Goal: Task Accomplishment & Management: Manage account settings

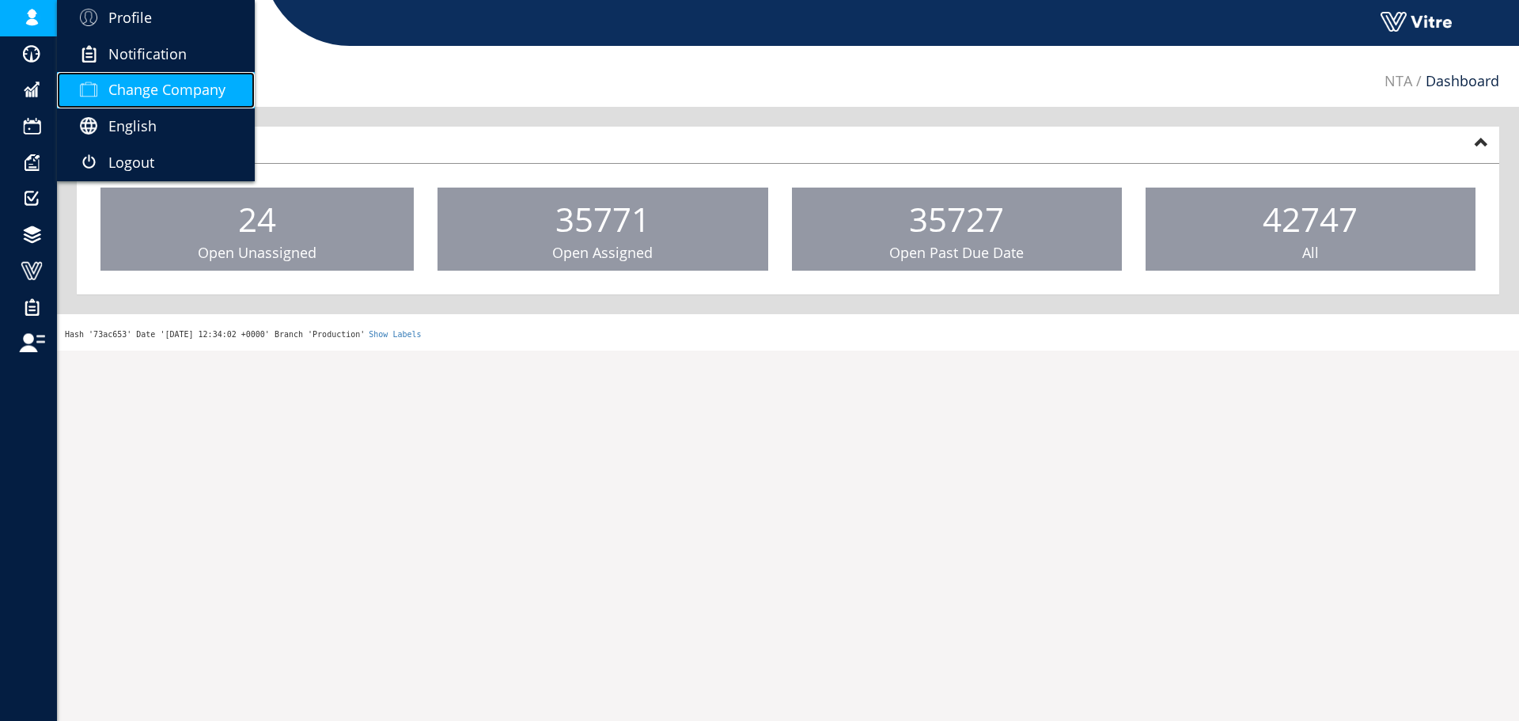
click at [145, 76] on link "Change Company" at bounding box center [156, 90] width 198 height 36
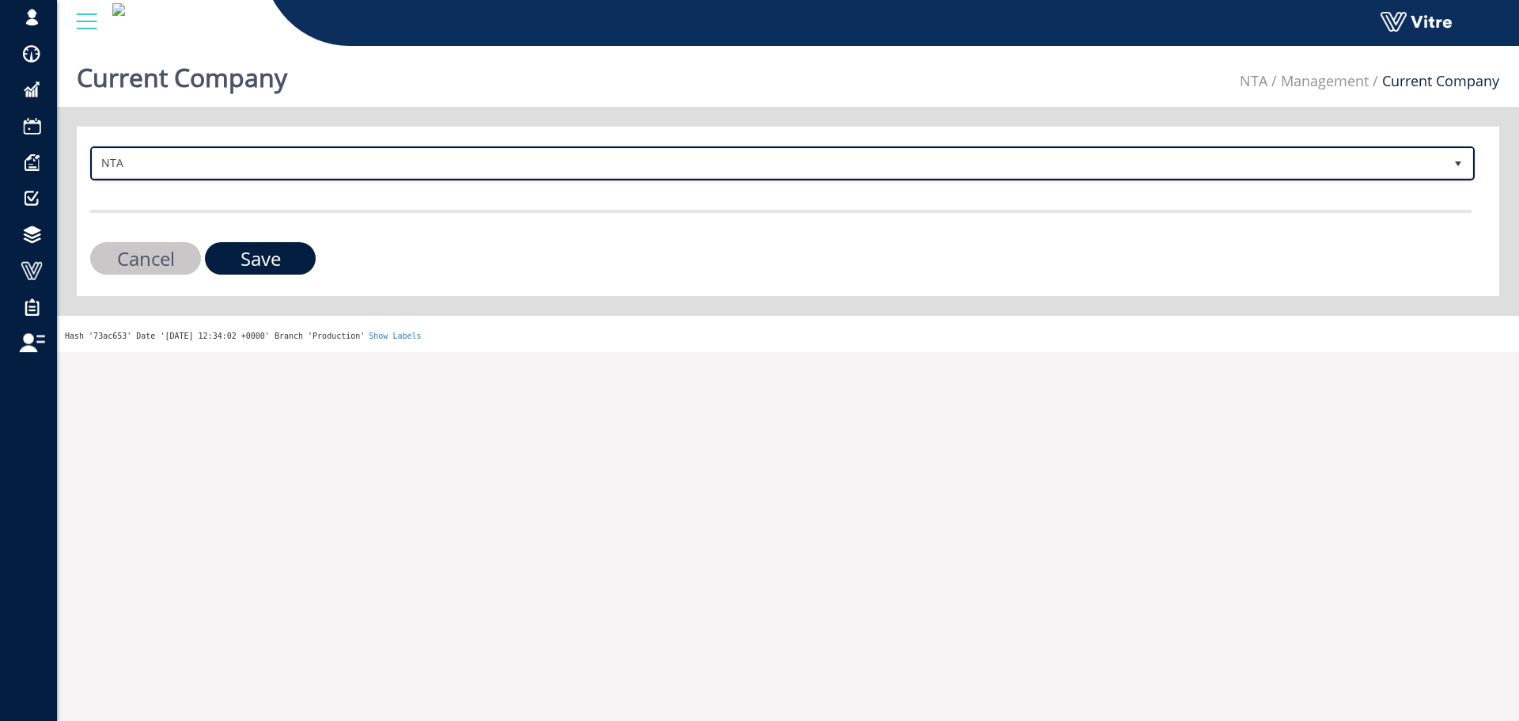
click at [385, 165] on span "NTA" at bounding box center [768, 163] width 1351 height 28
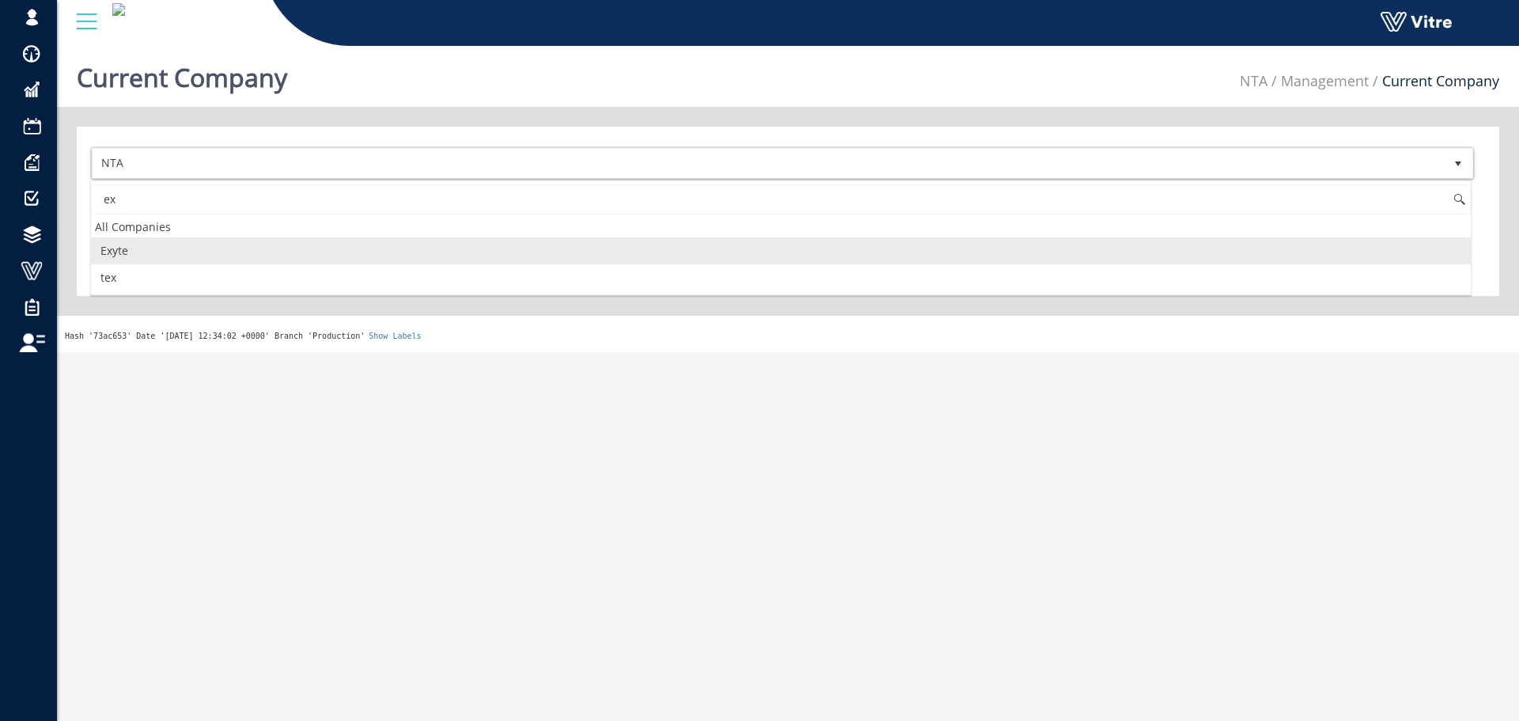
click at [184, 244] on li "Exyte" at bounding box center [781, 250] width 1380 height 27
type input "ex"
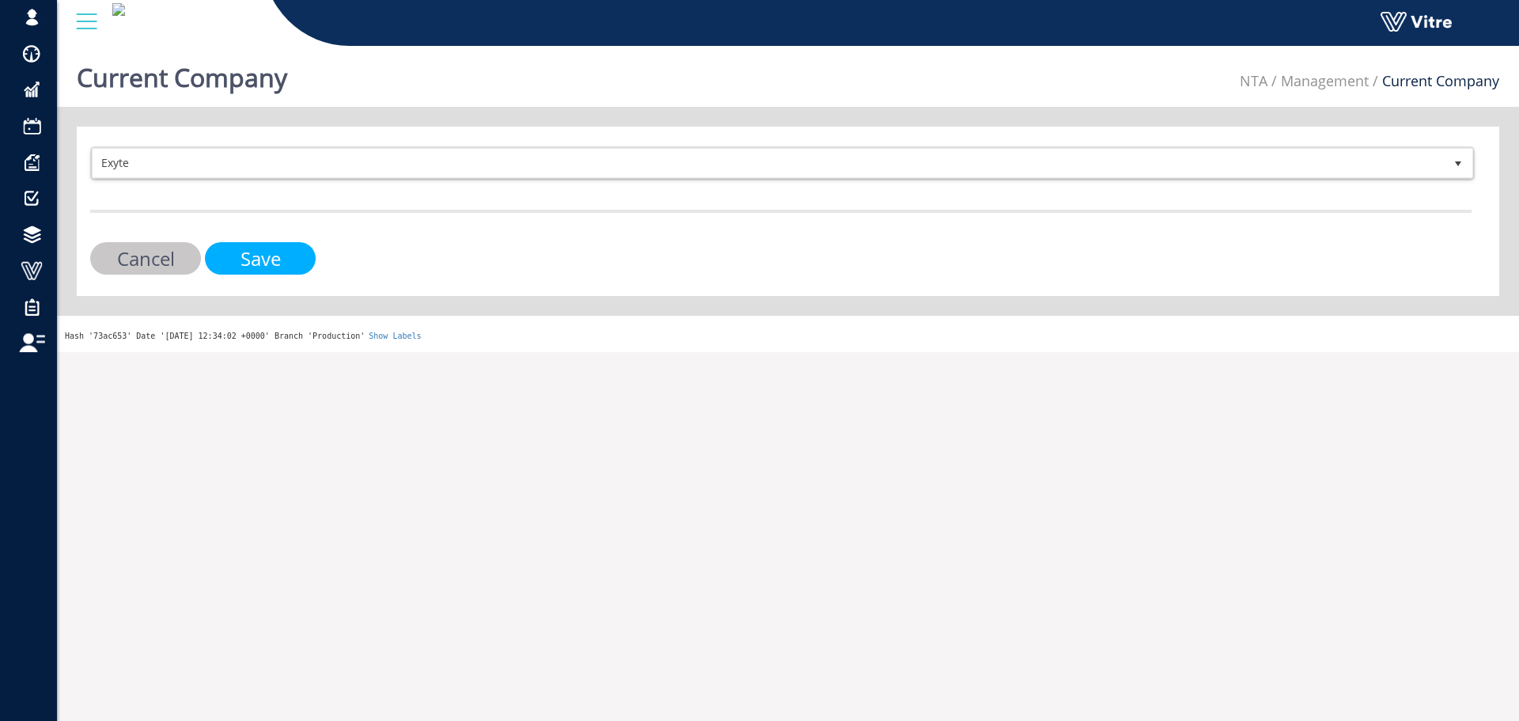
click at [246, 259] on input "Save" at bounding box center [260, 258] width 111 height 32
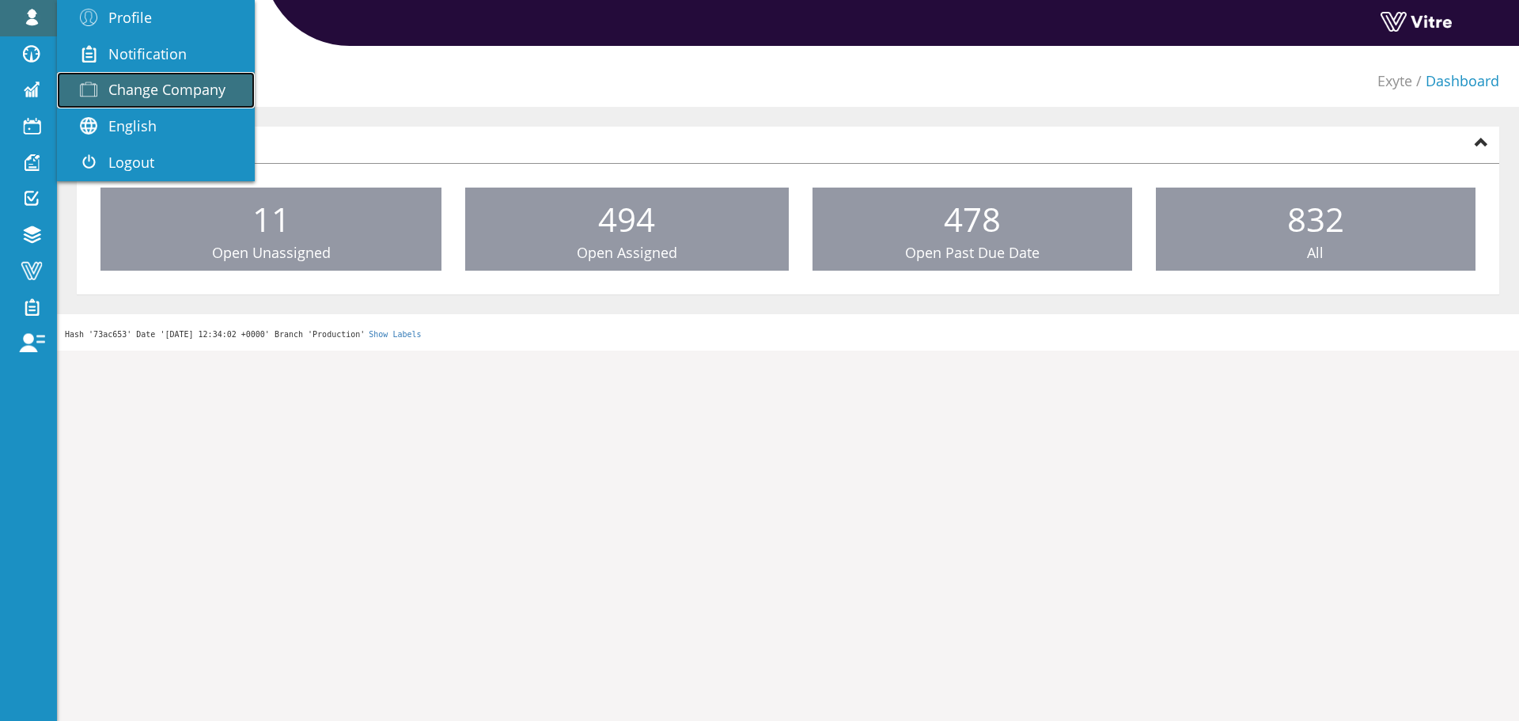
click at [153, 92] on span "Change Company" at bounding box center [166, 89] width 117 height 19
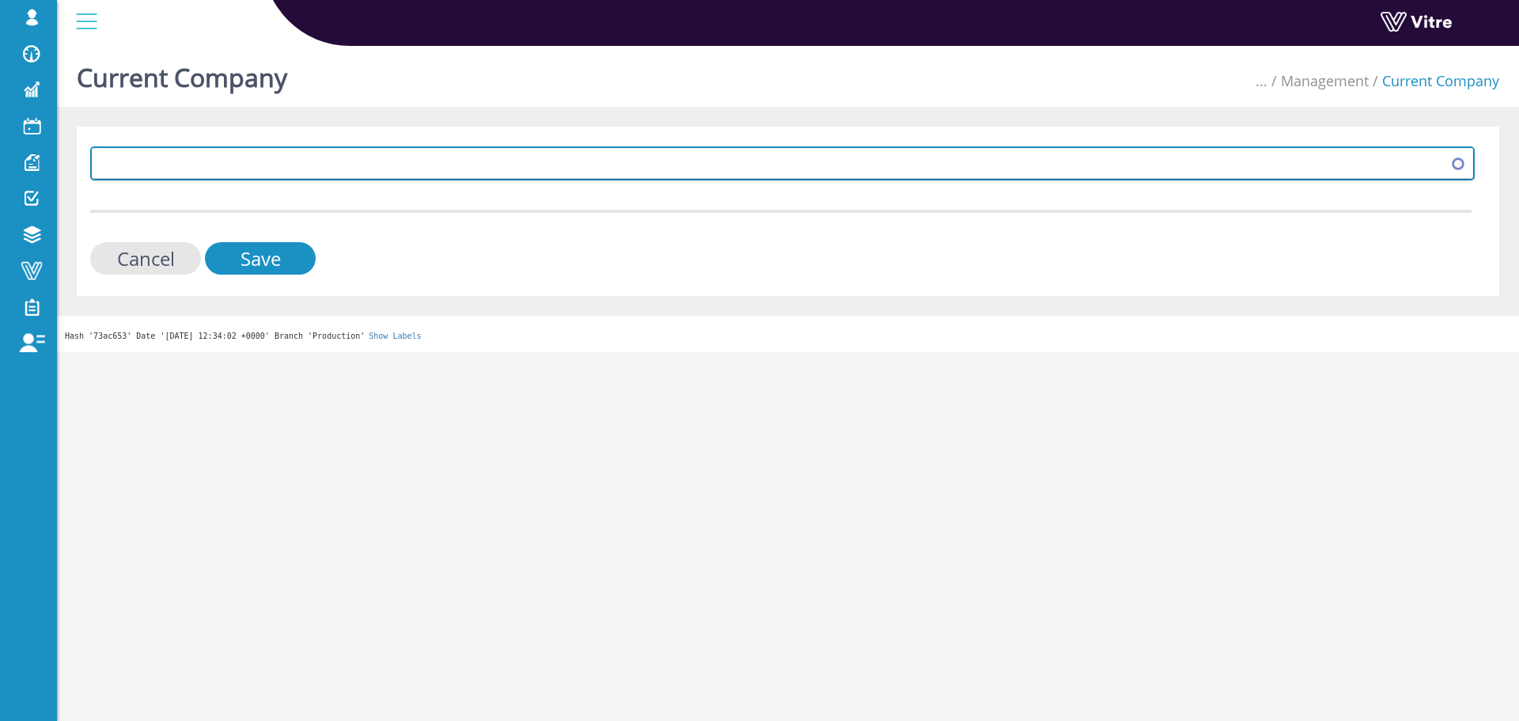
click at [138, 175] on span at bounding box center [768, 163] width 1351 height 28
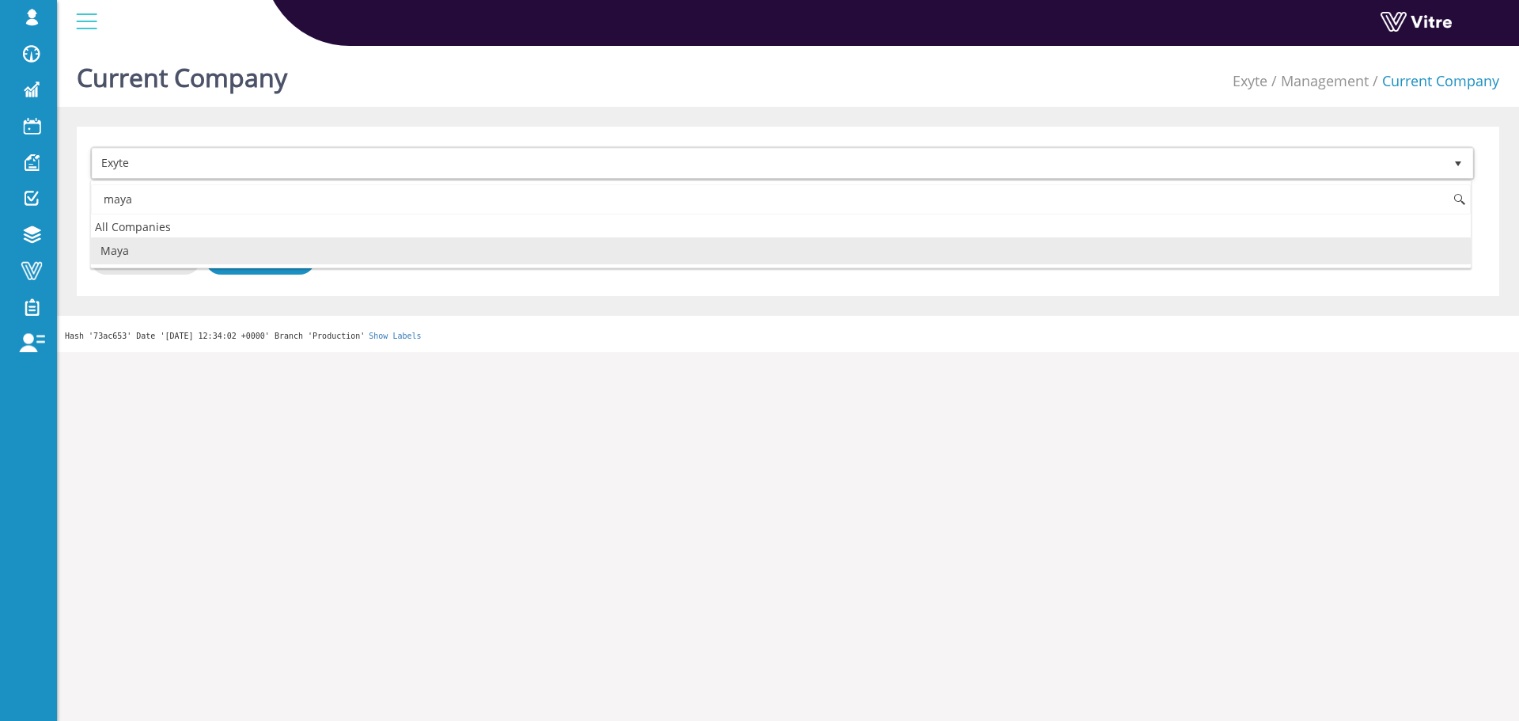
click at [158, 241] on li "Maya" at bounding box center [781, 250] width 1380 height 27
type input "maya"
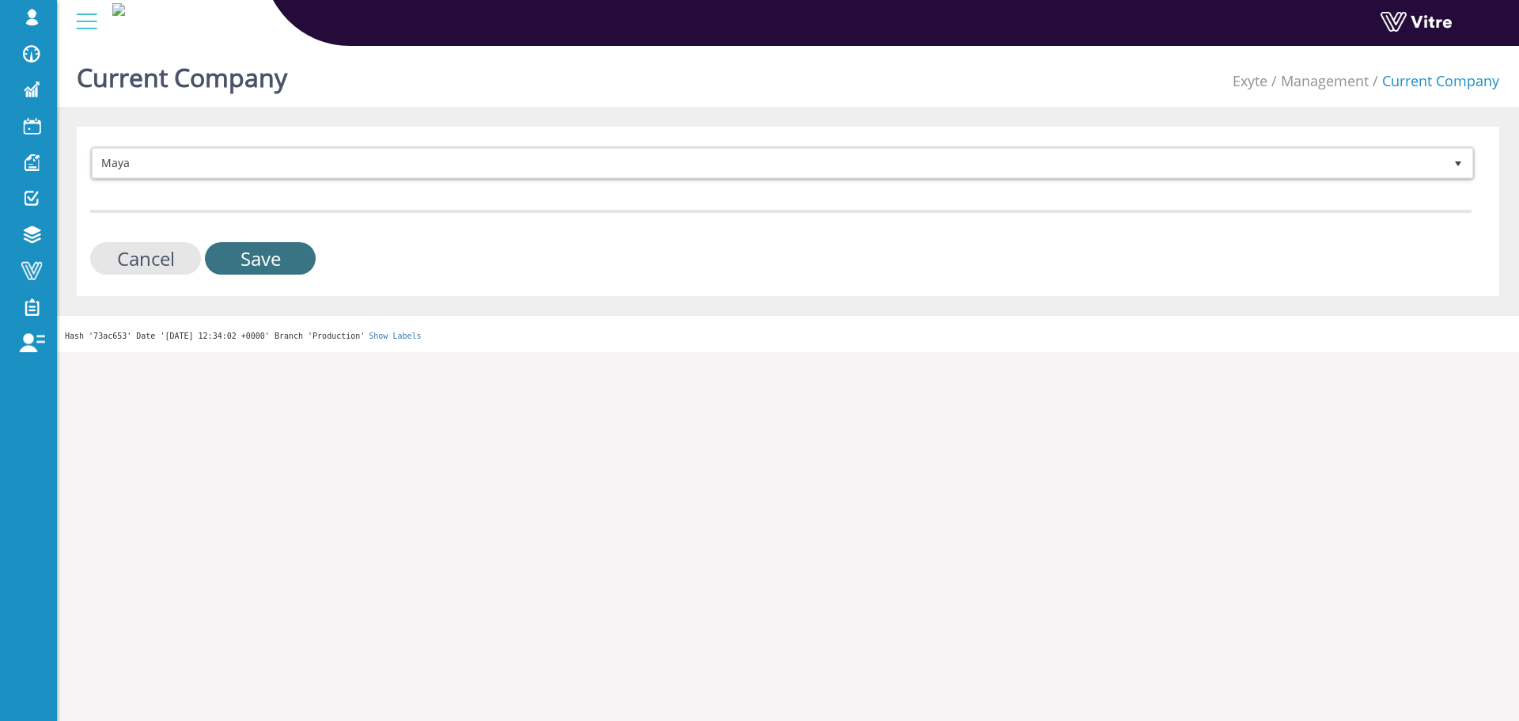
click at [285, 252] on input "Save" at bounding box center [260, 258] width 111 height 32
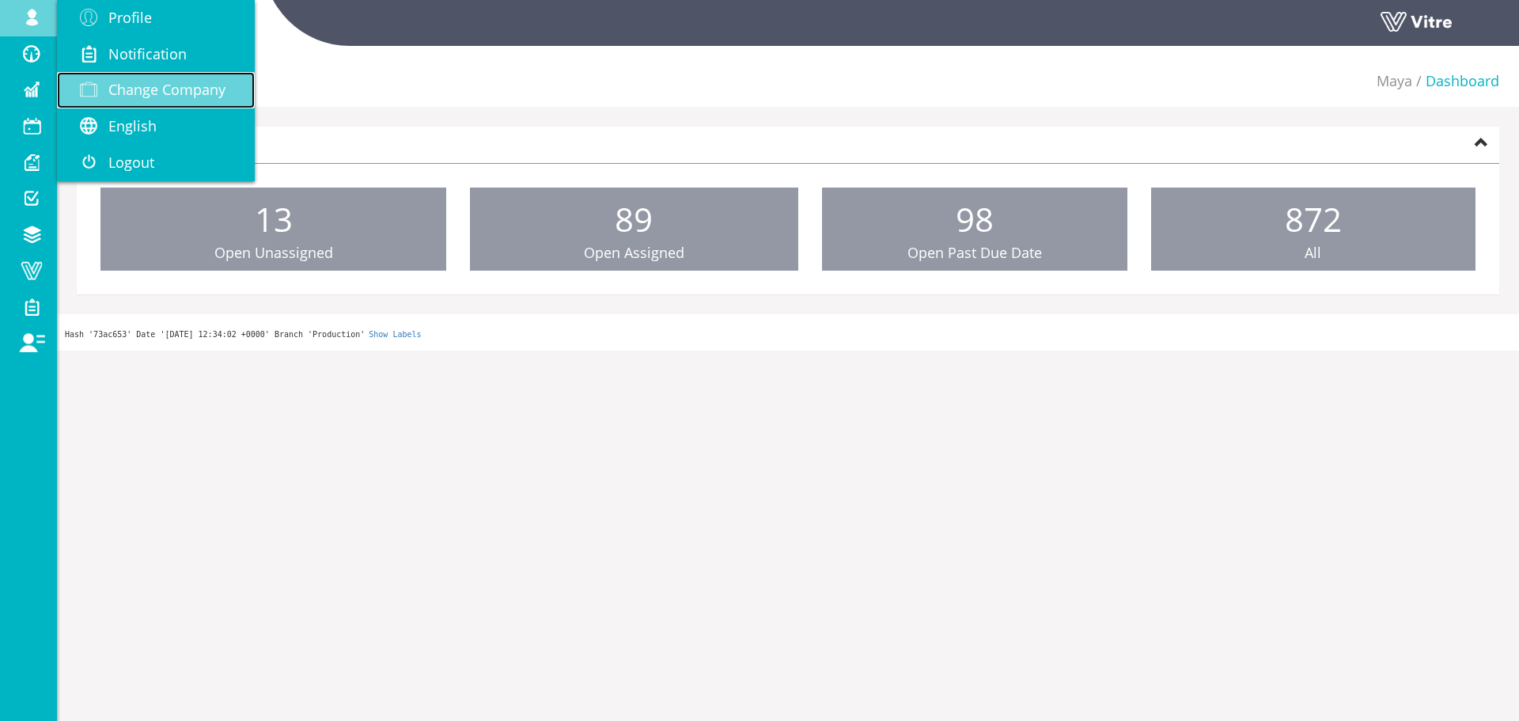
click at [161, 97] on span "Change Company" at bounding box center [166, 89] width 117 height 19
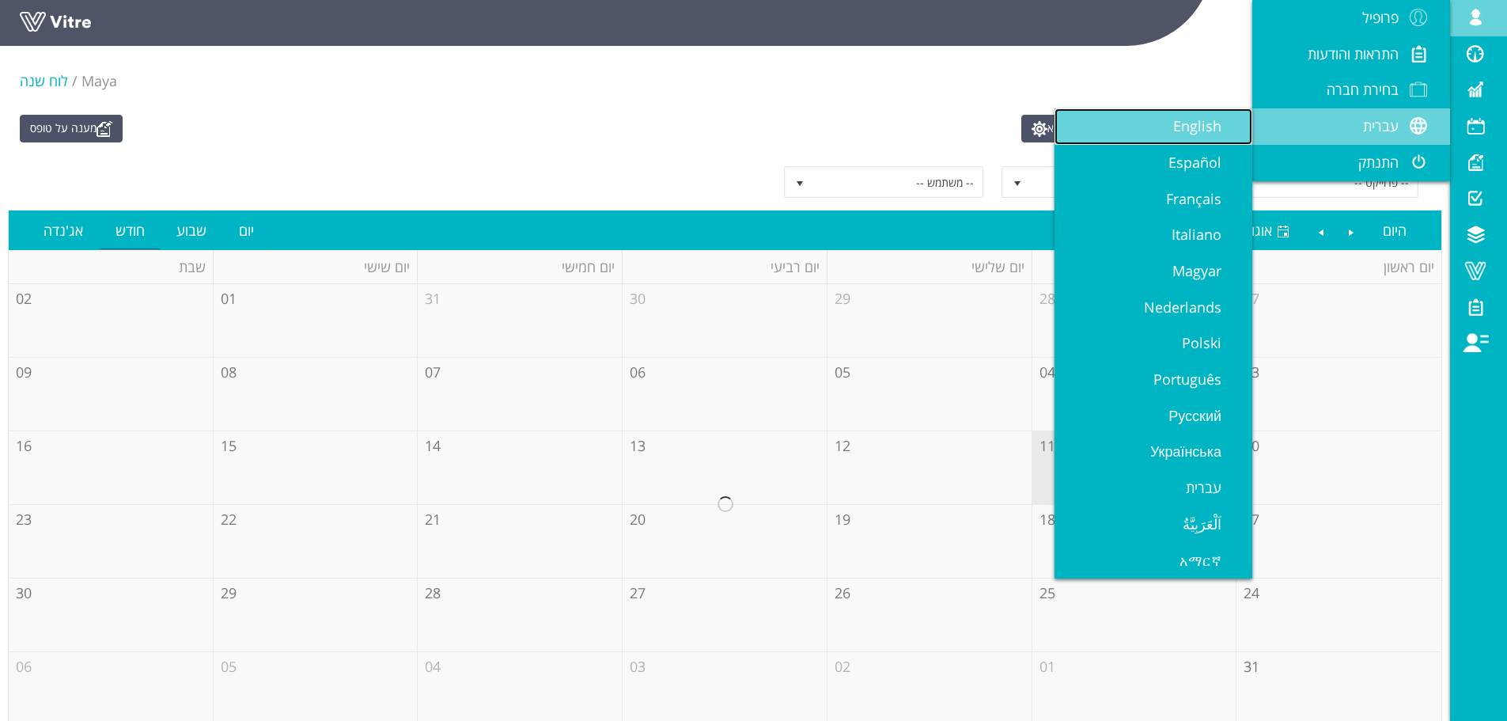
click at [1175, 130] on span "English" at bounding box center [1206, 125] width 67 height 19
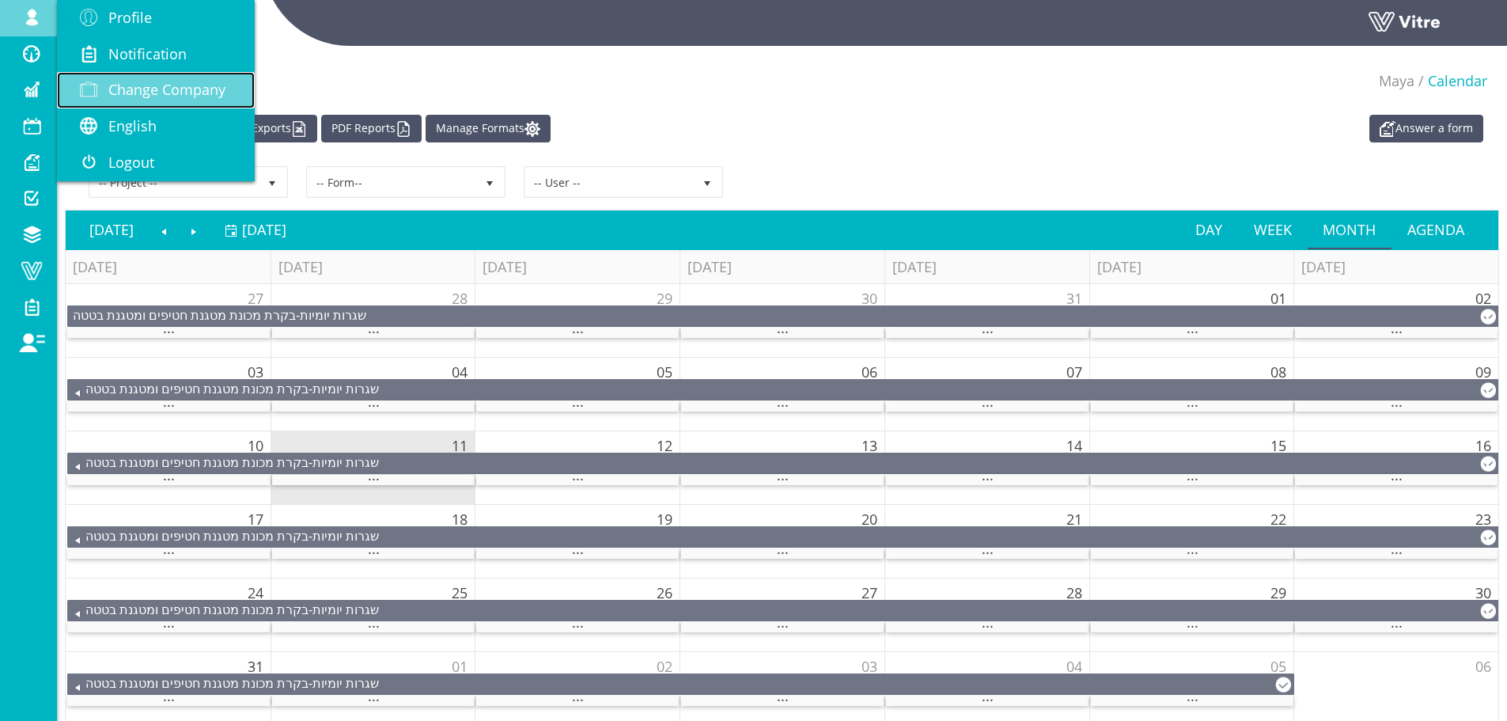
click at [185, 92] on span "Change Company" at bounding box center [166, 89] width 117 height 19
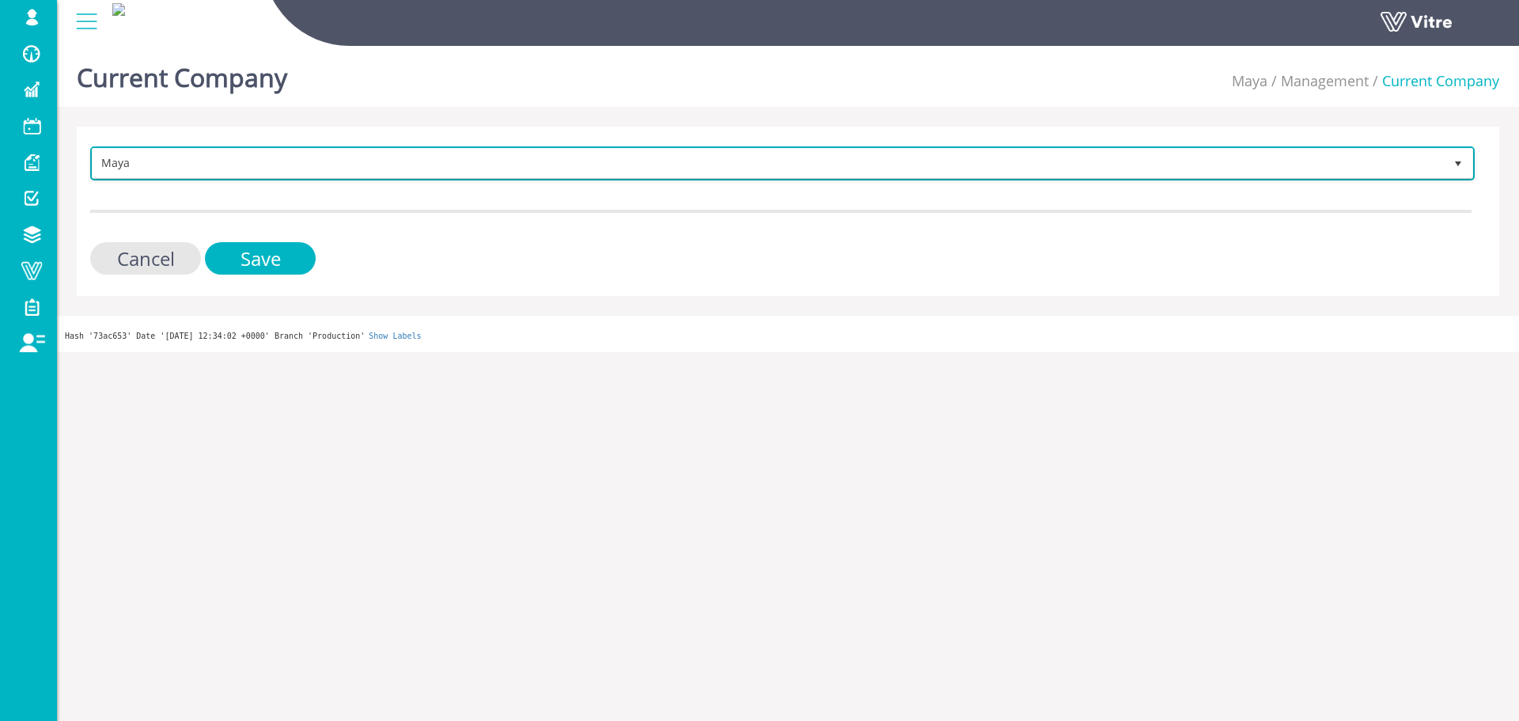
click at [155, 161] on span "Maya" at bounding box center [768, 163] width 1351 height 28
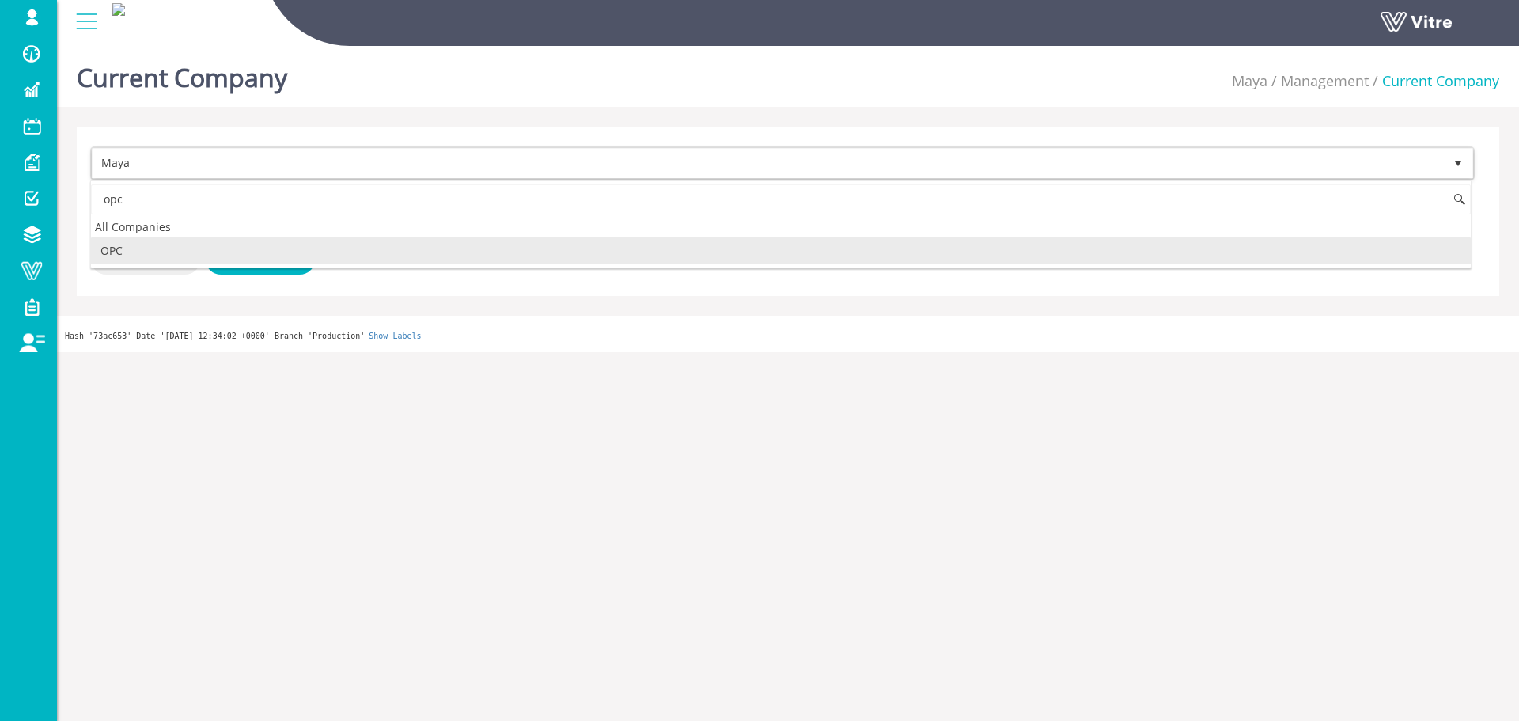
click at [169, 241] on li "OPC" at bounding box center [781, 250] width 1380 height 27
type input "opc"
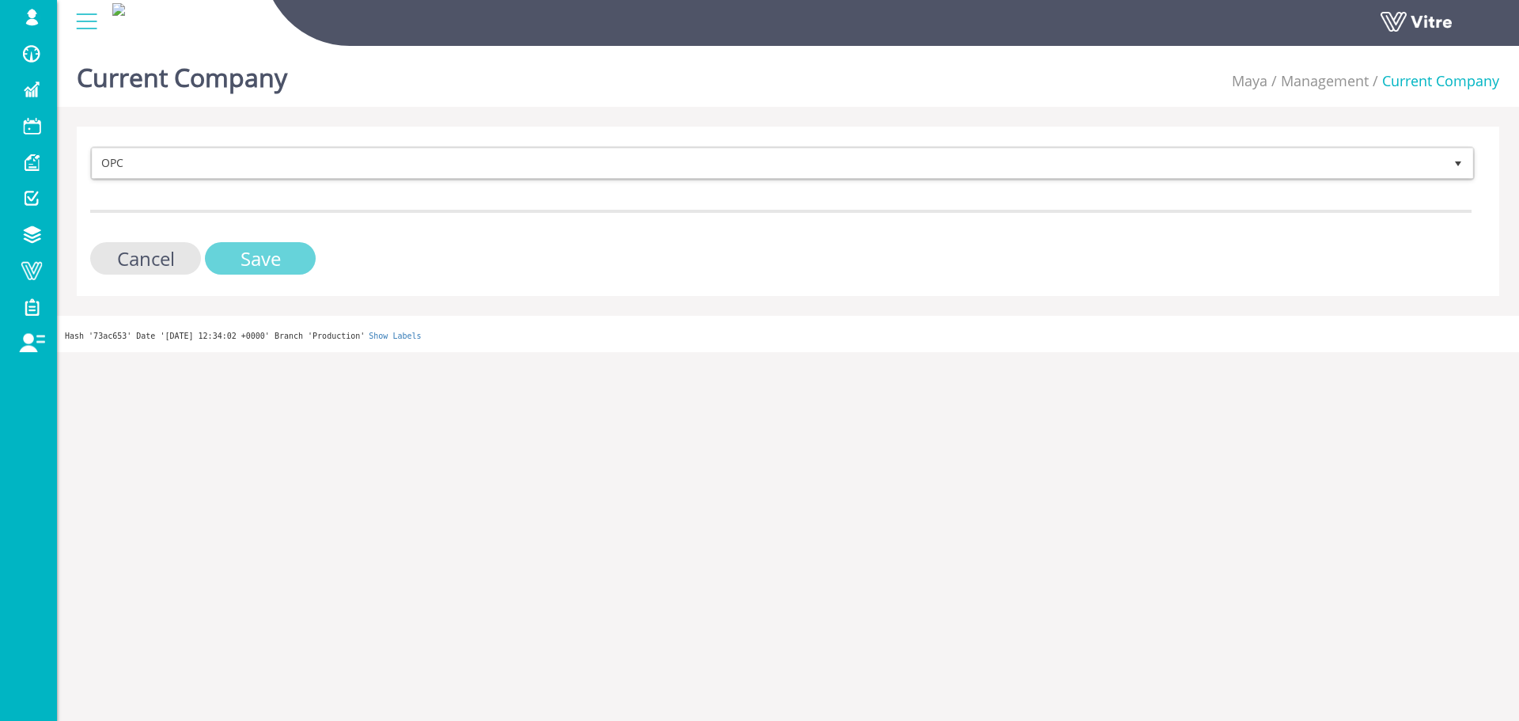
click at [223, 248] on input "Save" at bounding box center [260, 258] width 111 height 32
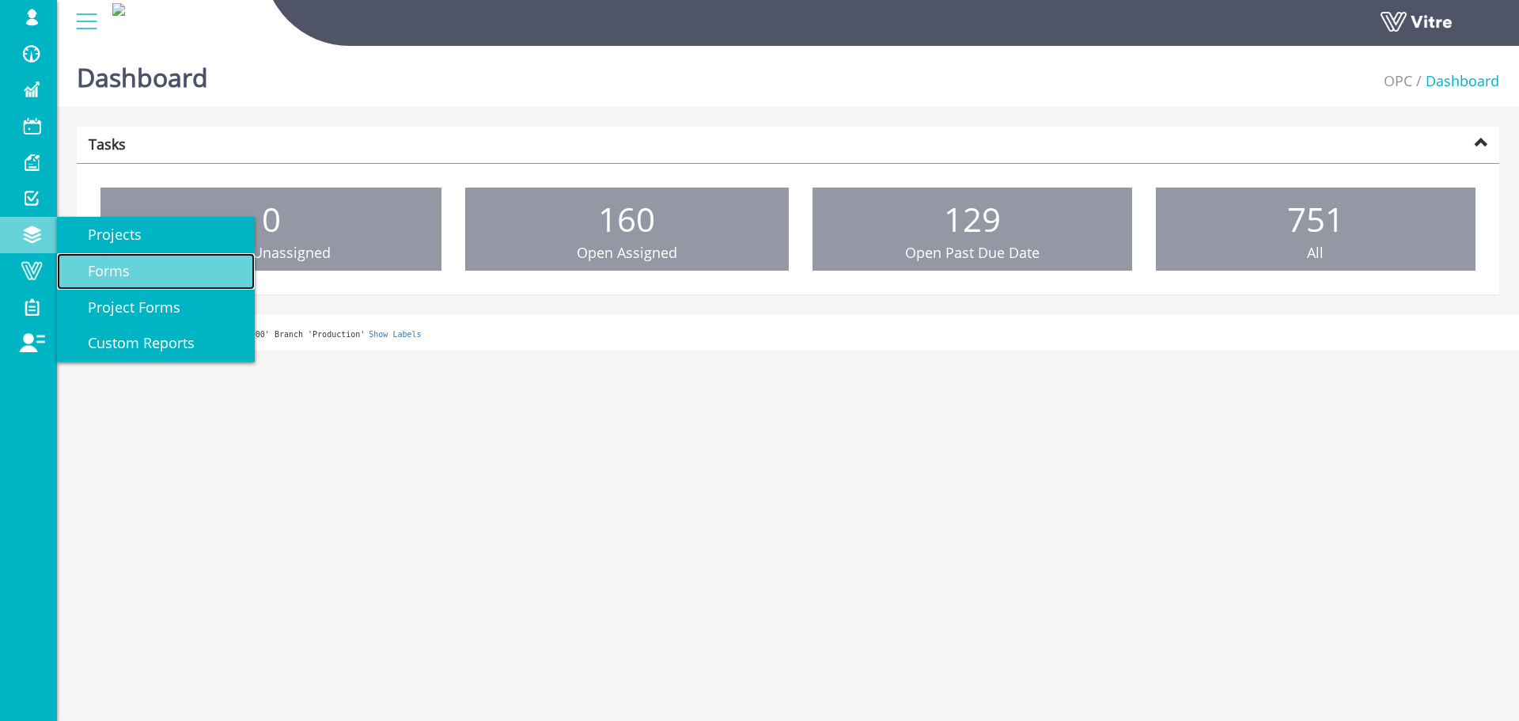
click at [108, 268] on span "Forms" at bounding box center [99, 270] width 61 height 19
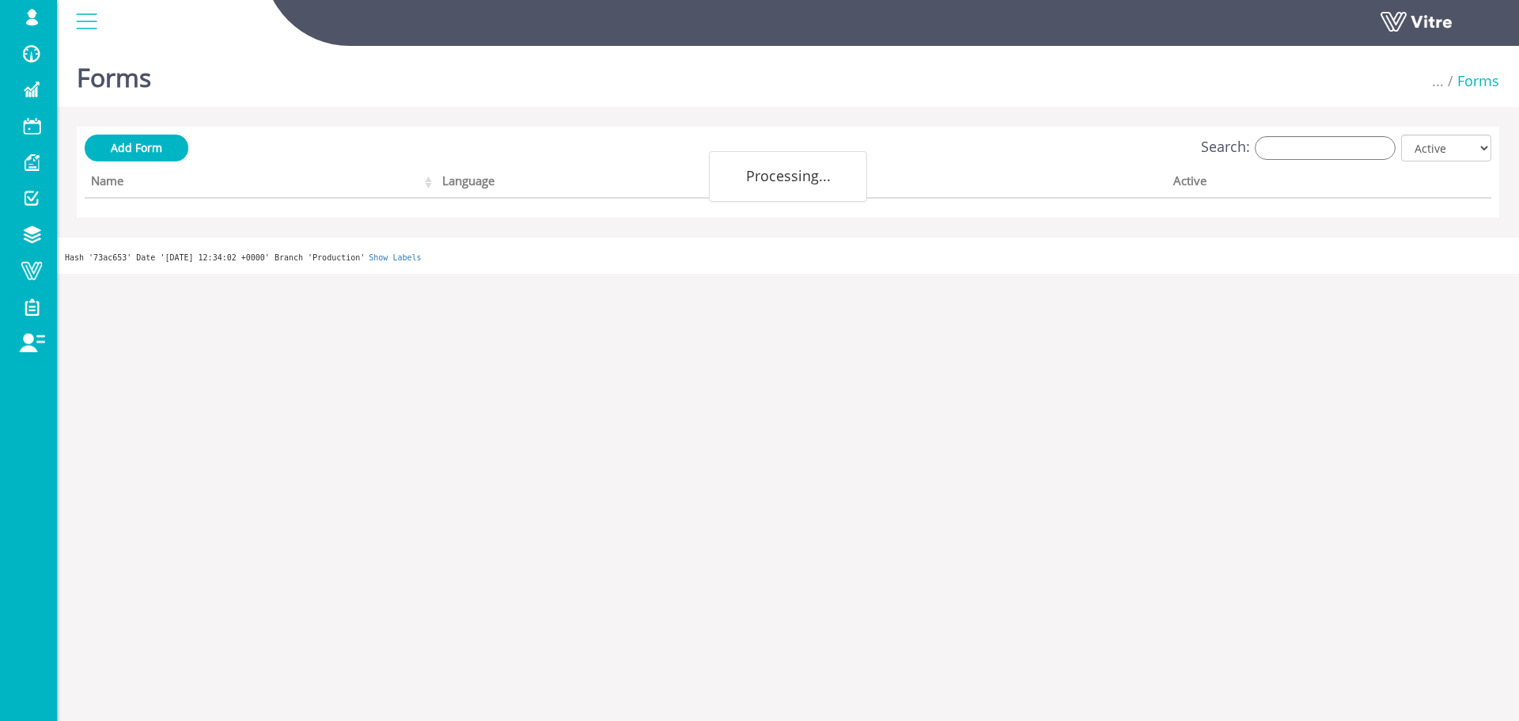
click at [1253, 148] on label "Search:" at bounding box center [1298, 148] width 195 height 24
click at [1255, 148] on input "Search:" at bounding box center [1325, 148] width 141 height 24
click at [1284, 147] on input "Search:" at bounding box center [1325, 148] width 141 height 24
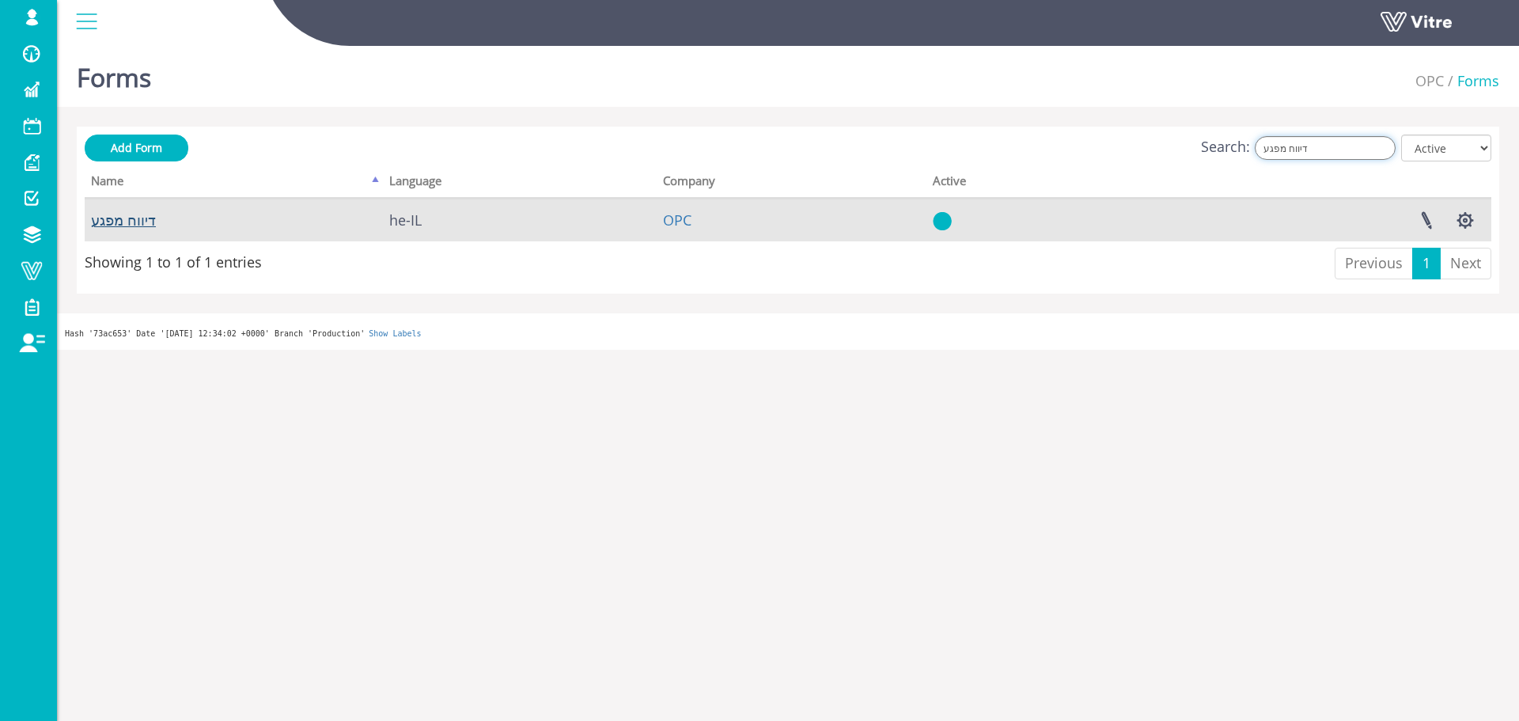
type input "דיווח מפגע"
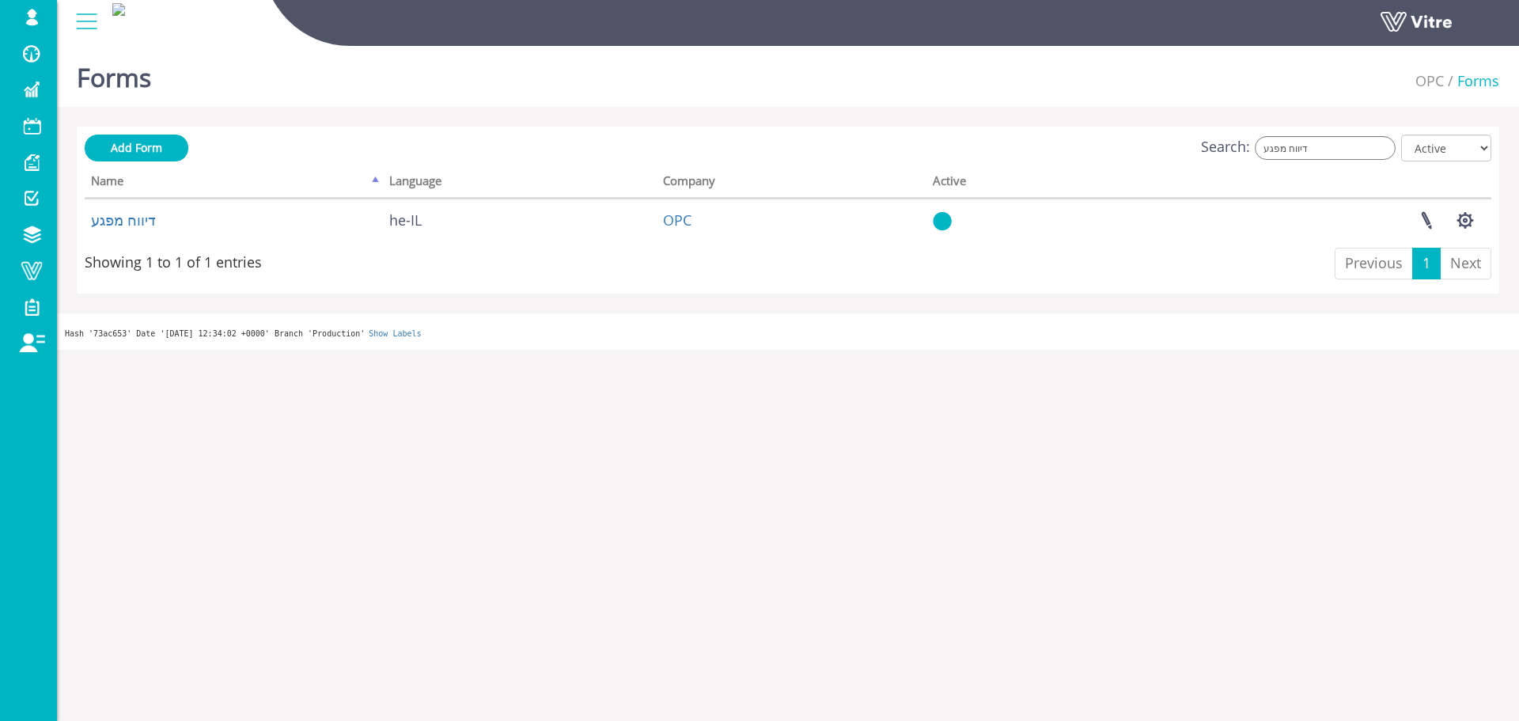
click at [1323, 130] on div "Add Form Search: דיווח מפגע All Active Not Active Processing... Name Language C…" at bounding box center [788, 210] width 1423 height 167
click at [1328, 156] on input "דיווח מפגע" at bounding box center [1325, 148] width 141 height 24
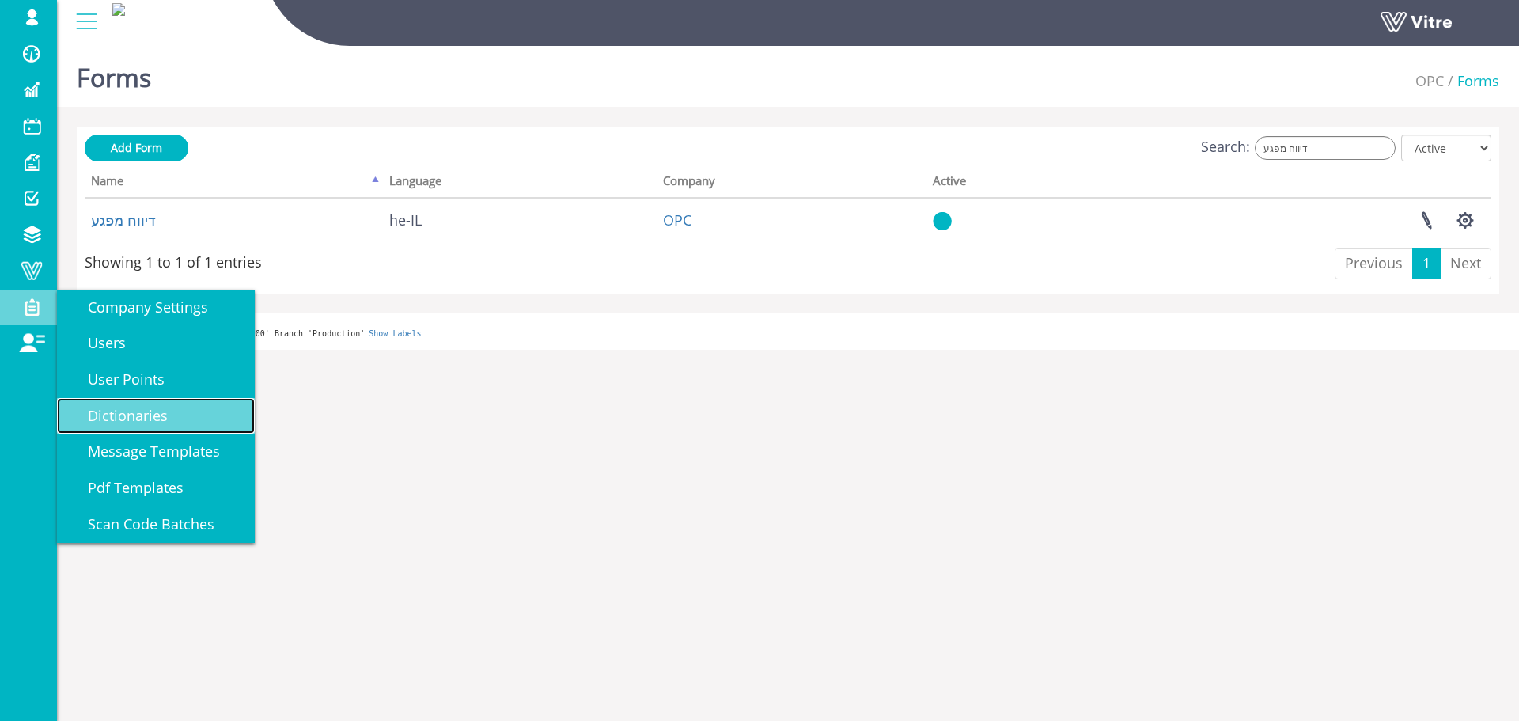
click at [131, 415] on span "Dictionaries" at bounding box center [118, 415] width 99 height 19
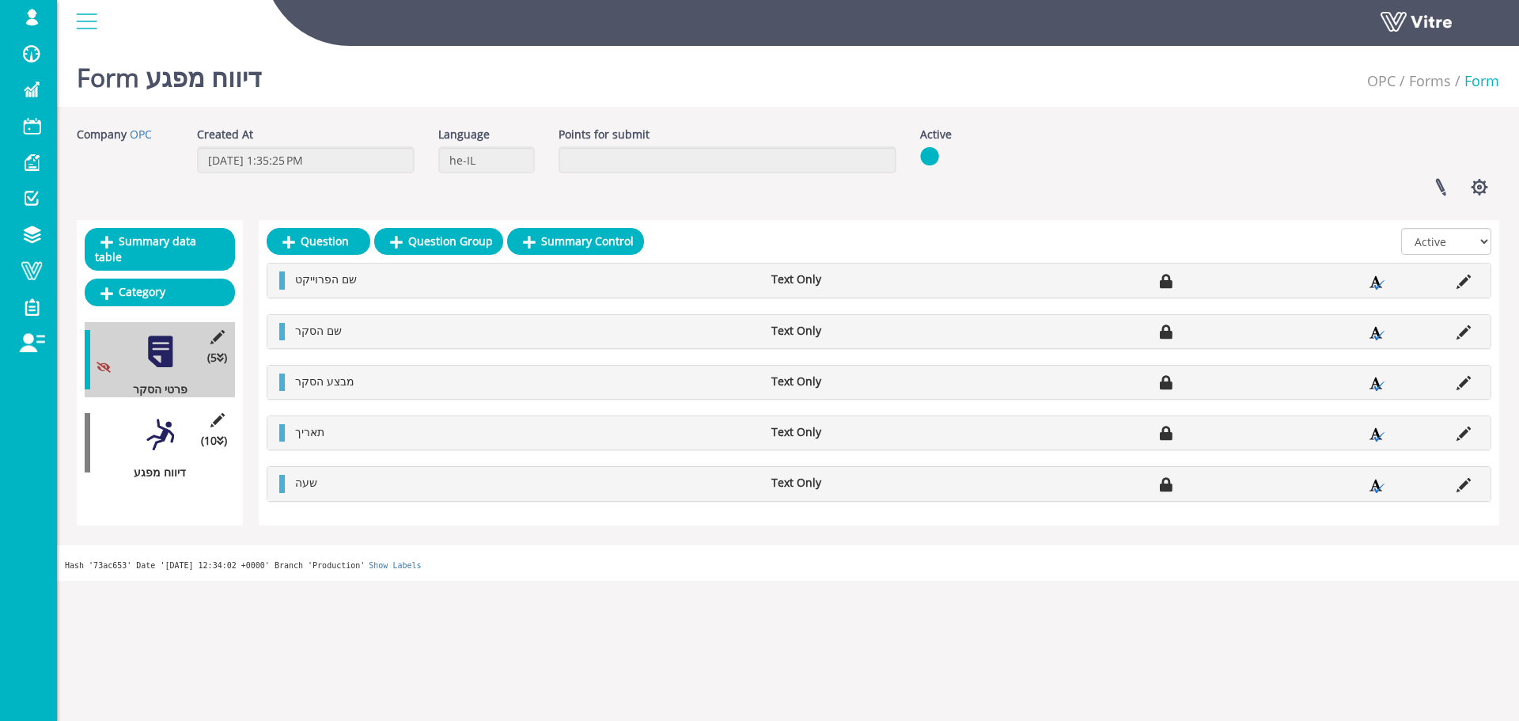
click at [136, 418] on div "(10 ) דיווח מפגע" at bounding box center [160, 442] width 150 height 75
click at [189, 429] on div "(10 ) דיווח מפגע" at bounding box center [160, 442] width 150 height 75
click at [171, 431] on div at bounding box center [160, 435] width 36 height 36
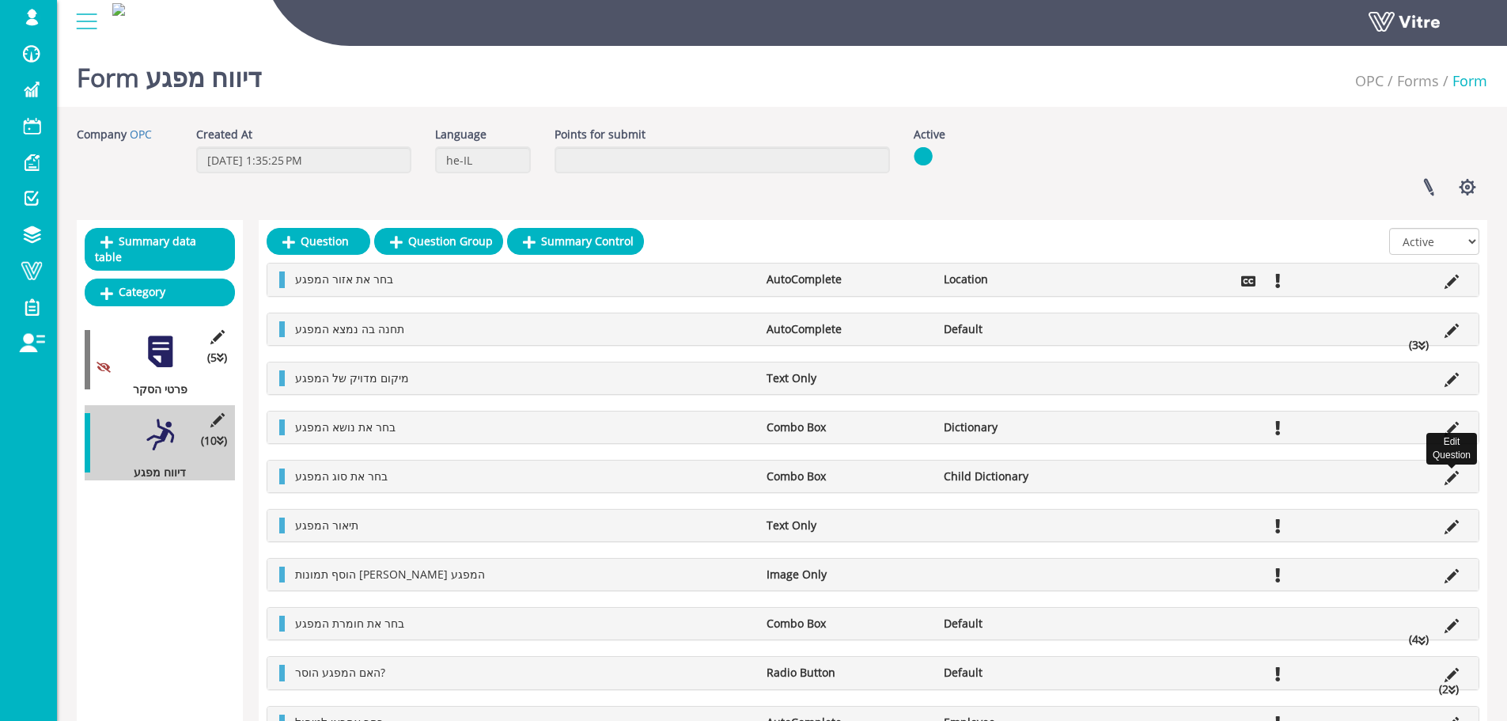
click at [1453, 479] on icon at bounding box center [1452, 478] width 14 height 14
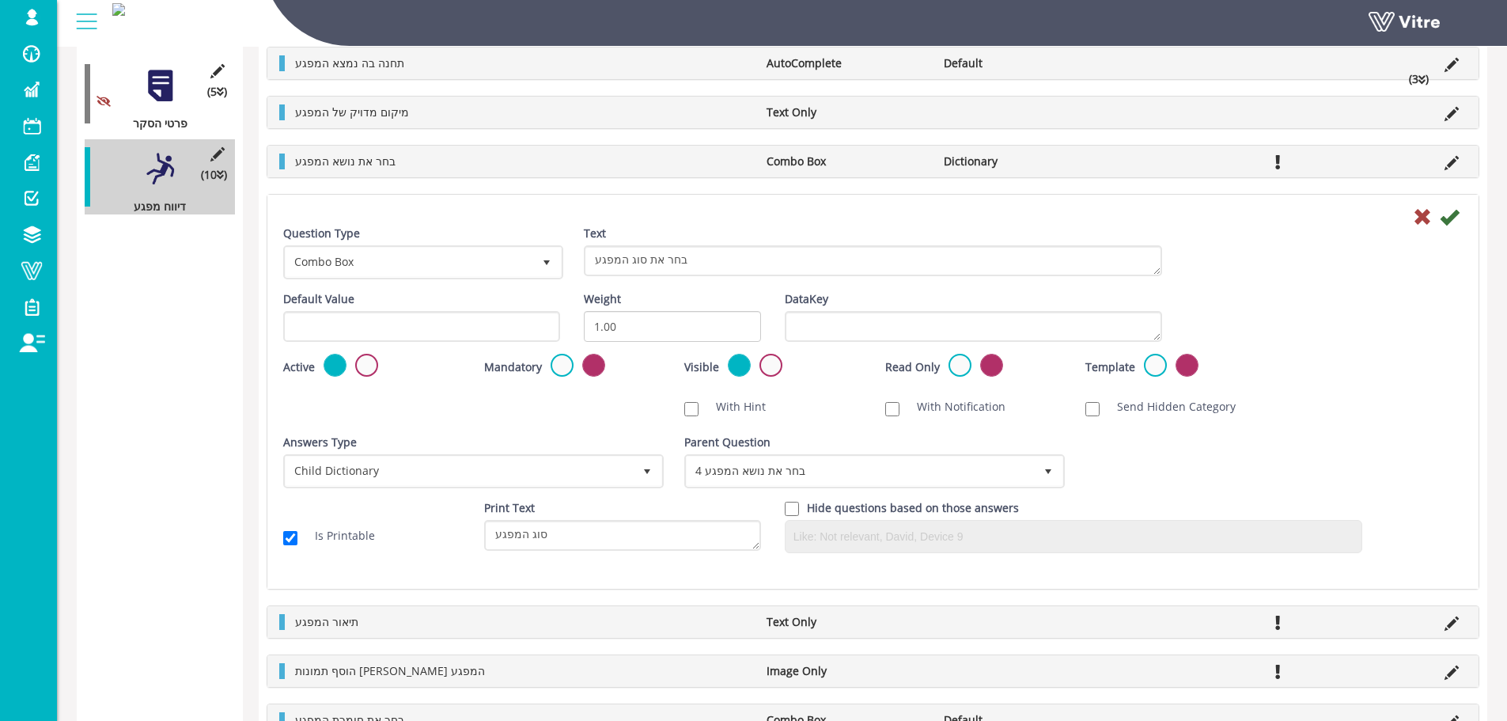
scroll to position [237, 0]
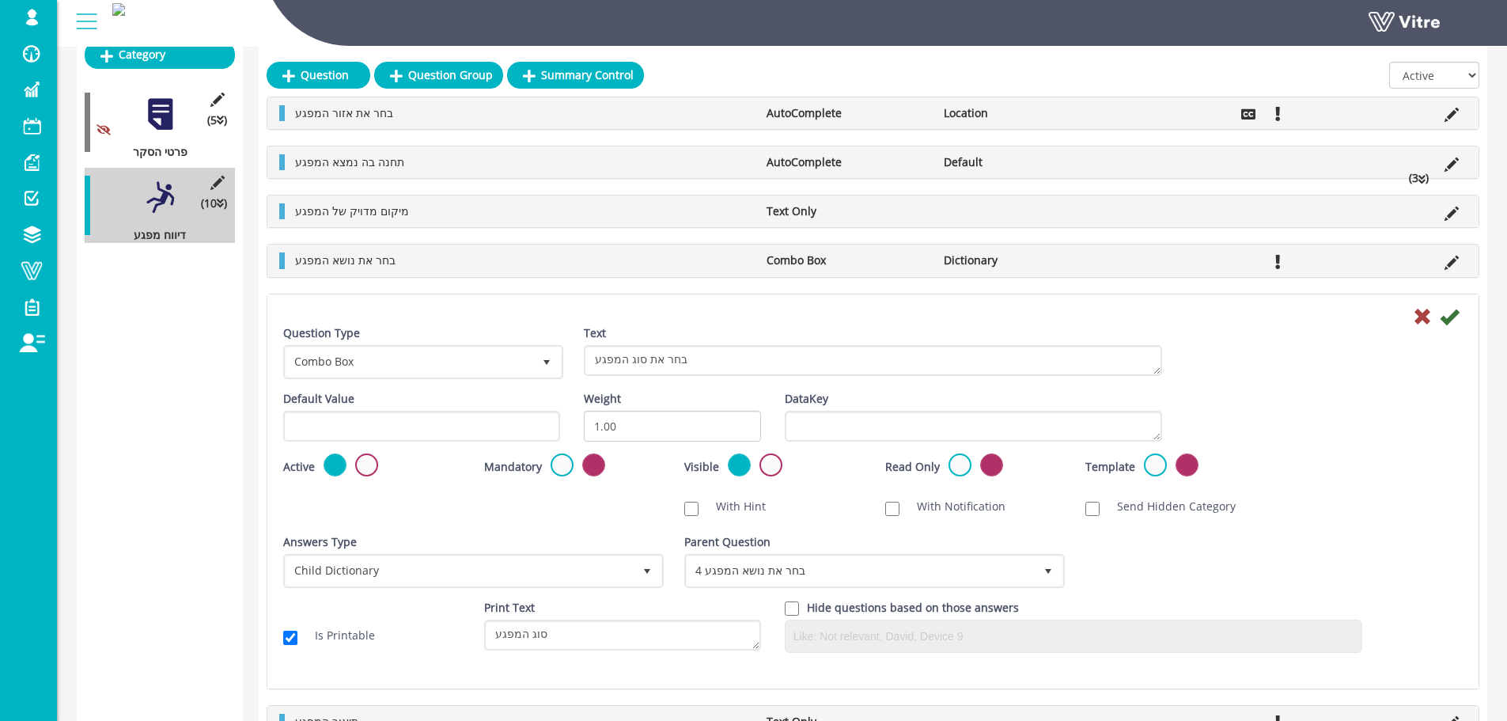
click at [1444, 263] on li at bounding box center [1452, 260] width 30 height 16
click at [1450, 261] on icon at bounding box center [1452, 263] width 14 height 14
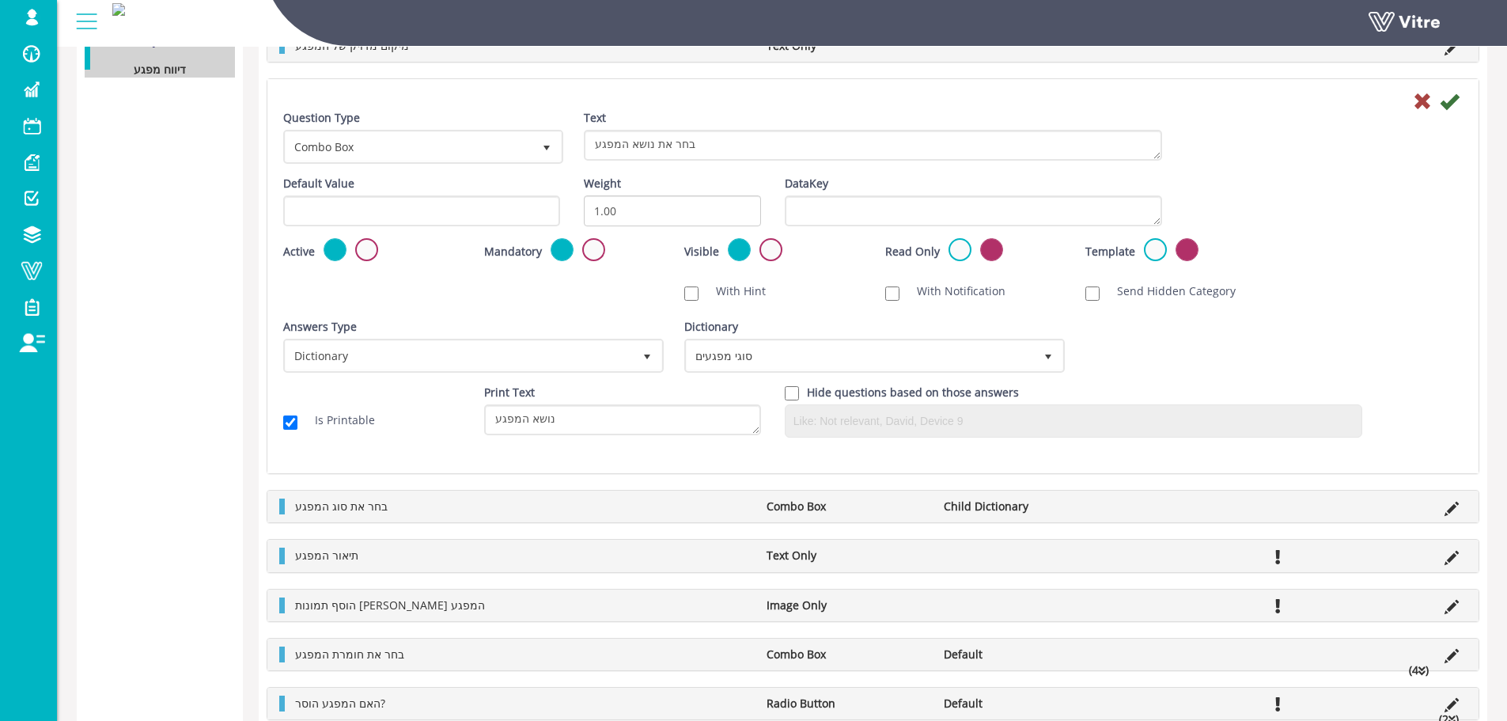
scroll to position [373, 0]
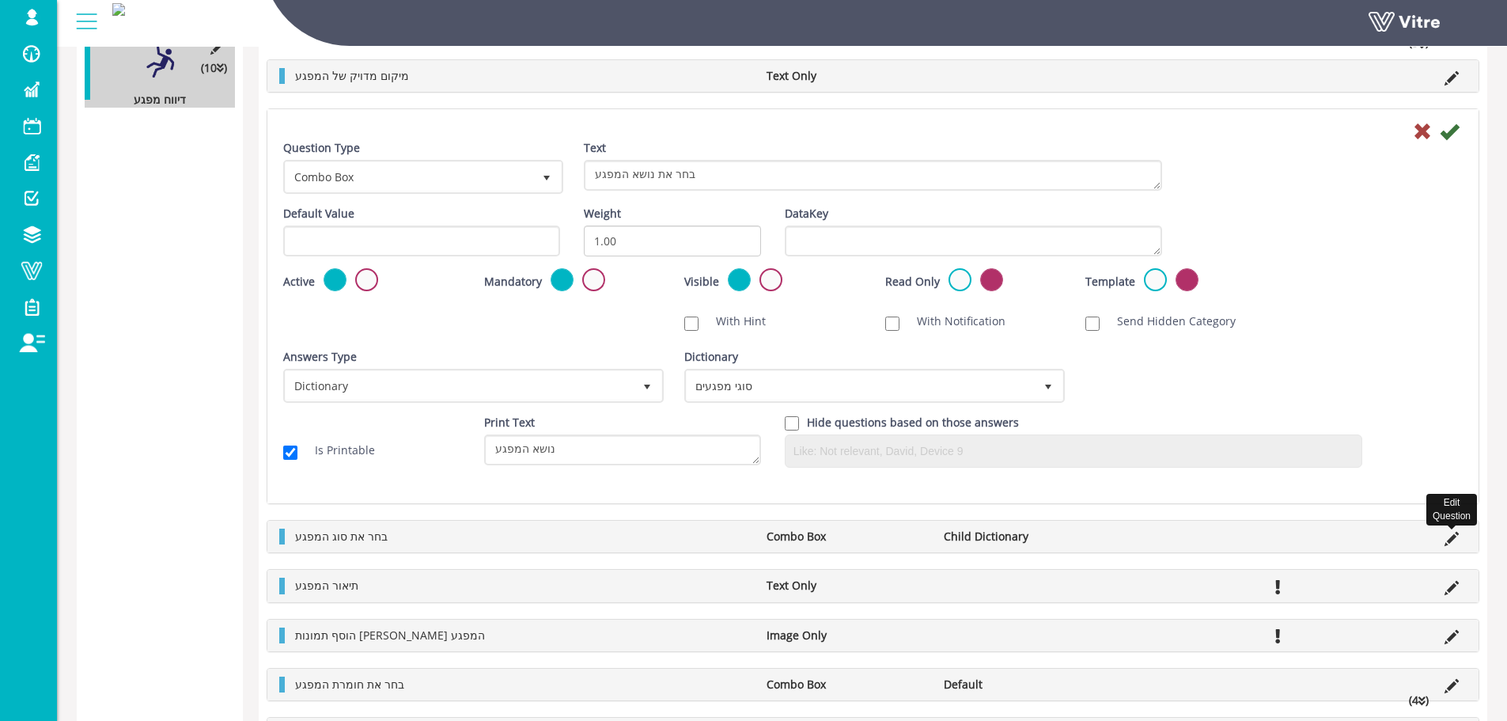
click at [1457, 535] on icon at bounding box center [1452, 539] width 14 height 14
click at [1448, 535] on icon at bounding box center [1452, 539] width 14 height 14
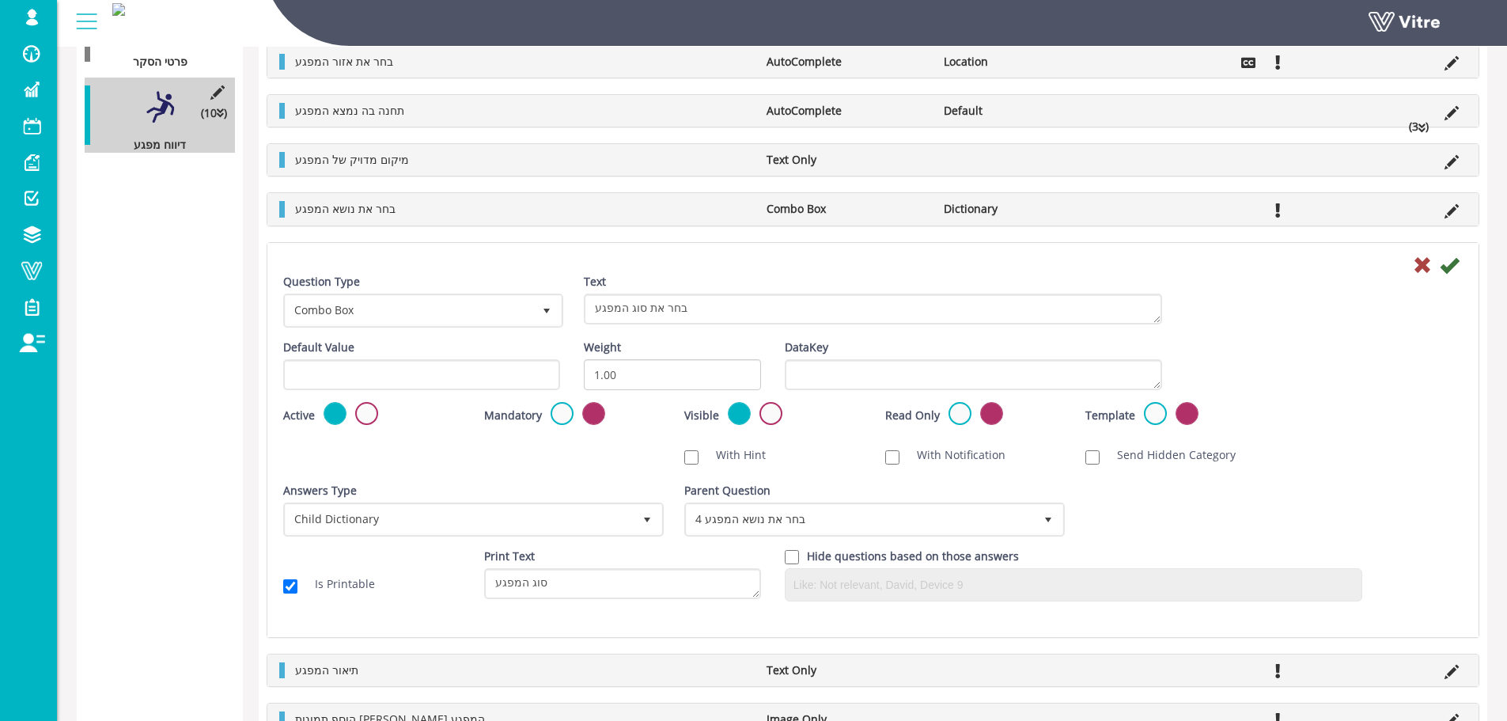
scroll to position [90, 0]
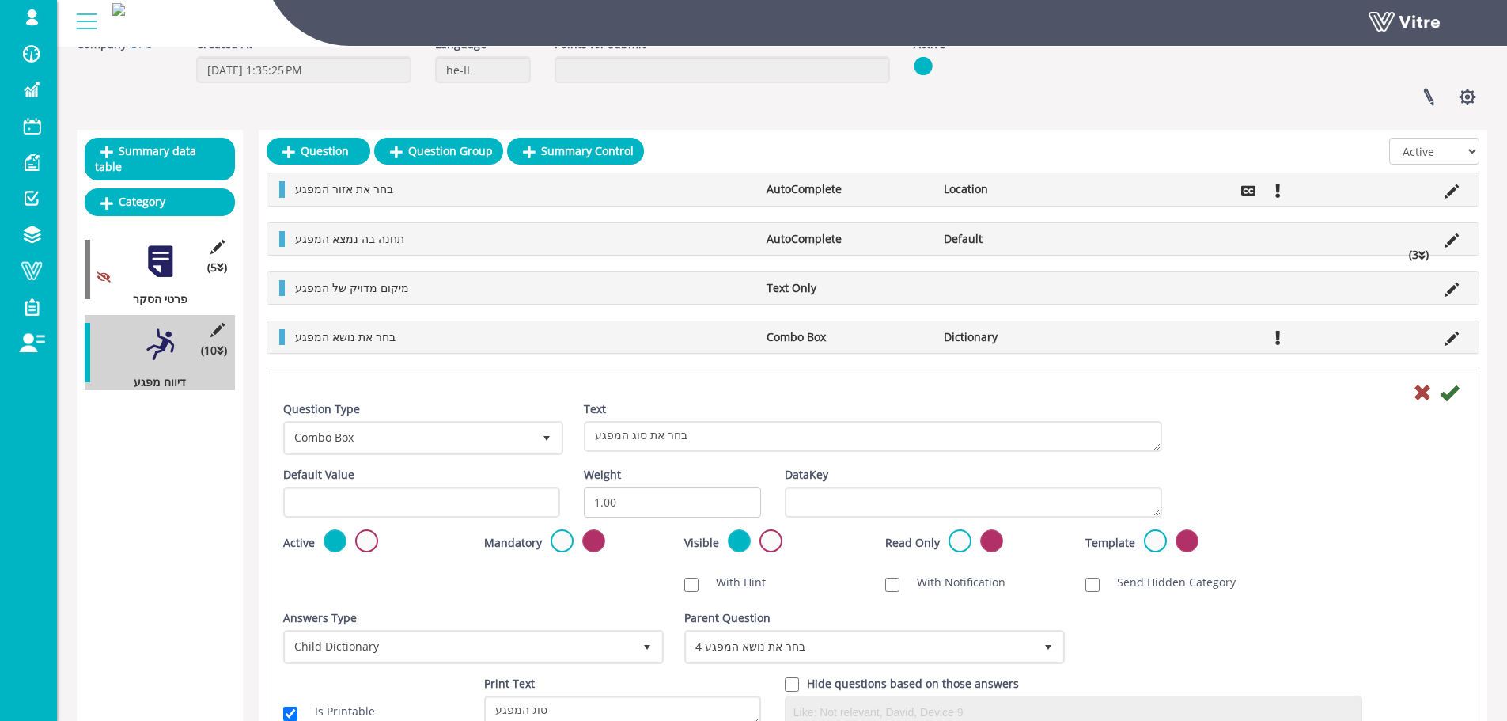
click at [1449, 337] on icon at bounding box center [1452, 339] width 14 height 14
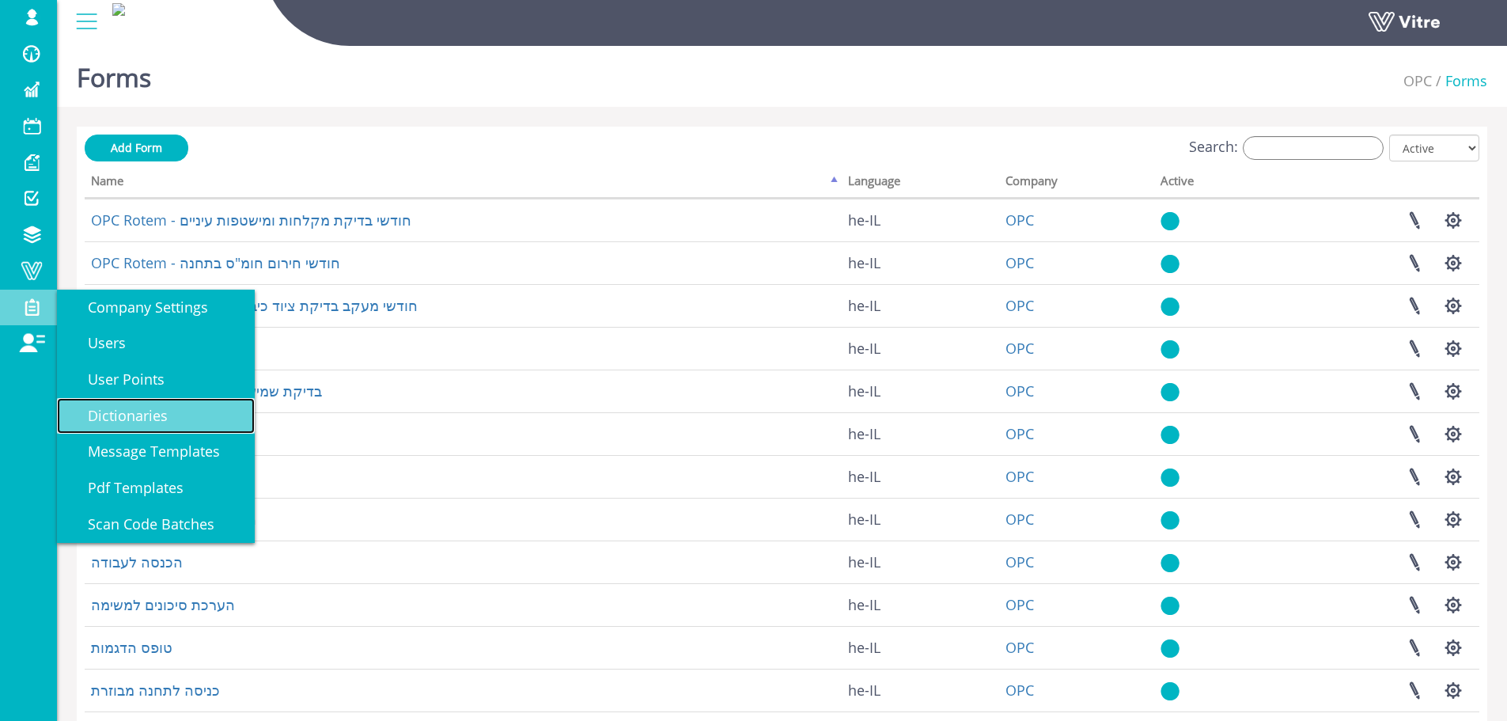
click at [153, 411] on span "Dictionaries" at bounding box center [118, 415] width 99 height 19
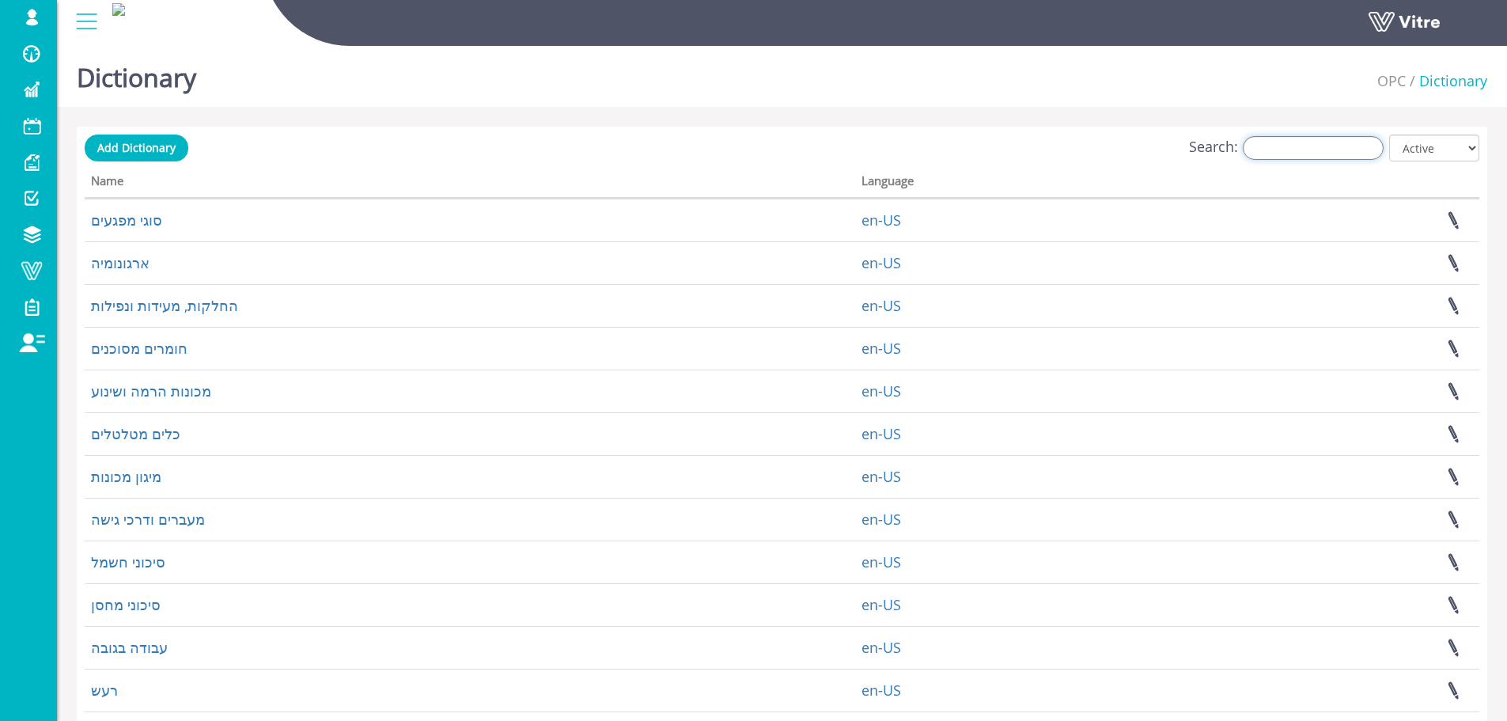
click at [1284, 138] on input "Search:" at bounding box center [1313, 148] width 141 height 24
type input "c"
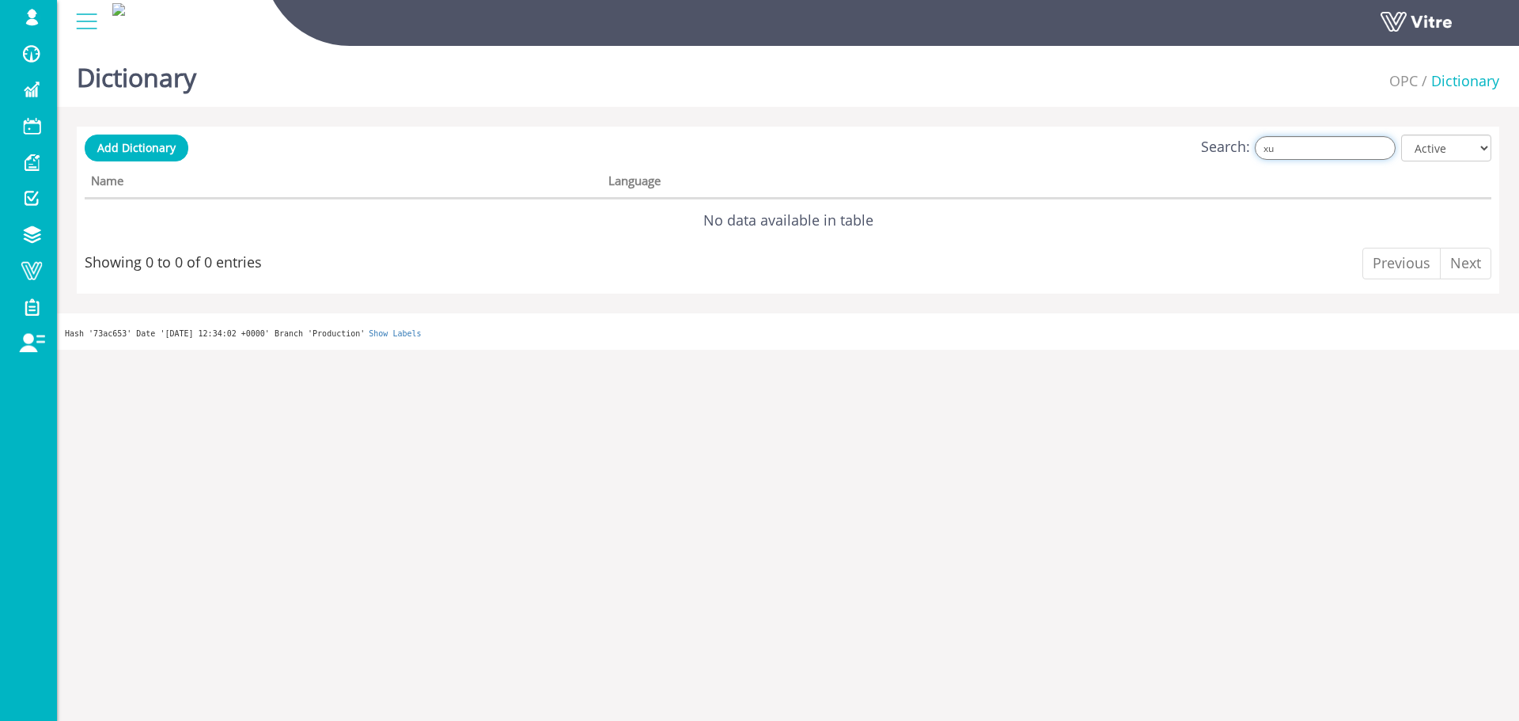
type input "x"
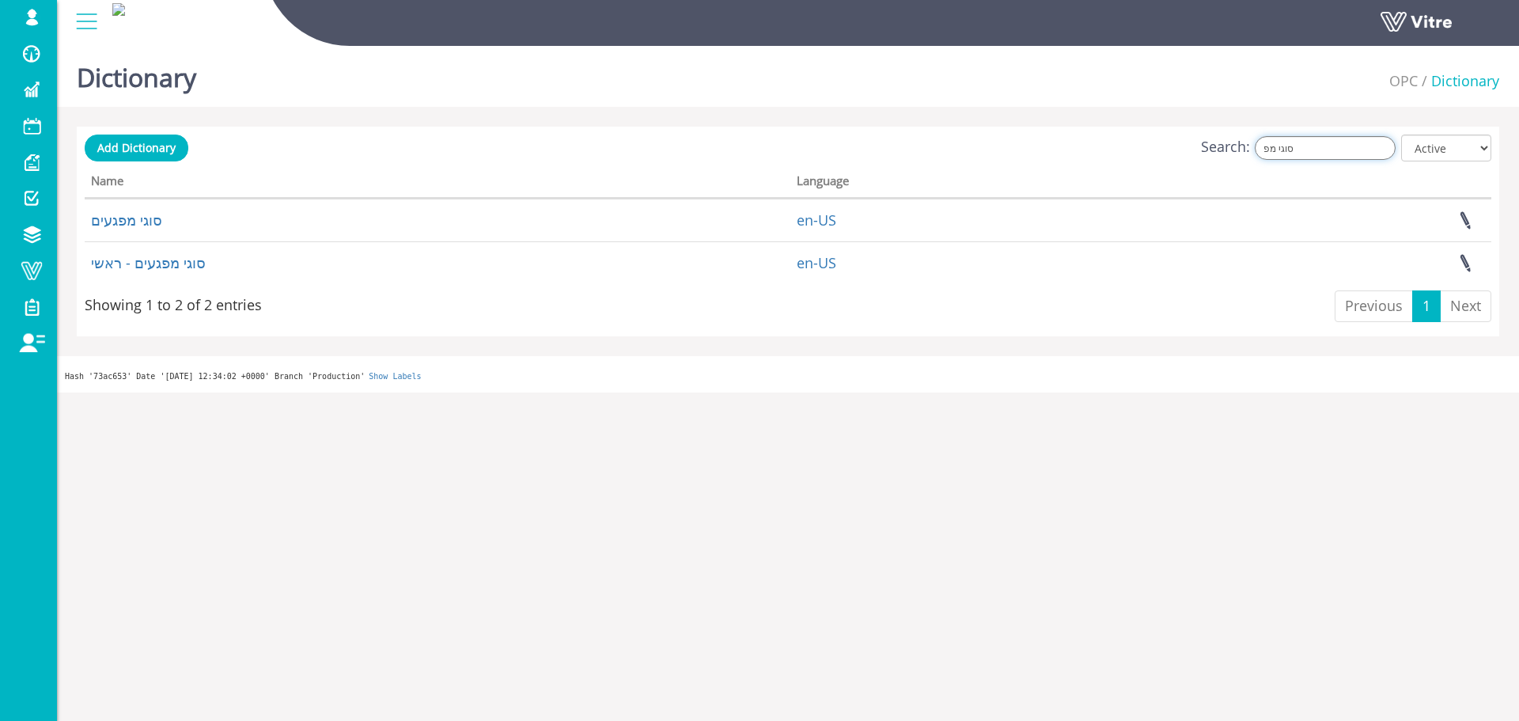
click at [1361, 145] on input "סוגי מפ" at bounding box center [1325, 148] width 141 height 24
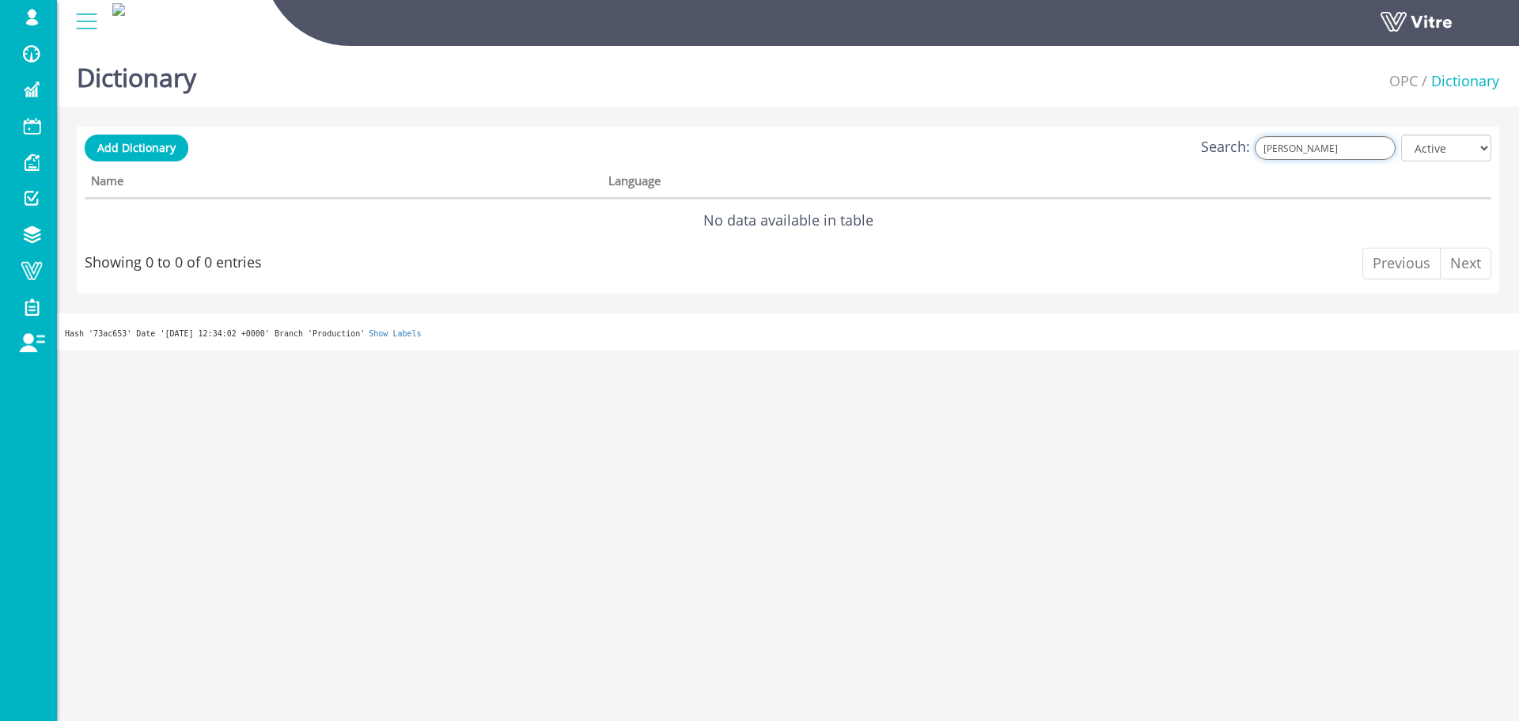
type input "נושא"
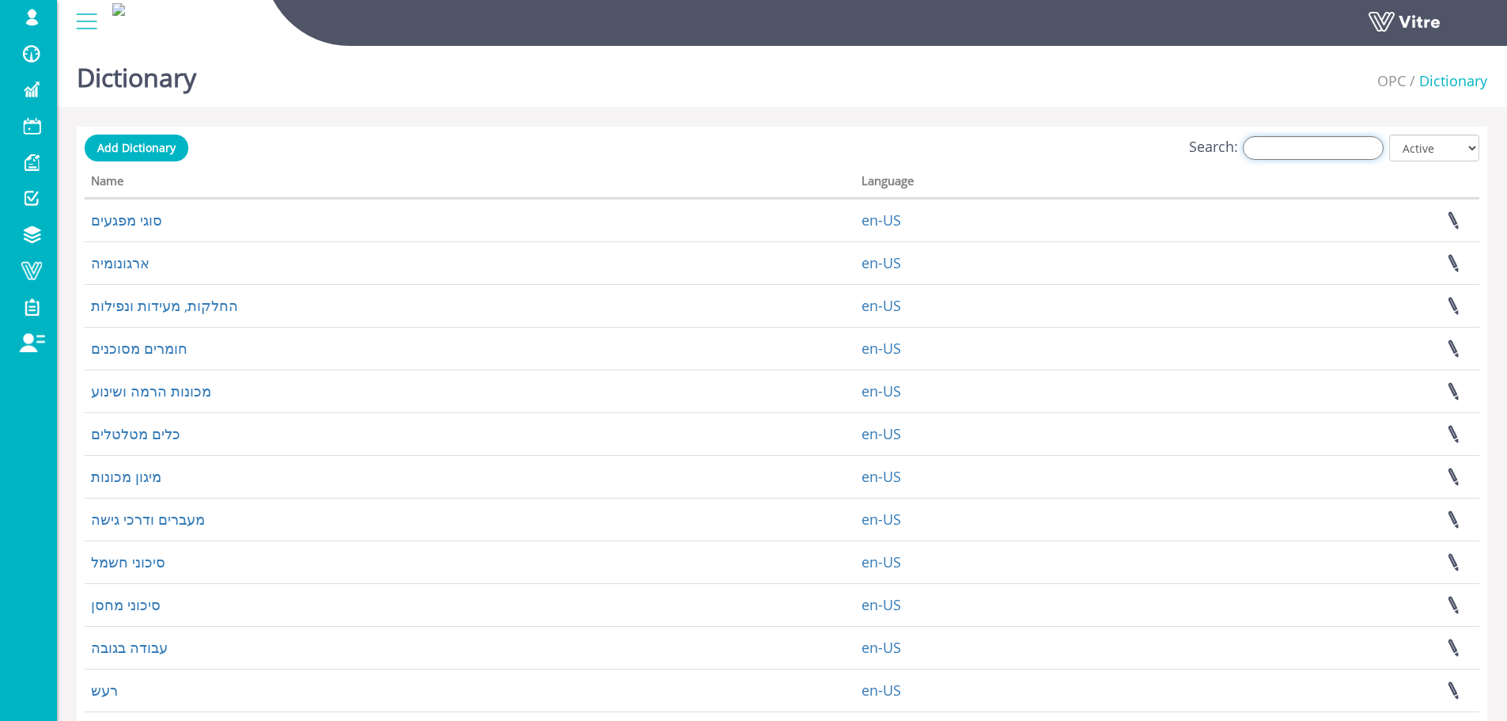
click at [1313, 148] on input "Search:" at bounding box center [1313, 148] width 141 height 24
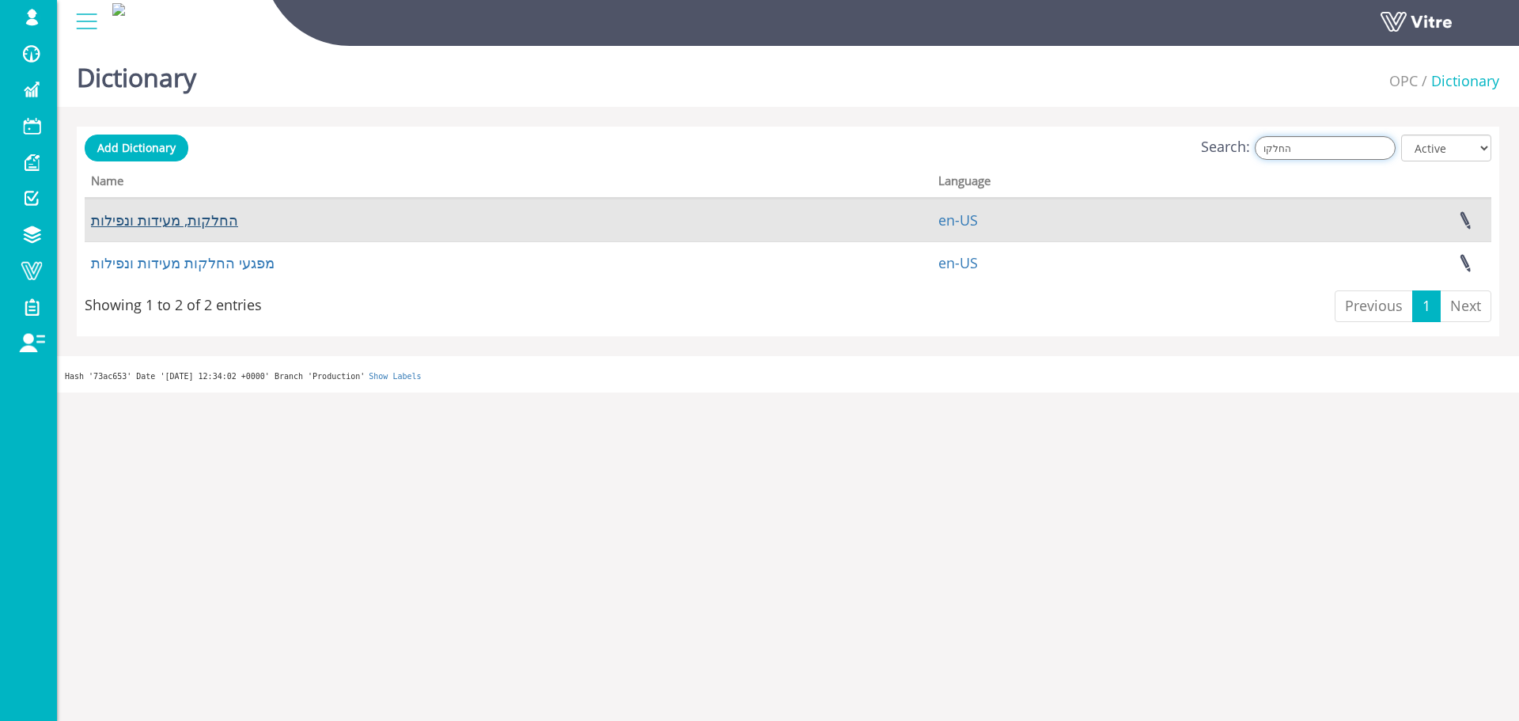
type input "החלקו"
click at [214, 225] on link "החלקות, מעידות ונפילות" at bounding box center [164, 219] width 147 height 19
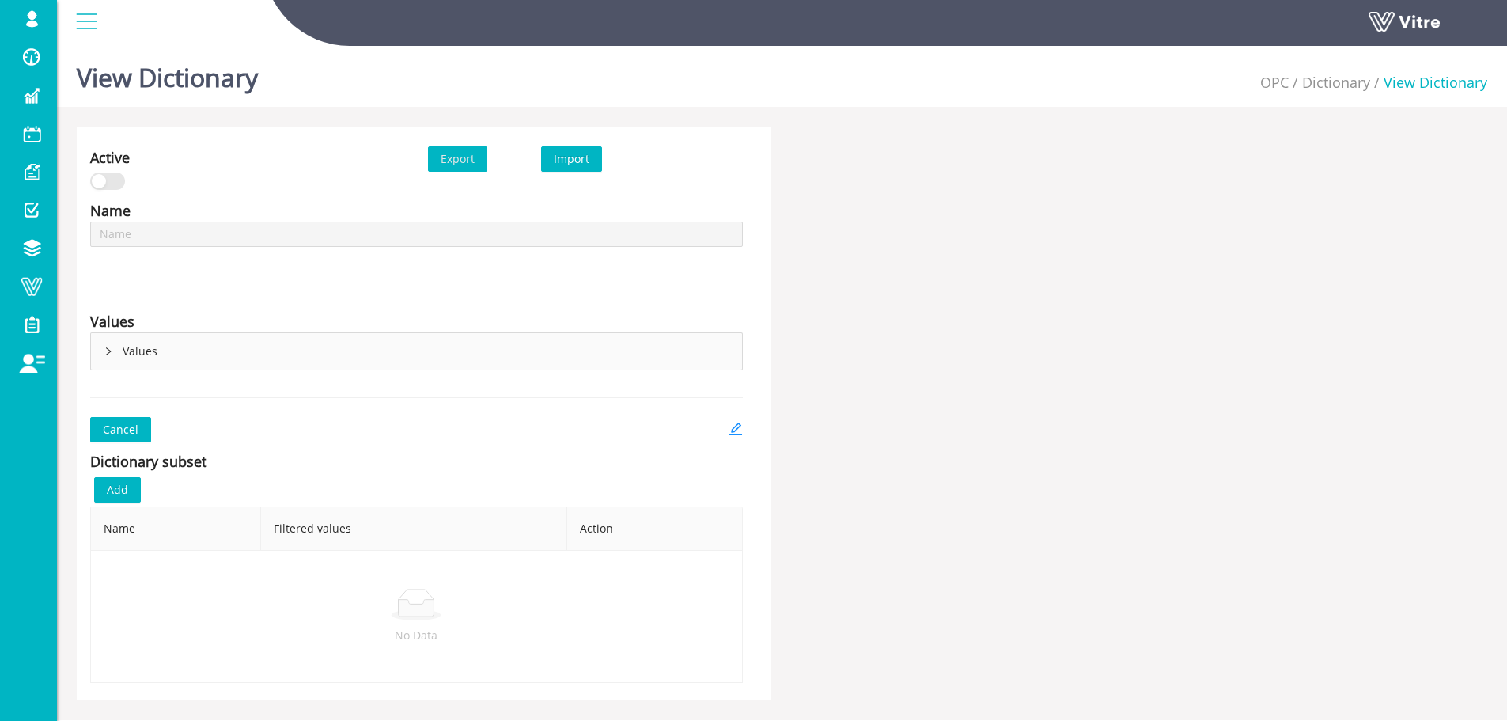
type input "סוגי מפגעים"
click at [146, 349] on div "Values" at bounding box center [416, 351] width 651 height 36
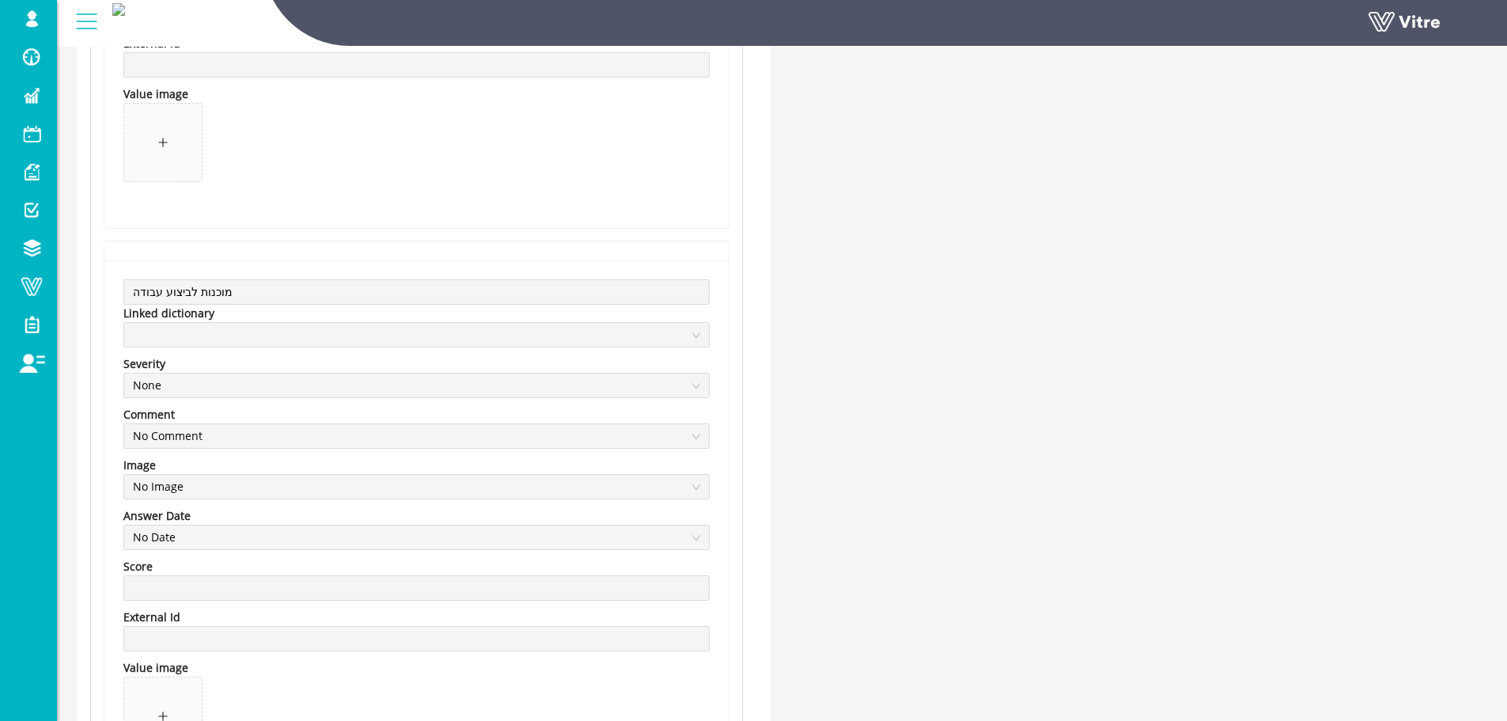
scroll to position [10974, 0]
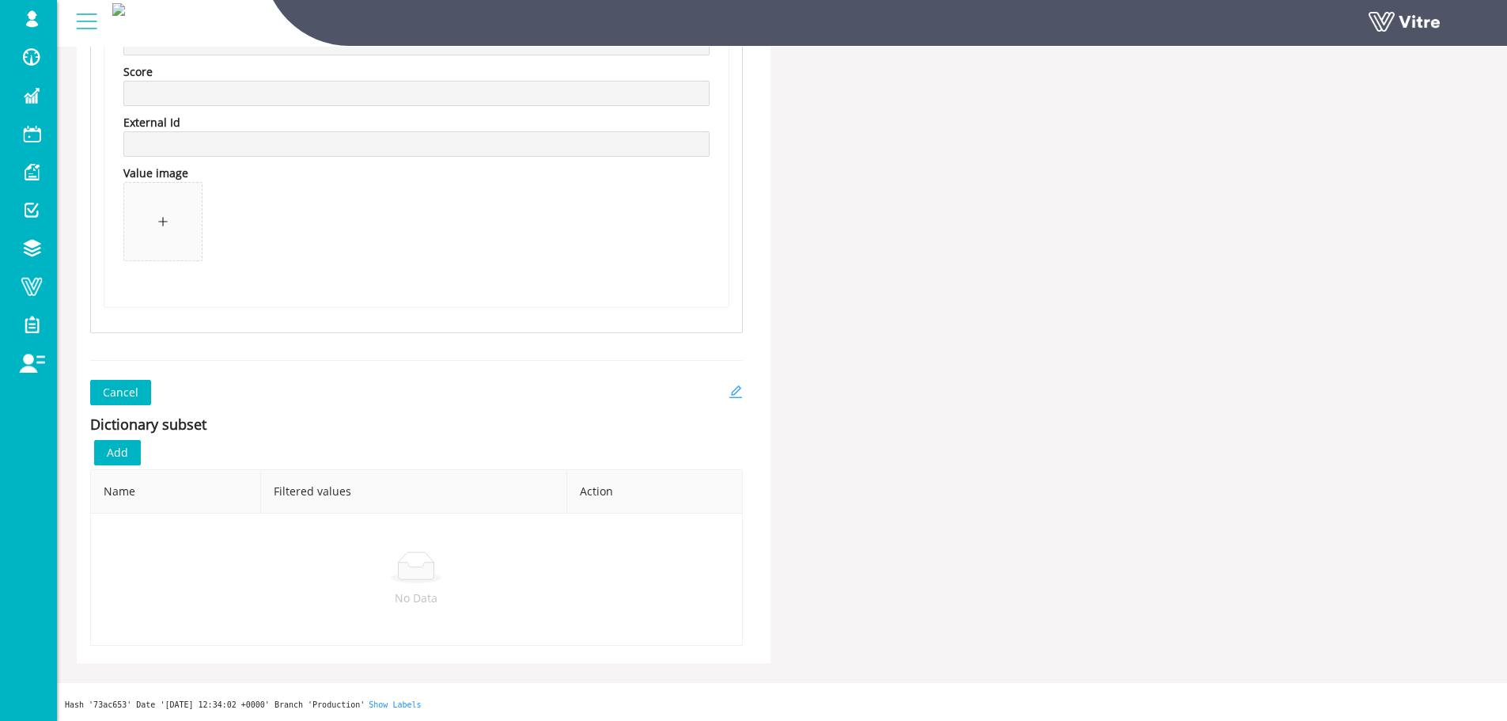
click at [732, 385] on icon "edit" at bounding box center [736, 392] width 14 height 14
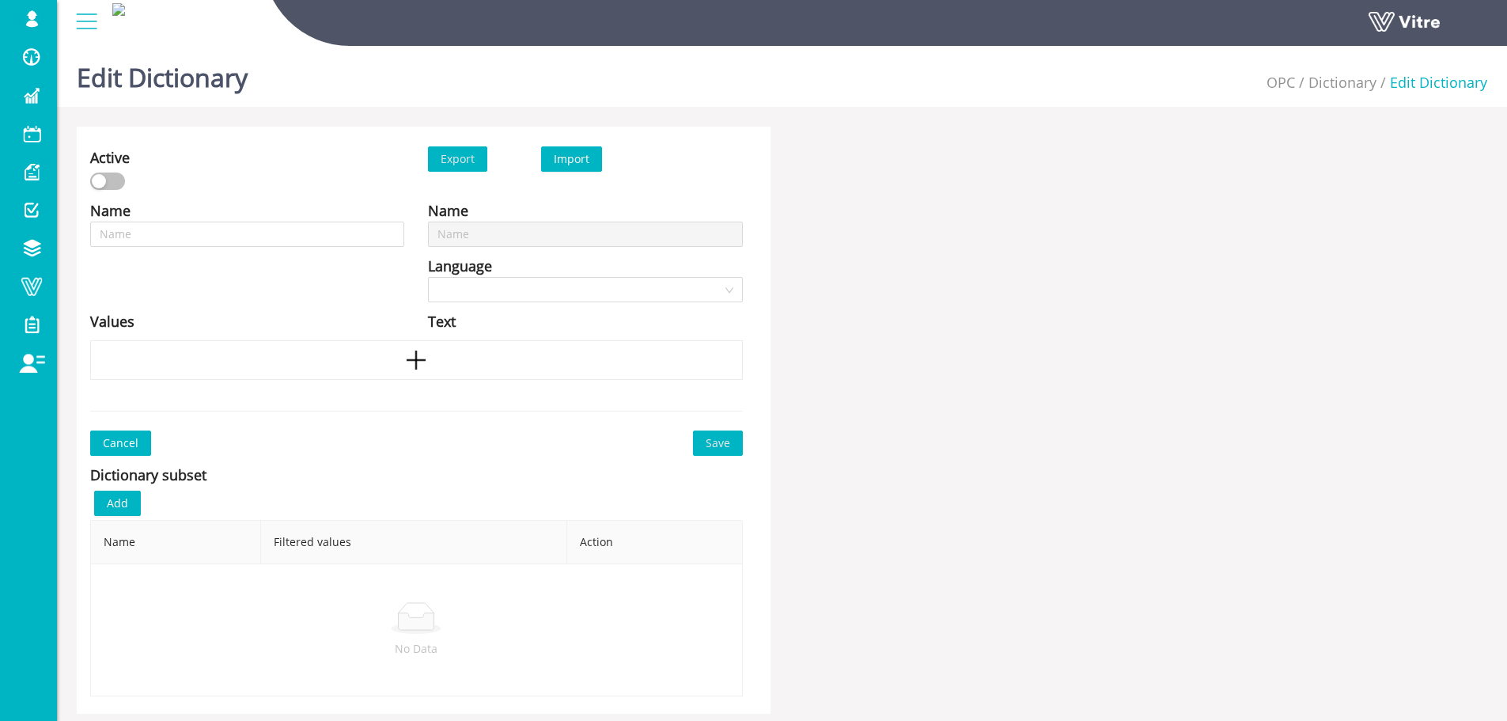
type input "סוגי מפגעים"
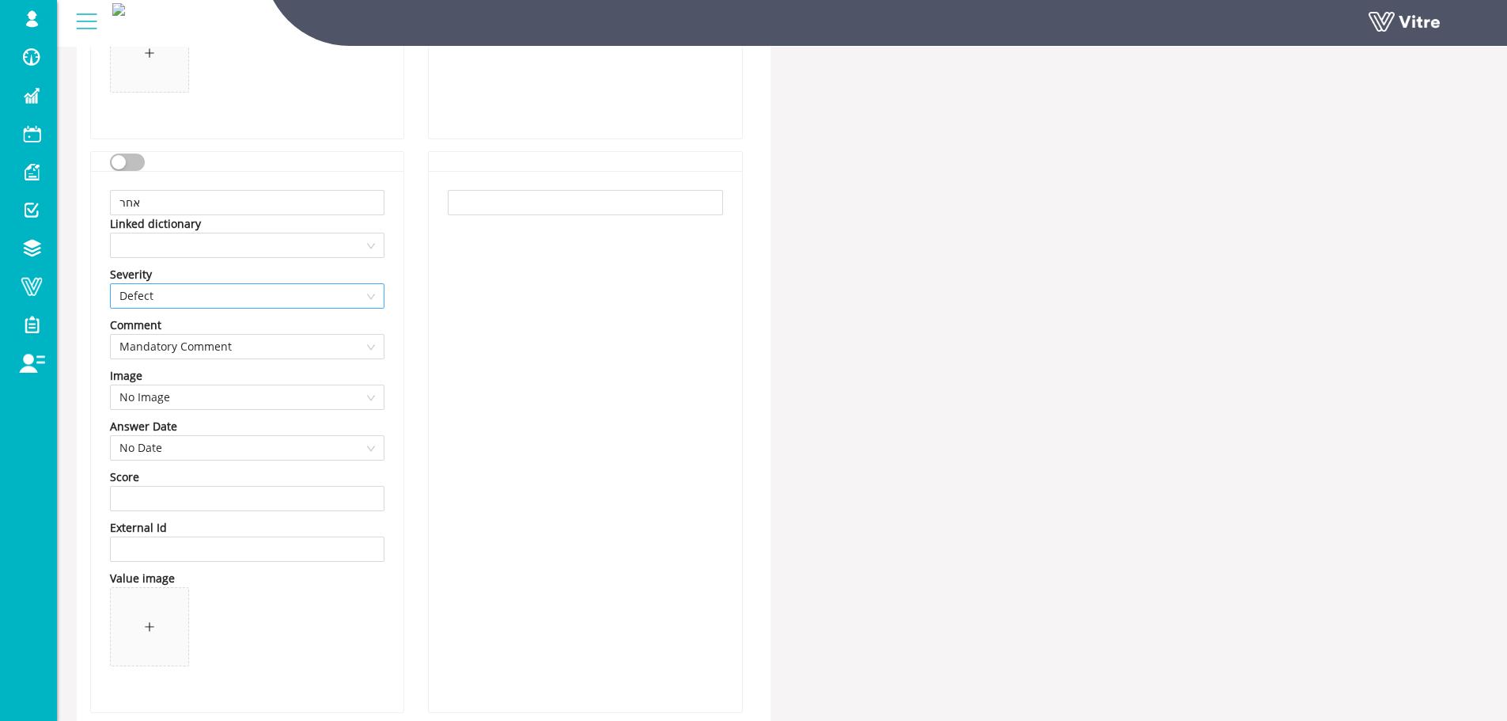
scroll to position [8798, 0]
click at [314, 250] on span at bounding box center [247, 245] width 256 height 24
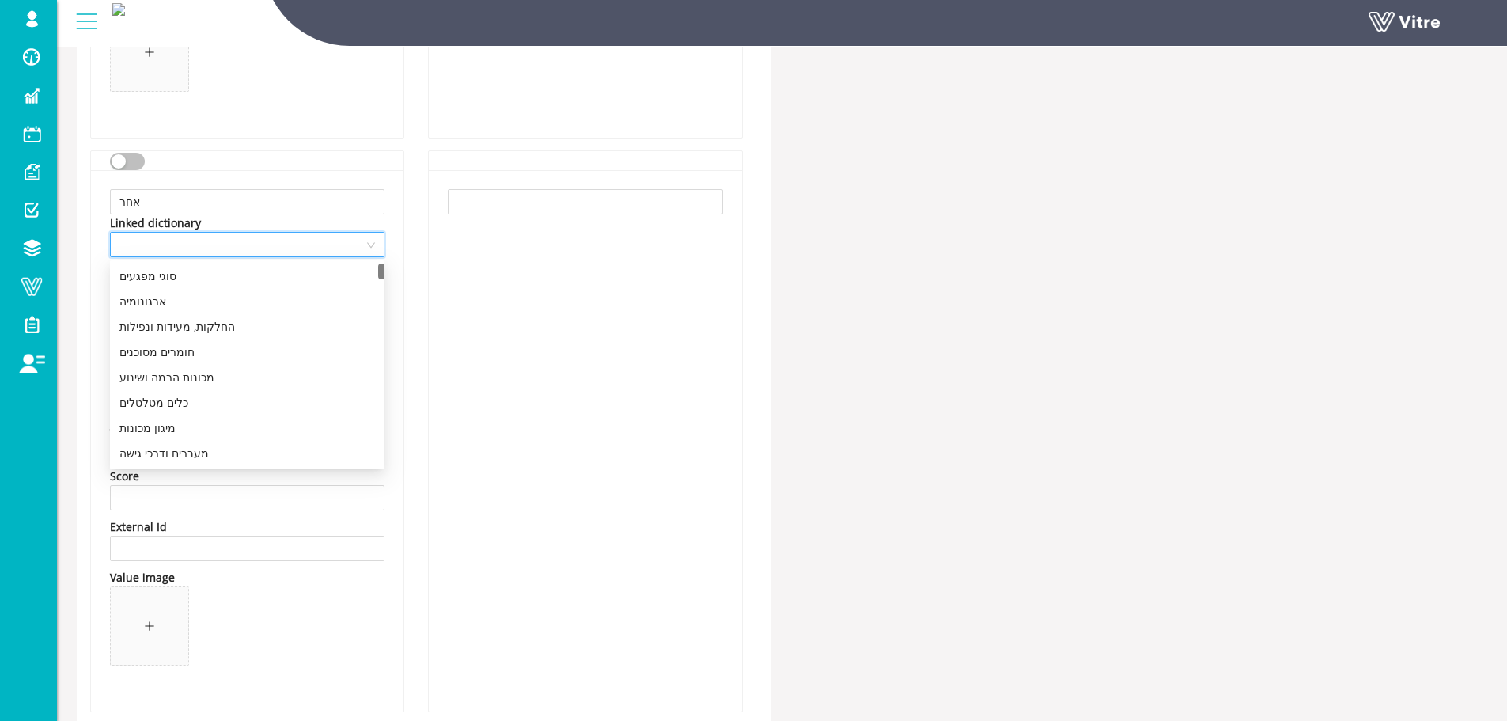
click at [314, 250] on span at bounding box center [247, 245] width 256 height 24
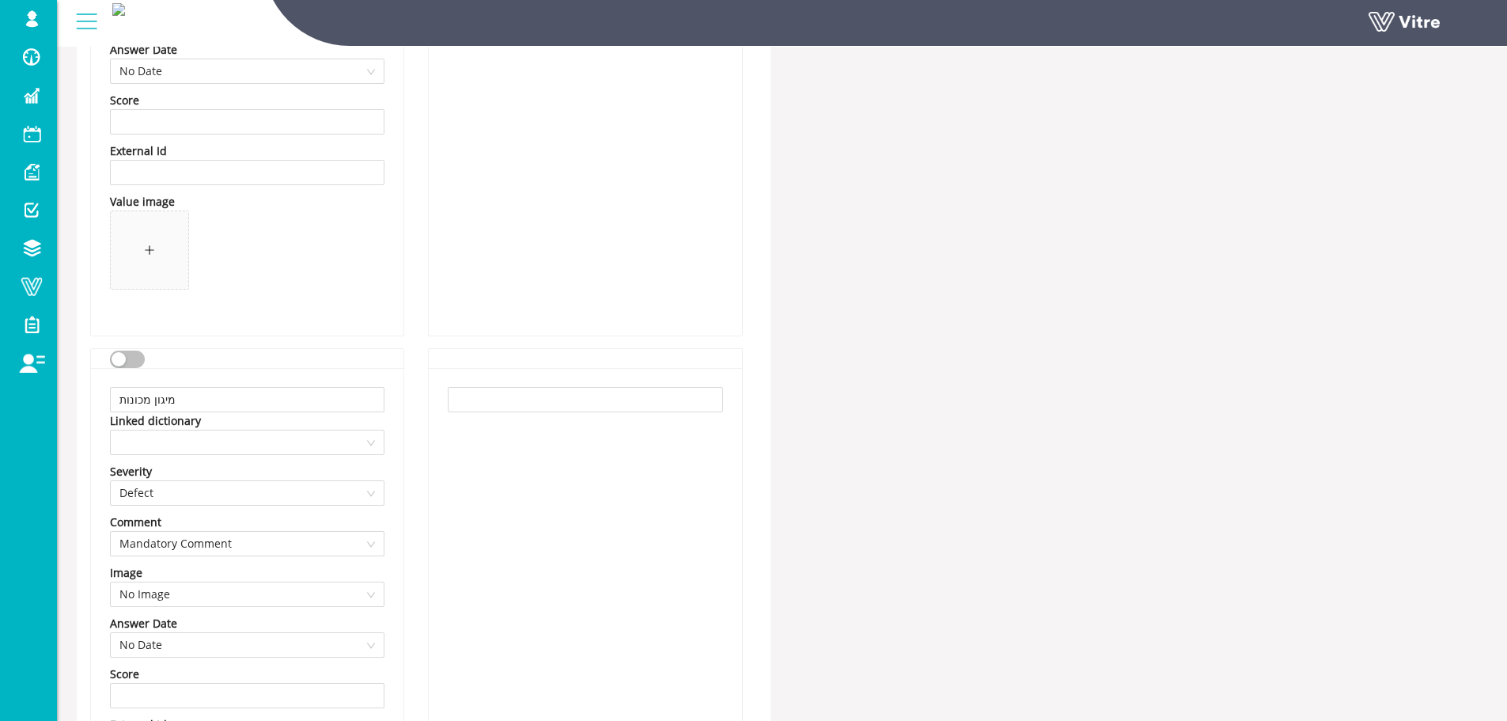
scroll to position [9827, 0]
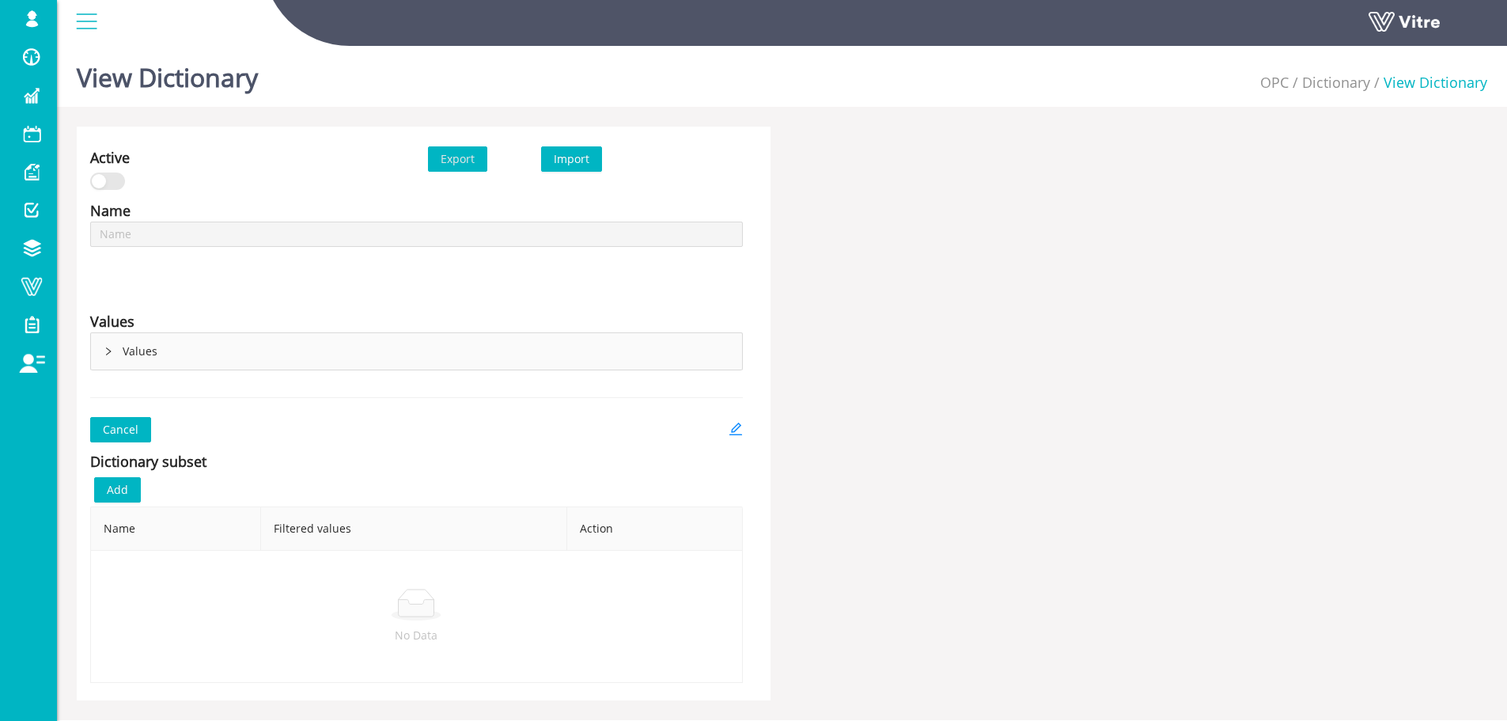
type input "החלקות, מעידות ונפילות"
click at [734, 429] on icon "edit" at bounding box center [736, 429] width 14 height 14
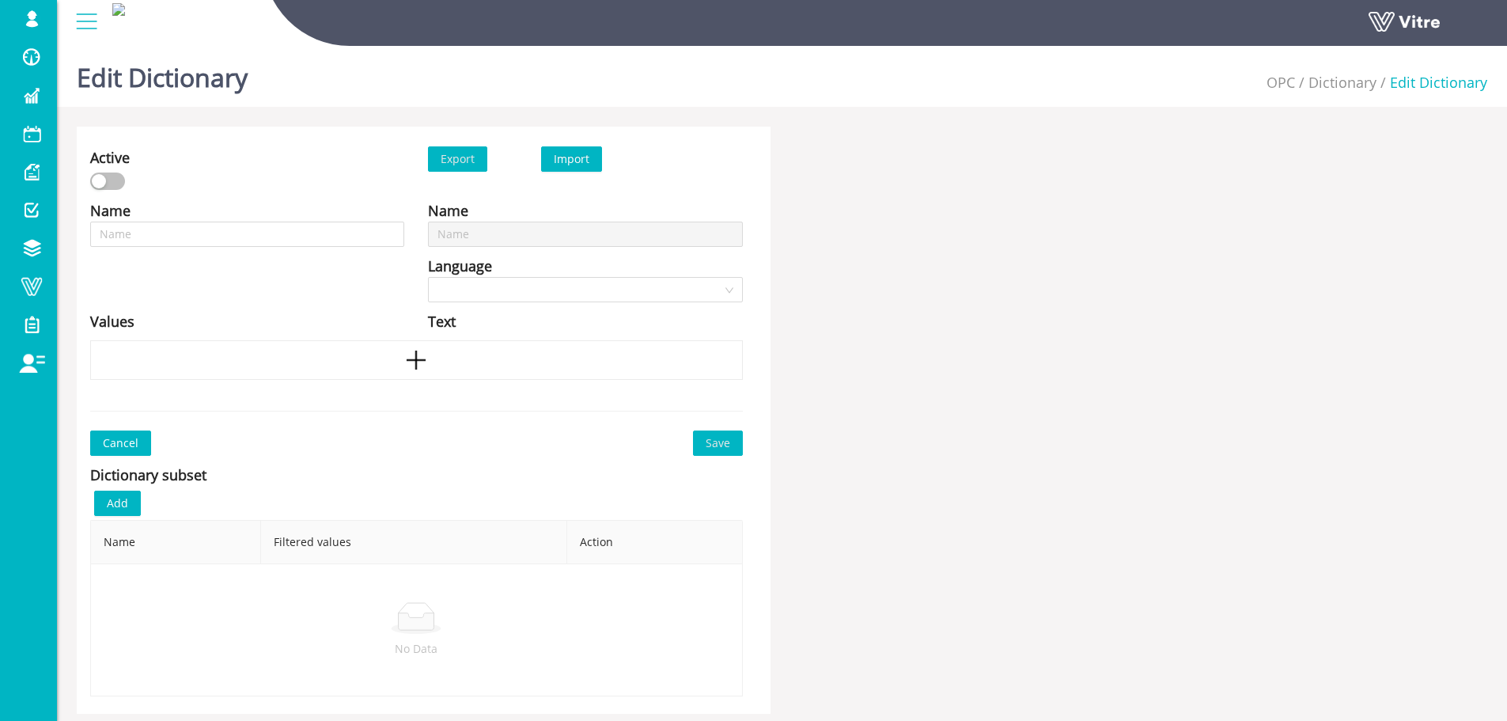
type input "החלקות, מעידות ונפילות"
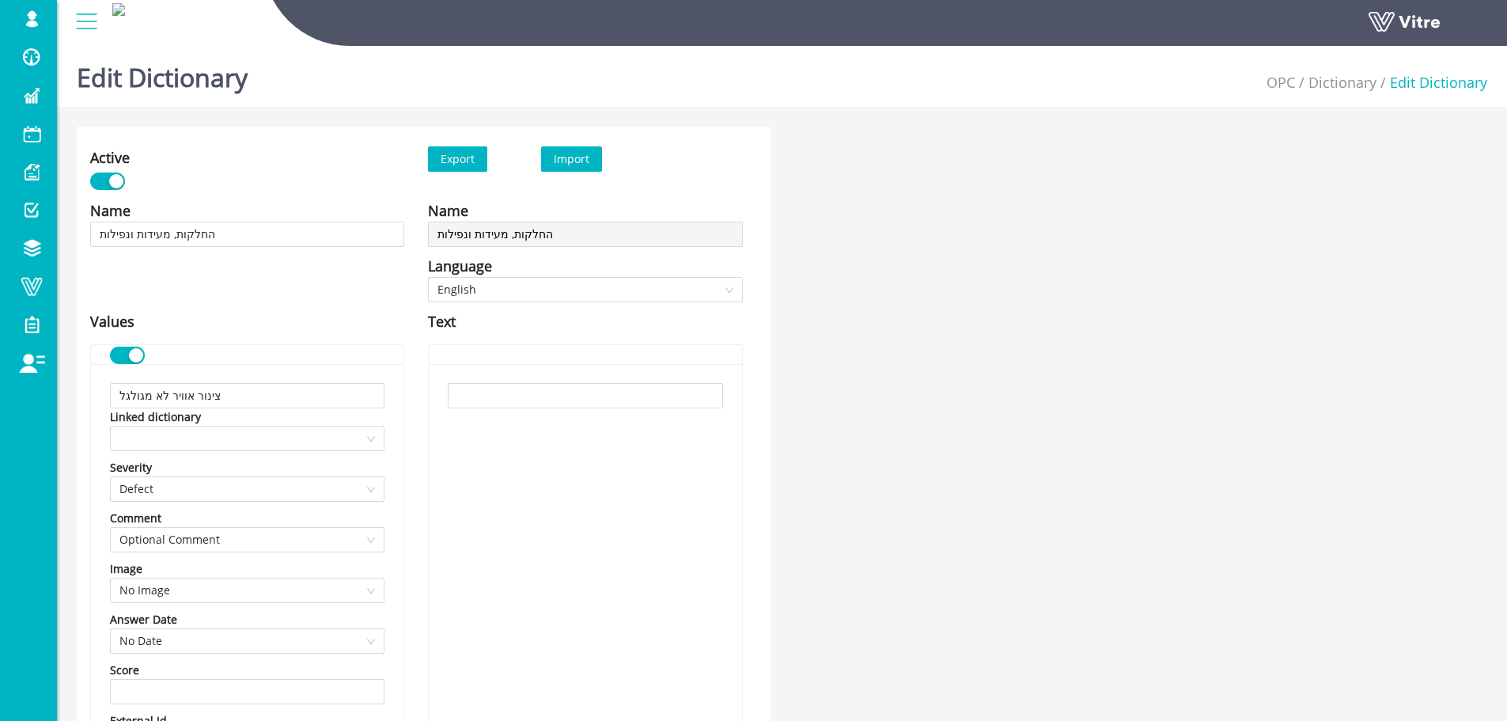
scroll to position [4051, 0]
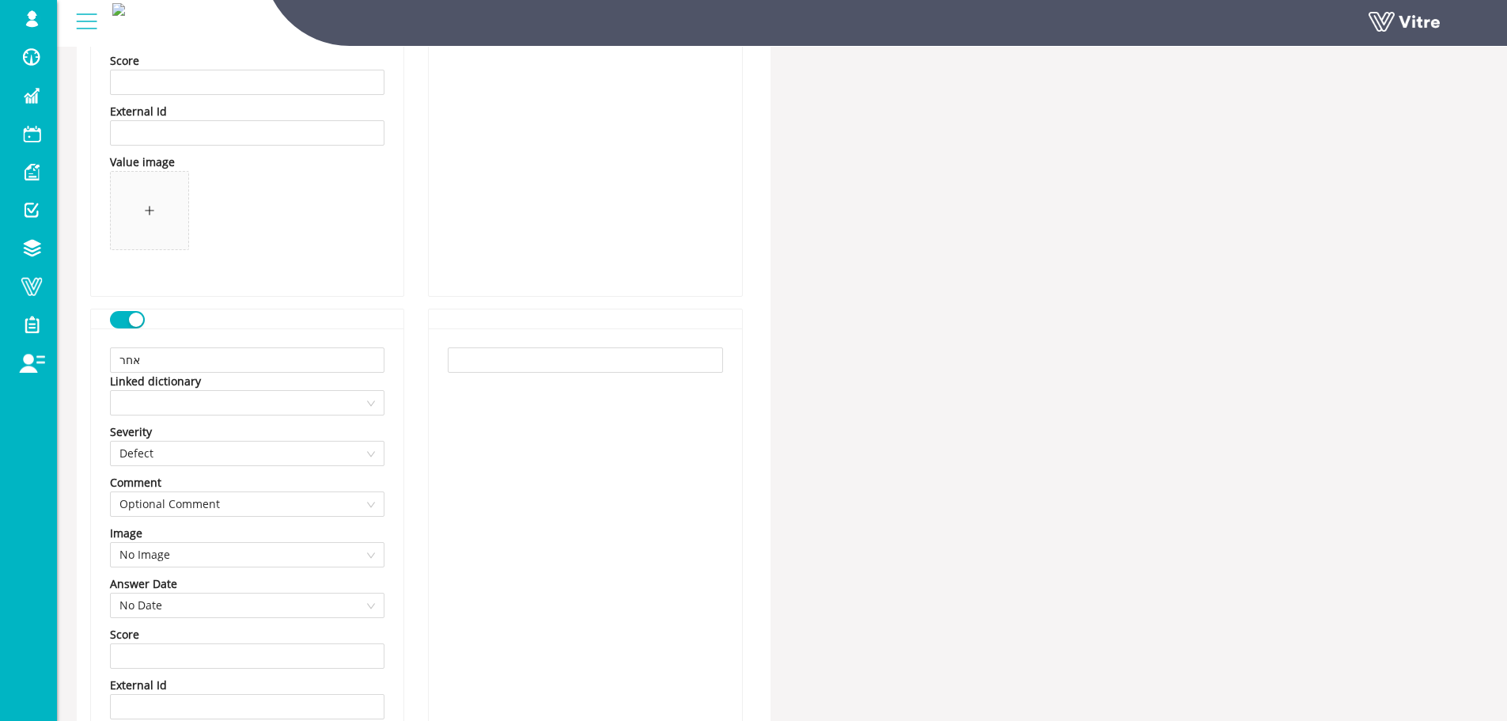
click at [117, 313] on button "button" at bounding box center [127, 319] width 35 height 17
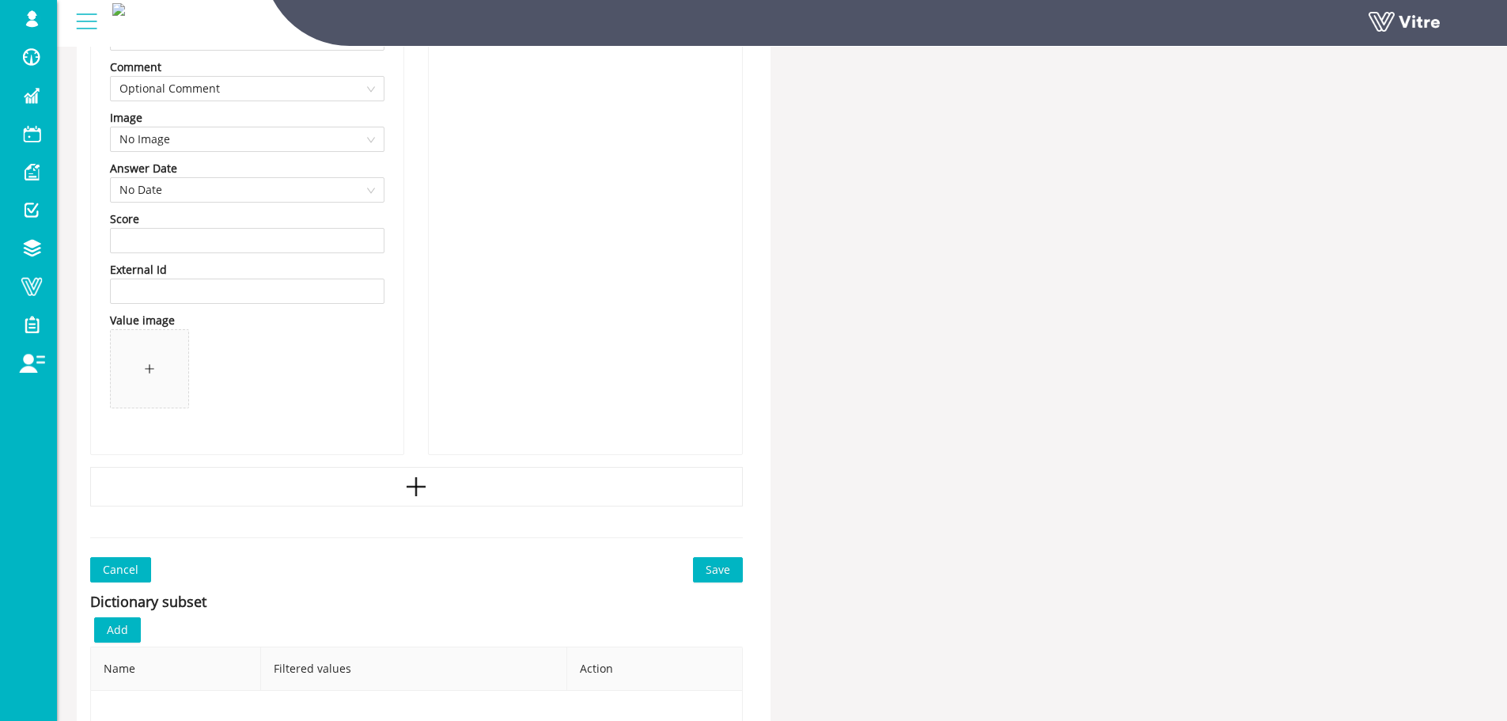
scroll to position [4644, 0]
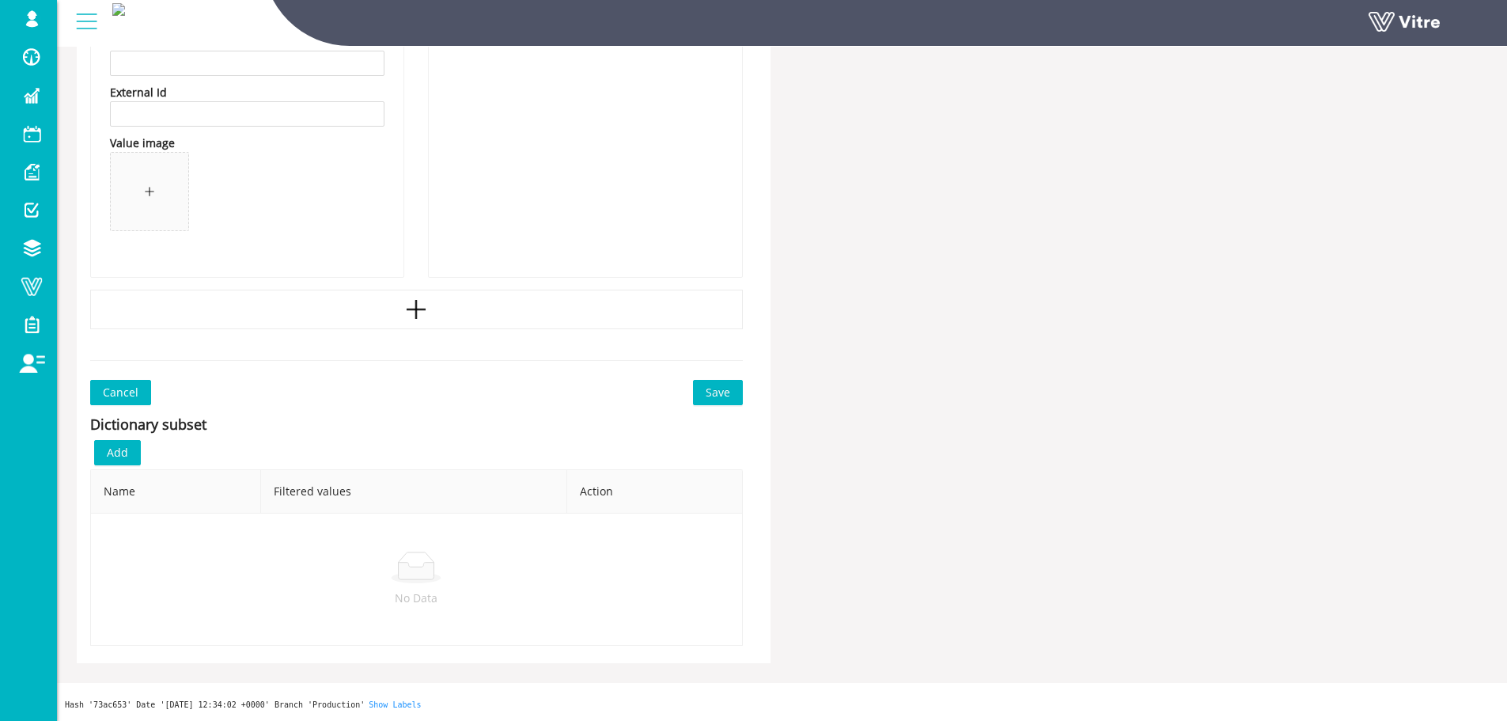
click at [732, 403] on button "Save" at bounding box center [718, 392] width 50 height 25
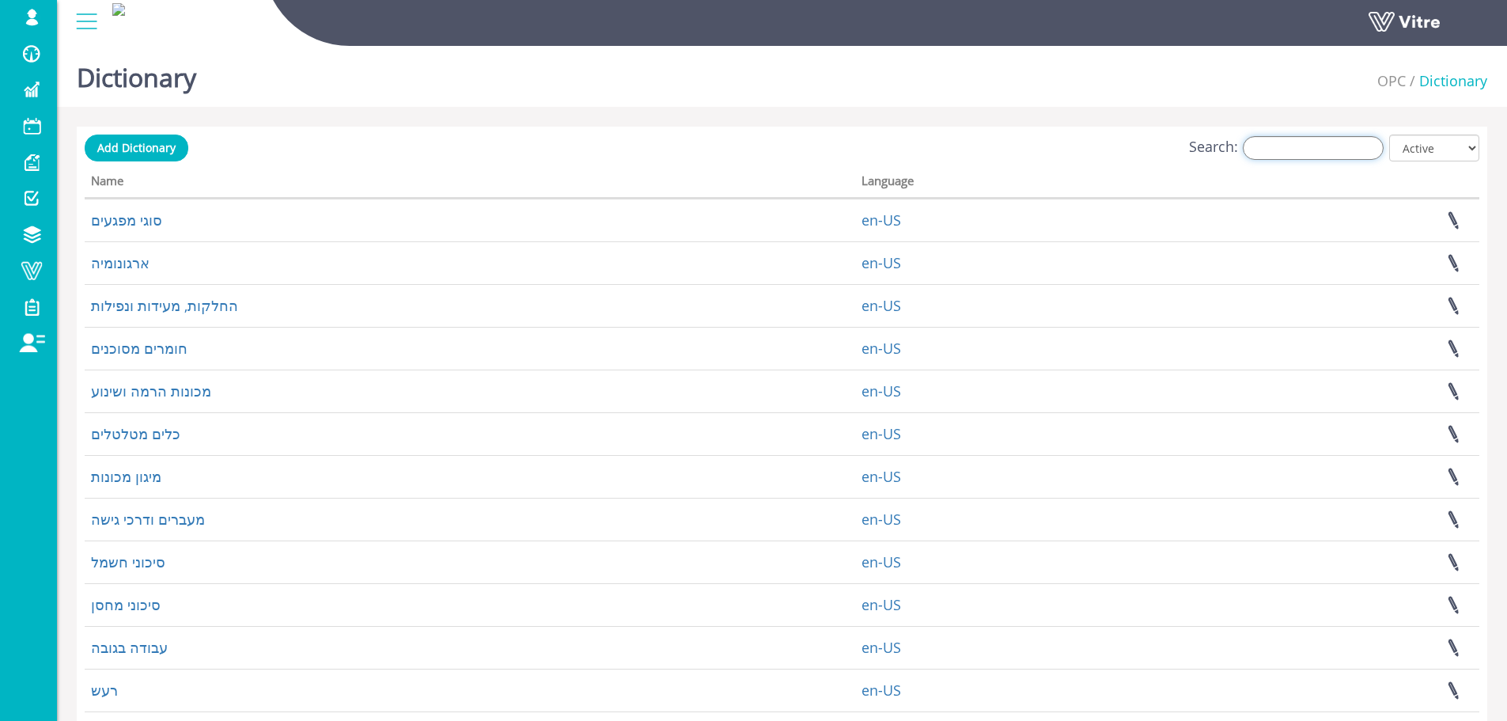
click at [1305, 150] on input "Search:" at bounding box center [1313, 148] width 141 height 24
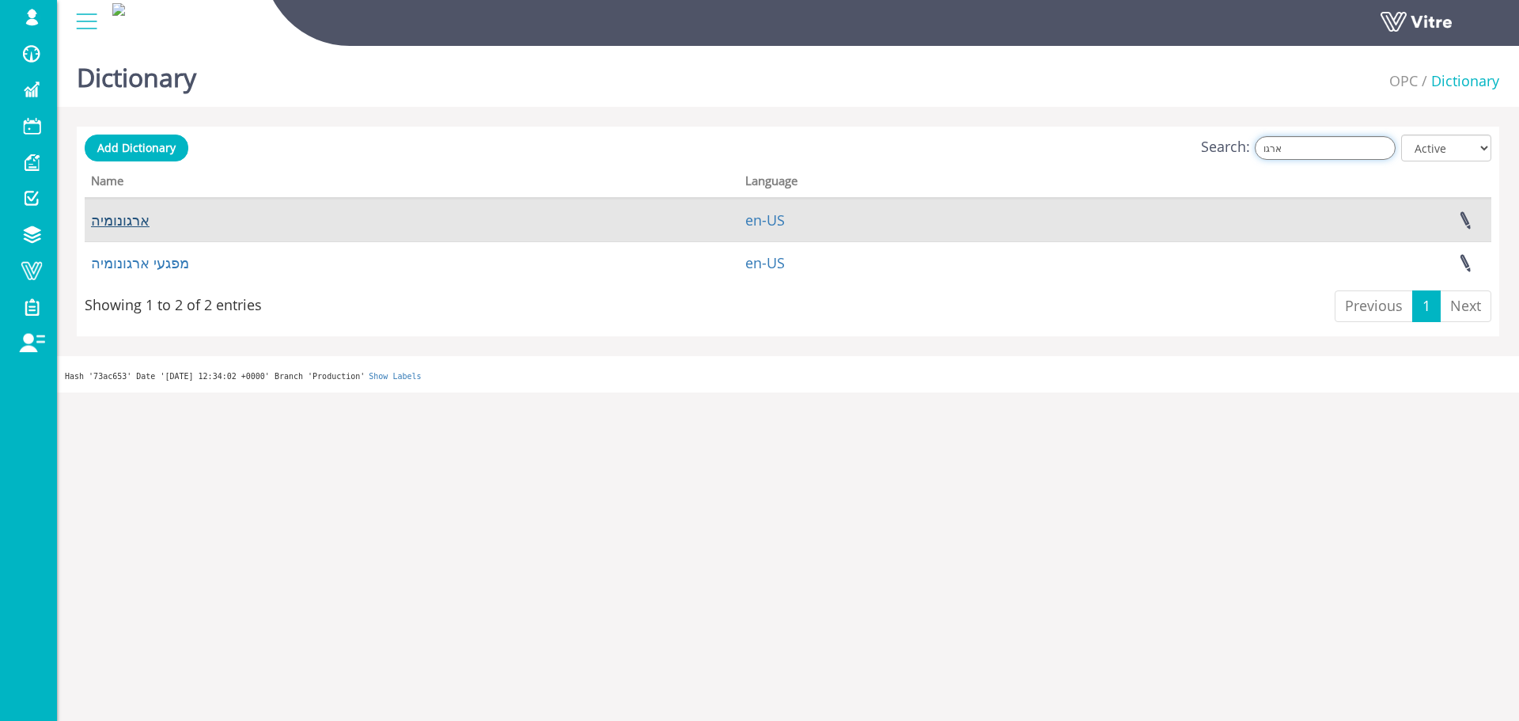
type input "ארגו"
click at [131, 215] on link "ארגונומיה" at bounding box center [120, 219] width 59 height 19
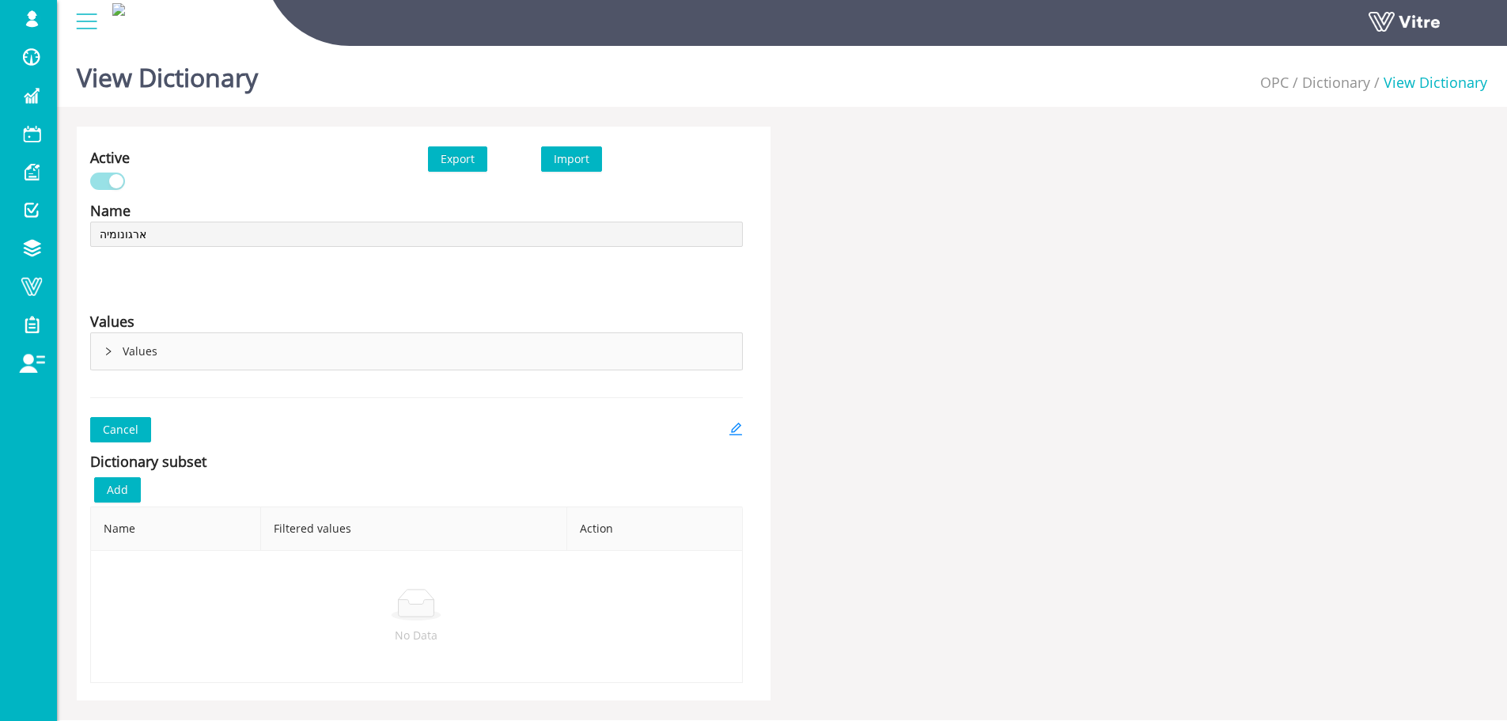
click at [146, 338] on div "Values" at bounding box center [416, 351] width 651 height 36
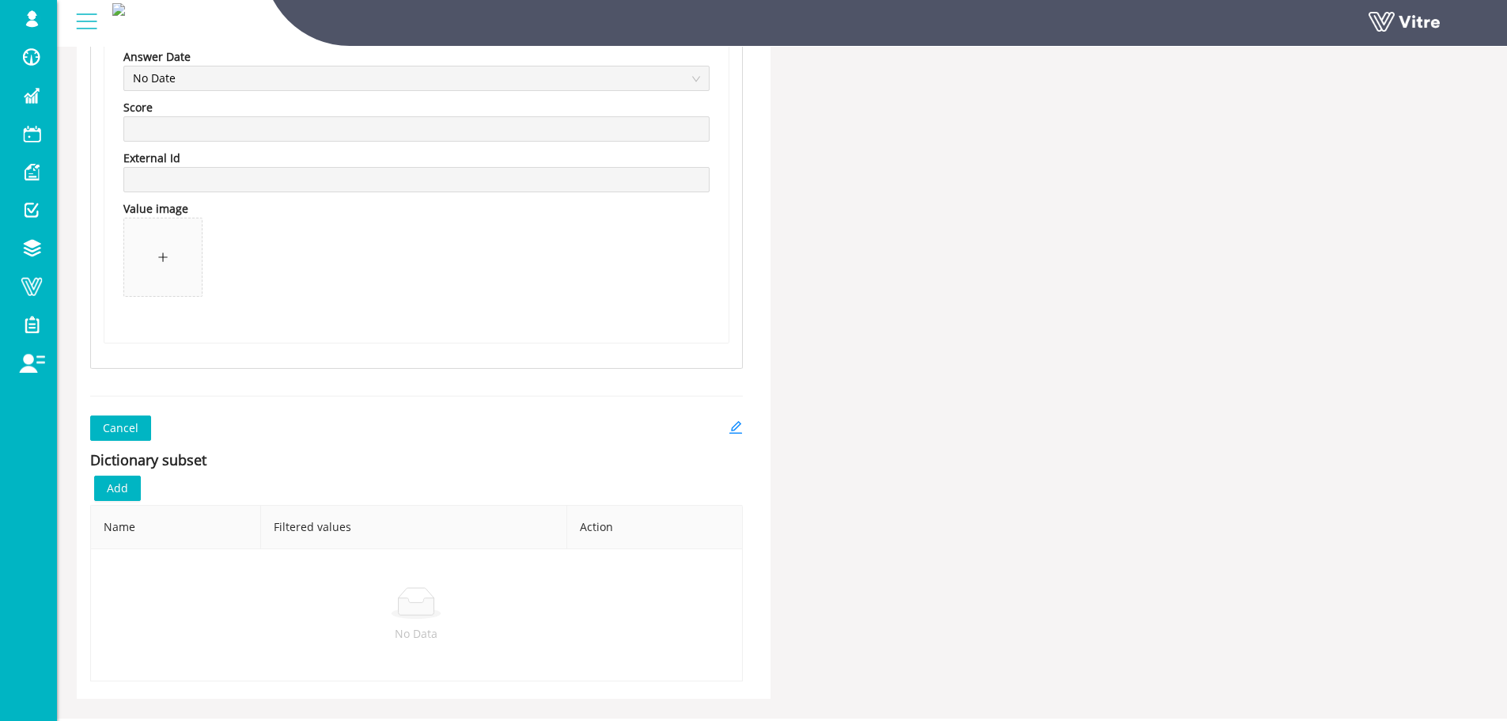
scroll to position [2935, 0]
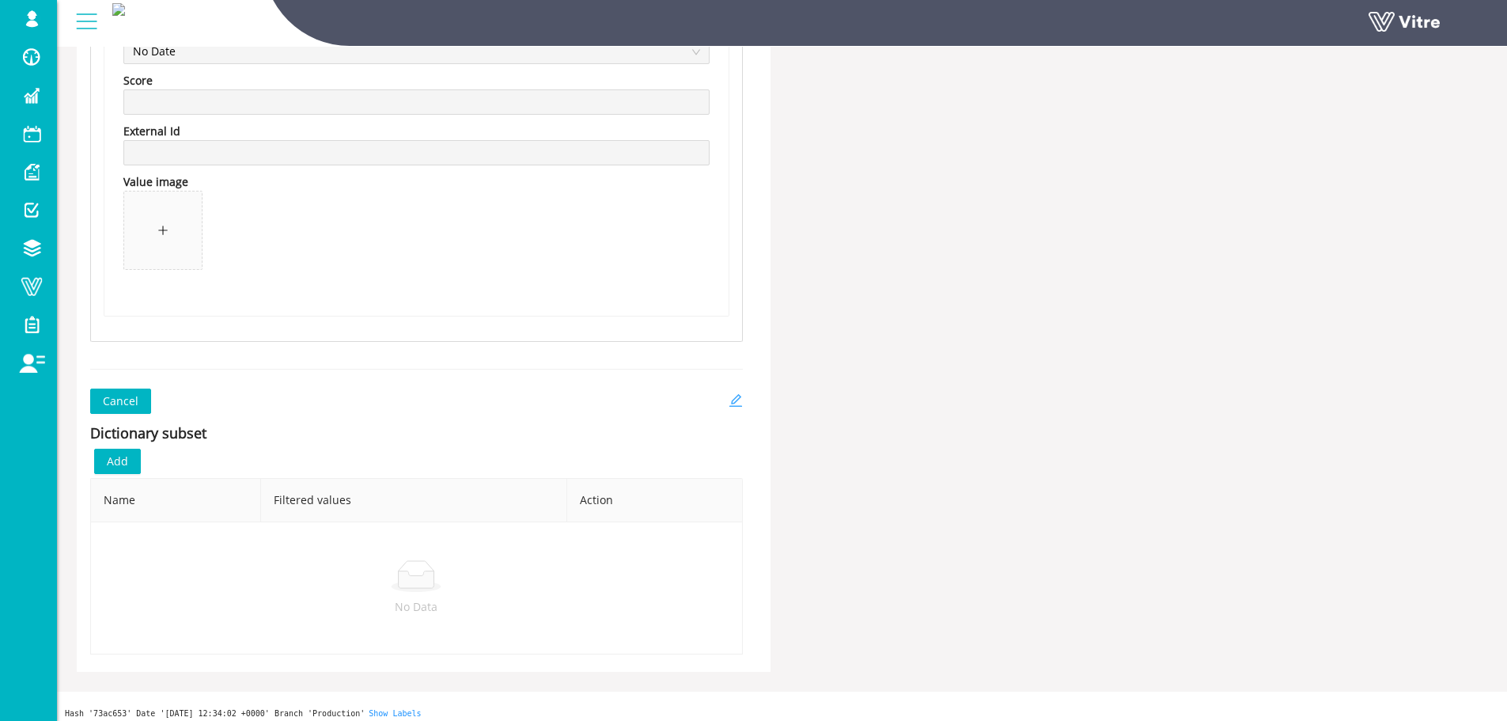
drag, startPoint x: 722, startPoint y: 396, endPoint x: 737, endPoint y: 397, distance: 15.8
click at [722, 396] on div "Cancel" at bounding box center [416, 400] width 653 height 25
click at [737, 397] on icon "edit" at bounding box center [736, 400] width 14 height 14
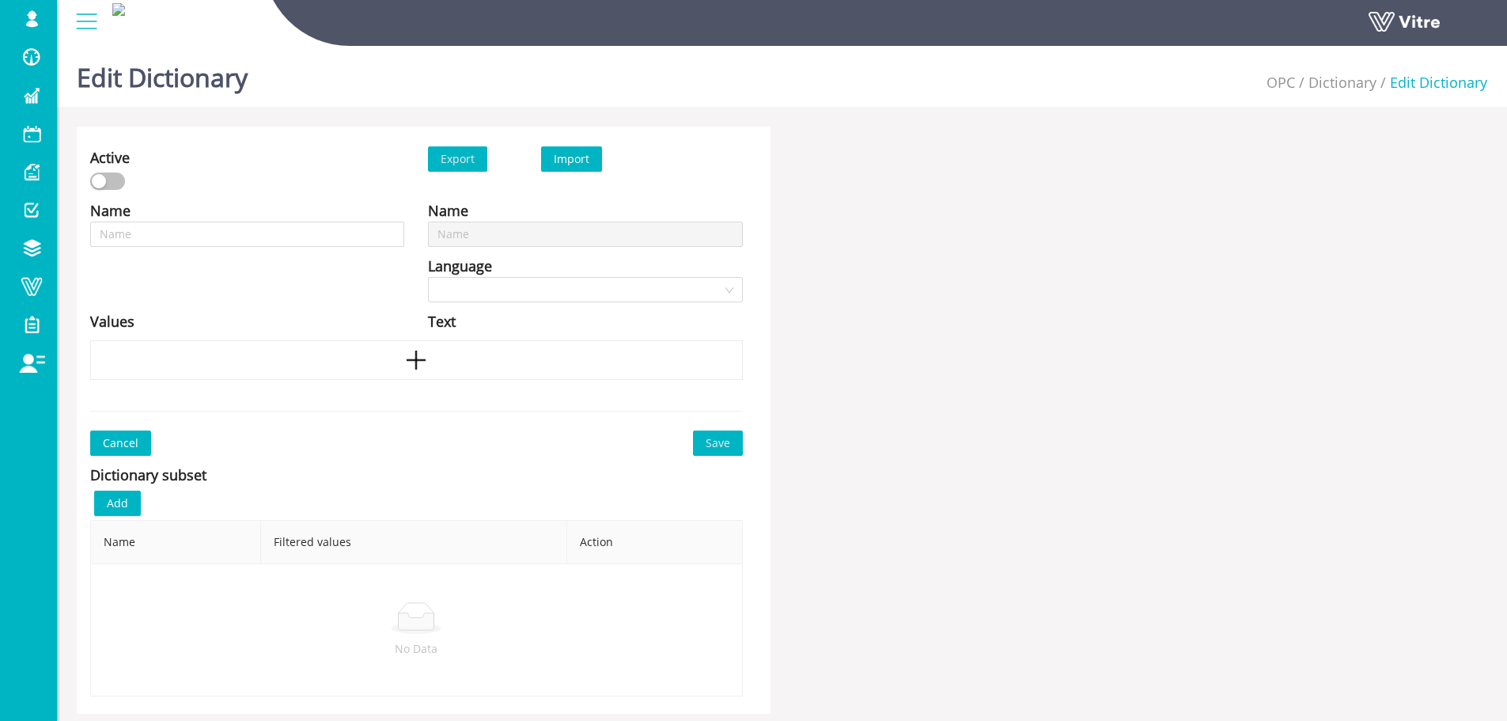
type input "ארגונומיה"
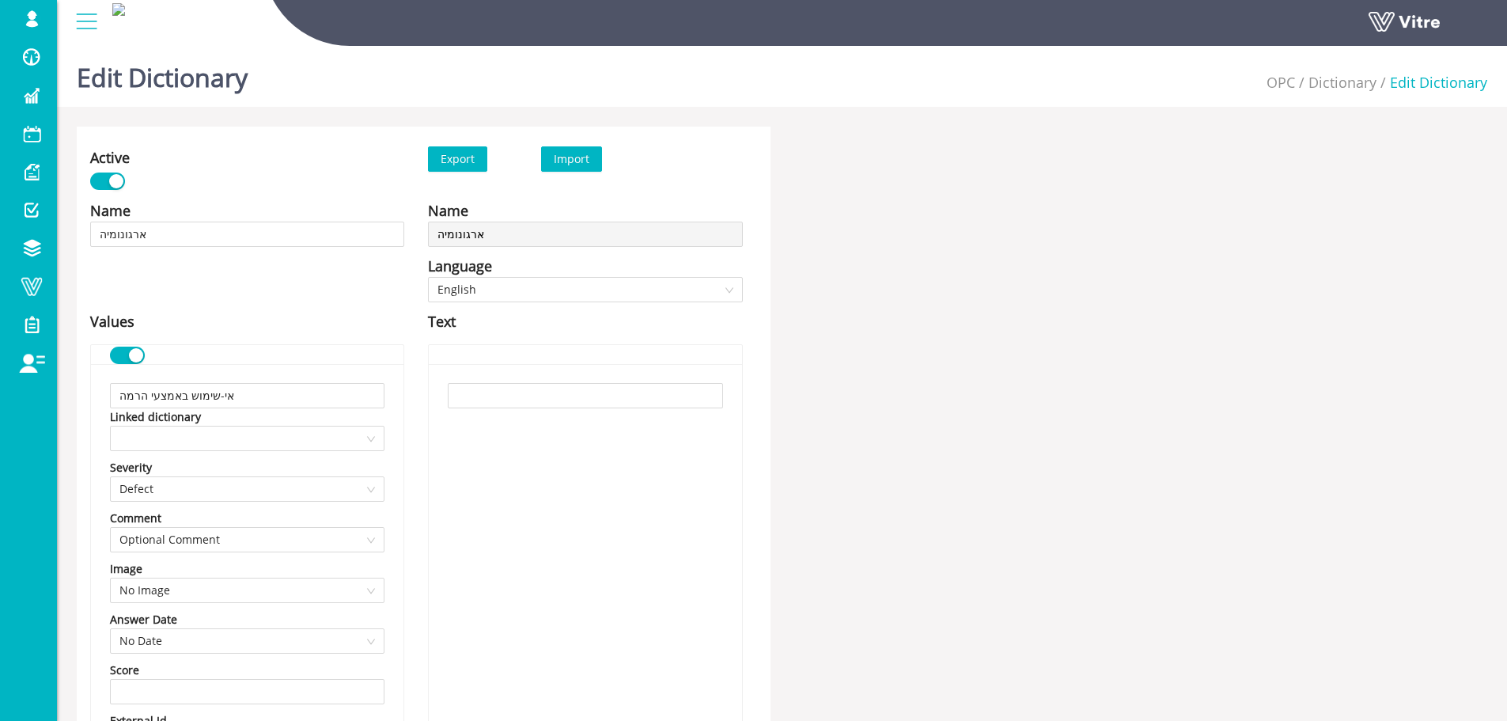
scroll to position [2330, 0]
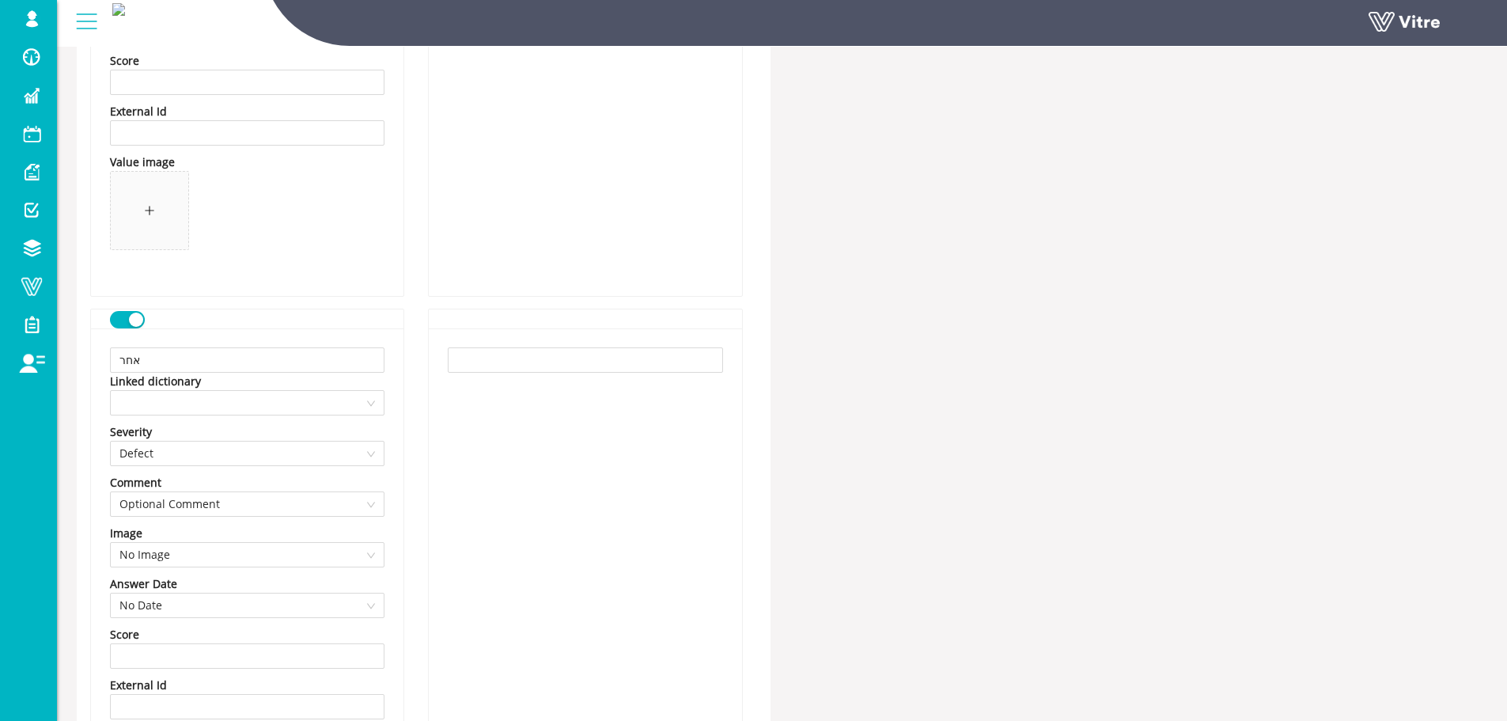
click at [119, 315] on button "button" at bounding box center [127, 319] width 35 height 17
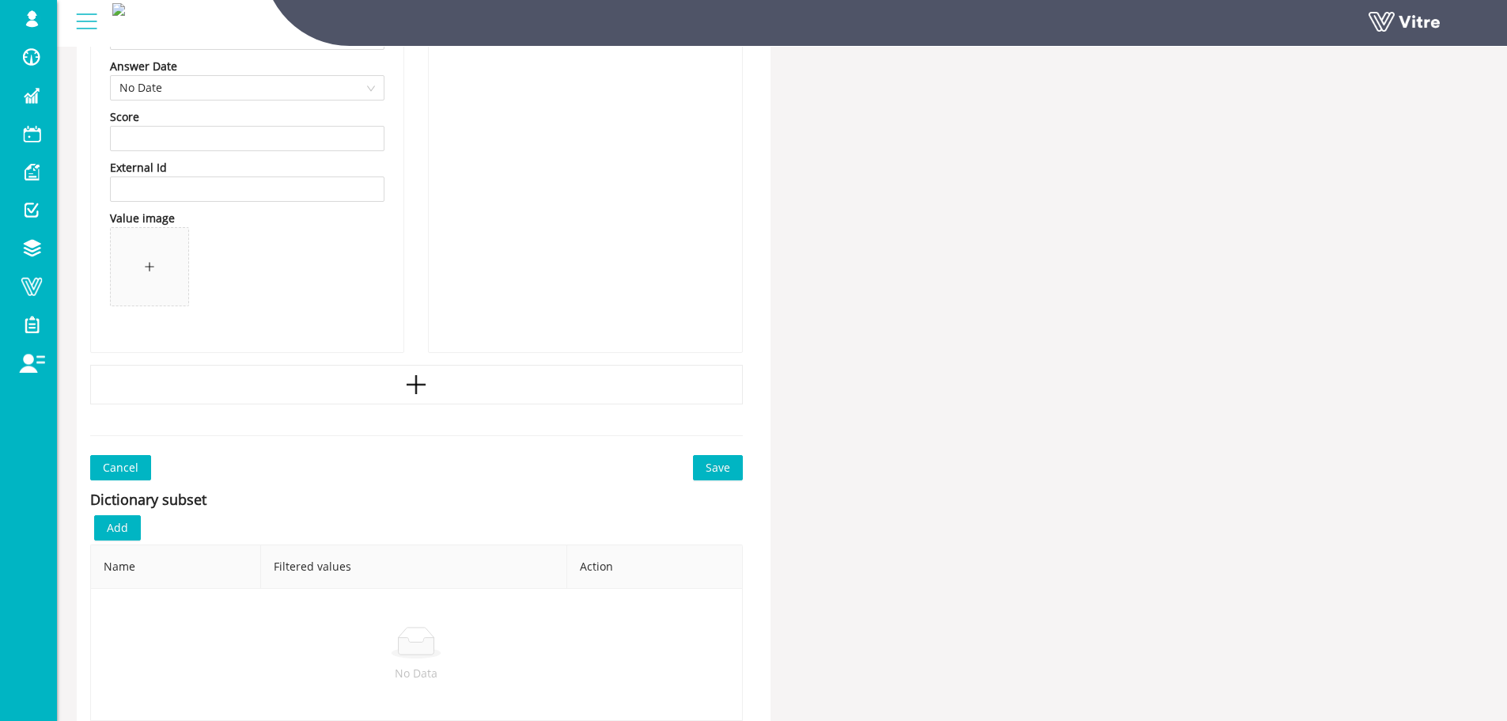
scroll to position [2923, 0]
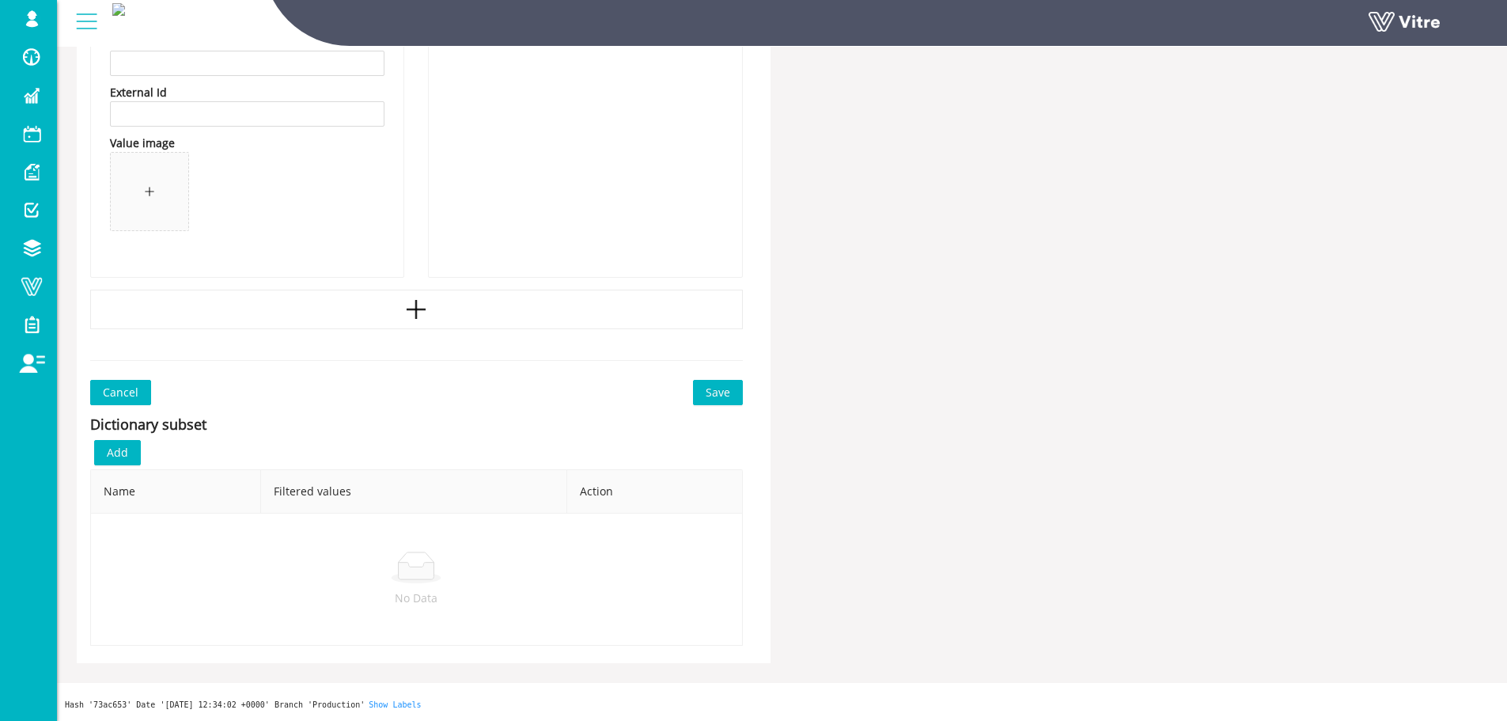
click at [741, 400] on button "Save" at bounding box center [718, 392] width 50 height 25
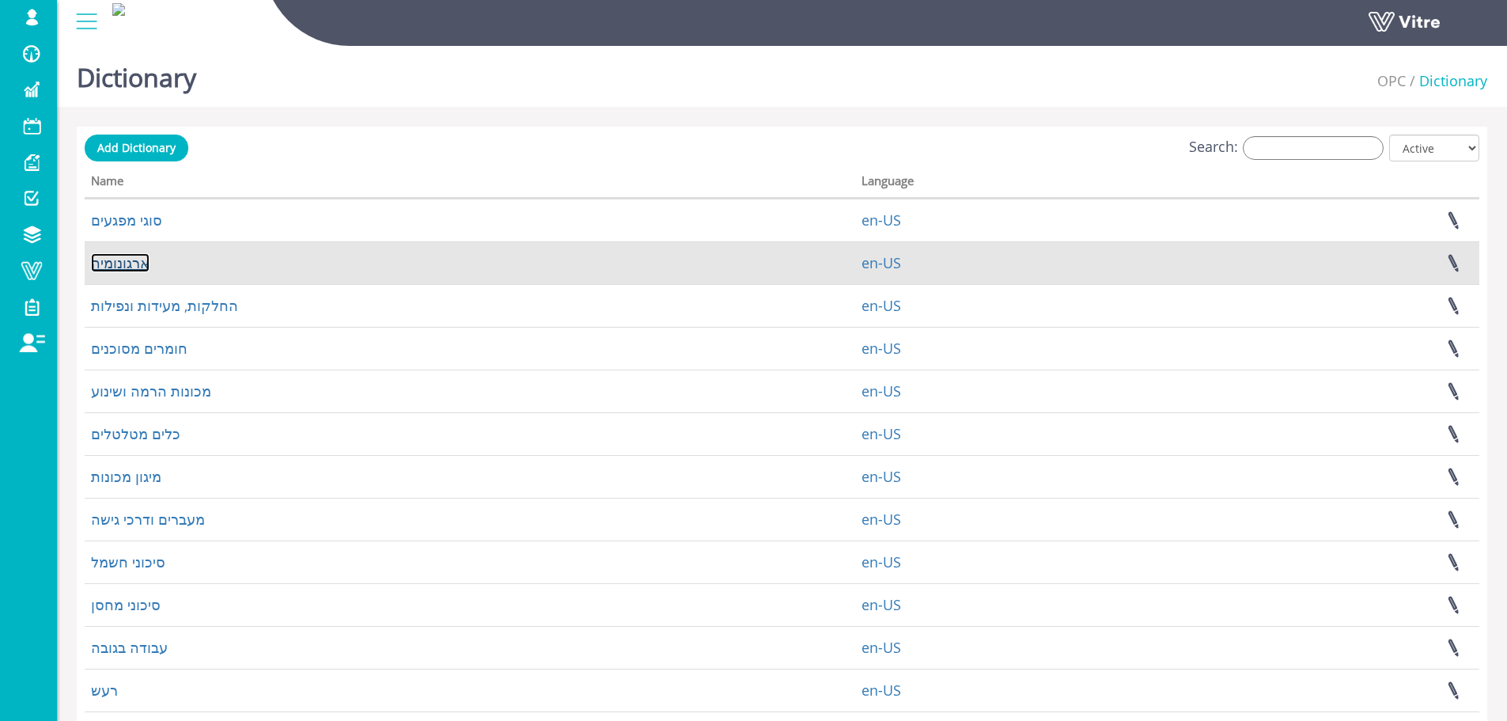
click at [112, 256] on link "ארגונומיה" at bounding box center [120, 262] width 59 height 19
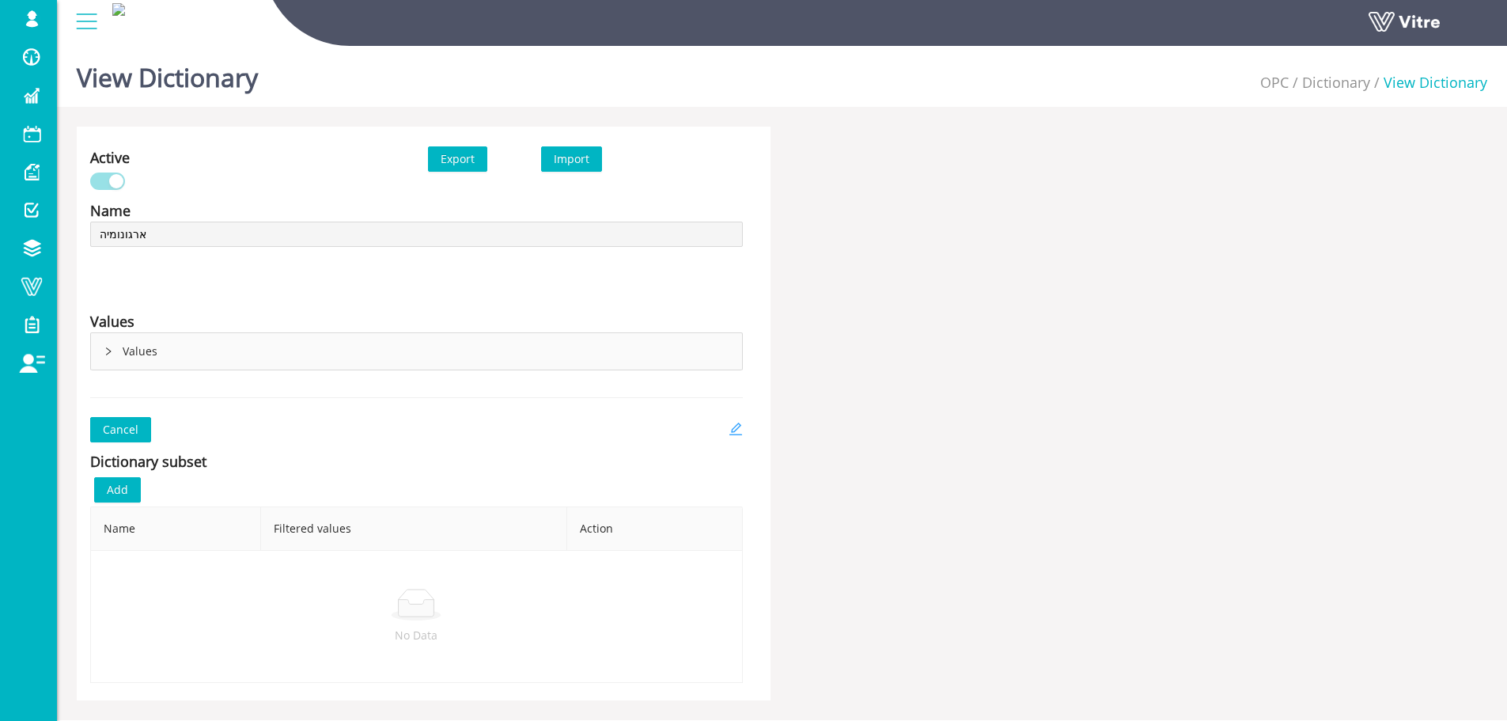
click at [733, 435] on icon "edit" at bounding box center [736, 429] width 14 height 14
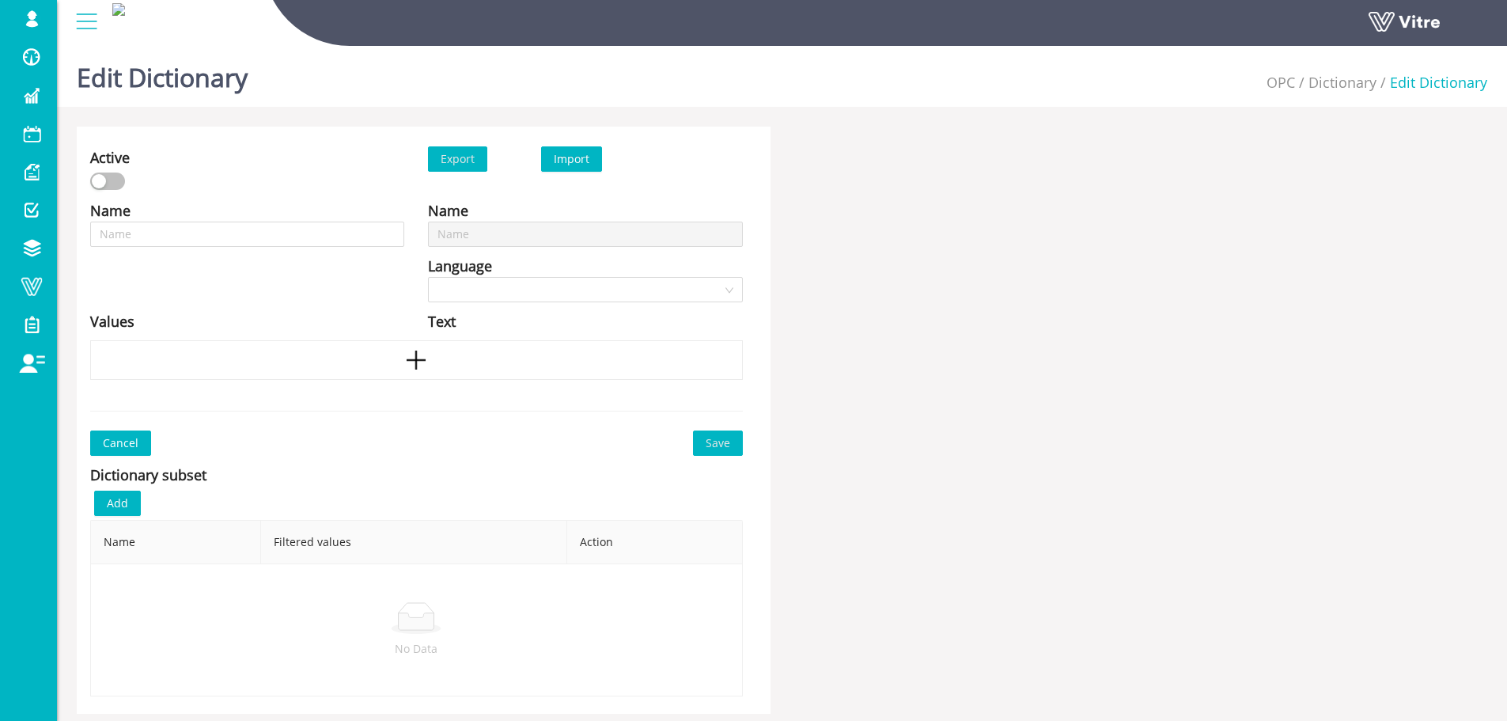
type input "ארגונומיה"
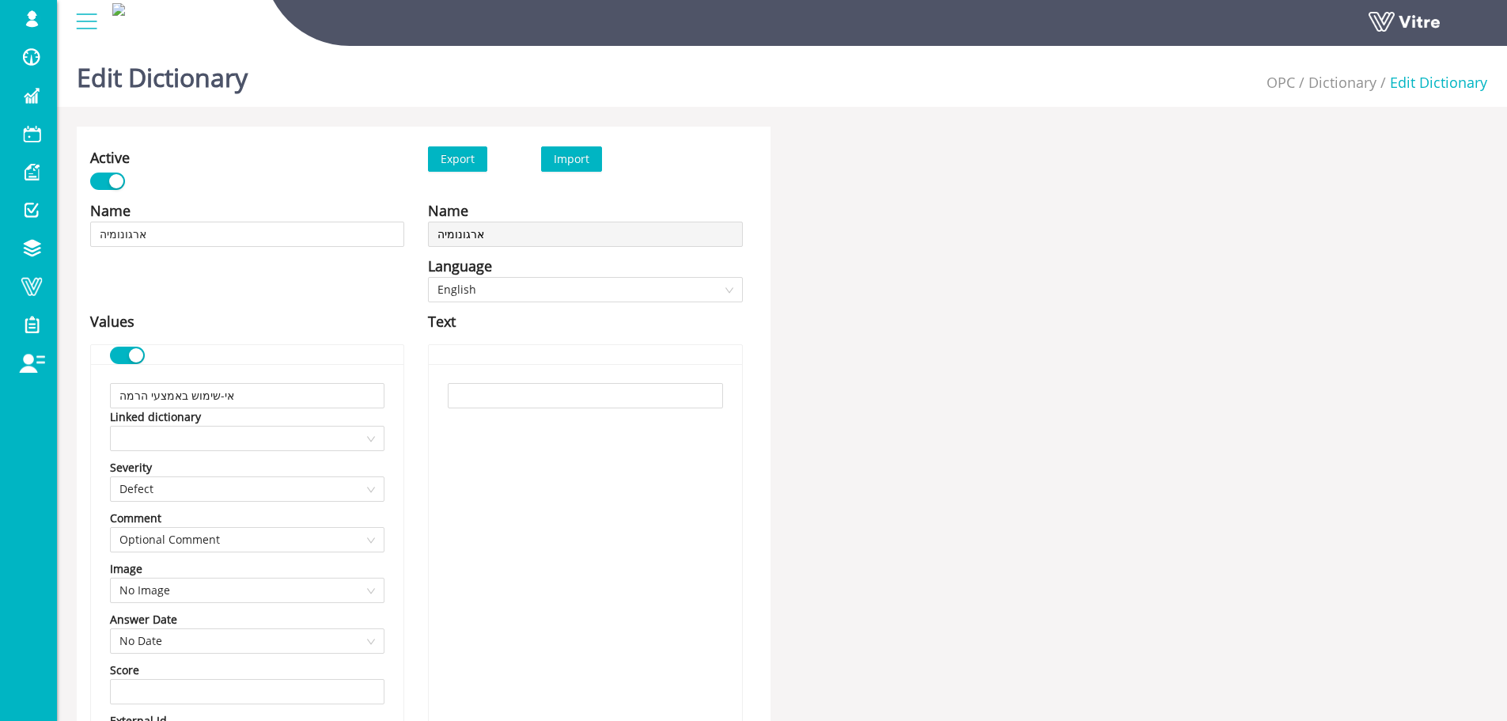
scroll to position [2330, 0]
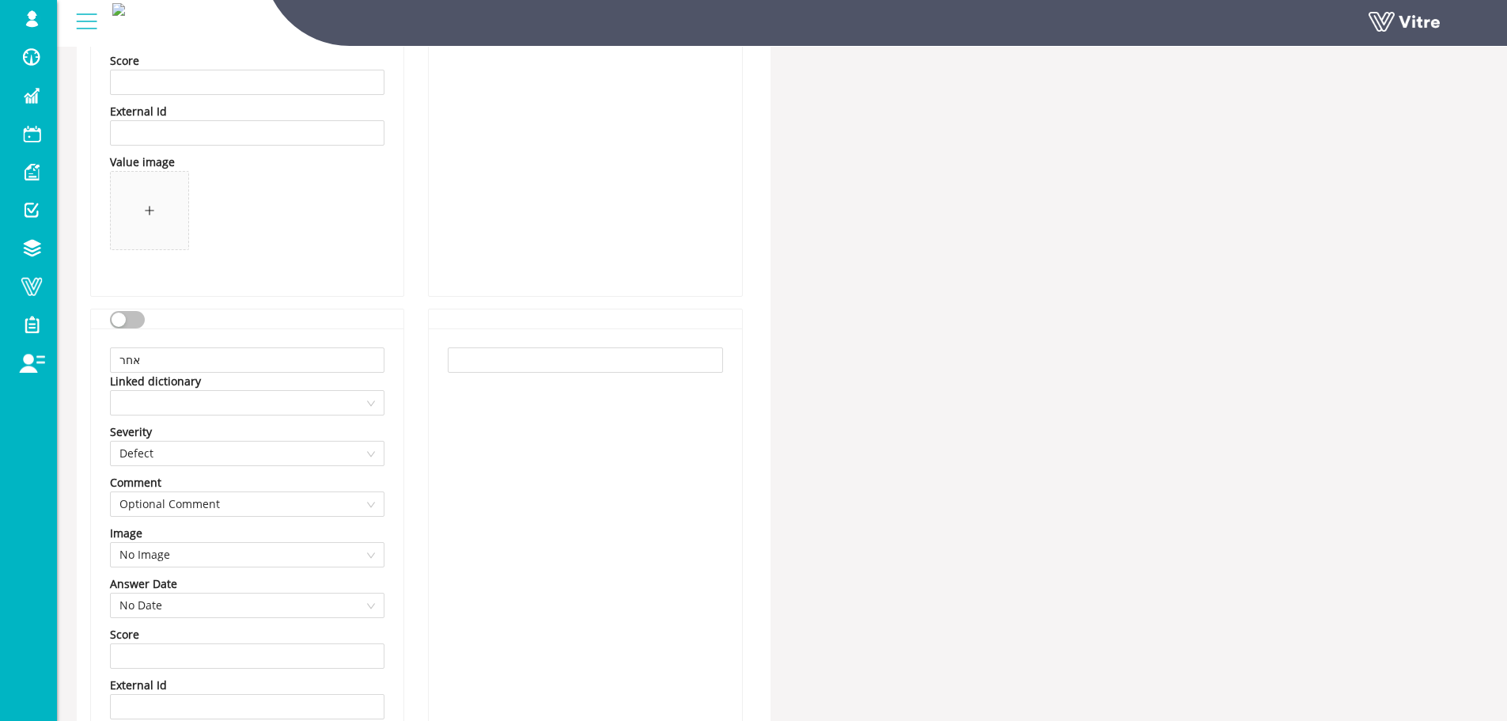
drag, startPoint x: 860, startPoint y: 79, endPoint x: 858, endPoint y: 66, distance: 13.7
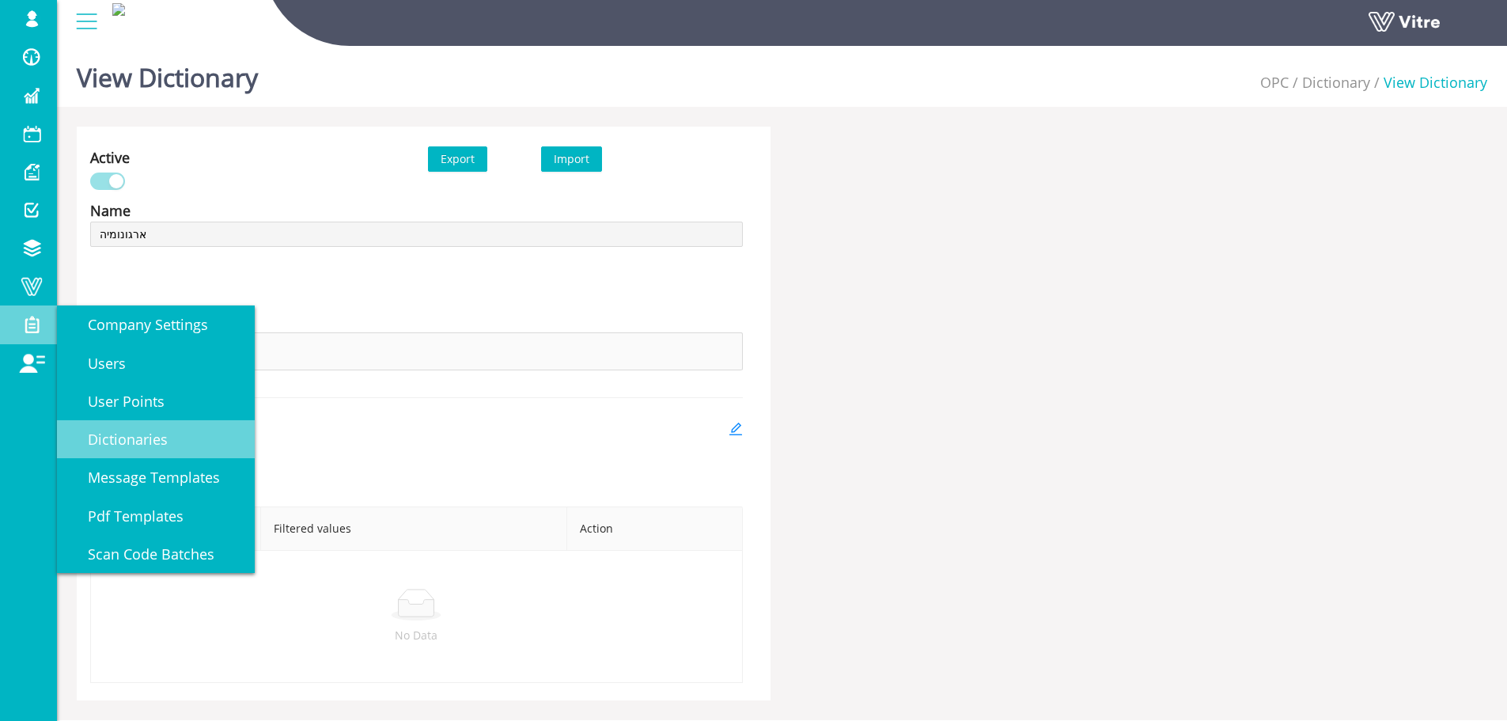
click at [144, 451] on link "Dictionaries" at bounding box center [156, 439] width 198 height 38
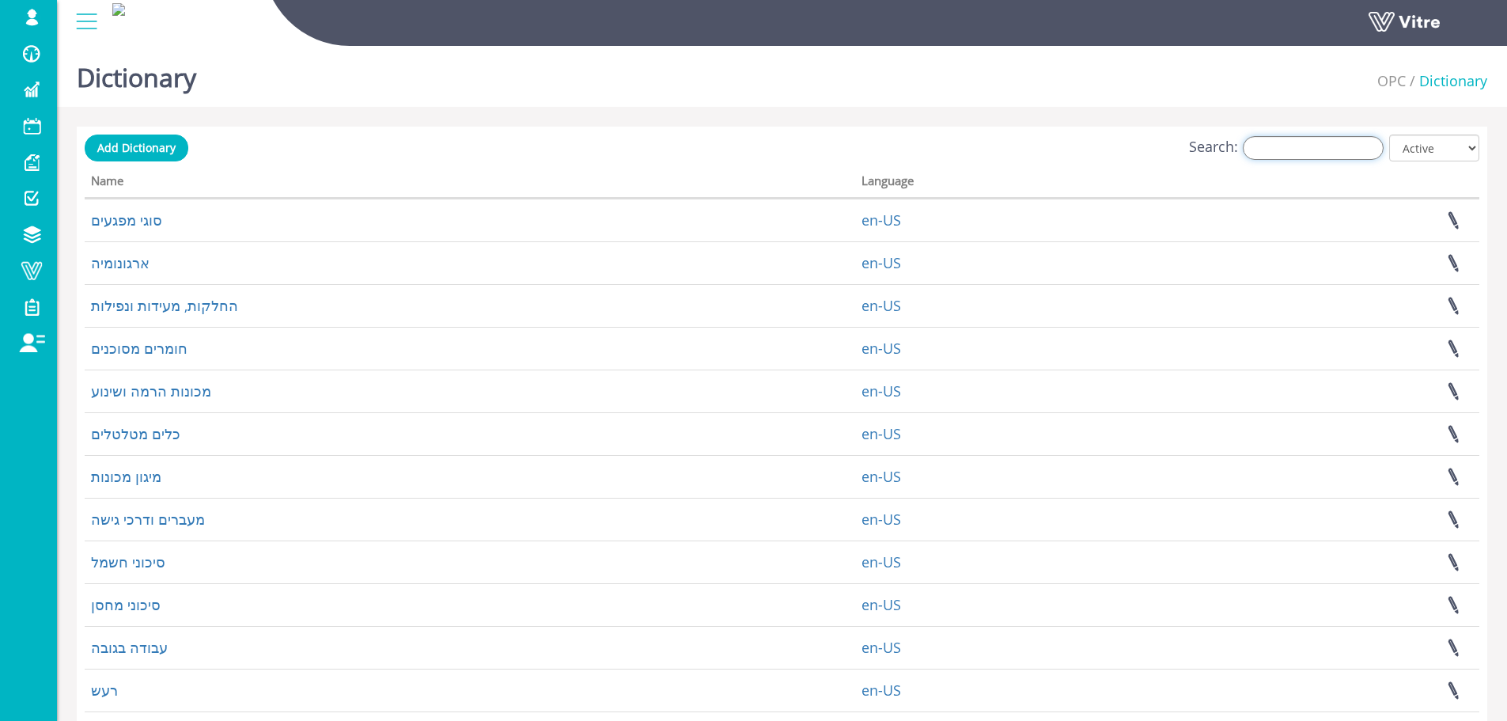
click at [1327, 150] on input "Search:" at bounding box center [1313, 148] width 141 height 24
type input "ו"
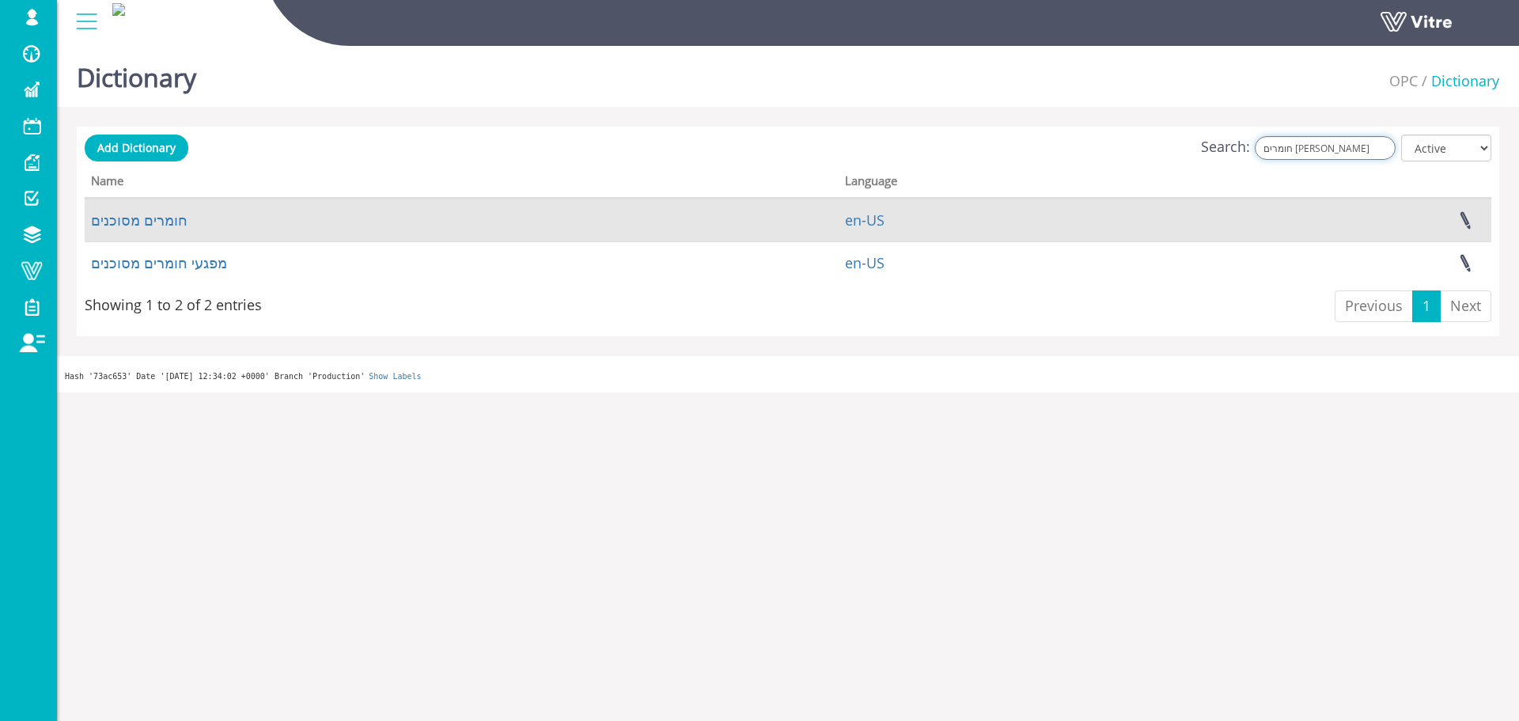
type input "חומרים מס"
click at [113, 208] on td "חומרים מסוכנים" at bounding box center [462, 220] width 754 height 43
click at [116, 214] on link "חומרים מסוכנים" at bounding box center [139, 219] width 97 height 19
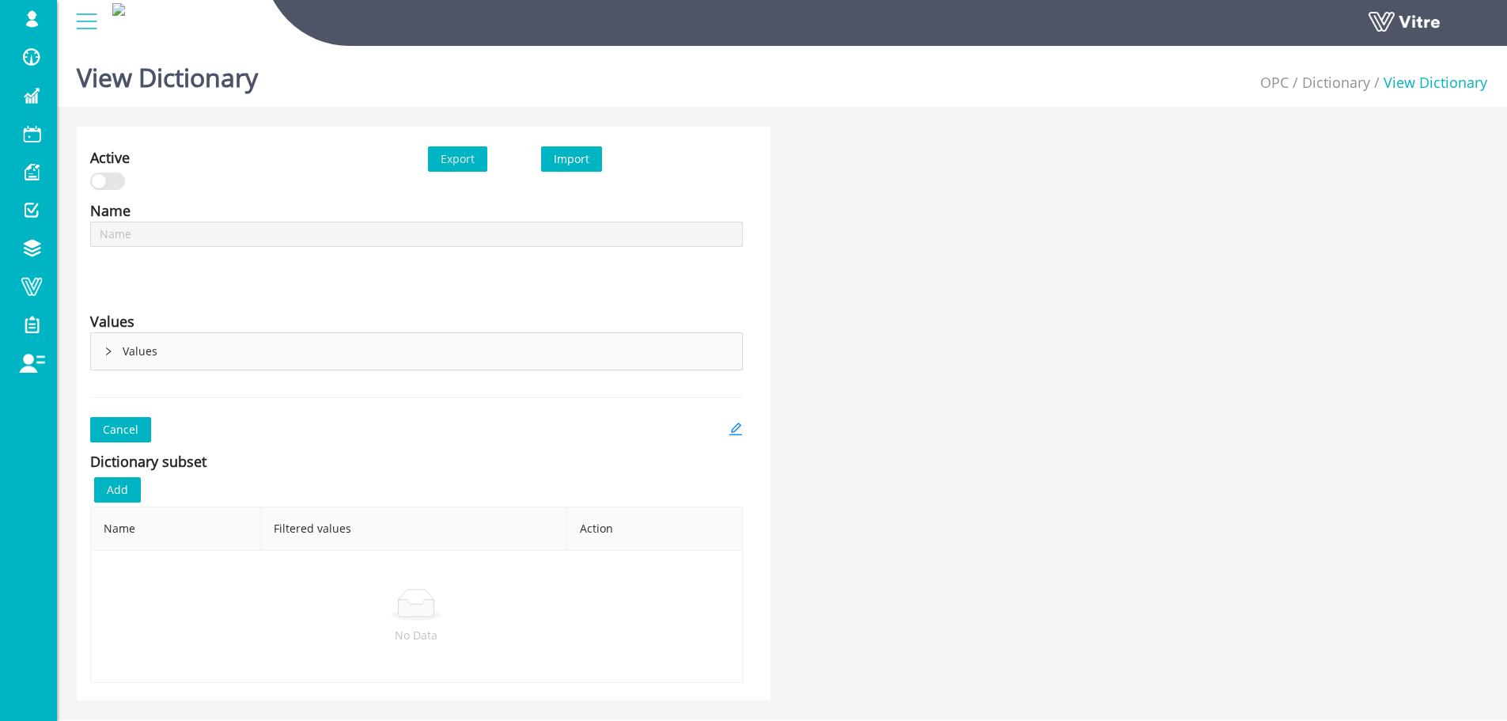
type input "חומרים מסוכנים"
click at [730, 420] on link at bounding box center [736, 429] width 14 height 25
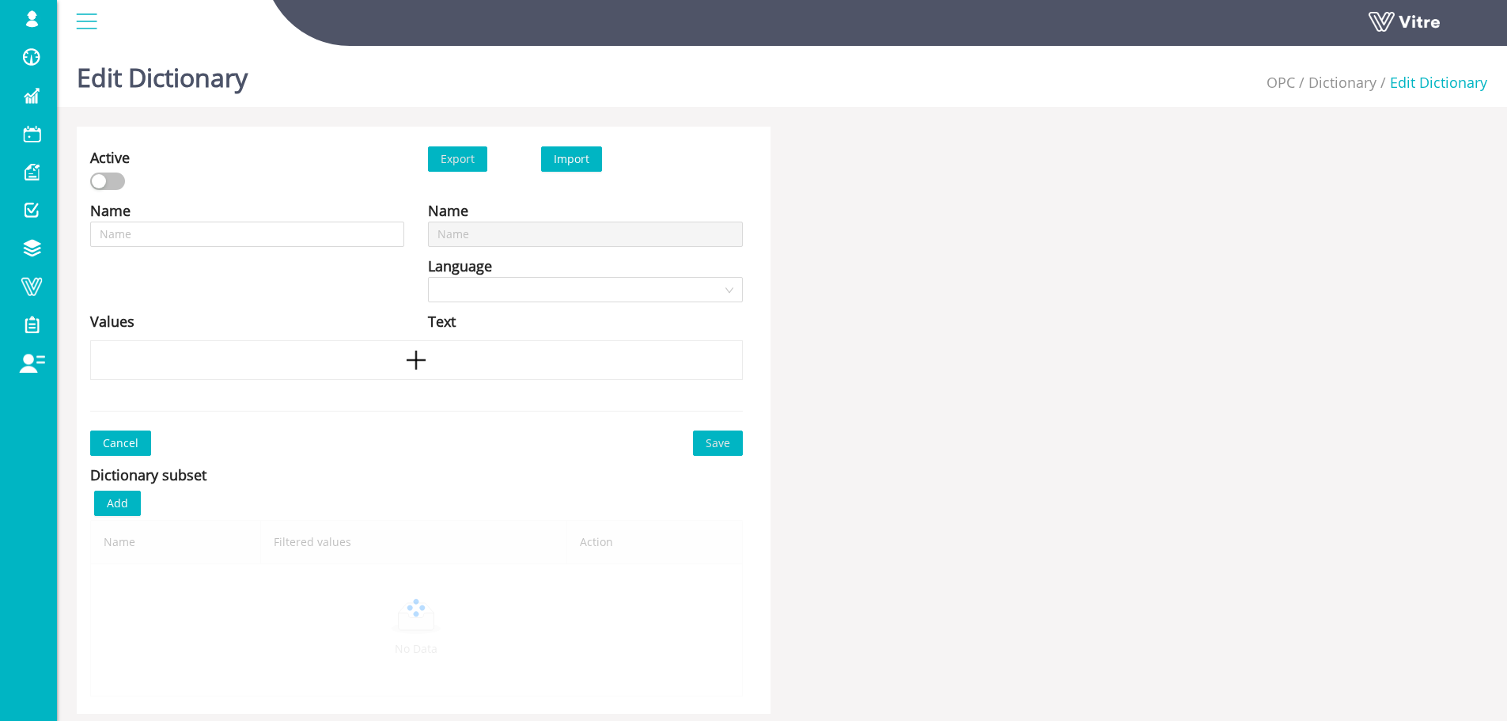
type input "חומרים מסוכנים"
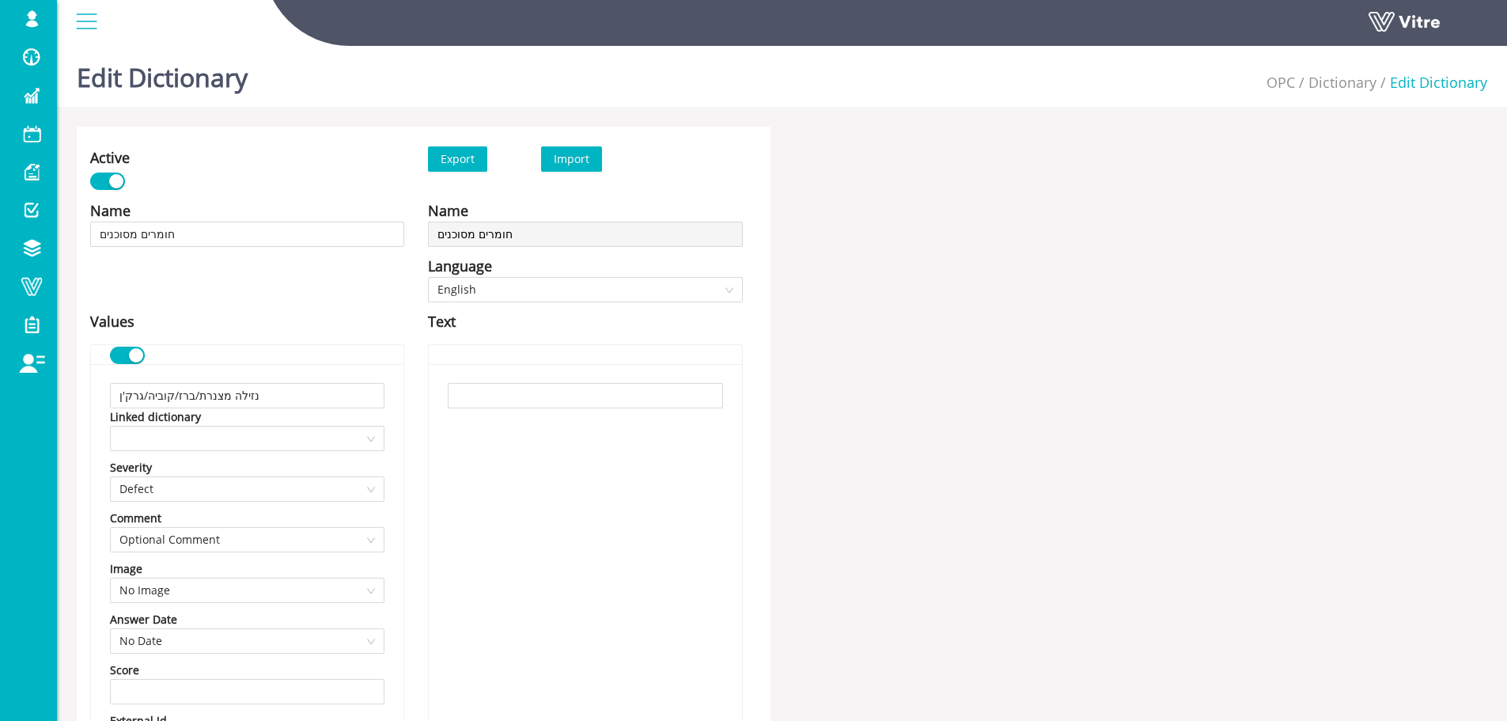
scroll to position [3477, 0]
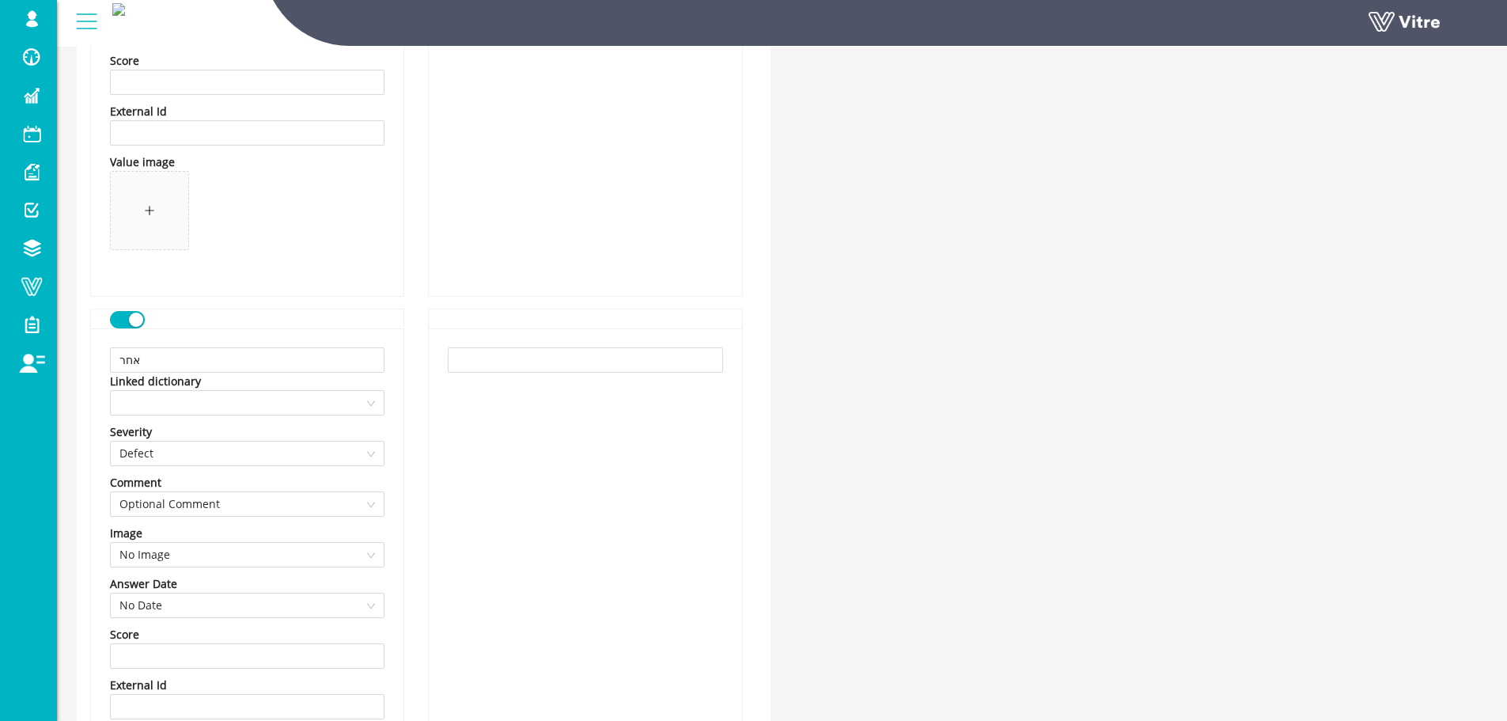
click at [142, 317] on div "button" at bounding box center [136, 320] width 14 height 14
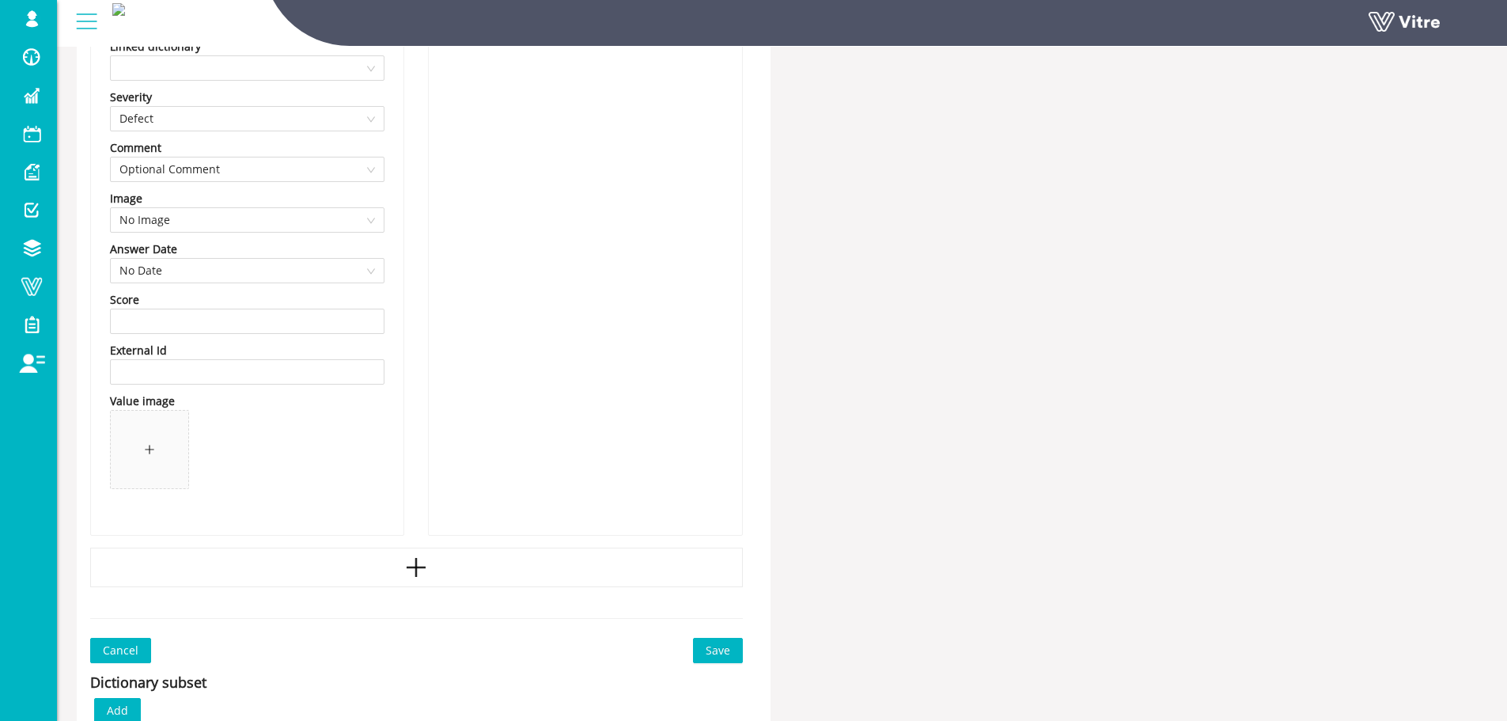
scroll to position [4070, 0]
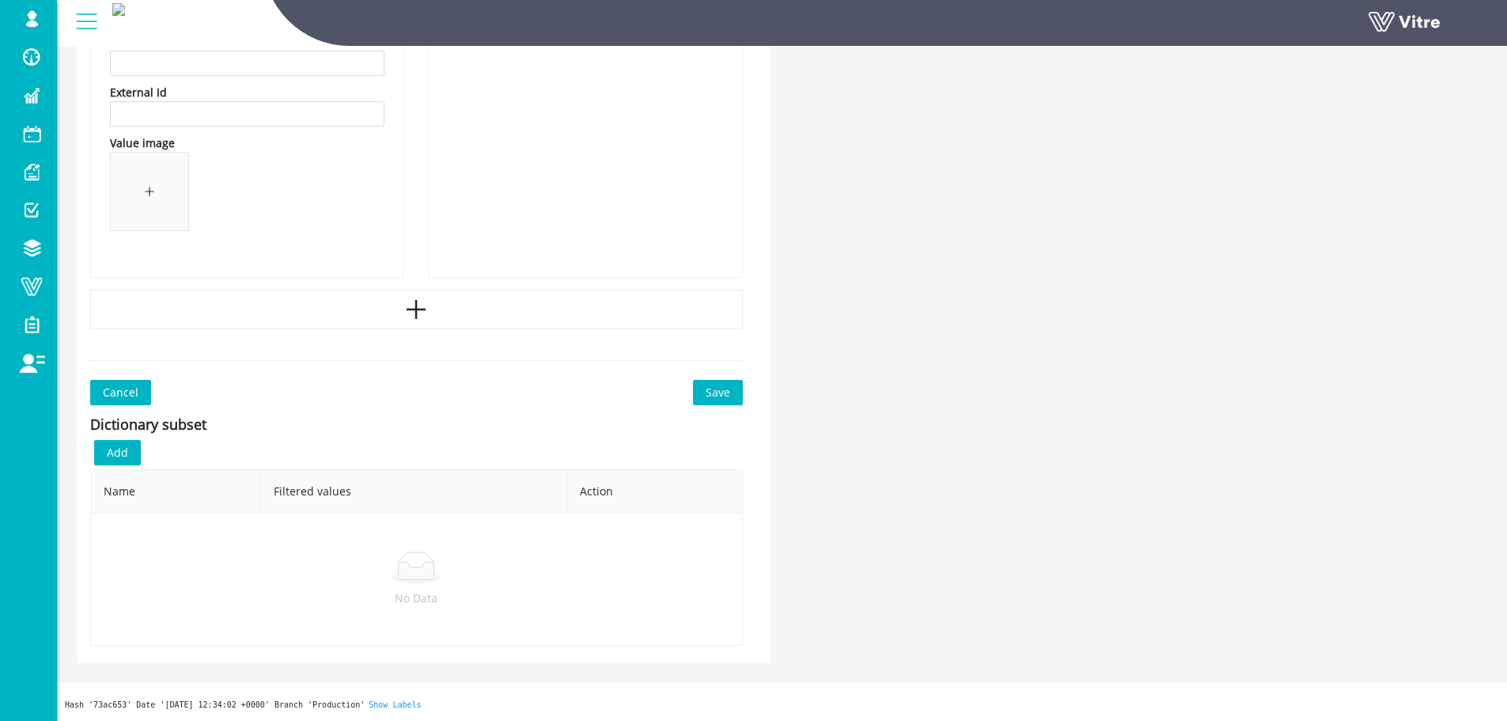
click at [742, 405] on div "Dictionary subset Add Name Filtered values Action No Data" at bounding box center [416, 525] width 653 height 240
click at [733, 392] on button "Save" at bounding box center [718, 392] width 50 height 25
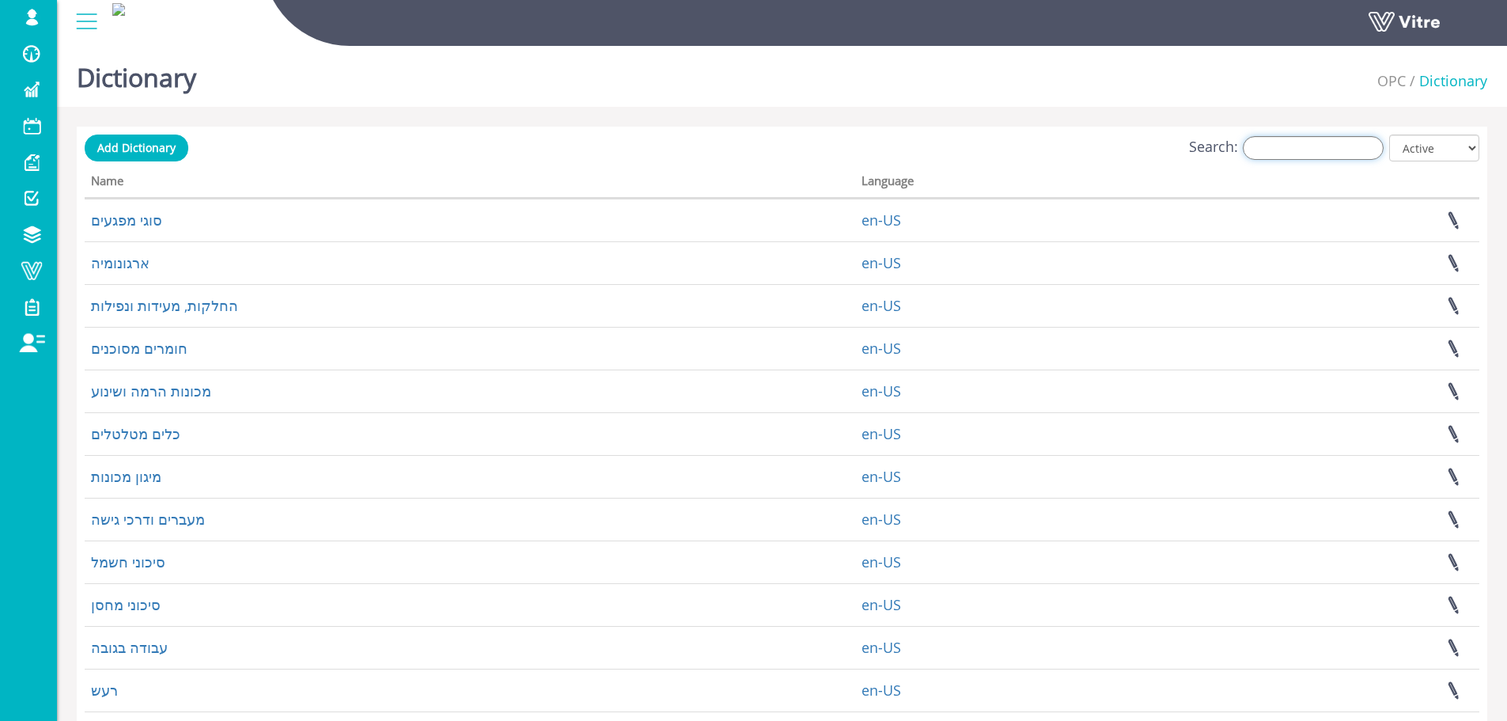
click at [1276, 148] on input "Search:" at bounding box center [1313, 148] width 141 height 24
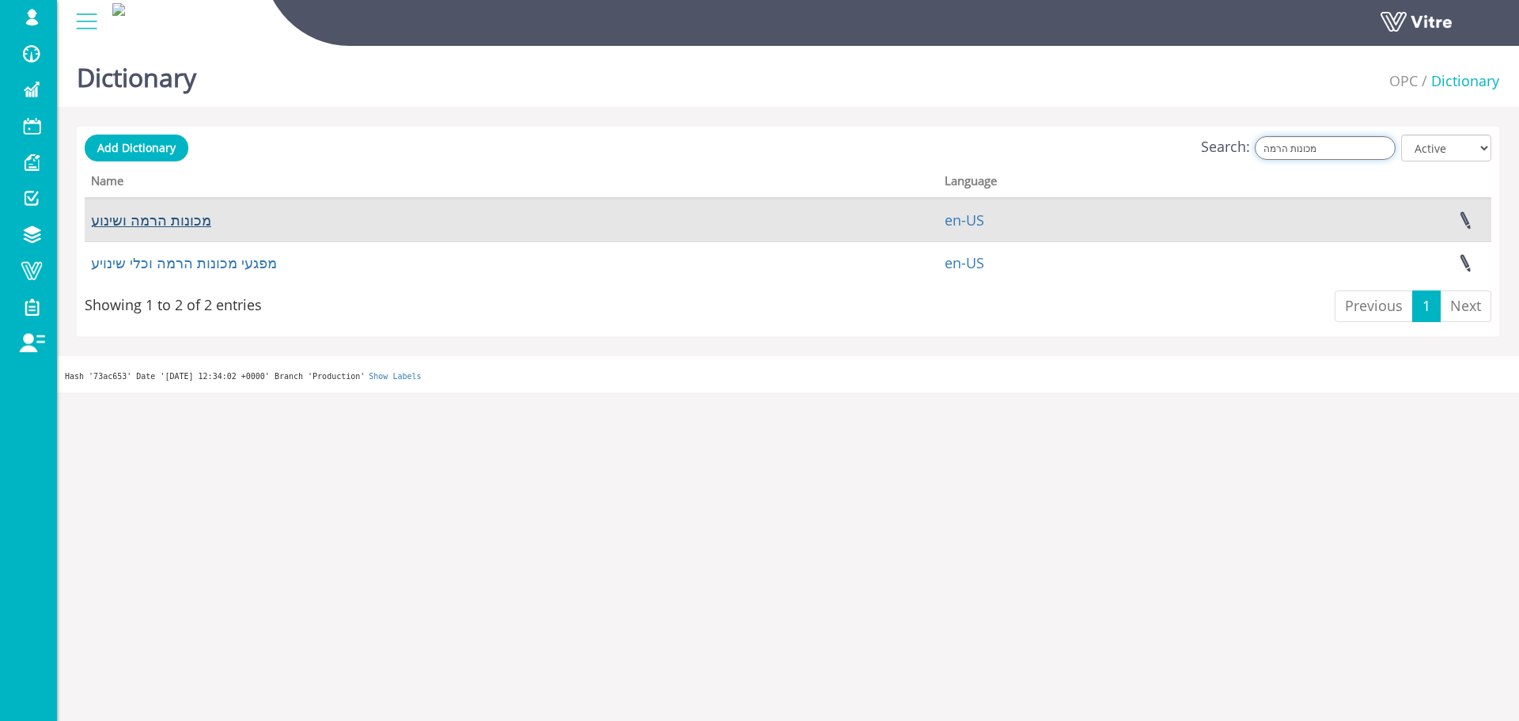
type input "מכונות הרמה"
click at [146, 218] on link "מכונות הרמה ושינוע" at bounding box center [151, 219] width 120 height 19
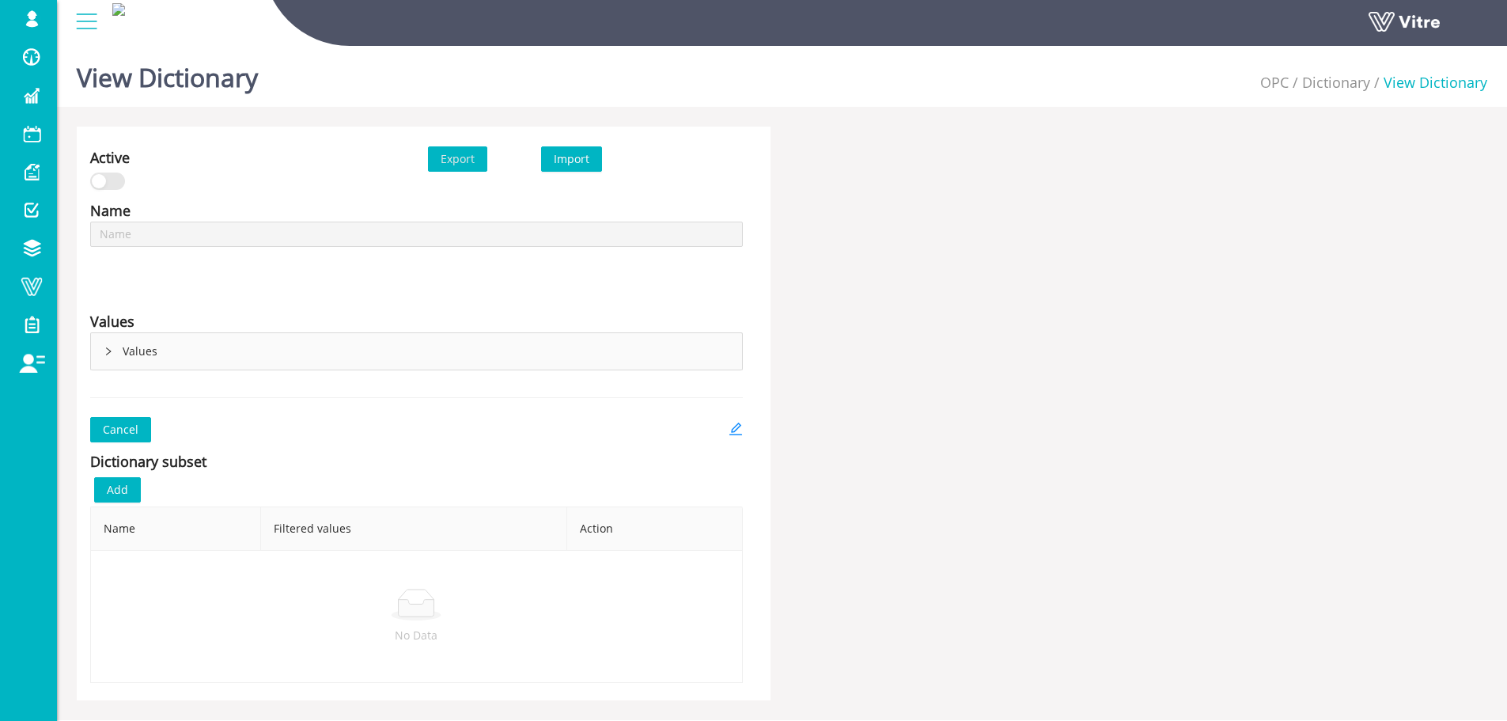
type input "מכונות הרמה ושינוע"
click at [736, 434] on icon "edit" at bounding box center [735, 429] width 13 height 13
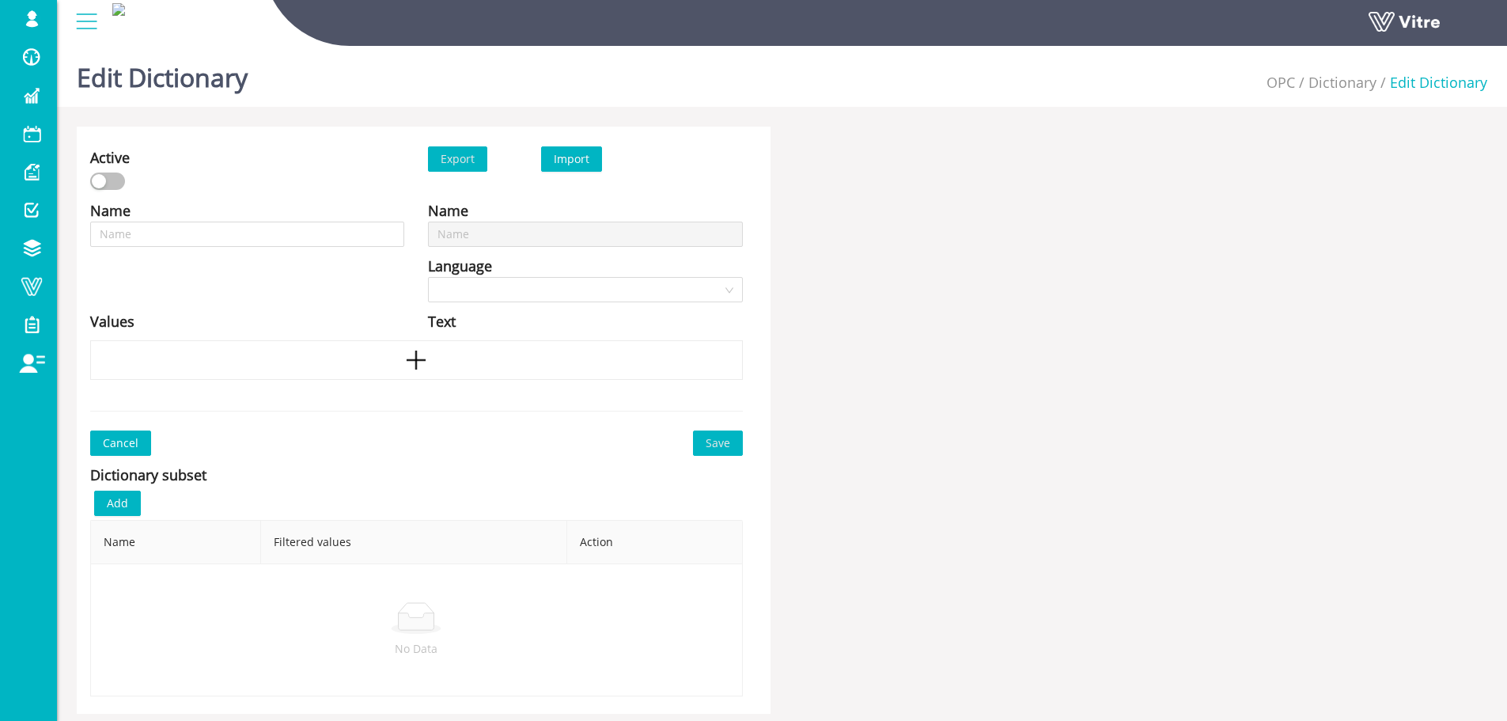
type input "מכונות הרמה ושינוע"
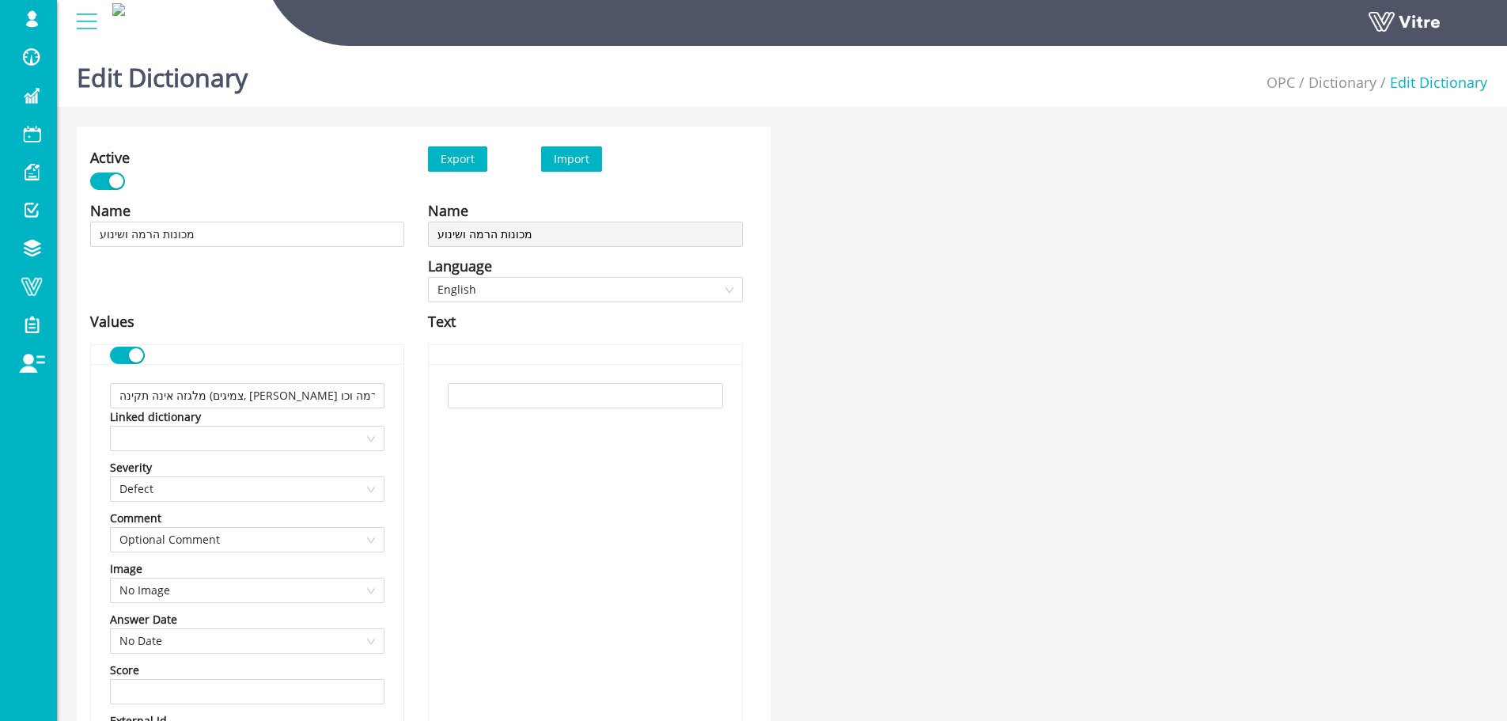
scroll to position [2330, 0]
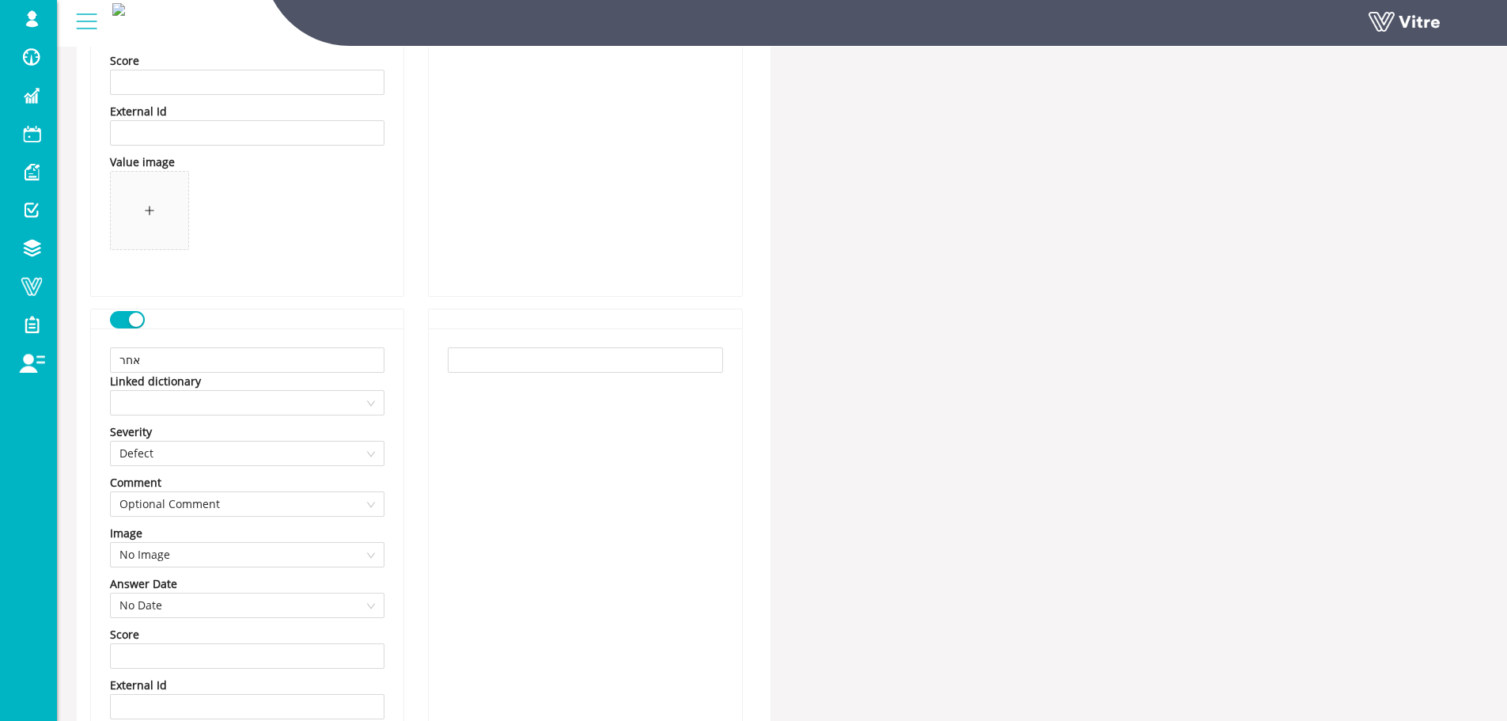
click at [133, 327] on button "button" at bounding box center [127, 319] width 35 height 17
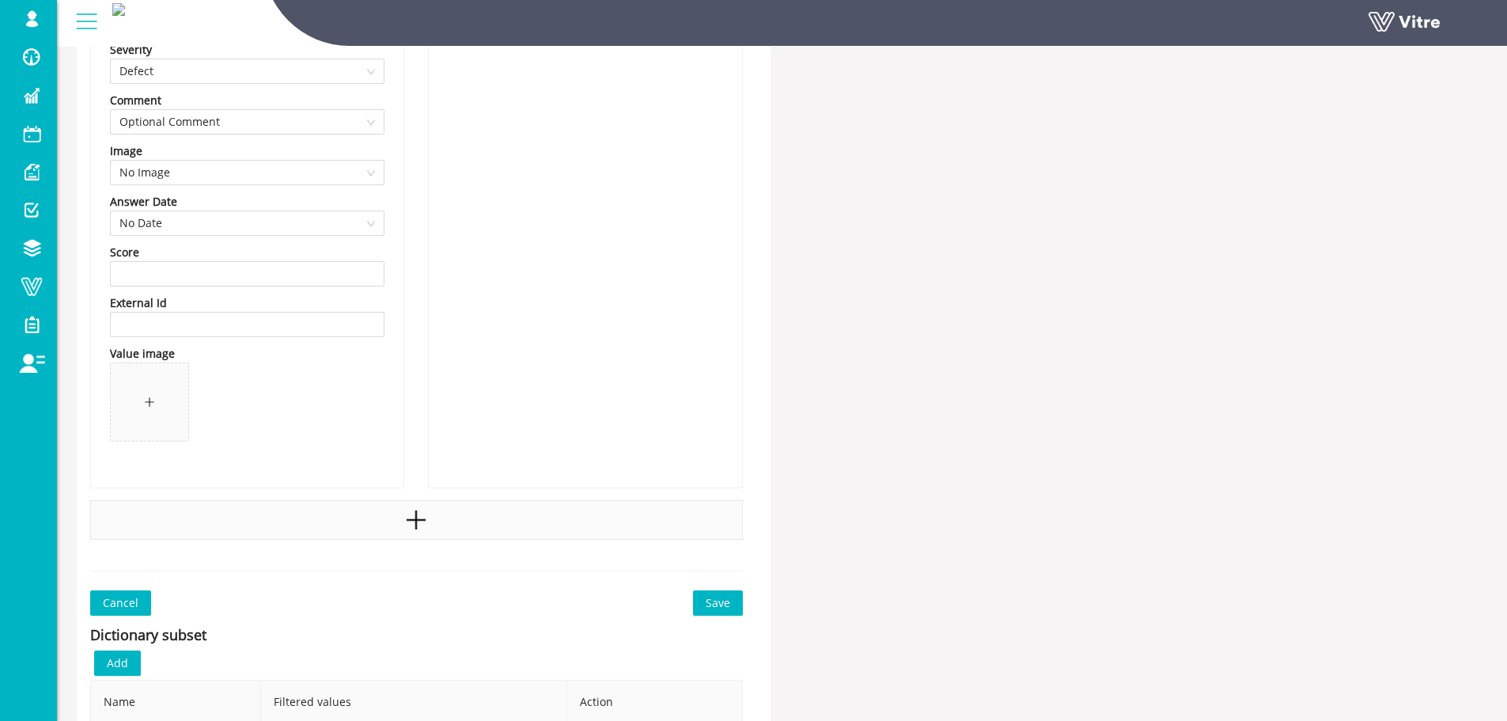
scroll to position [2805, 0]
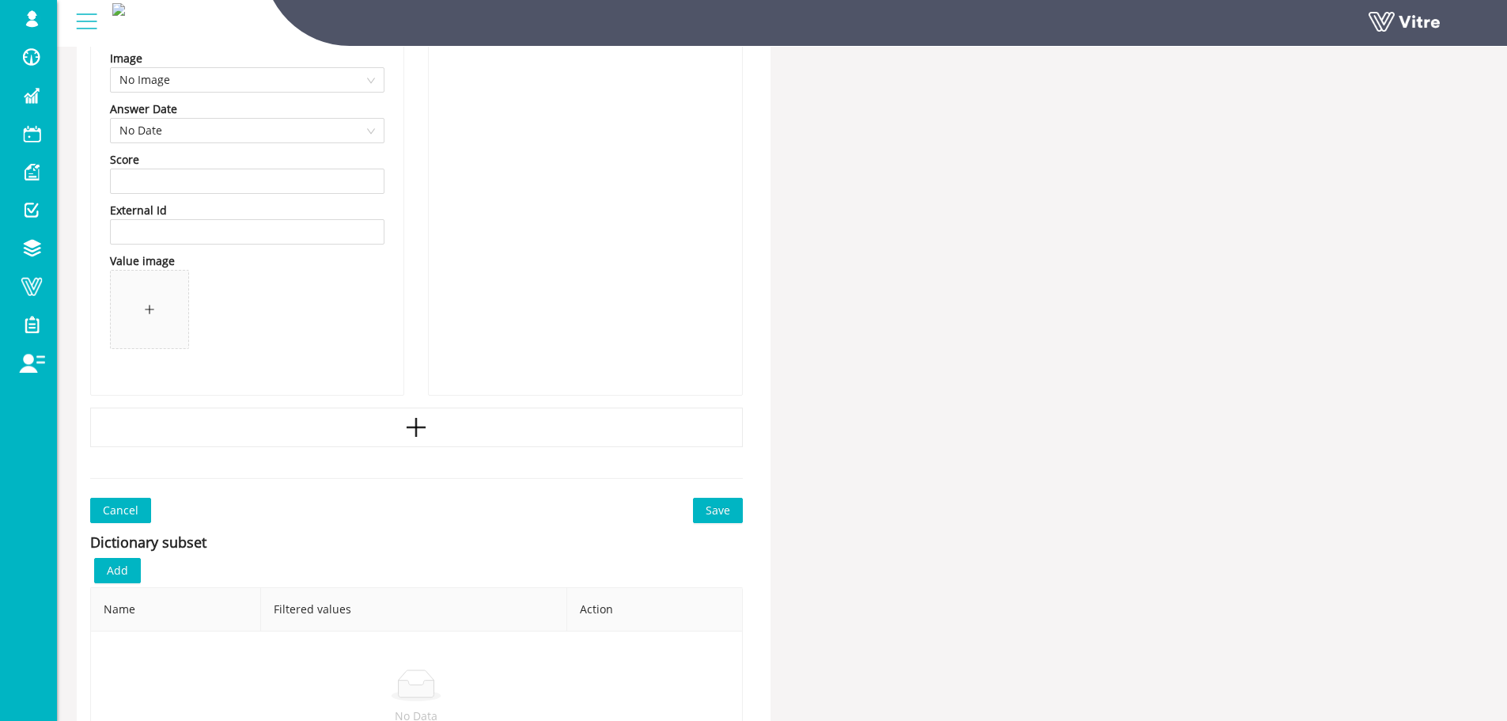
click at [685, 510] on div "Cancel Save" at bounding box center [416, 510] width 653 height 25
click at [701, 506] on button "Save" at bounding box center [718, 510] width 50 height 25
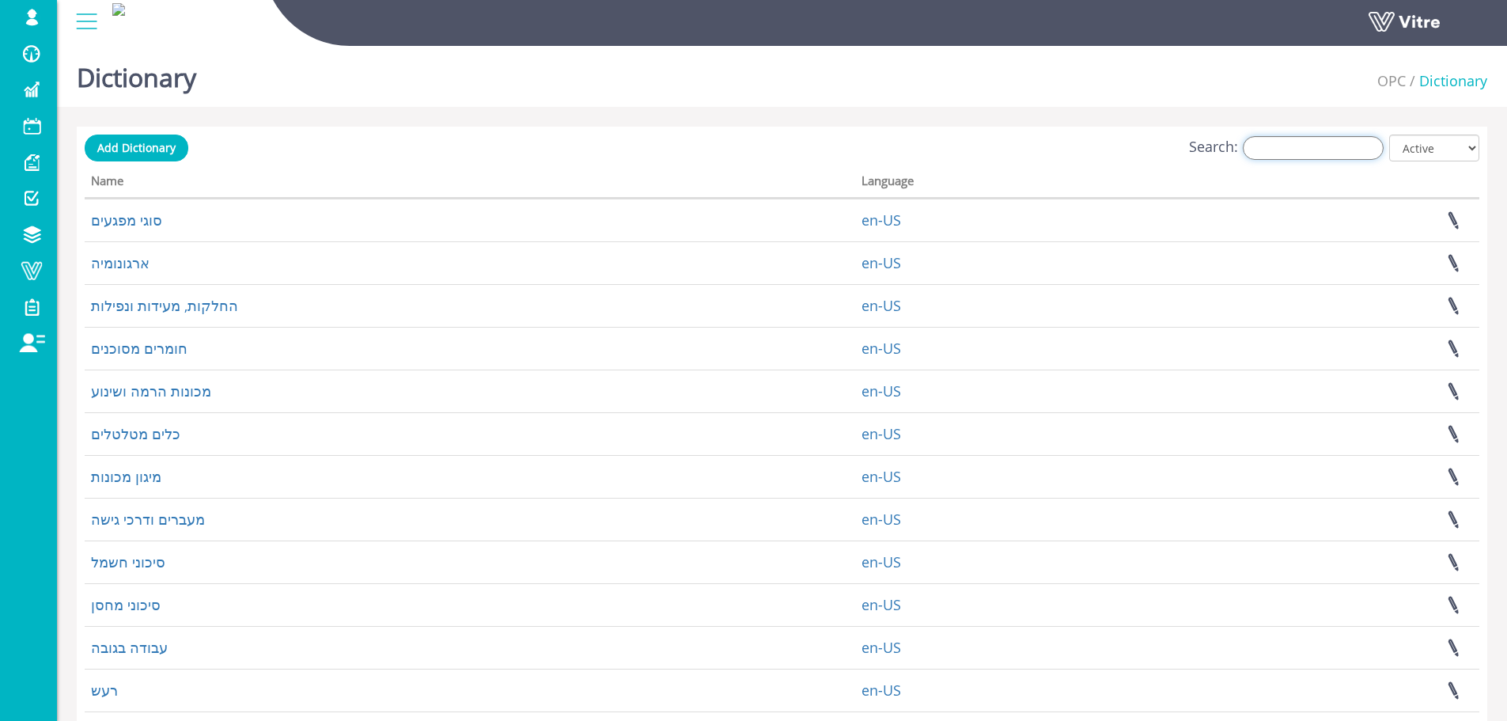
click at [1302, 158] on input "Search:" at bounding box center [1313, 148] width 141 height 24
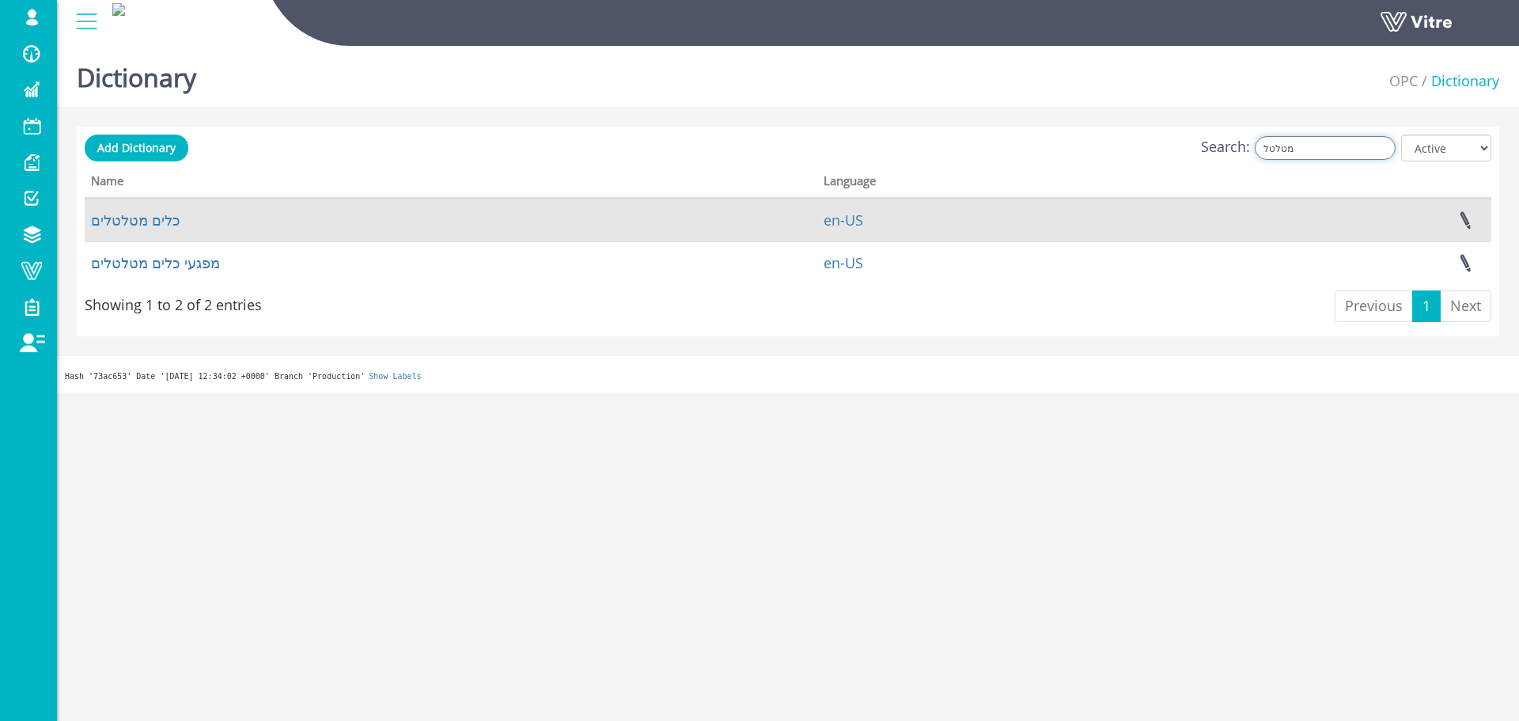
type input "מטלטל"
click at [171, 223] on td "כלים מטלטלים" at bounding box center [451, 220] width 733 height 43
click at [165, 225] on link "כלים מטלטלים" at bounding box center [135, 219] width 89 height 19
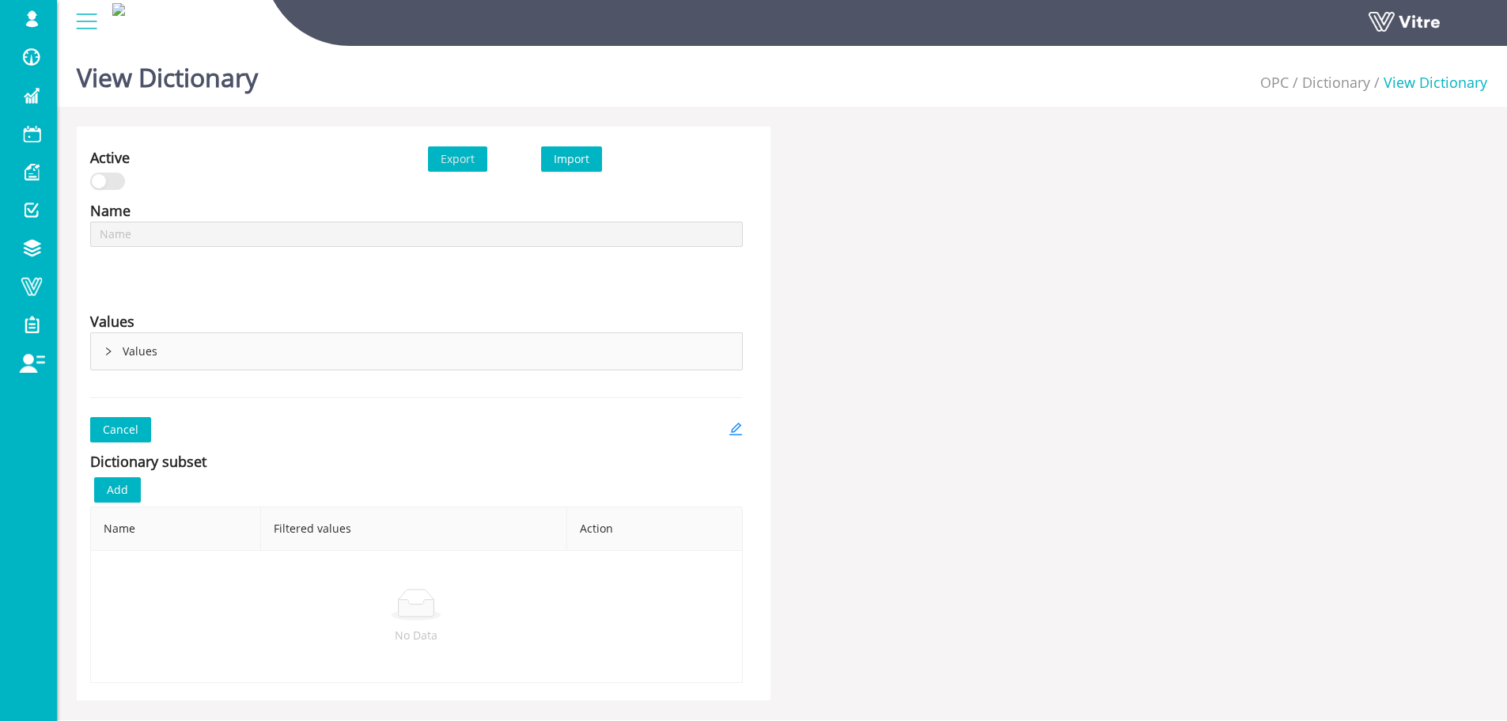
type input "כלים מטלטלים"
click at [740, 430] on icon "edit" at bounding box center [736, 429] width 14 height 14
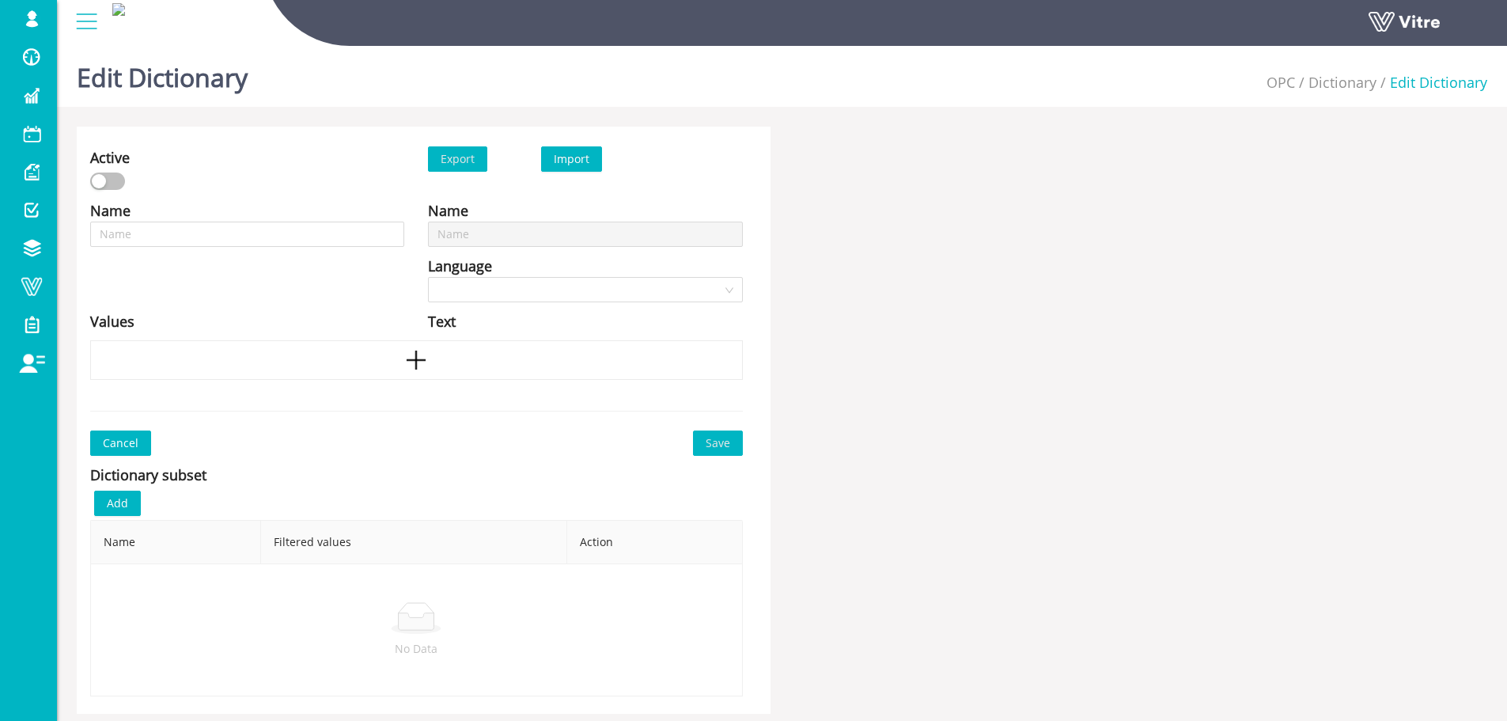
type input "כלים מטלטלים"
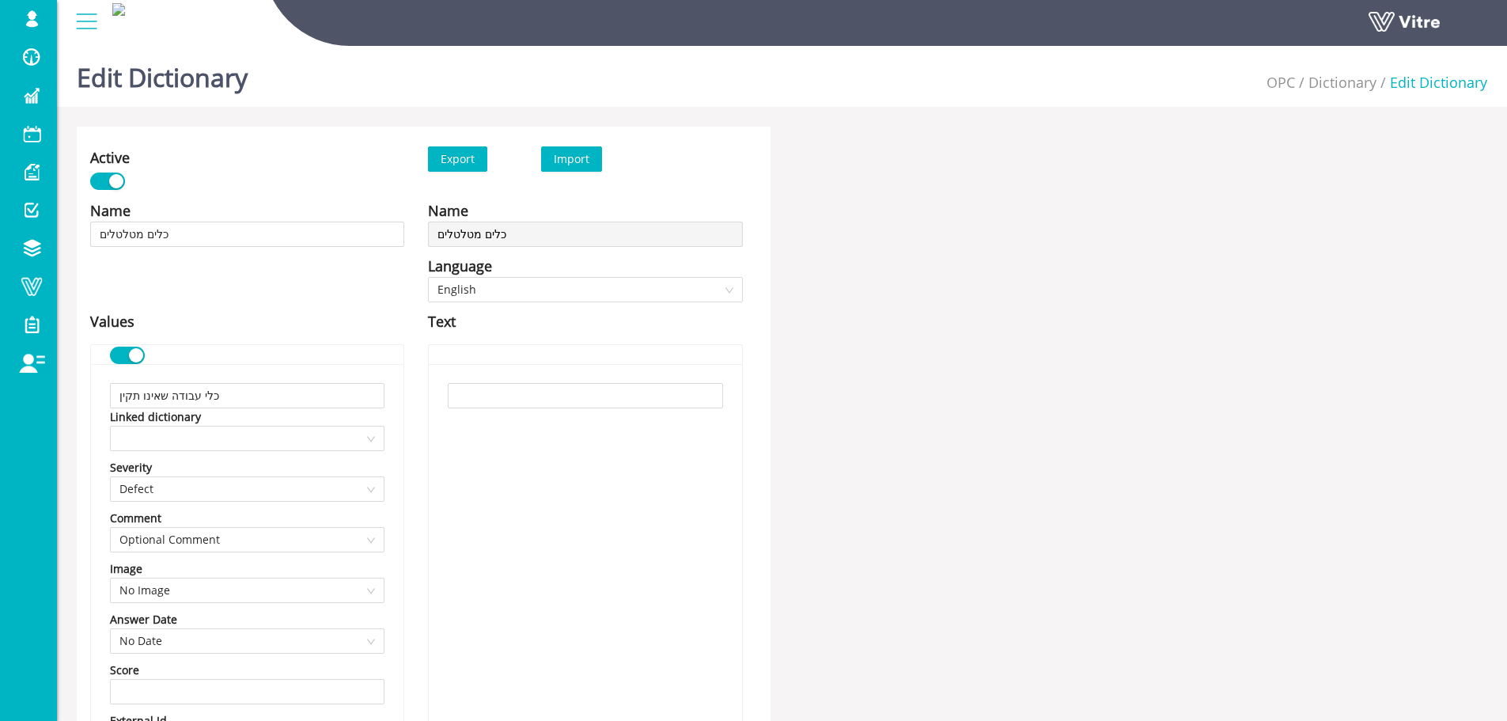
scroll to position [1757, 0]
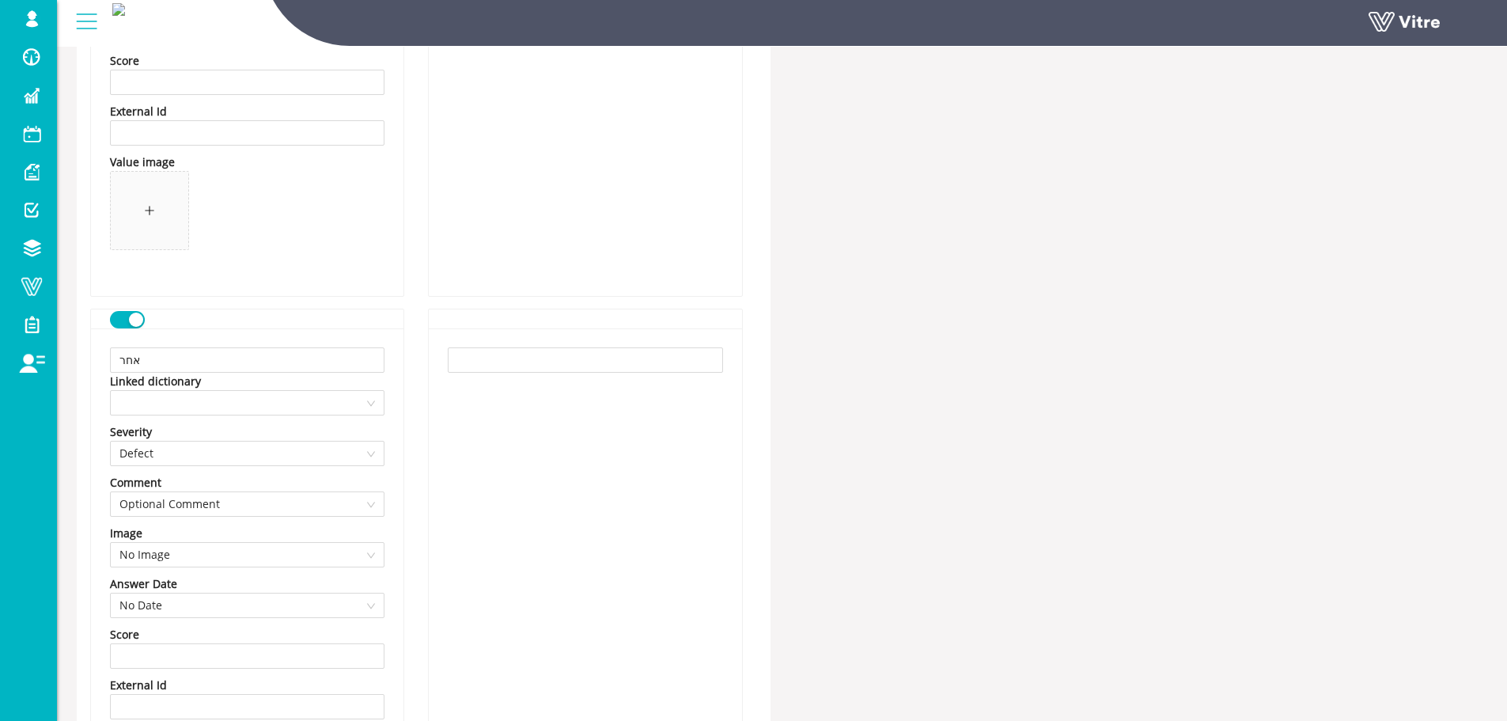
click at [127, 328] on div "אחר Linked dictionary Severity Defect Comment Optional Comment Image No Image A…" at bounding box center [247, 598] width 313 height 541
click at [127, 328] on button "button" at bounding box center [127, 319] width 35 height 17
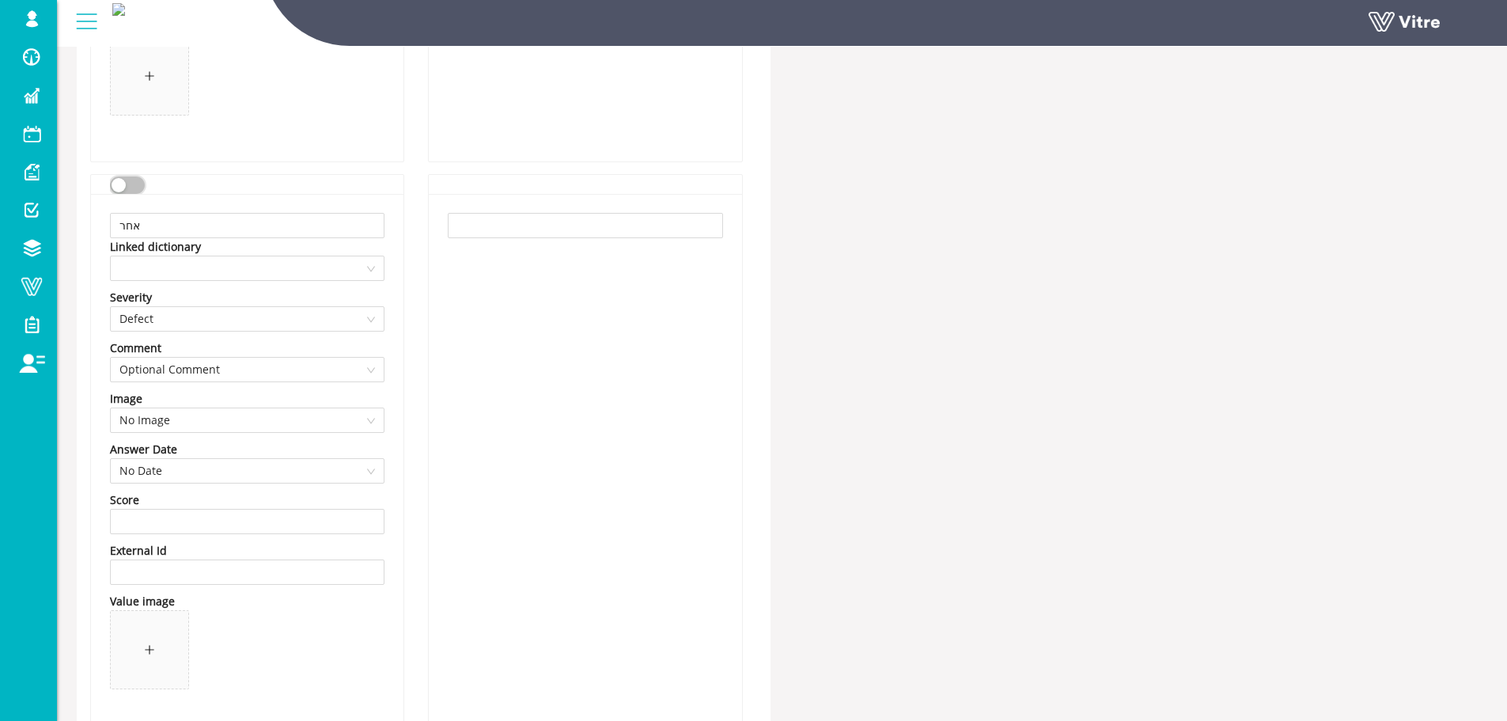
scroll to position [2073, 0]
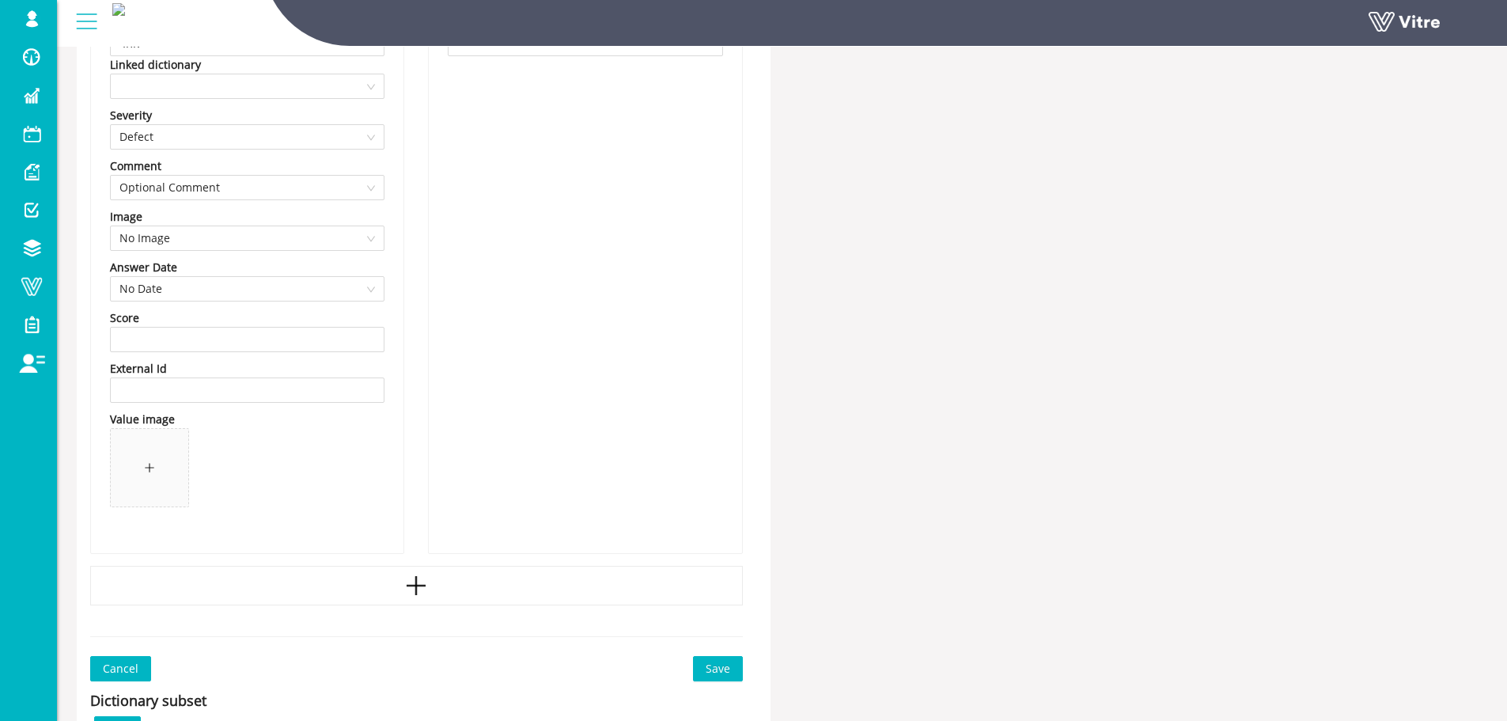
click at [734, 669] on button "Save" at bounding box center [718, 668] width 50 height 25
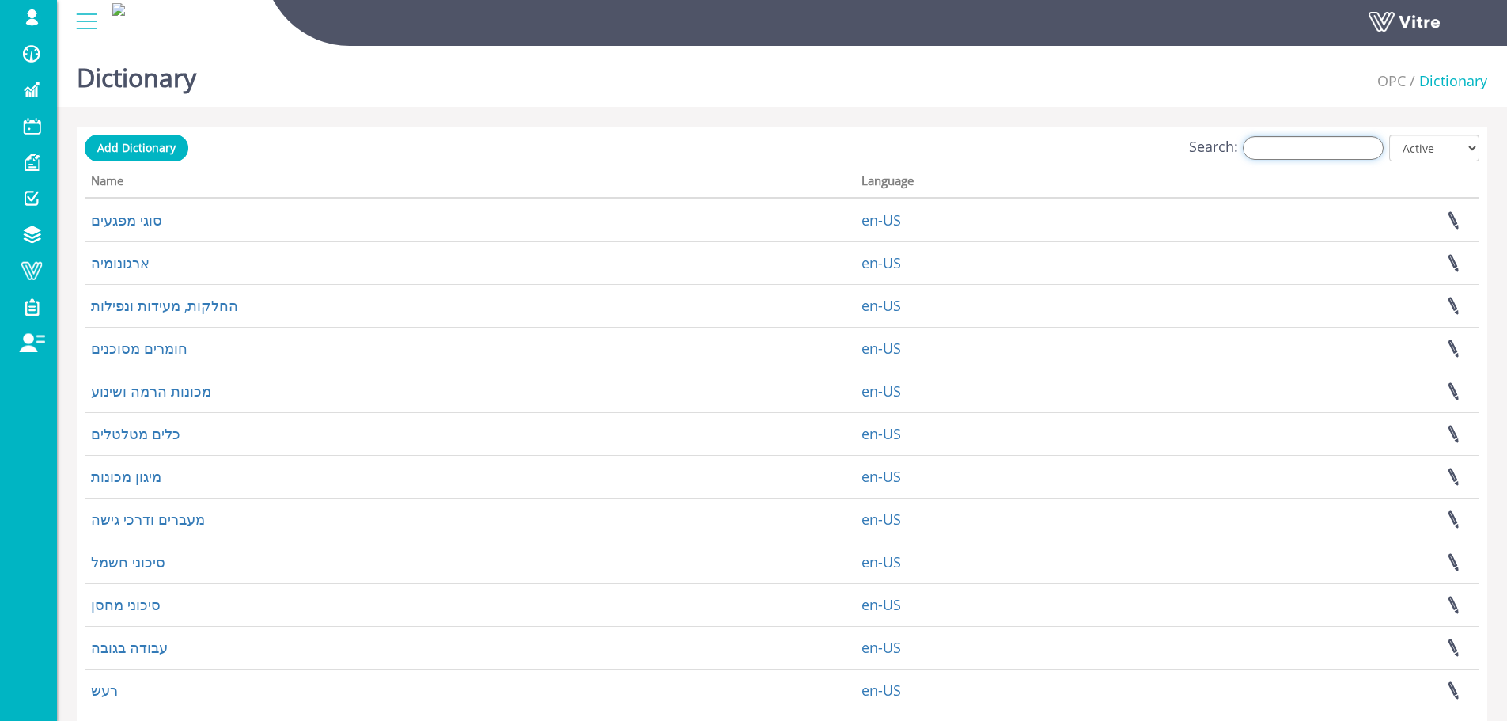
click at [1325, 149] on input "Search:" at bounding box center [1313, 148] width 141 height 24
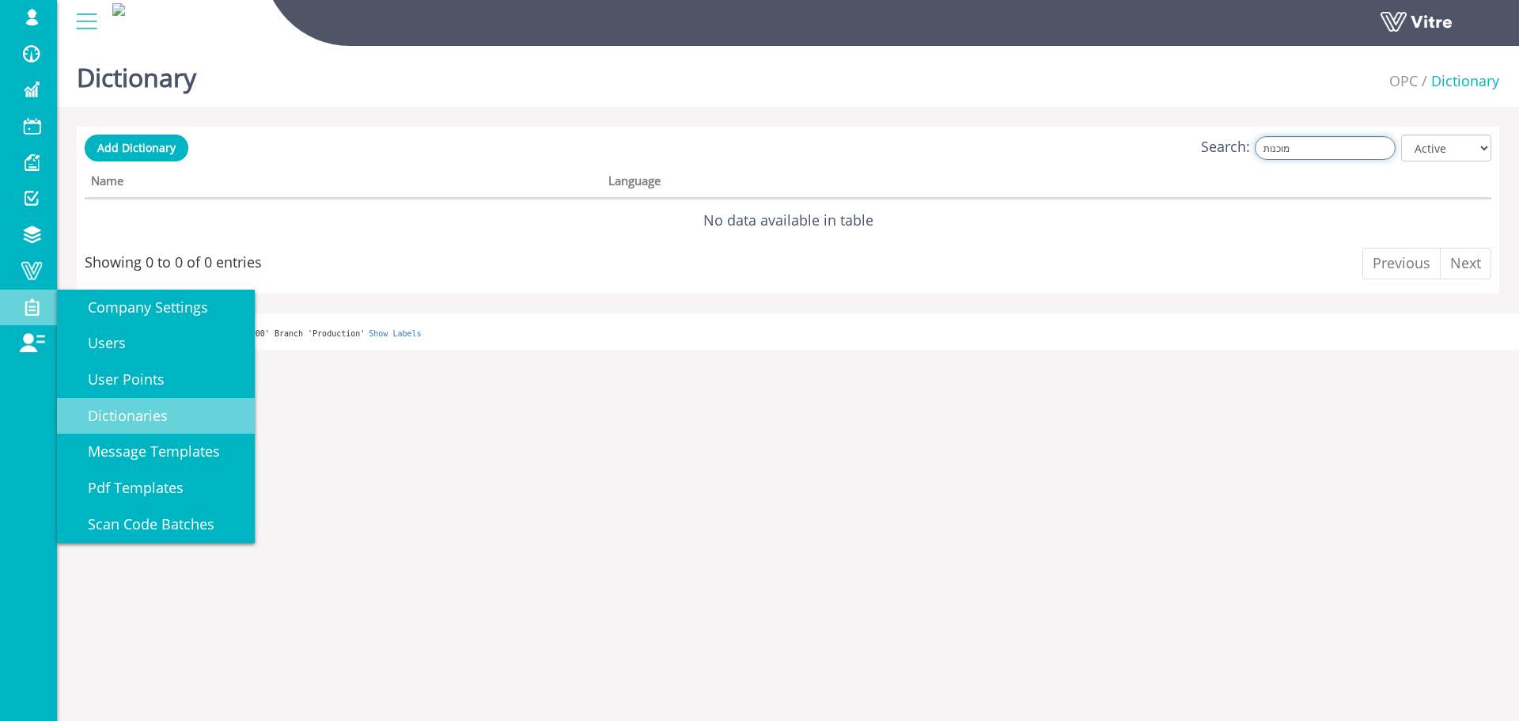
type input "מוכנות"
click at [160, 404] on link "Dictionaries" at bounding box center [156, 416] width 198 height 36
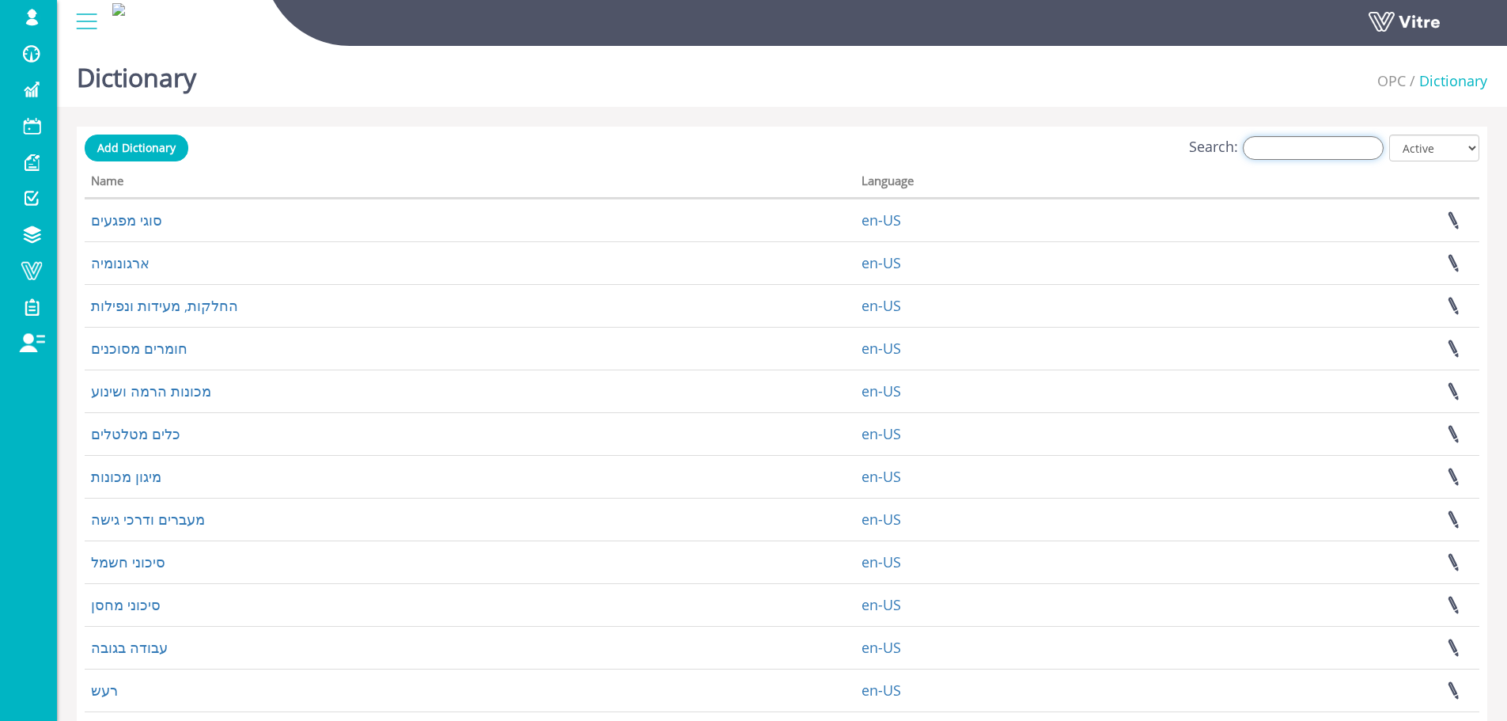
click at [1302, 142] on input "Search:" at bounding box center [1313, 148] width 141 height 24
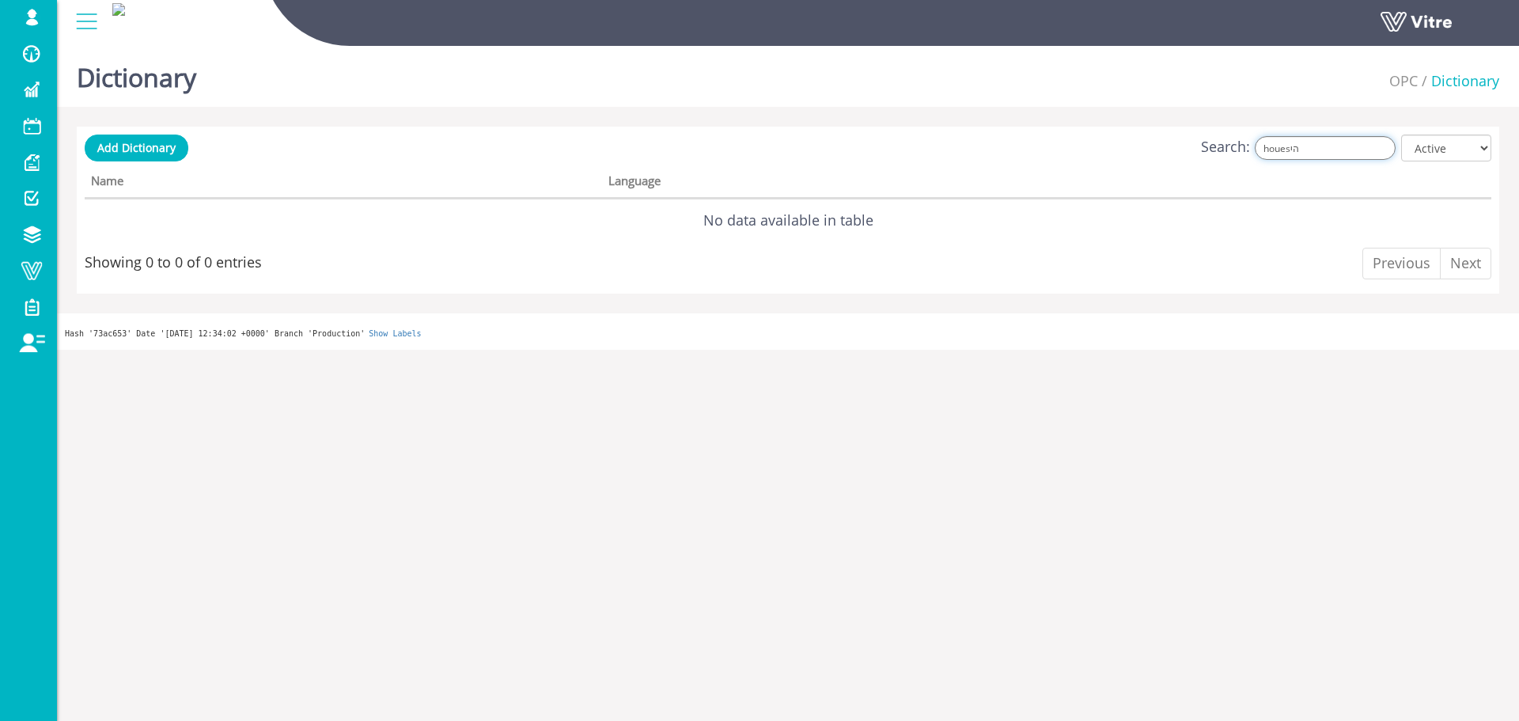
type input "י"
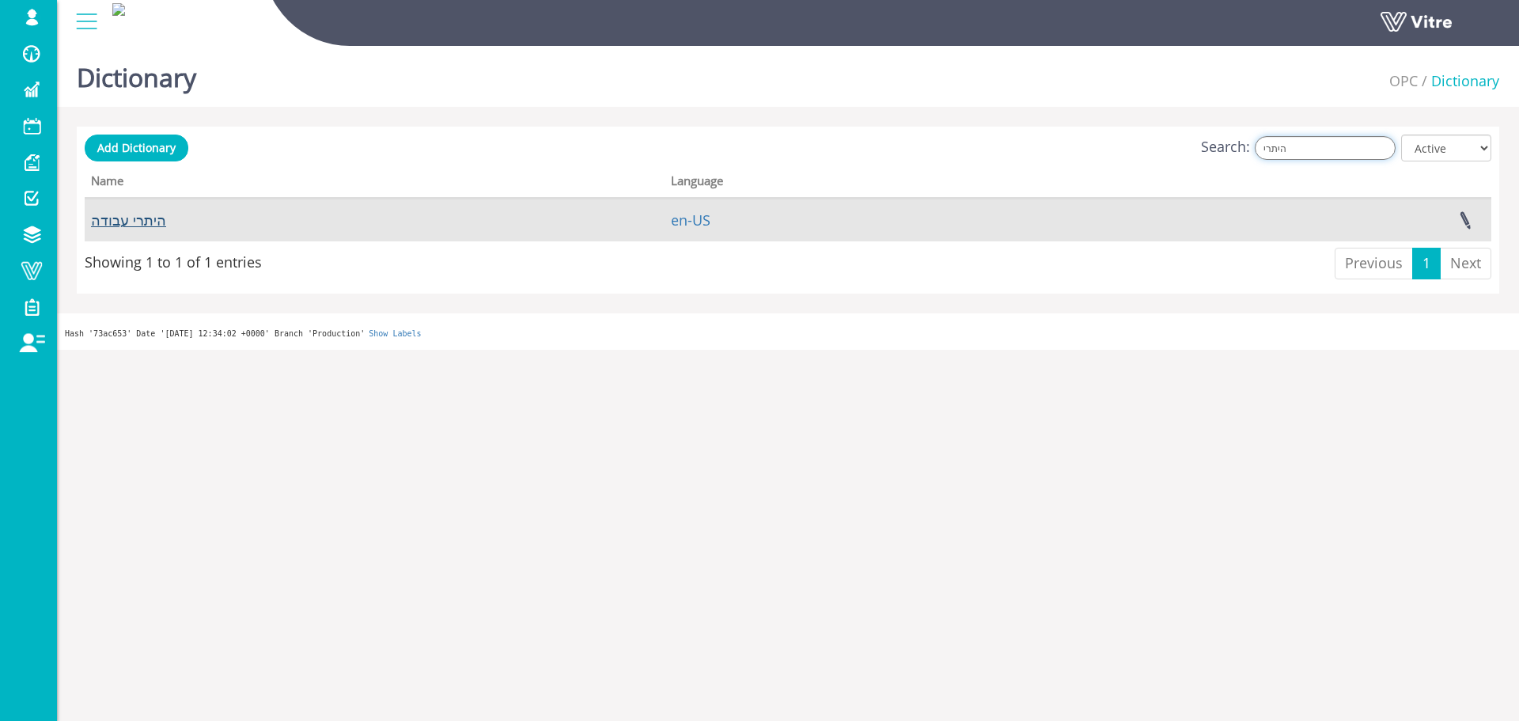
type input "היתרי"
click at [131, 216] on link "היתרי עבודה" at bounding box center [128, 219] width 75 height 19
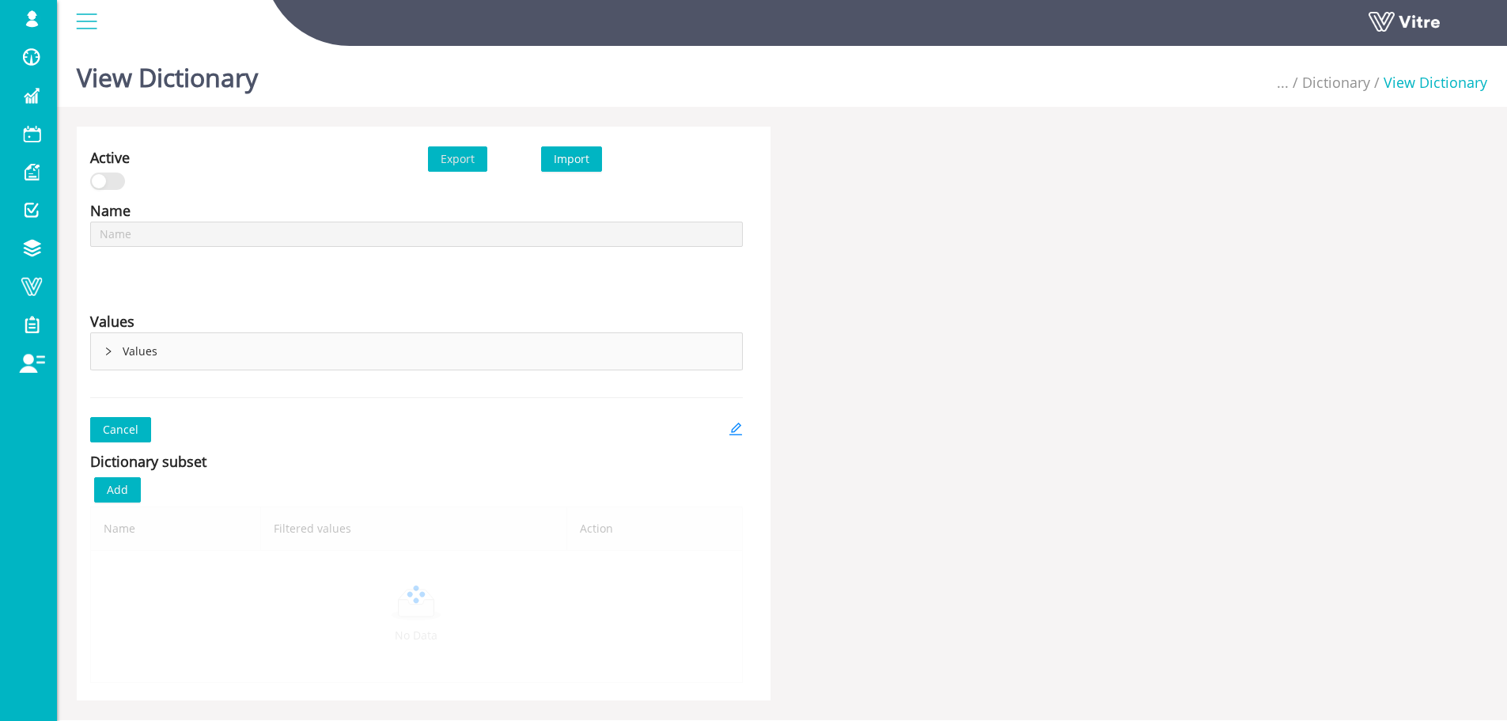
type input "היתרי עבודה"
click at [731, 428] on icon "edit" at bounding box center [736, 429] width 14 height 14
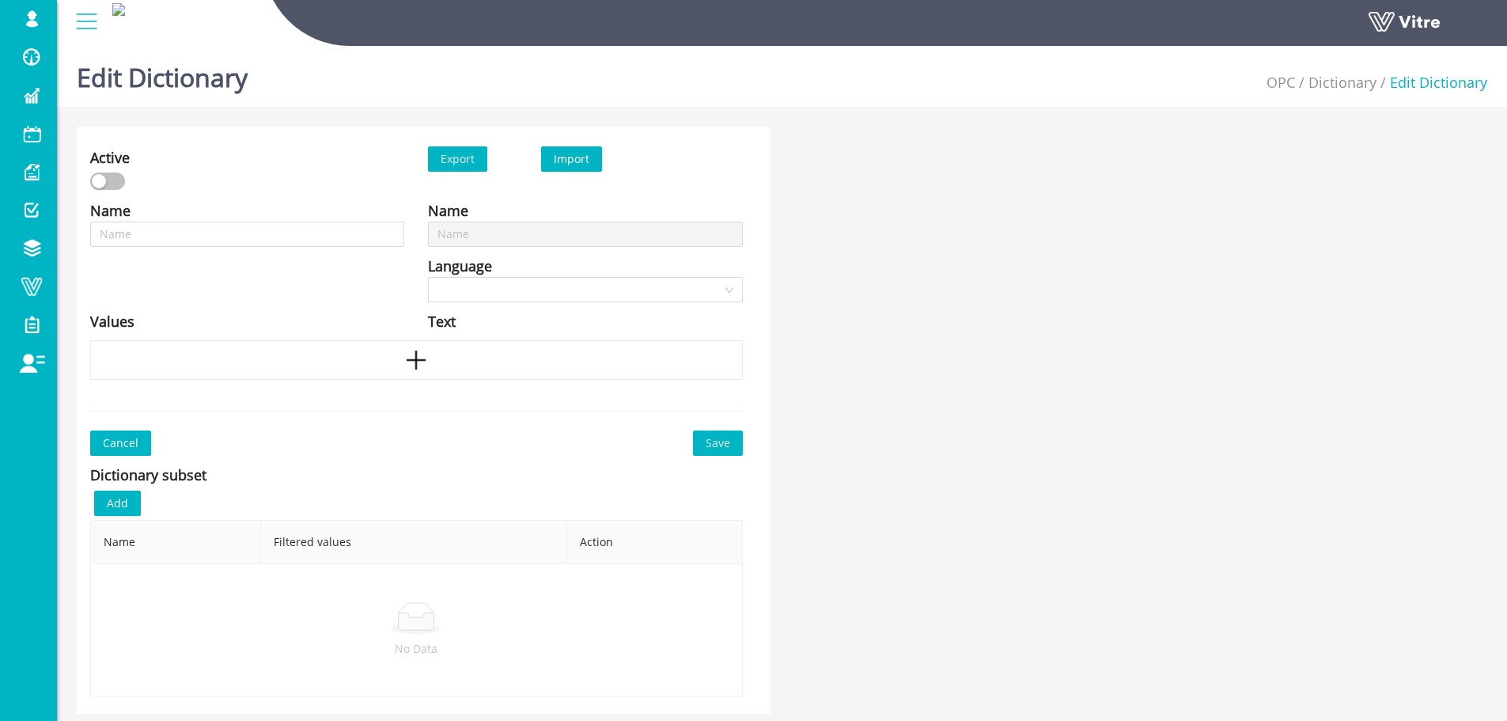
type input "היתרי עבודה"
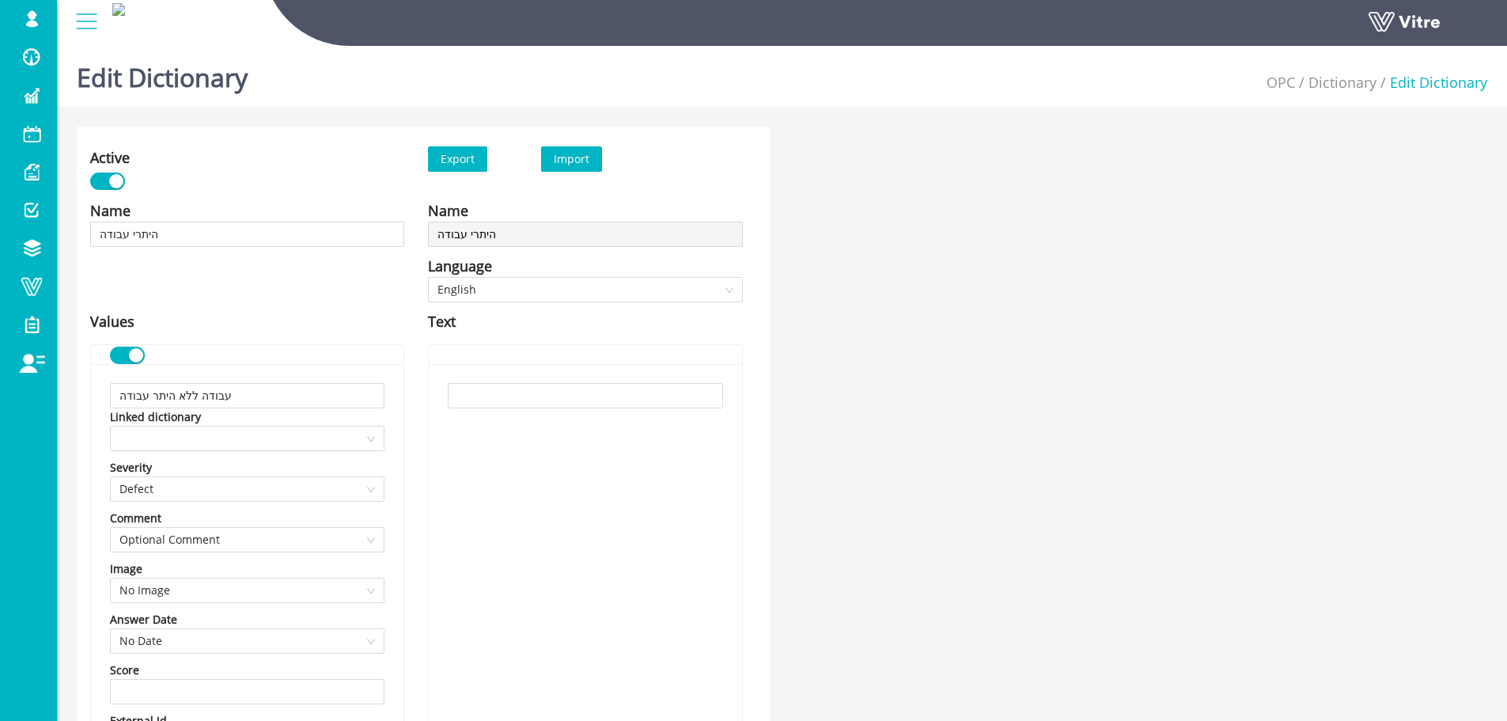
scroll to position [1757, 0]
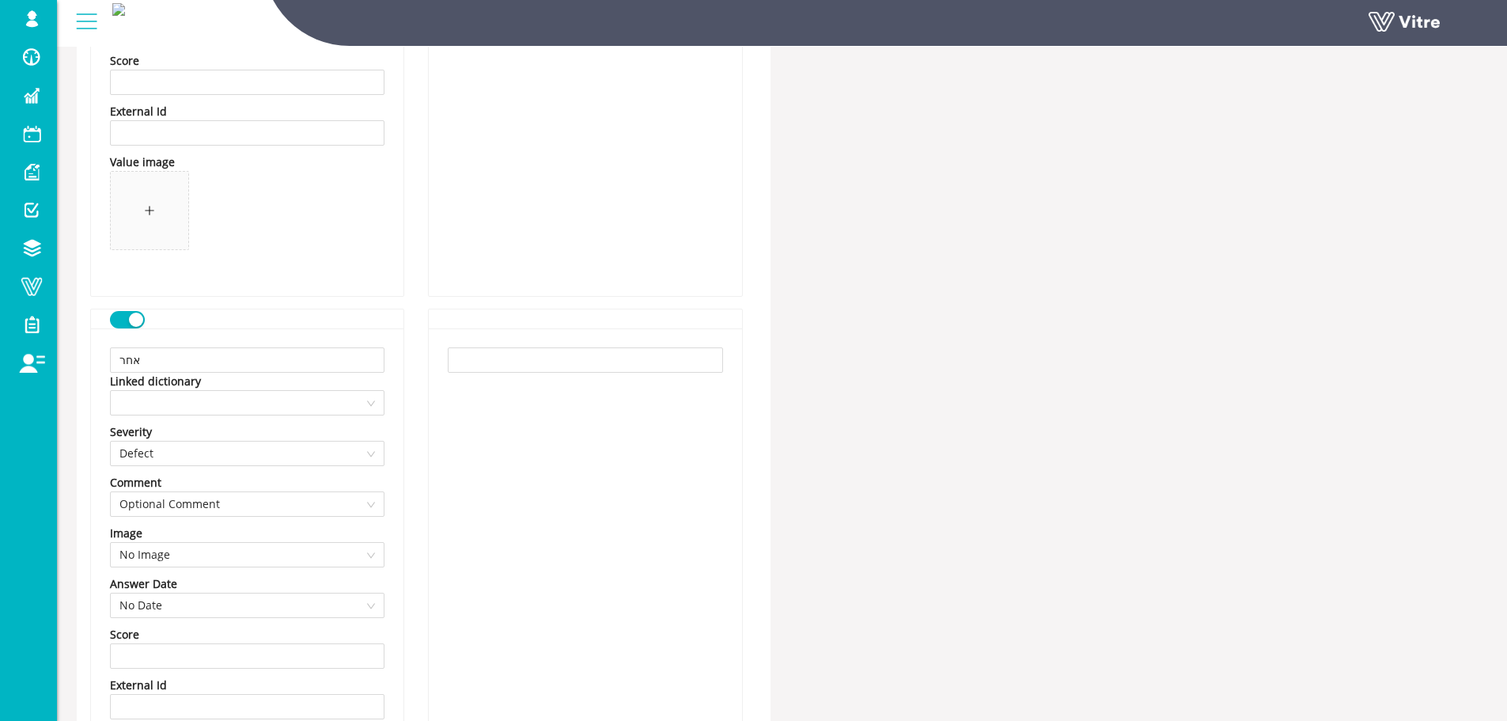
click at [134, 316] on div "button" at bounding box center [136, 320] width 14 height 14
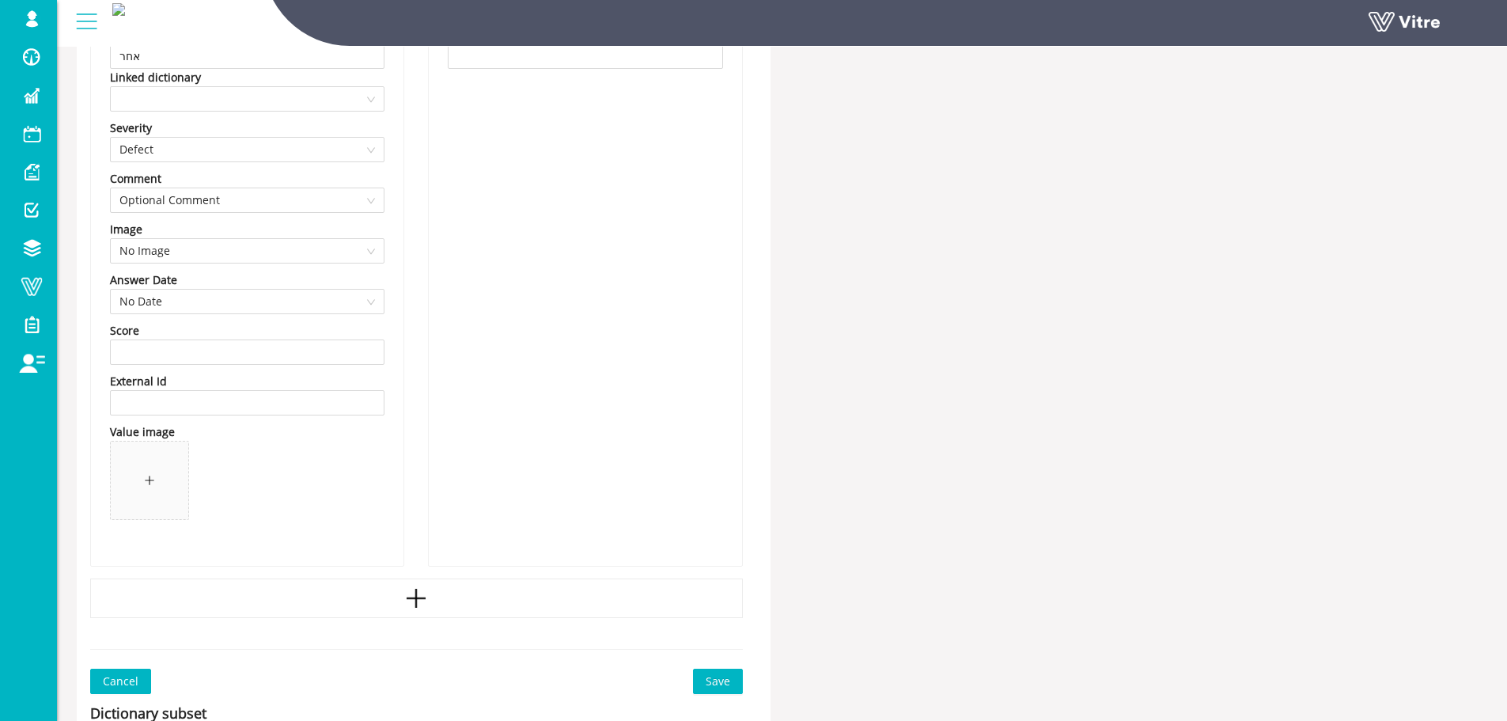
scroll to position [2349, 0]
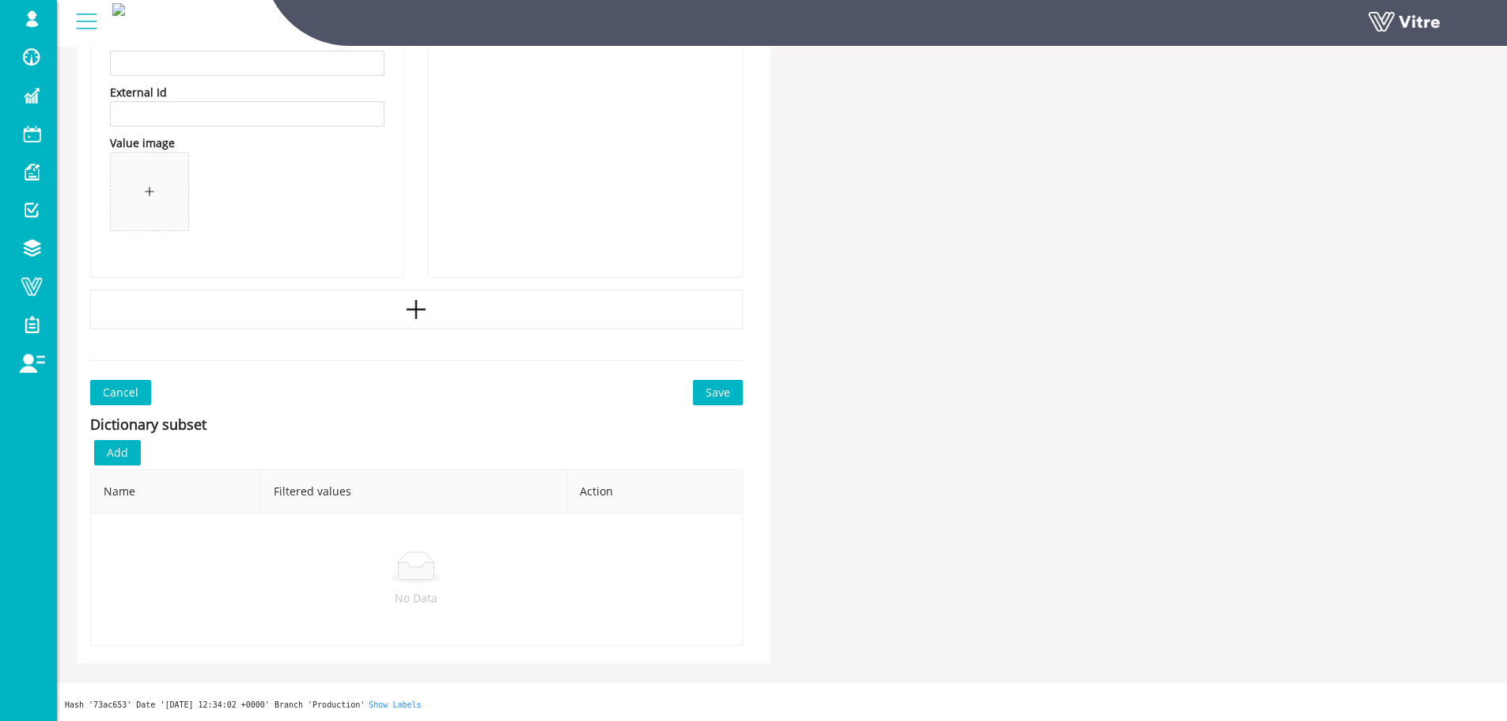
click at [696, 397] on button "Save" at bounding box center [718, 392] width 50 height 25
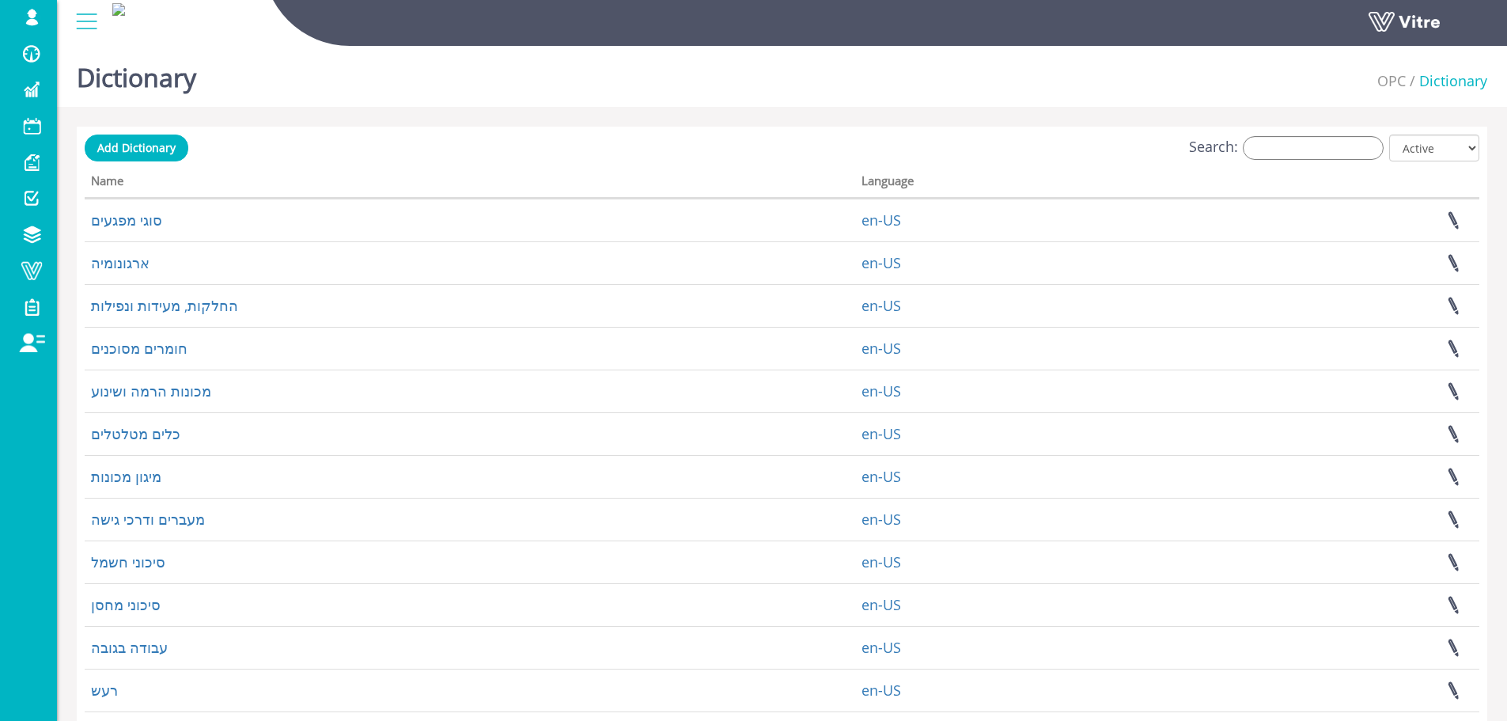
click at [1301, 134] on div "Add Dictionary Search: All Active Not Active Processing... Name Language סוגי מ…" at bounding box center [782, 509] width 1411 height 765
click at [1301, 135] on div "Search: All Active Not Active" at bounding box center [782, 149] width 1395 height 29
click at [1299, 143] on input "Search:" at bounding box center [1313, 148] width 141 height 24
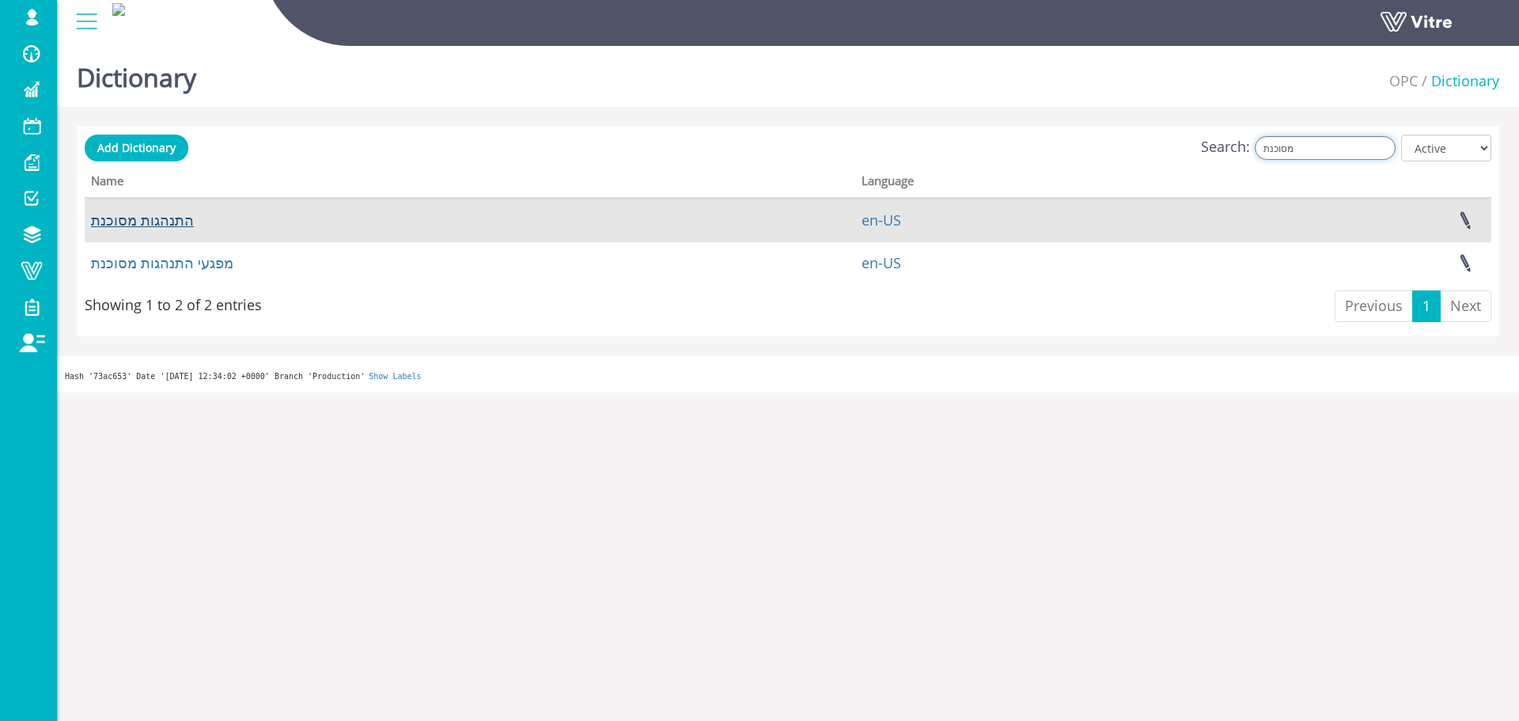
type input "מסוכנת"
click at [171, 218] on link "התנהגות מסוכנת" at bounding box center [142, 219] width 103 height 19
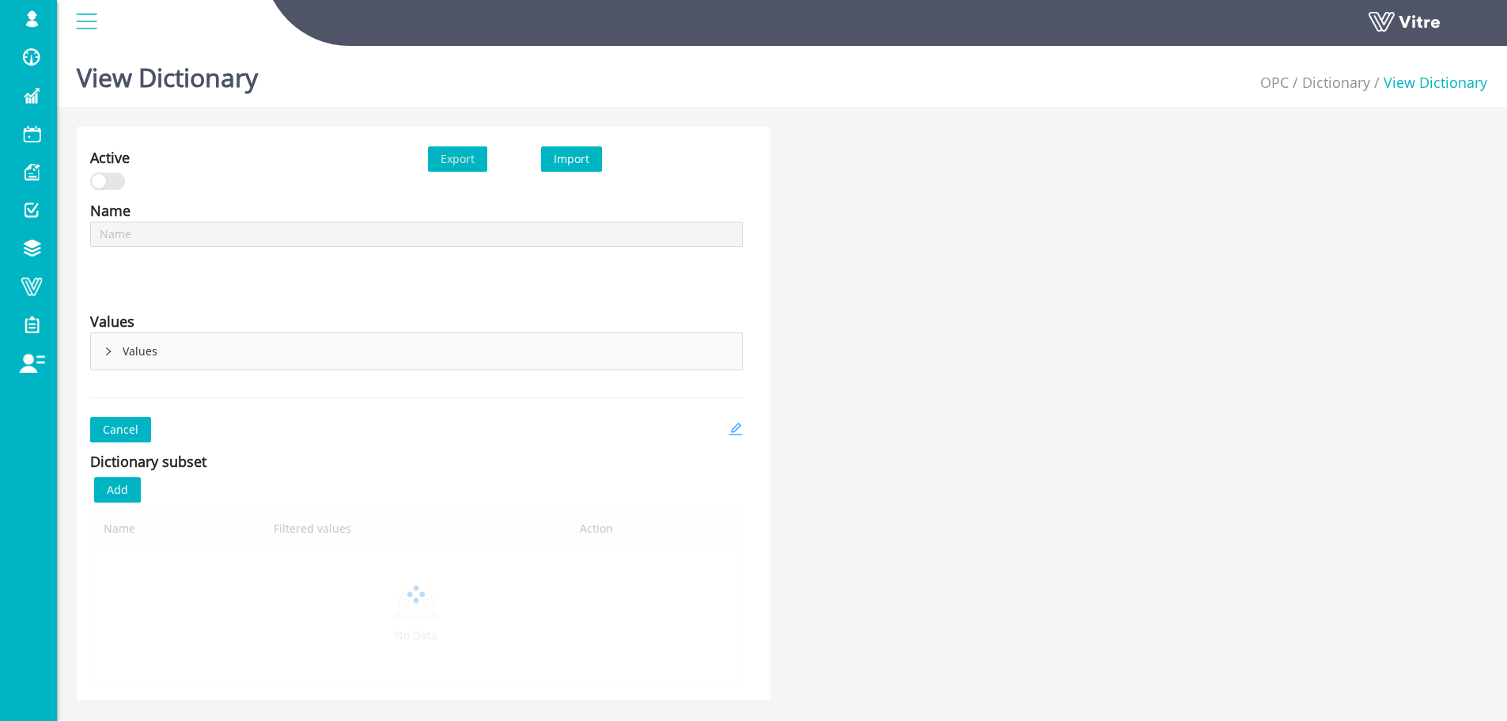
click at [734, 430] on icon "edit" at bounding box center [735, 429] width 13 height 13
type input "התנהגות מסוכנת"
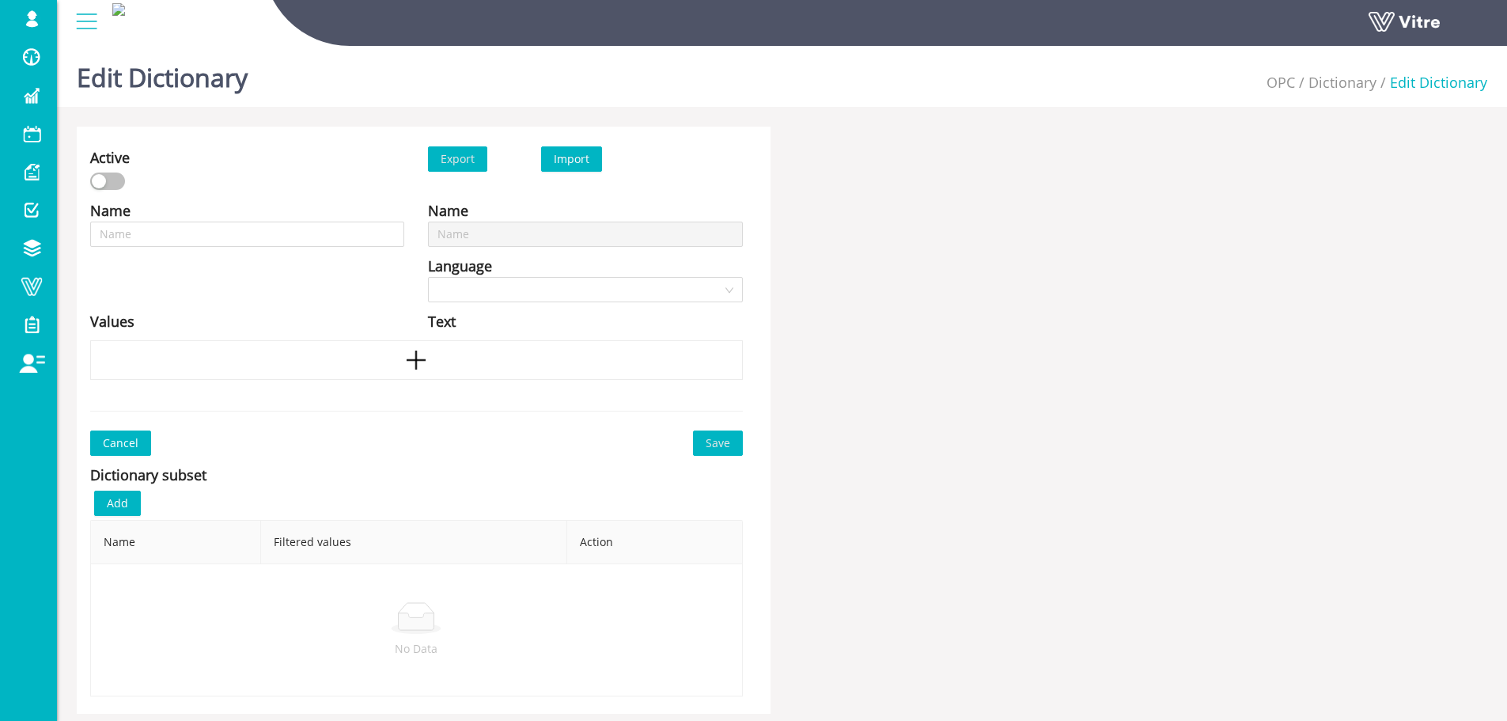
type input "התנהגות מסוכנת"
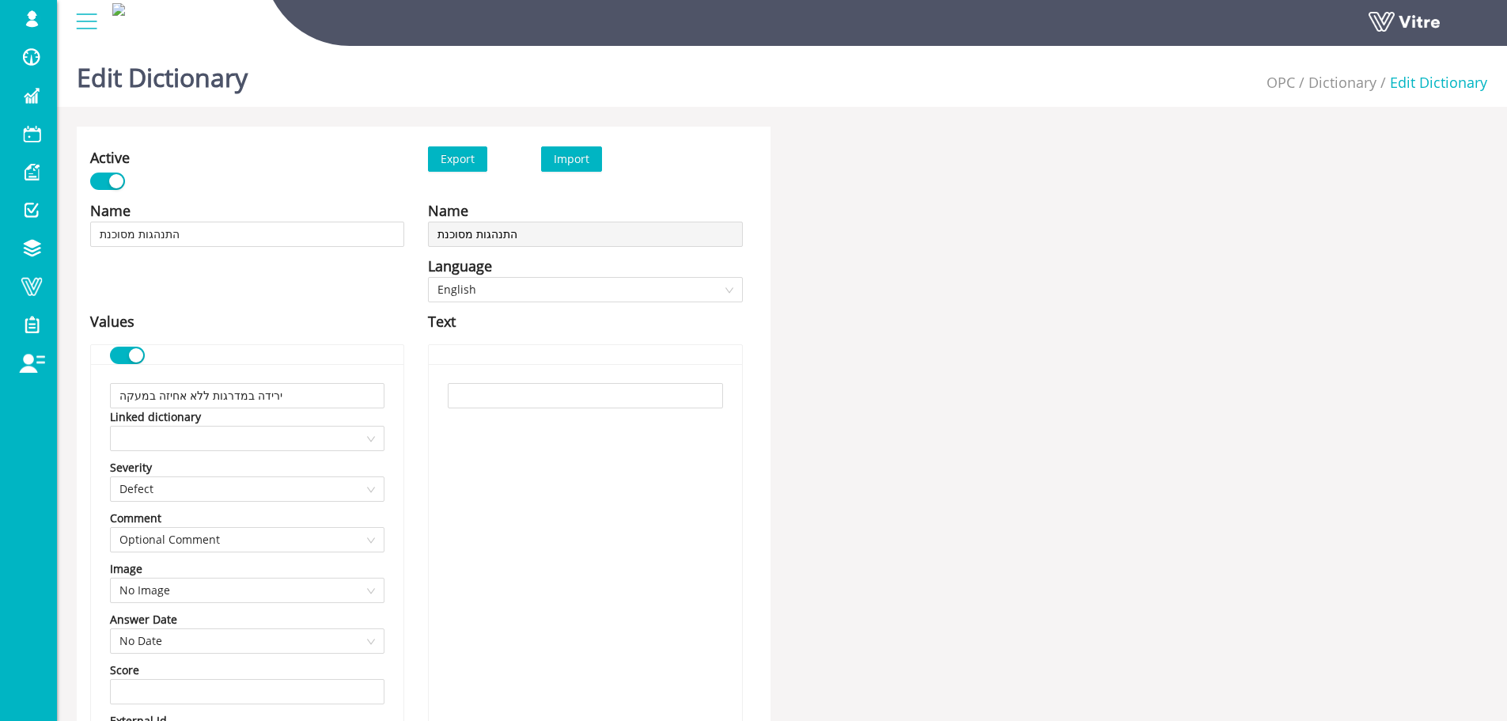
scroll to position [4625, 0]
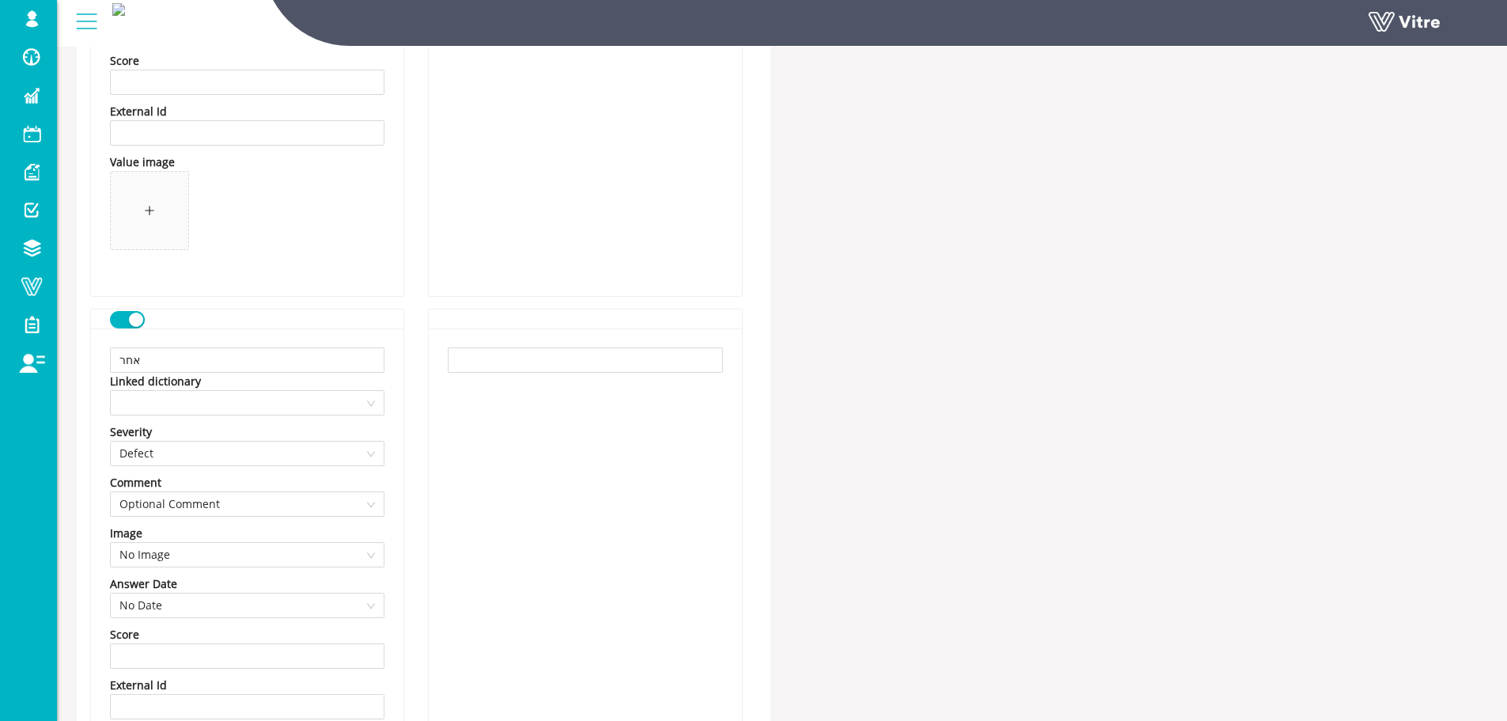
click at [123, 319] on button "button" at bounding box center [127, 319] width 35 height 17
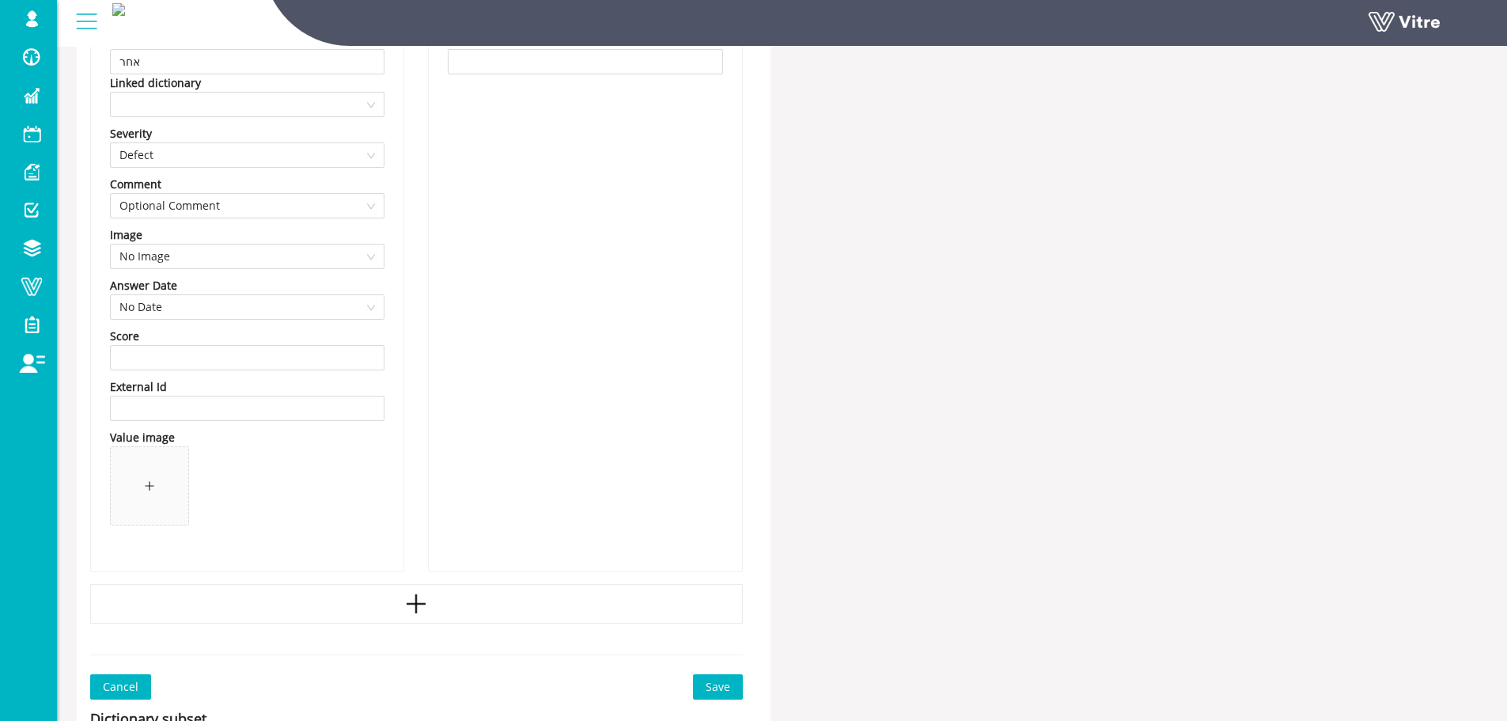
scroll to position [5217, 0]
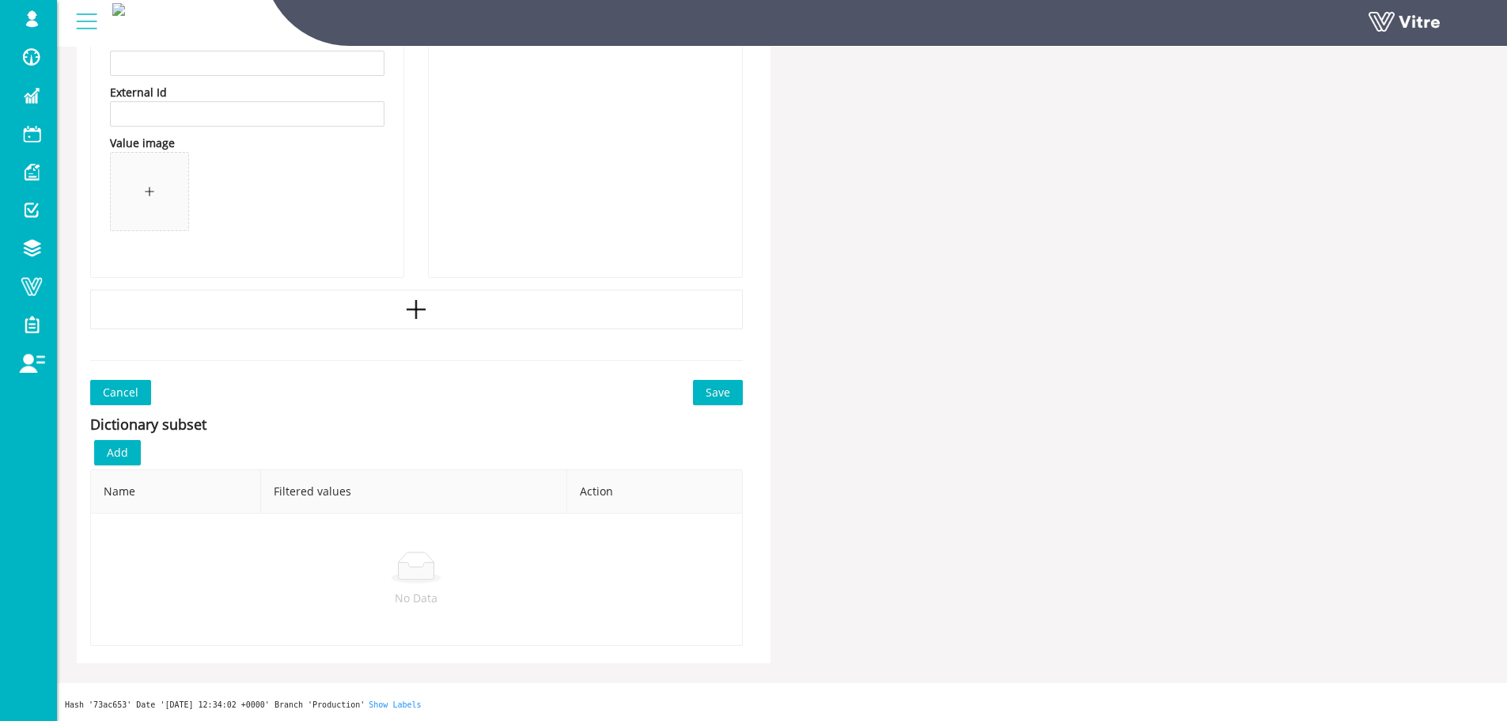
click at [702, 388] on button "Save" at bounding box center [718, 392] width 50 height 25
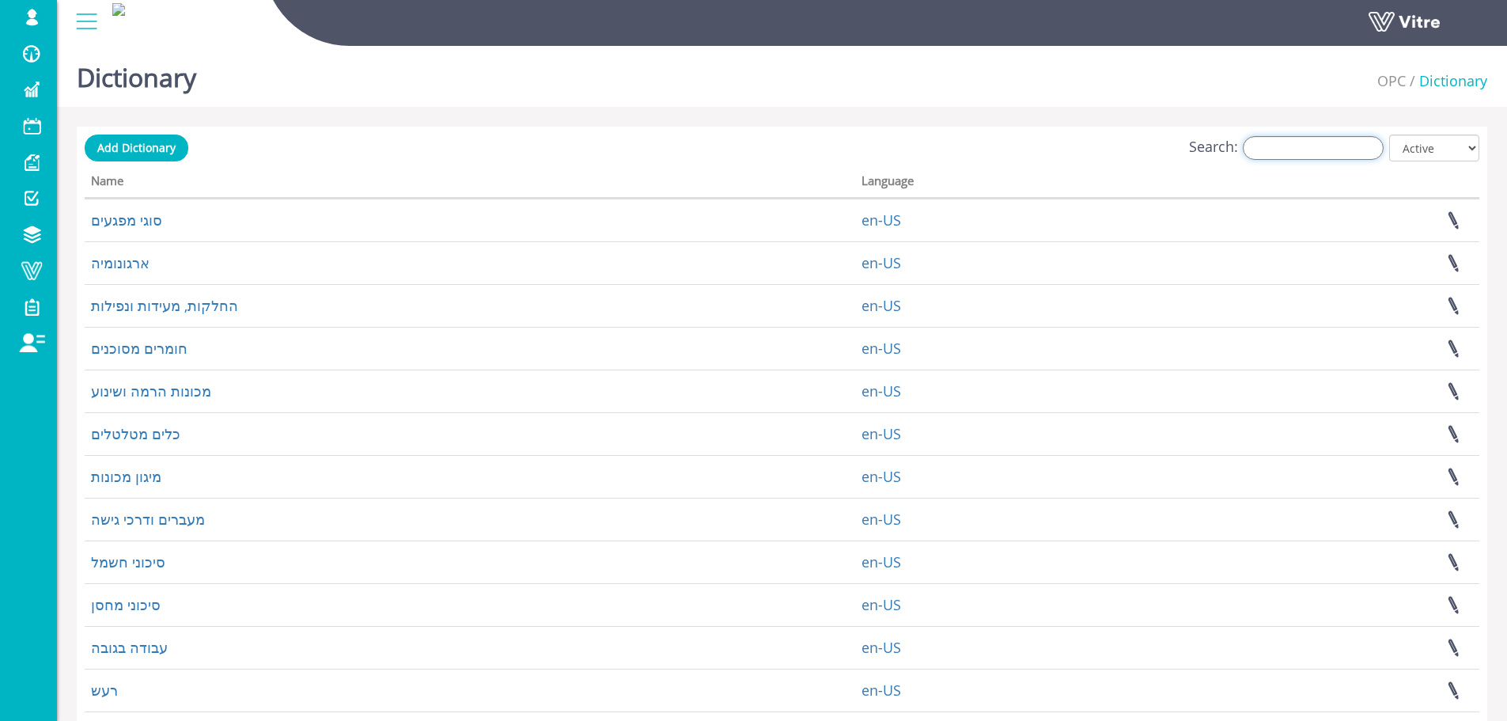
click at [1274, 152] on input "Search:" at bounding box center [1313, 148] width 141 height 24
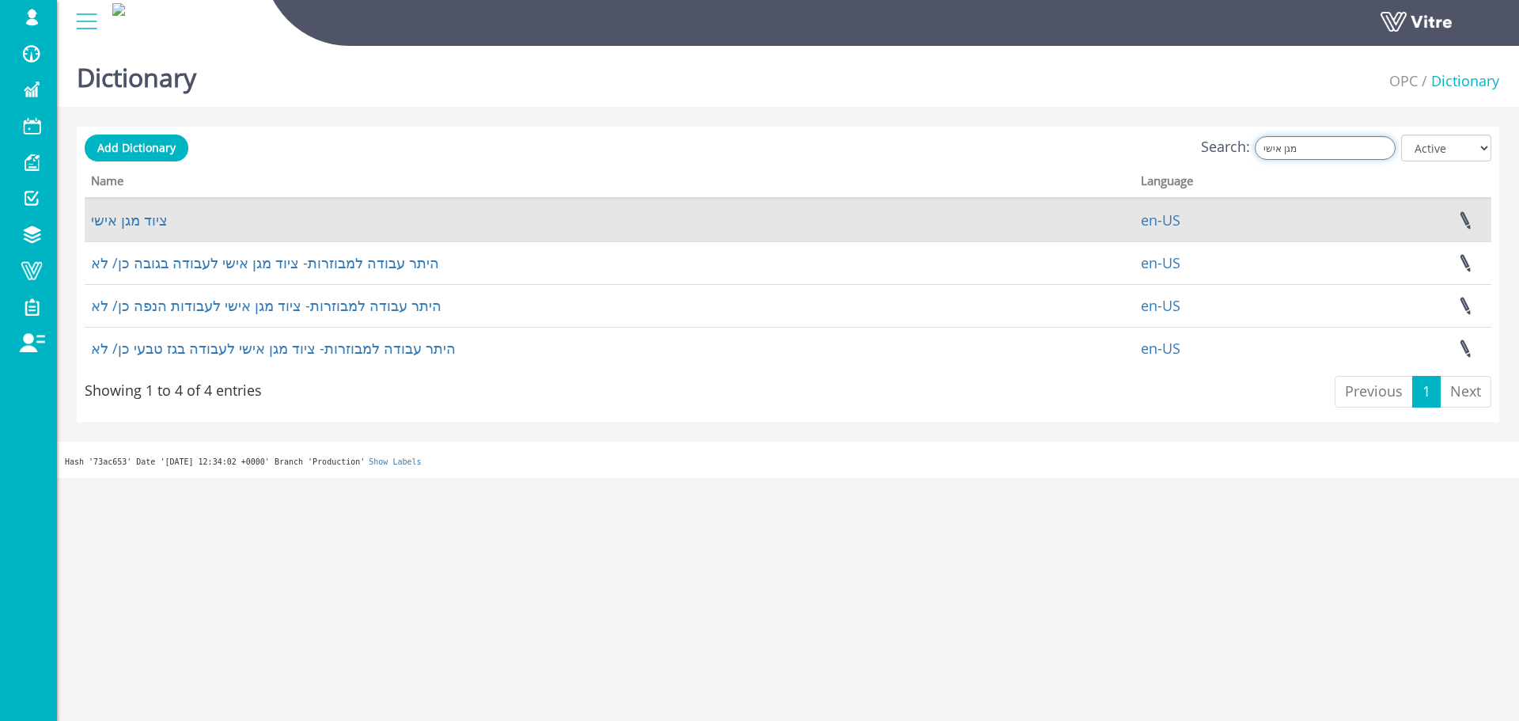
type input "מגן אישי"
click at [158, 203] on td "ציוד מגן אישי" at bounding box center [610, 220] width 1050 height 43
click at [143, 225] on link "ציוד מגן אישי" at bounding box center [129, 219] width 77 height 19
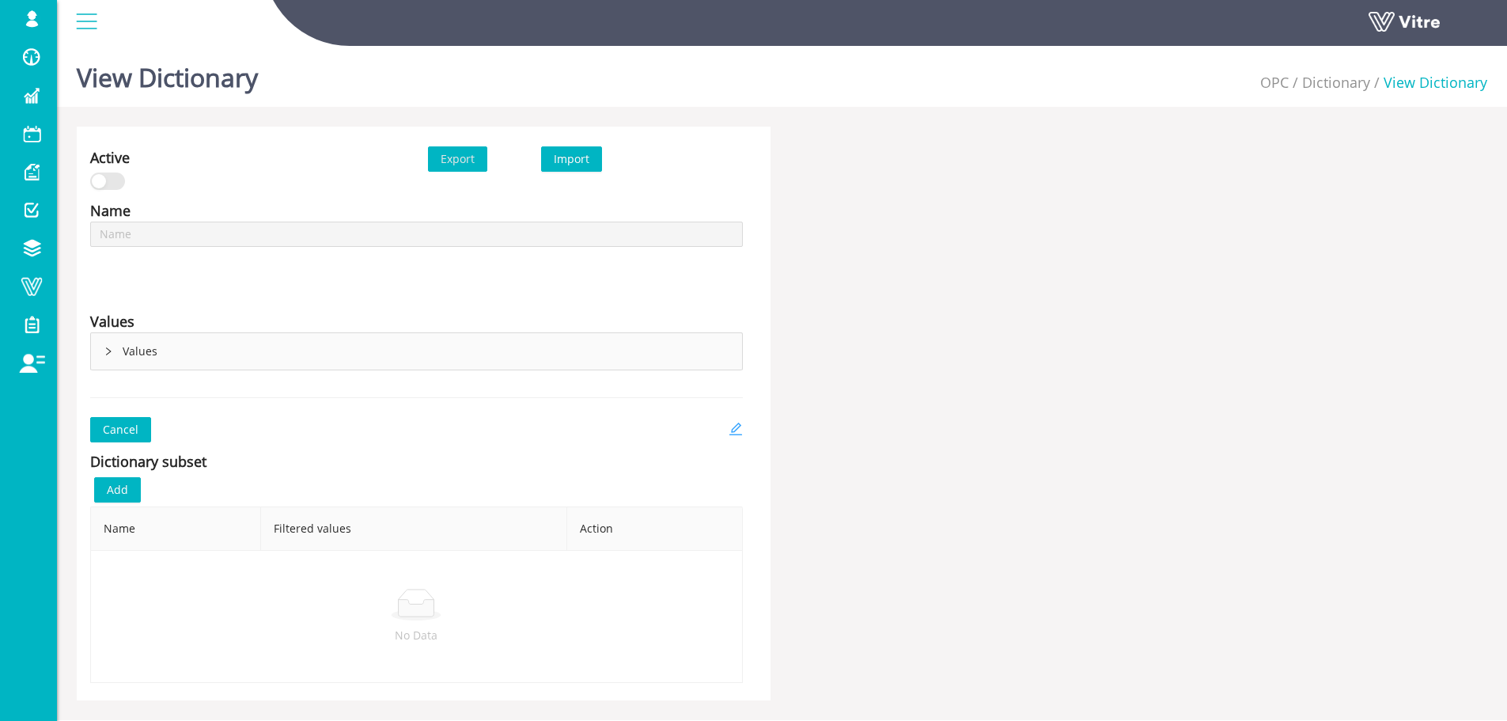
type input "ציוד מגן אישי"
click at [733, 426] on icon "edit" at bounding box center [736, 429] width 14 height 14
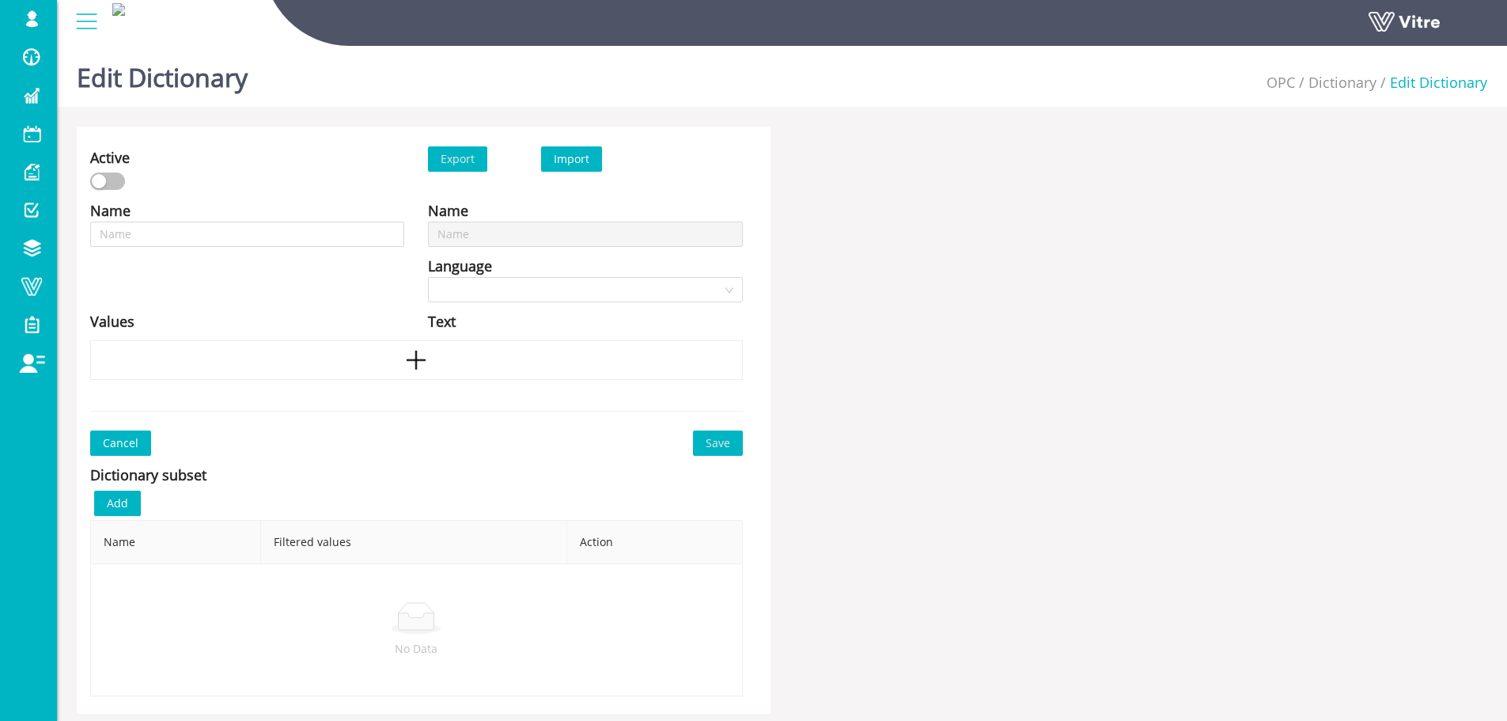
type input "ציוד מגן אישי"
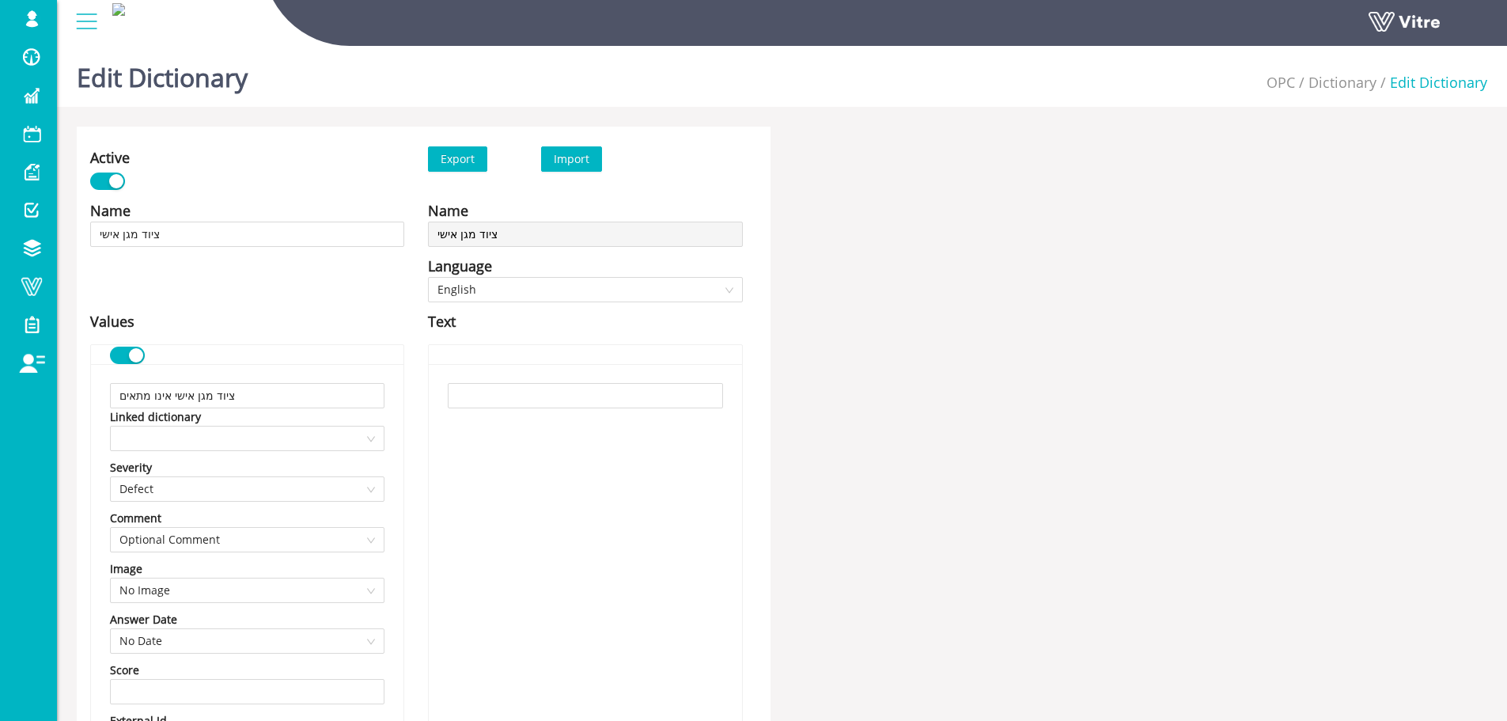
scroll to position [1757, 0]
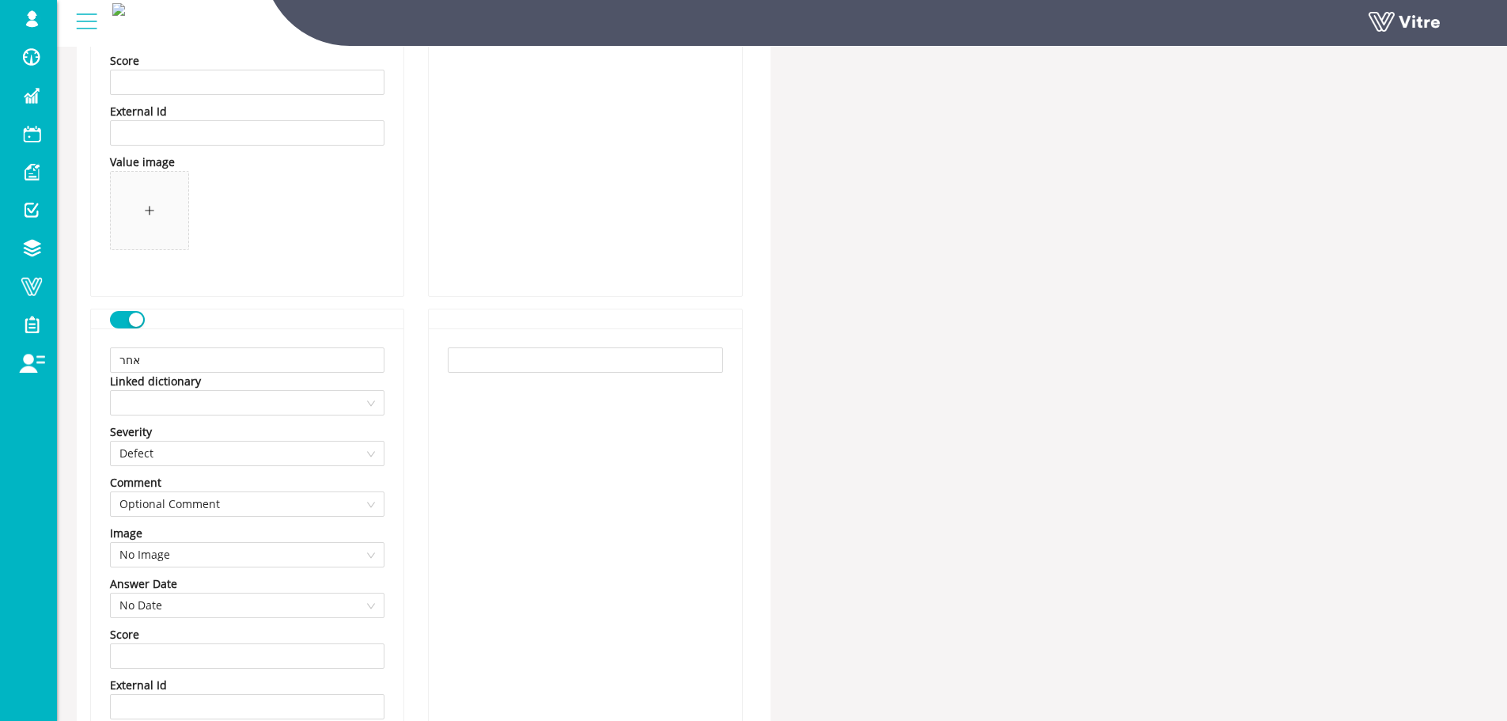
click at [134, 326] on div "button" at bounding box center [136, 320] width 14 height 14
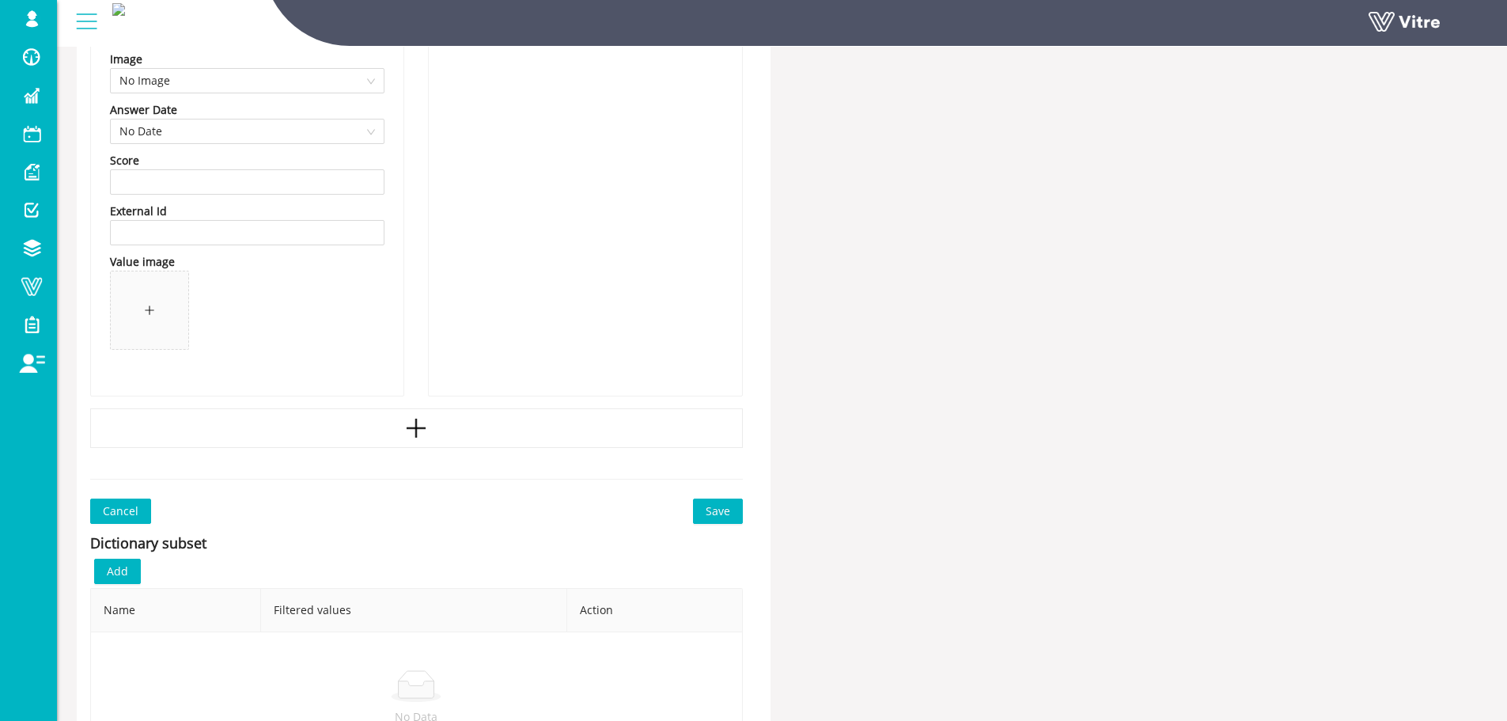
scroll to position [2231, 0]
click at [720, 514] on span "Save" at bounding box center [718, 510] width 25 height 17
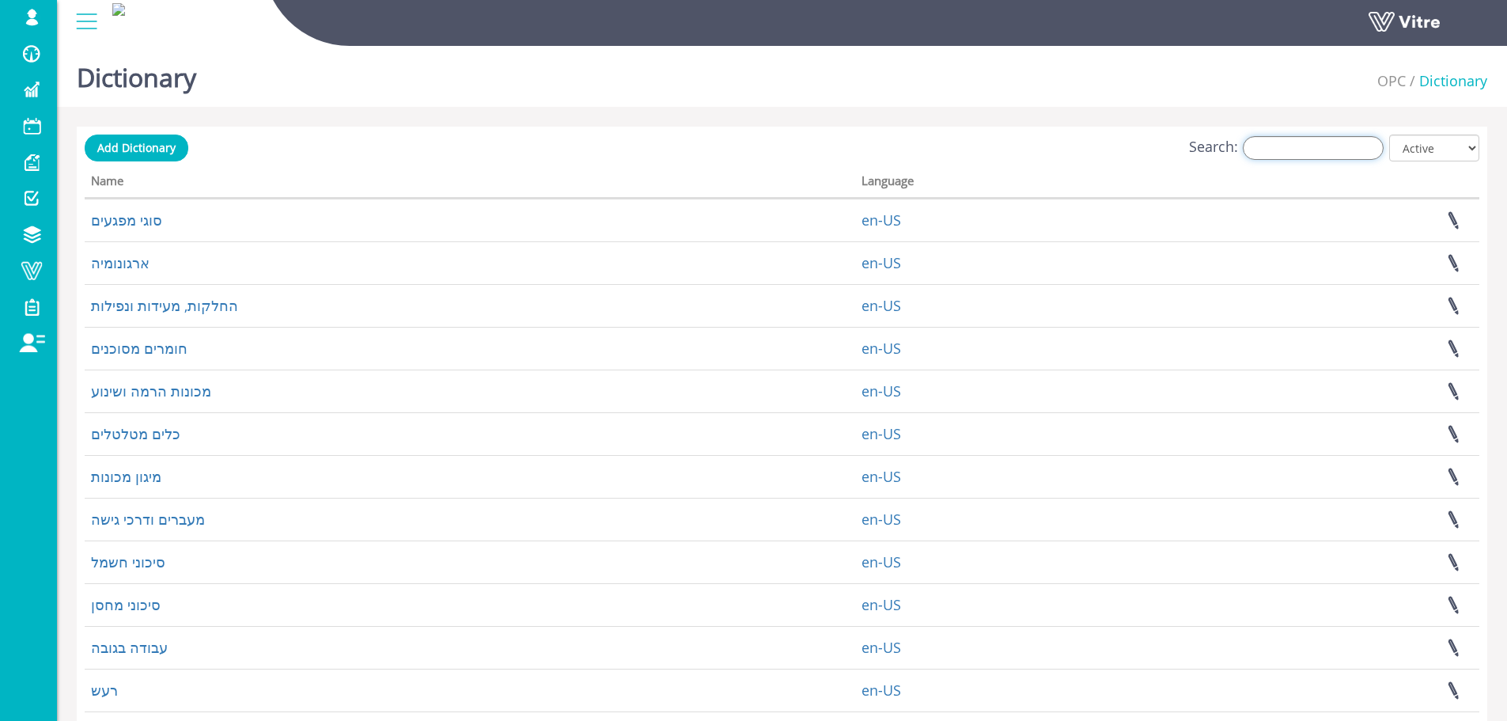
click at [1337, 155] on input "Search:" at bounding box center [1313, 148] width 141 height 24
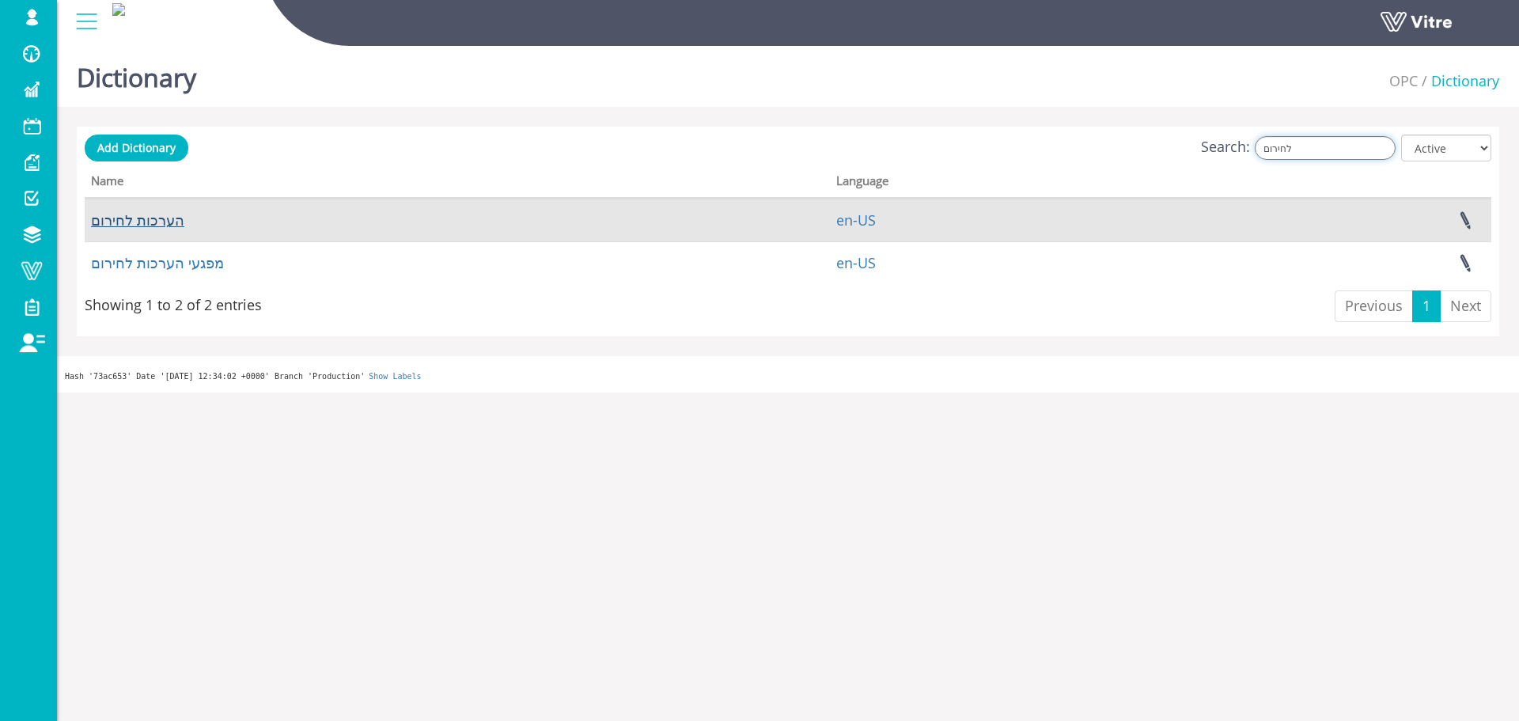
type input "לחירום"
click at [142, 212] on link "הערכות לחירום" at bounding box center [137, 219] width 93 height 19
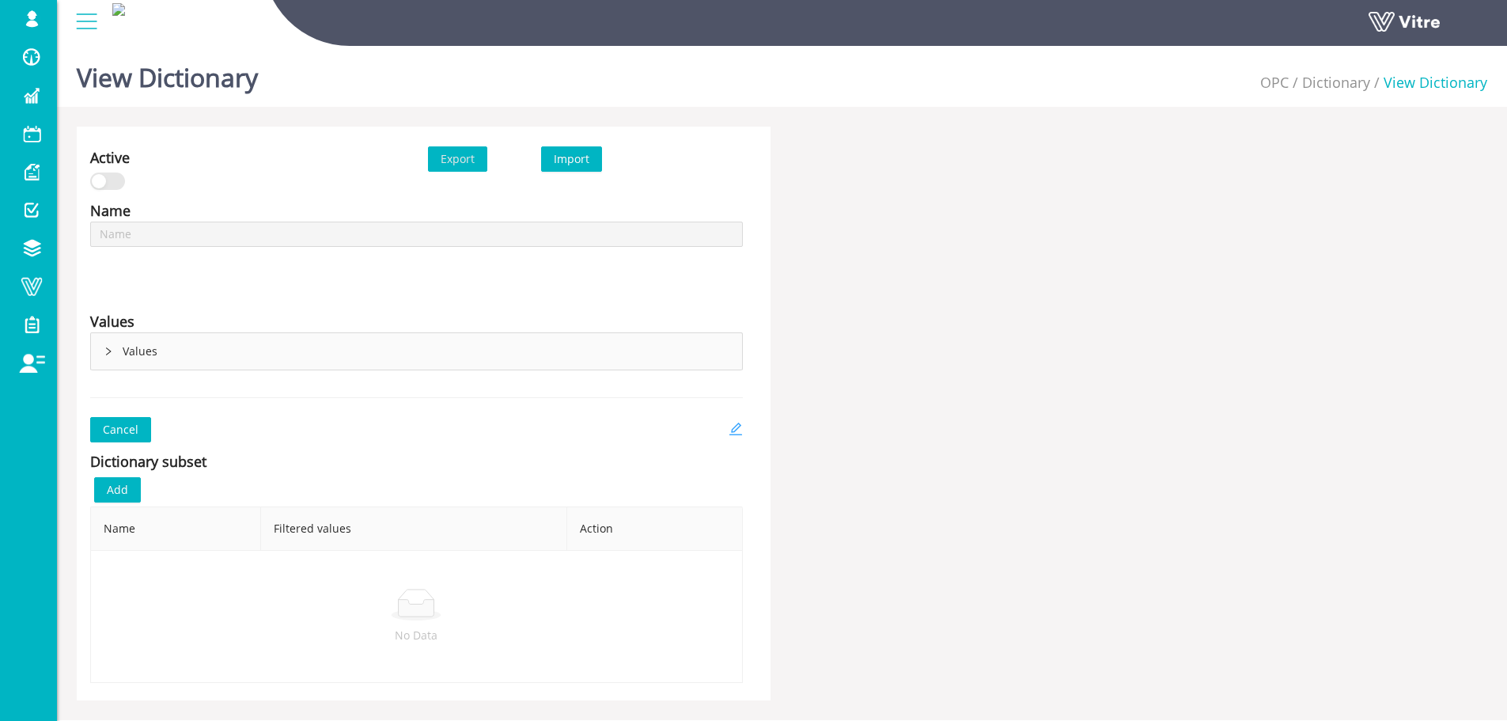
type input "הערכות לחירום"
click at [747, 424] on div "Active Export Import Name הערכות לחירום Language English Values Values Cancel D…" at bounding box center [424, 414] width 694 height 574
click at [742, 427] on icon "edit" at bounding box center [736, 429] width 14 height 14
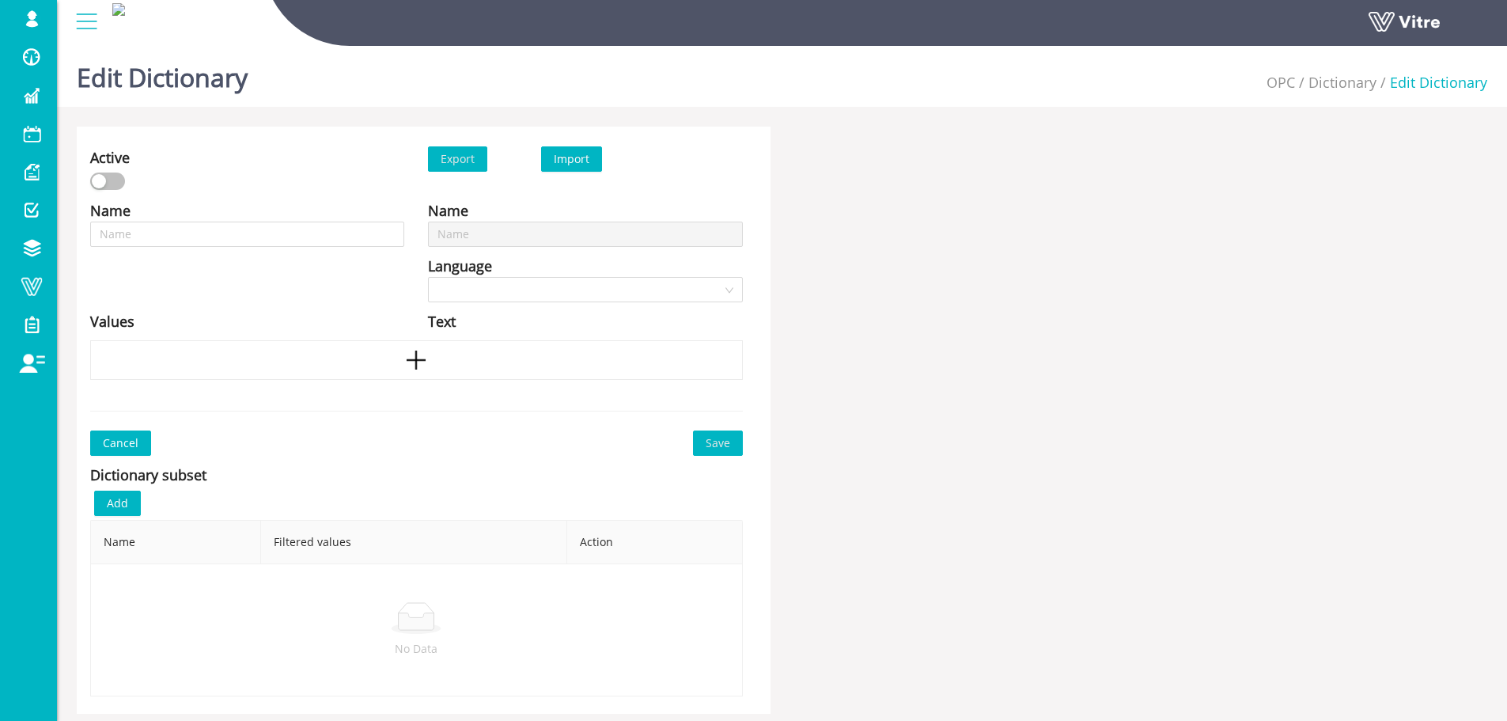
type input "הערכות לחירום"
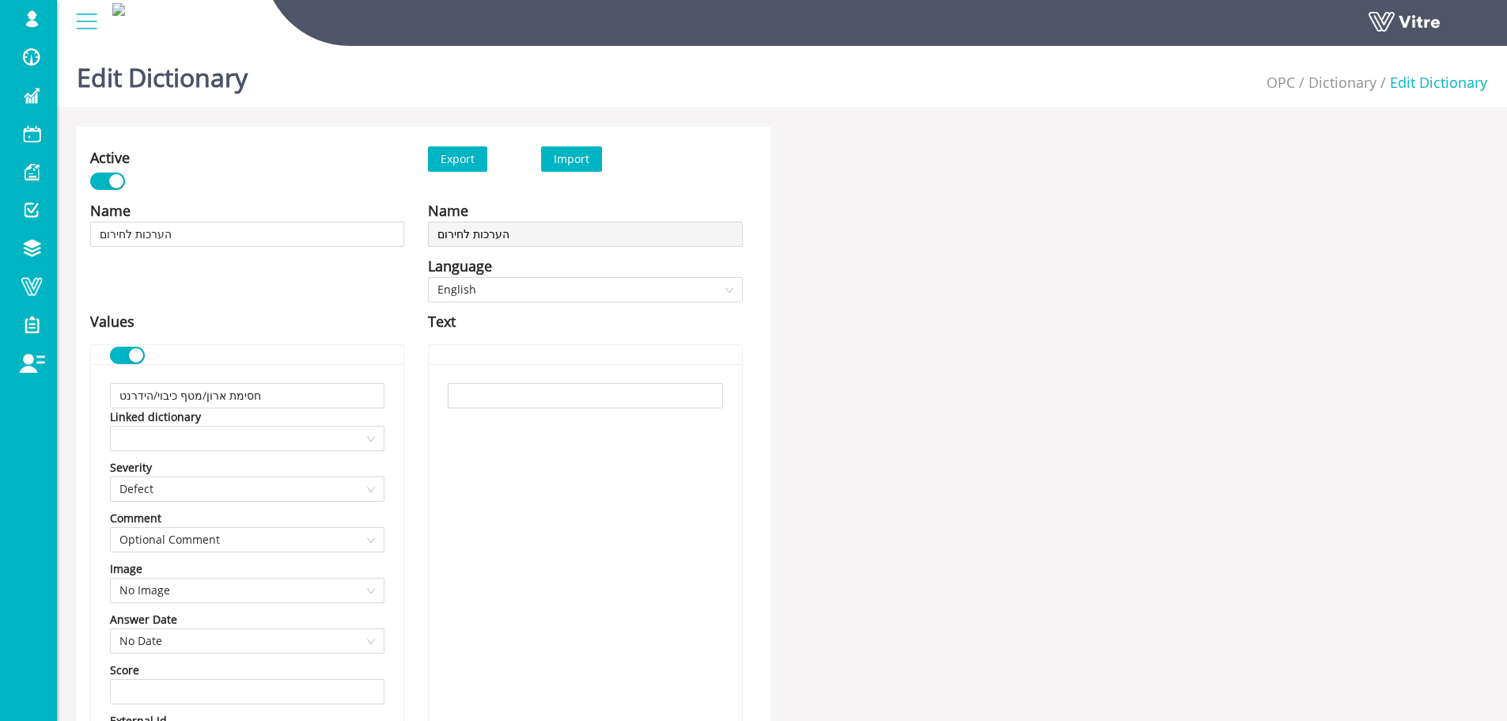
scroll to position [2330, 0]
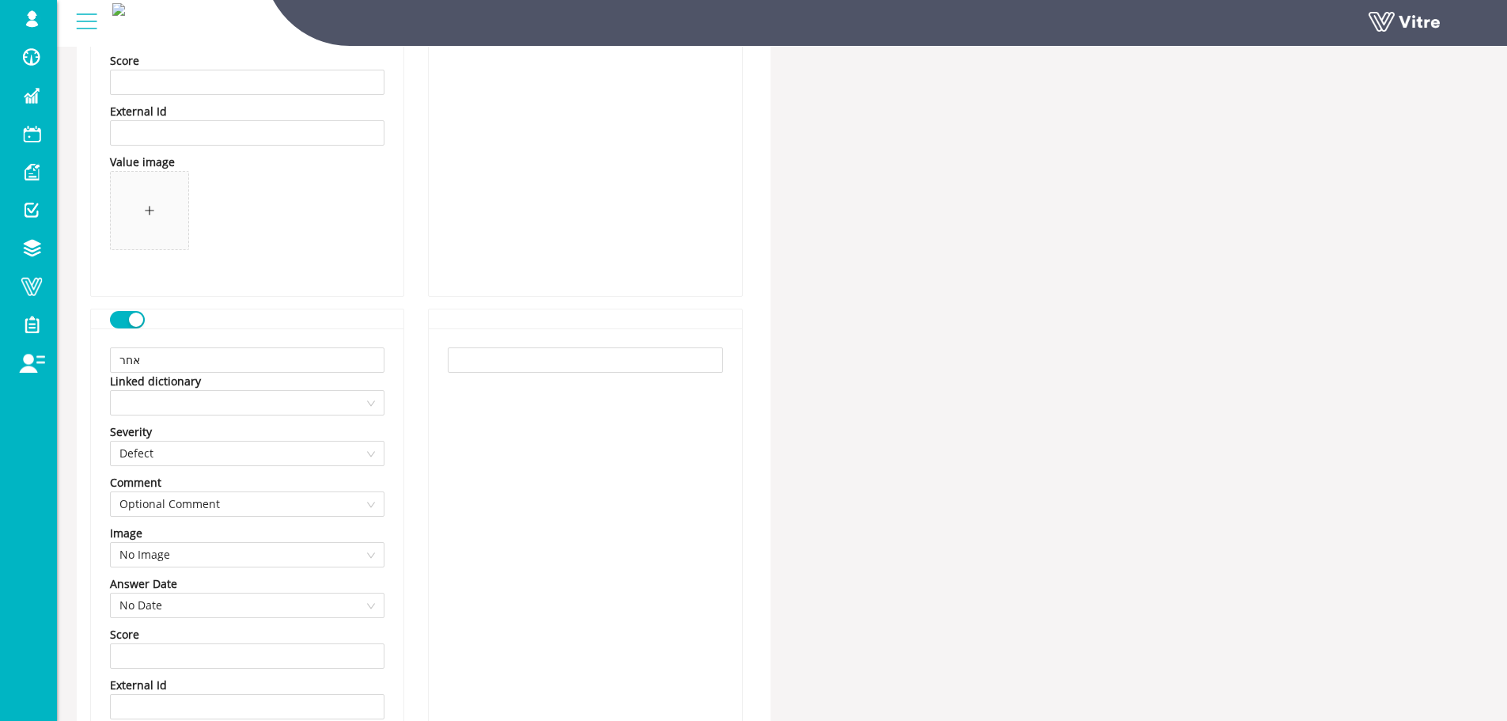
click at [116, 326] on button "button" at bounding box center [127, 319] width 35 height 17
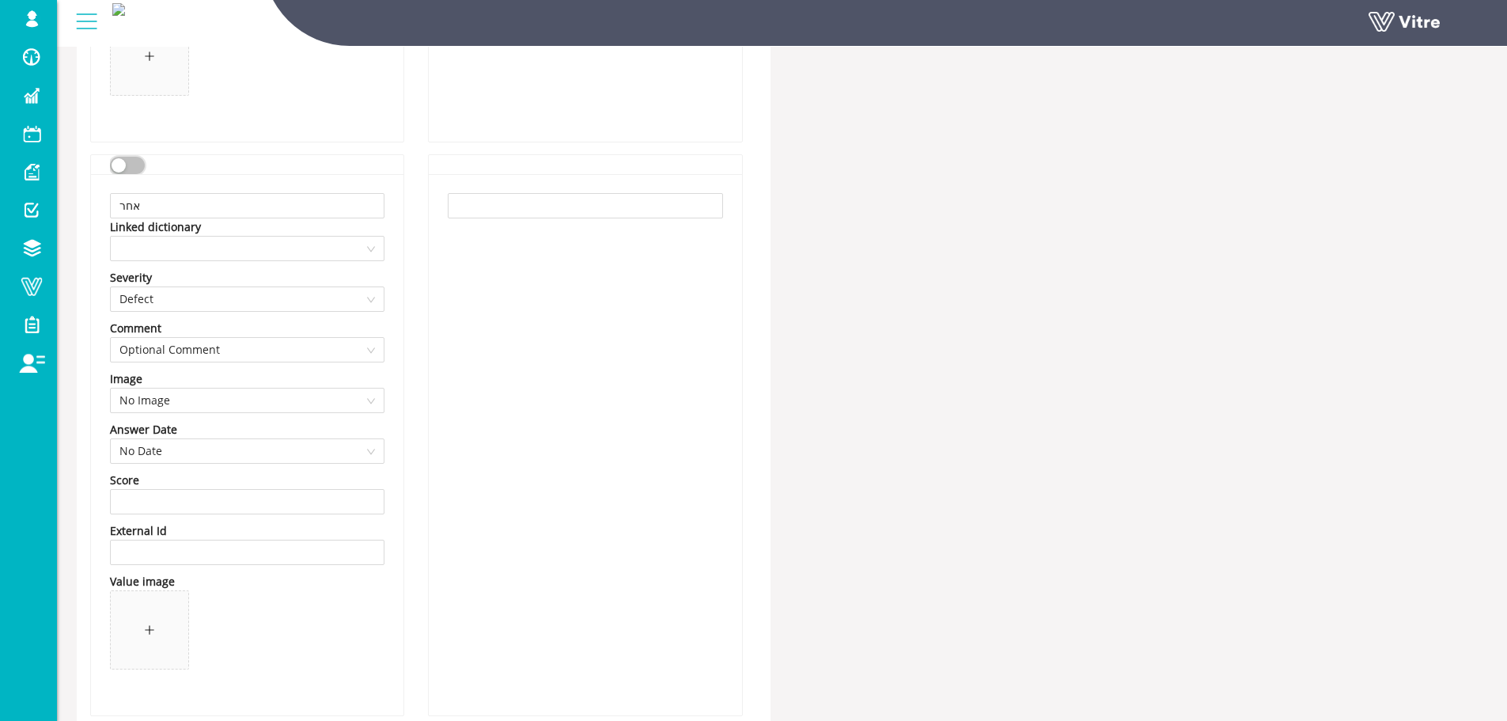
scroll to position [2923, 0]
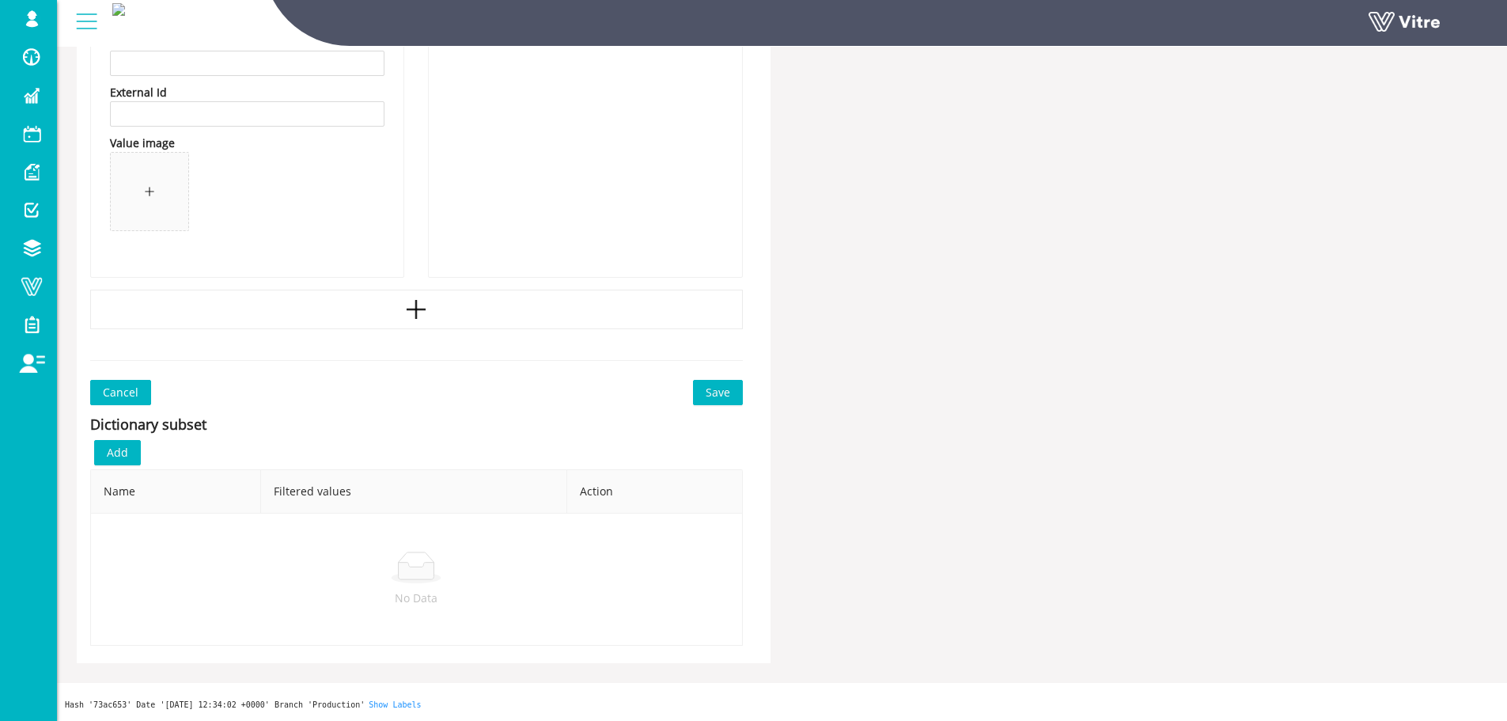
click at [707, 407] on div "Dictionary subset Add Name Filtered values Action No Data" at bounding box center [416, 525] width 653 height 240
click at [711, 395] on span "Save" at bounding box center [718, 392] width 25 height 17
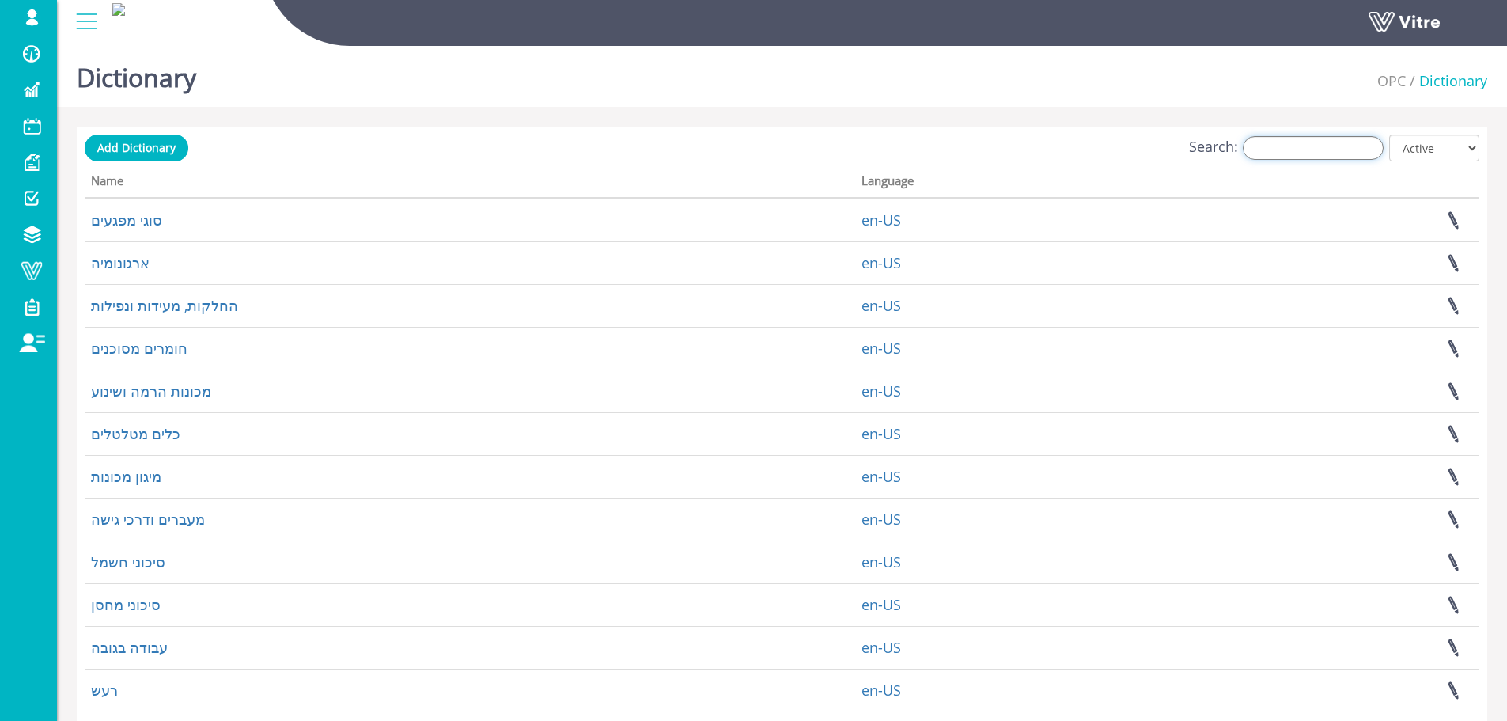
click at [1318, 136] on input "Search:" at bounding box center [1313, 148] width 141 height 24
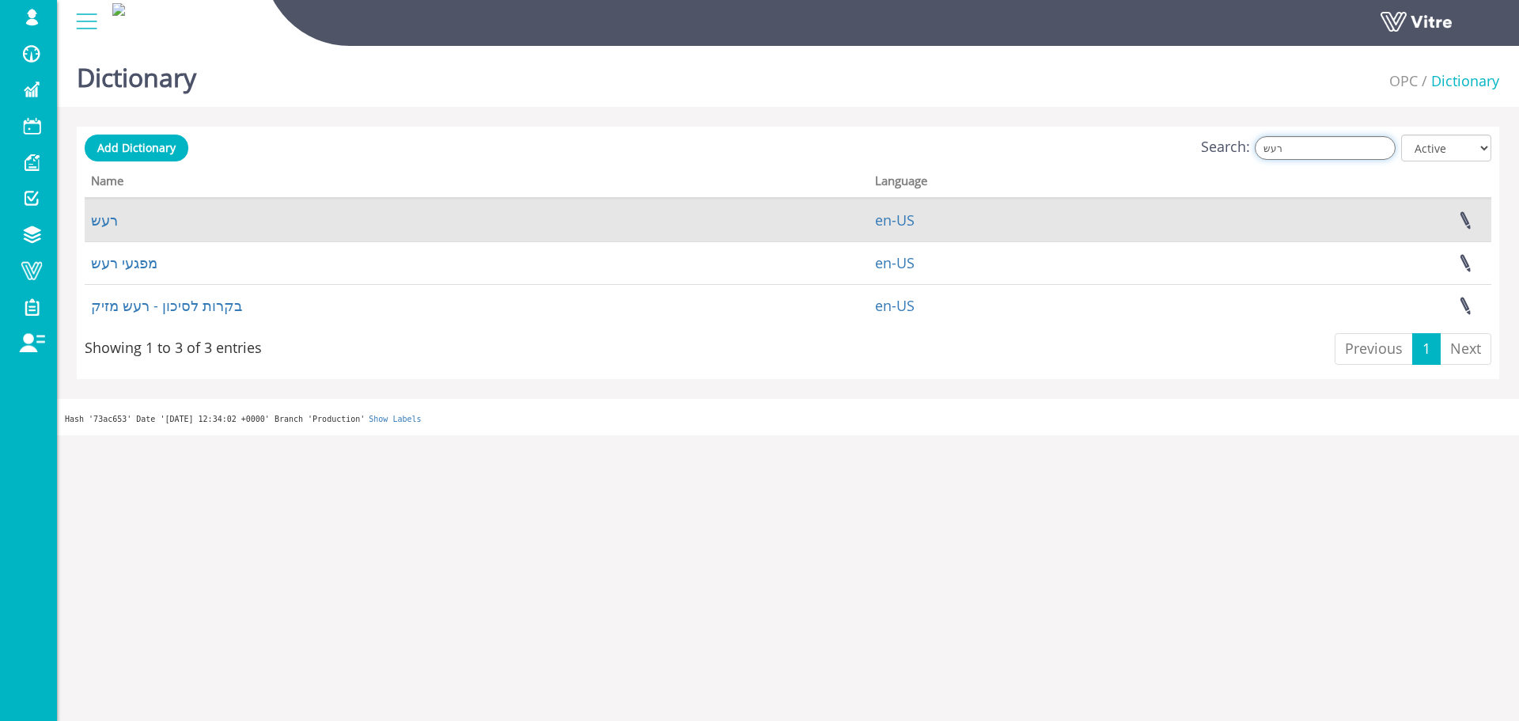
type input "רעש"
click at [120, 227] on td "רעש" at bounding box center [477, 220] width 784 height 43
click at [108, 220] on link "רעש" at bounding box center [104, 219] width 27 height 19
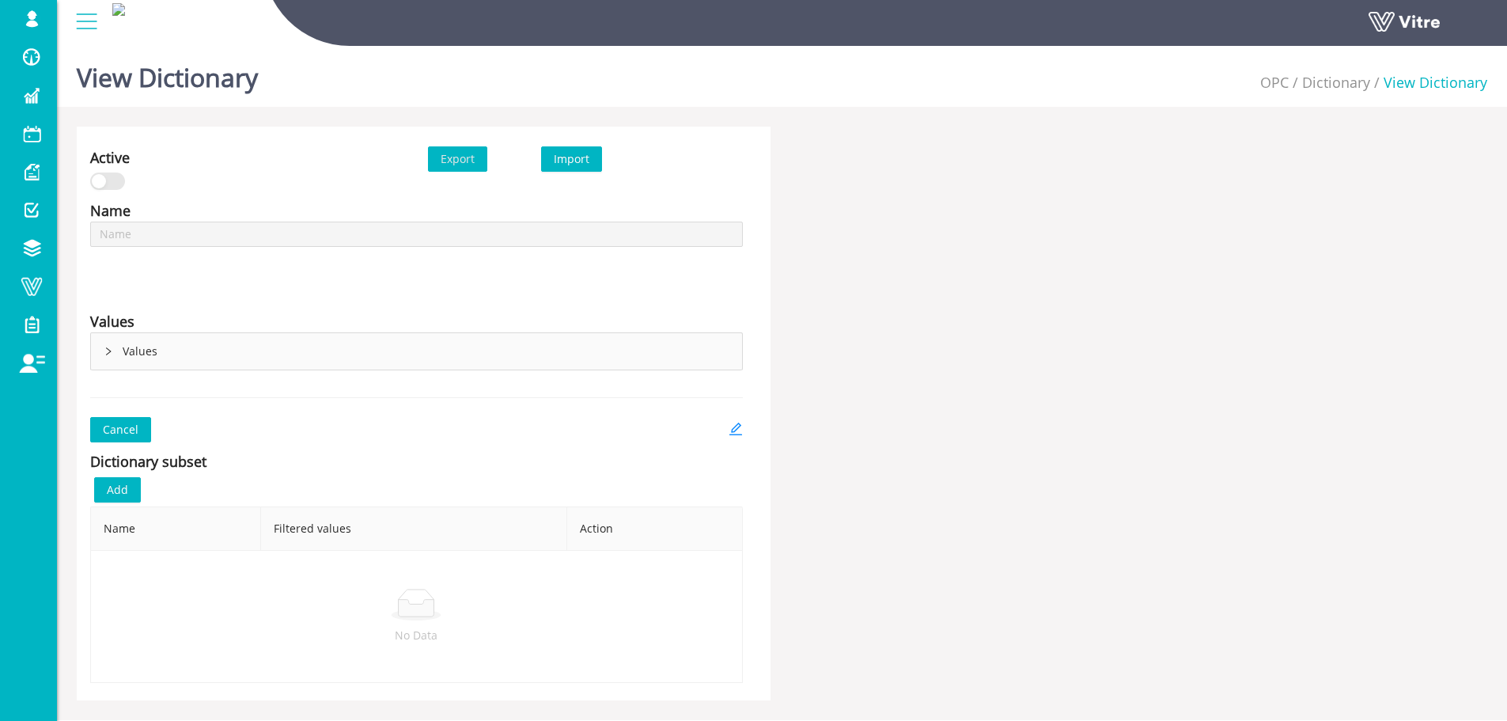
type input "רעש"
click at [733, 429] on icon "edit" at bounding box center [736, 429] width 14 height 14
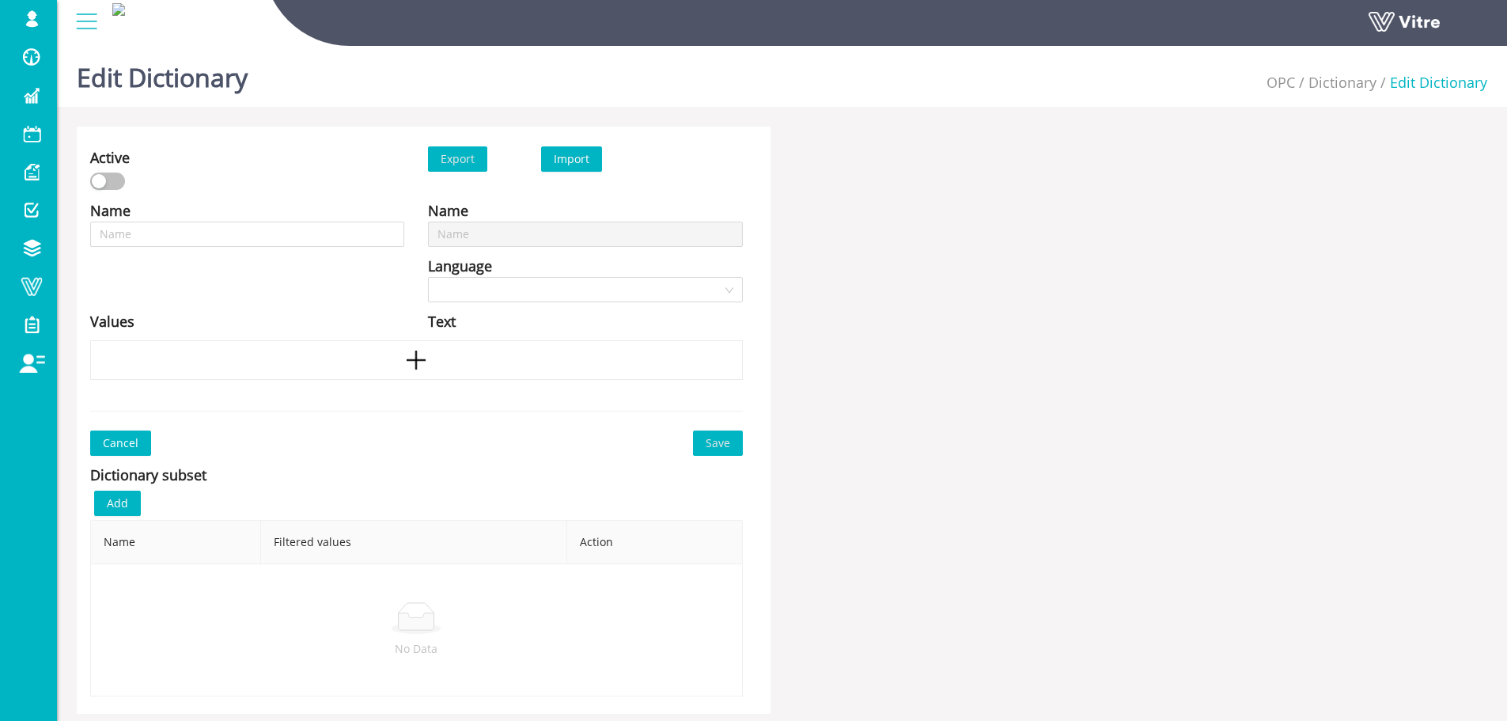
type input "רעש"
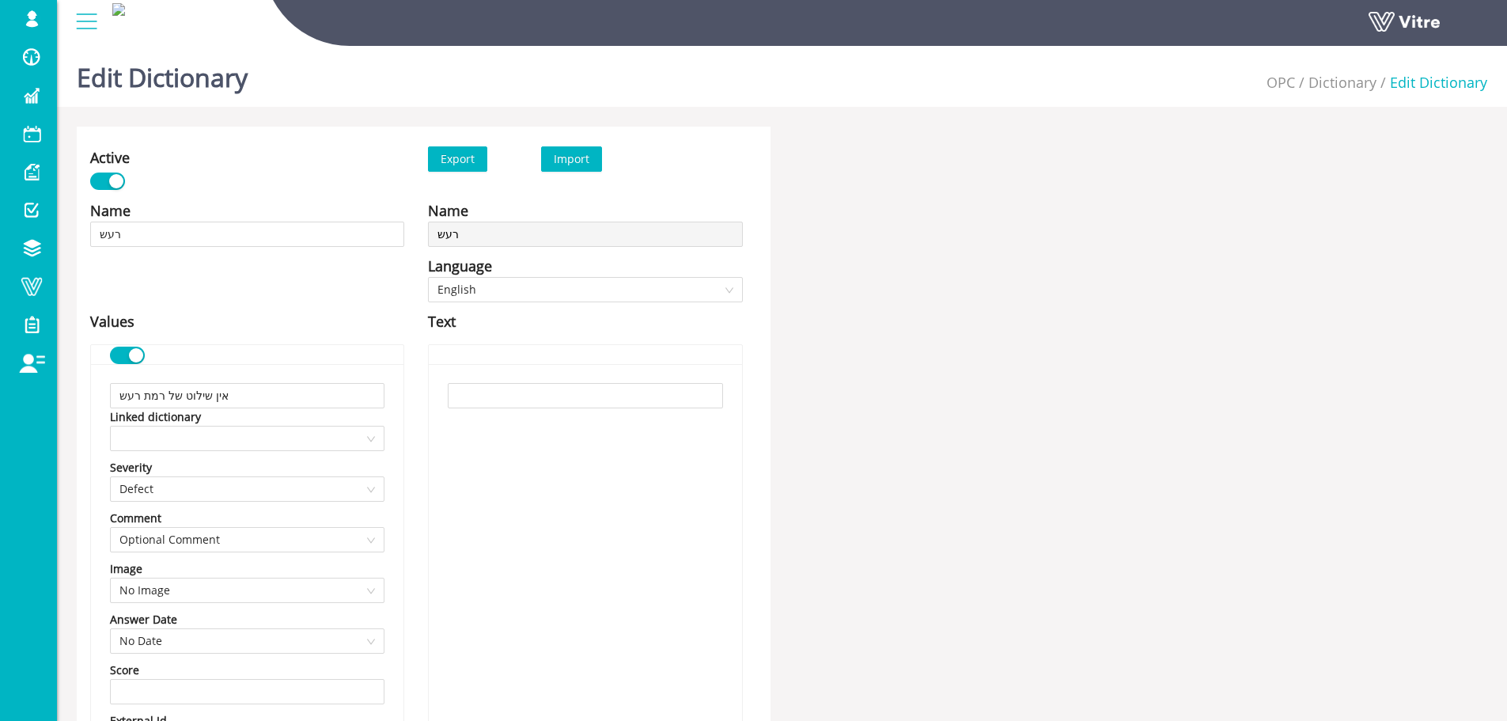
scroll to position [1757, 0]
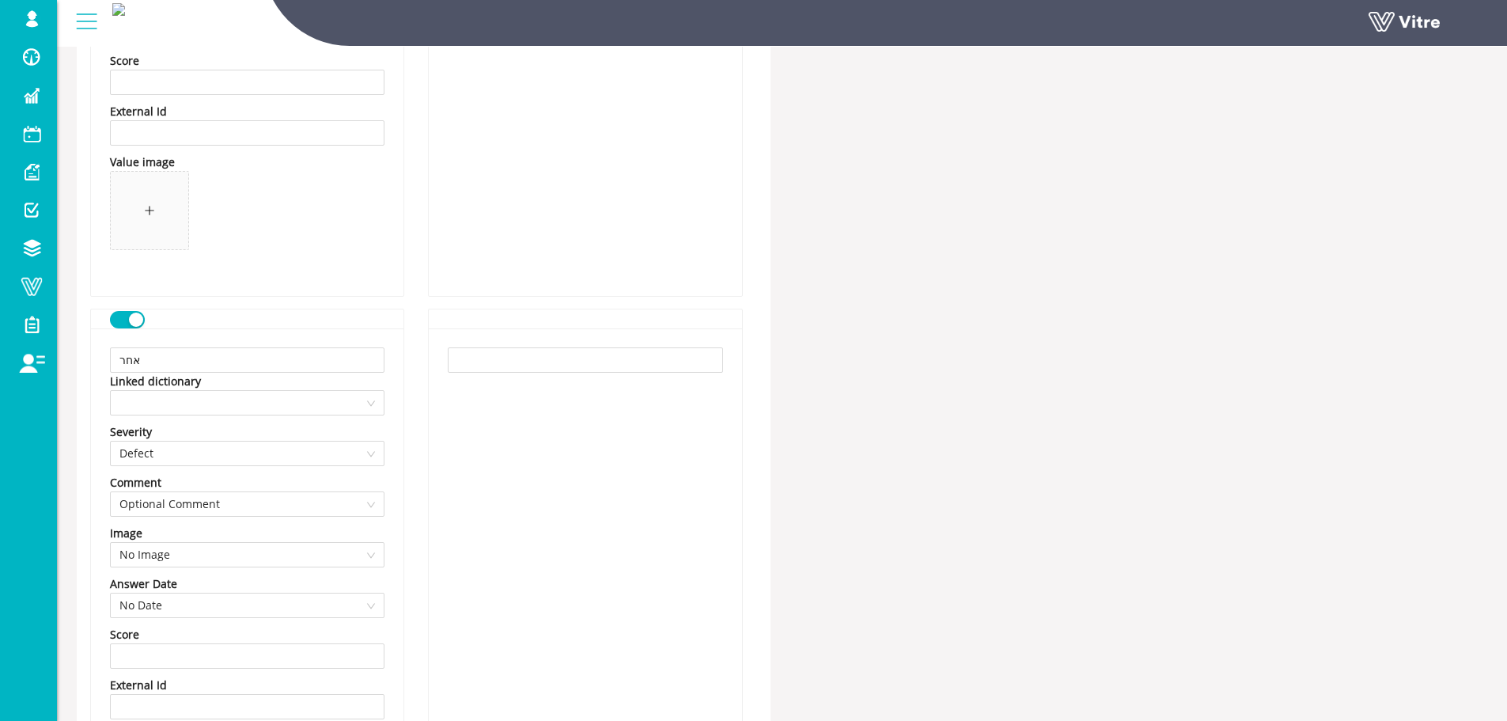
click at [136, 326] on button "button" at bounding box center [127, 319] width 35 height 17
click at [134, 321] on button "button" at bounding box center [127, 319] width 35 height 17
click at [138, 322] on div "button" at bounding box center [136, 320] width 14 height 14
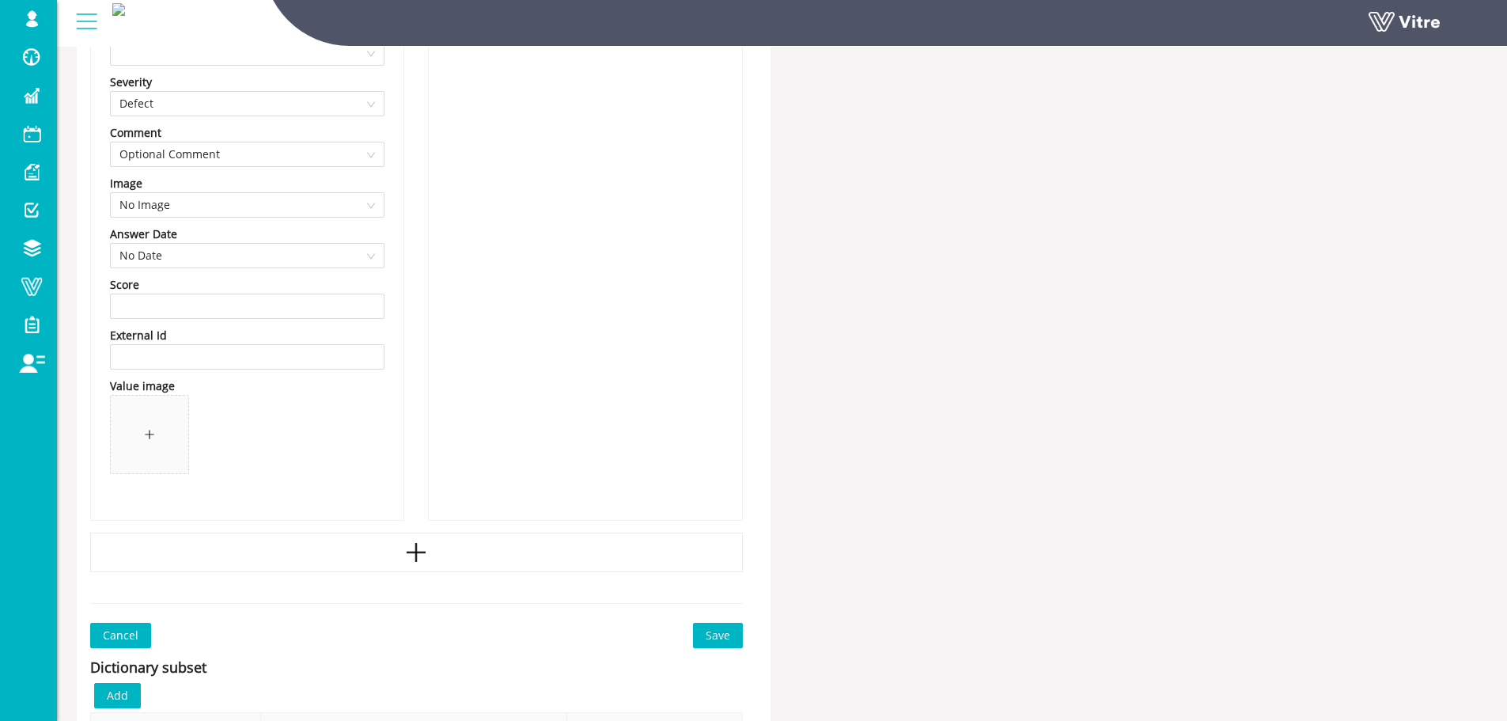
scroll to position [2349, 0]
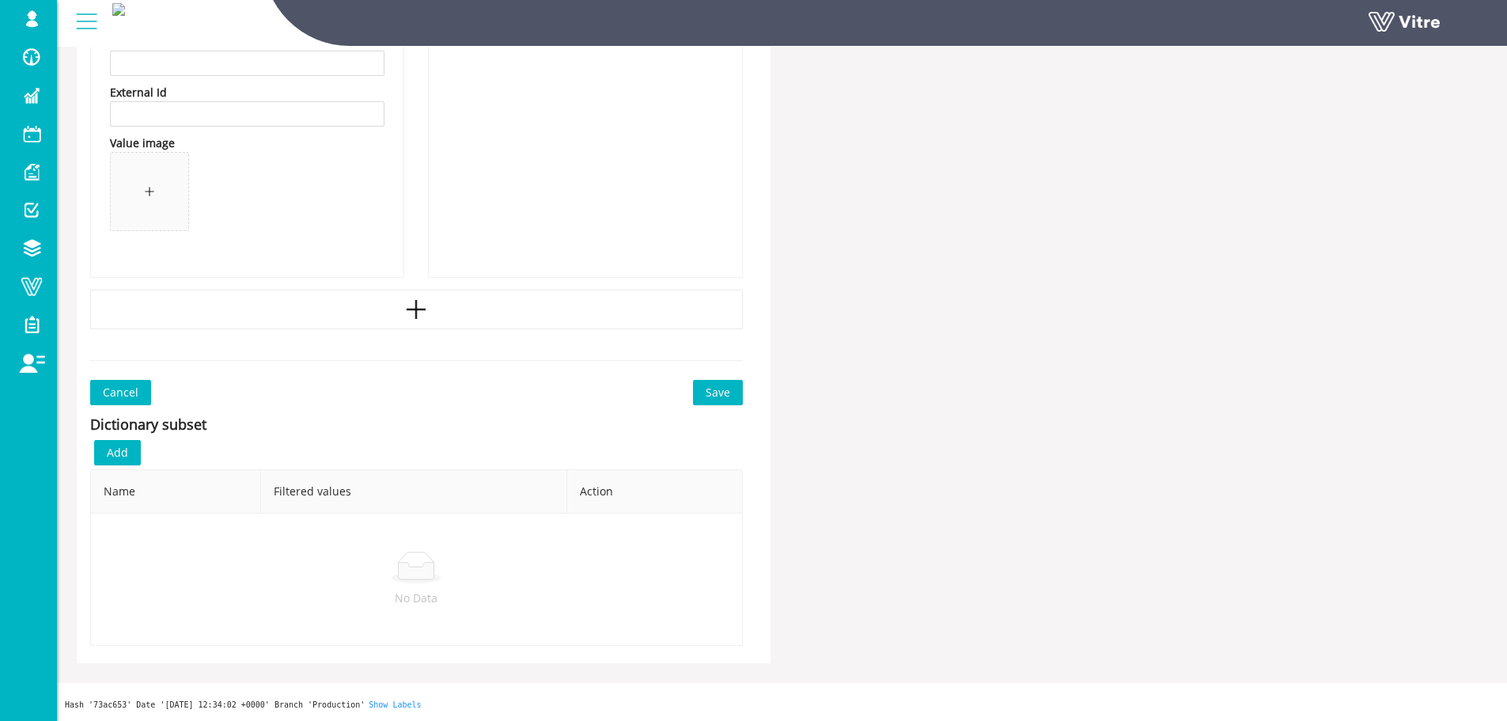
click at [709, 385] on span "Save" at bounding box center [718, 392] width 25 height 17
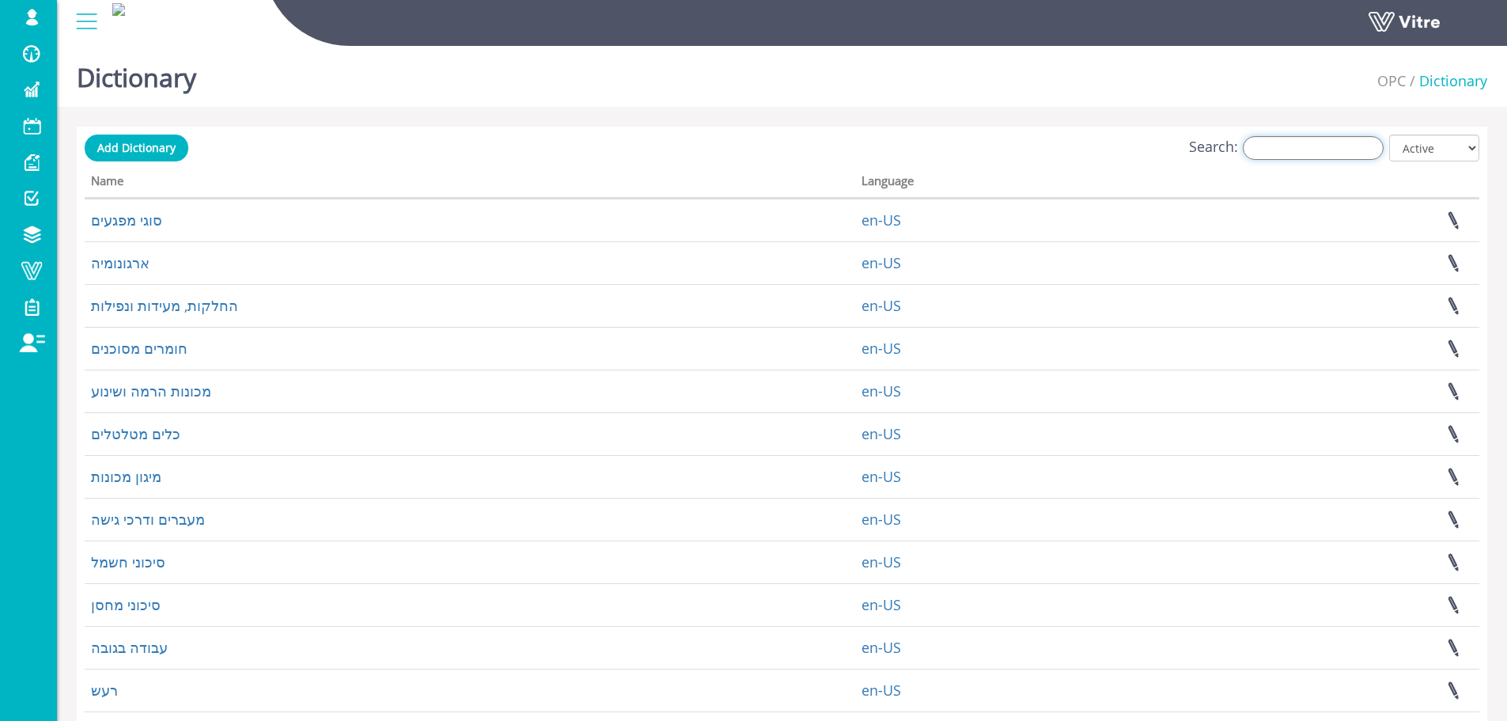
click at [1299, 144] on input "Search:" at bounding box center [1313, 148] width 141 height 24
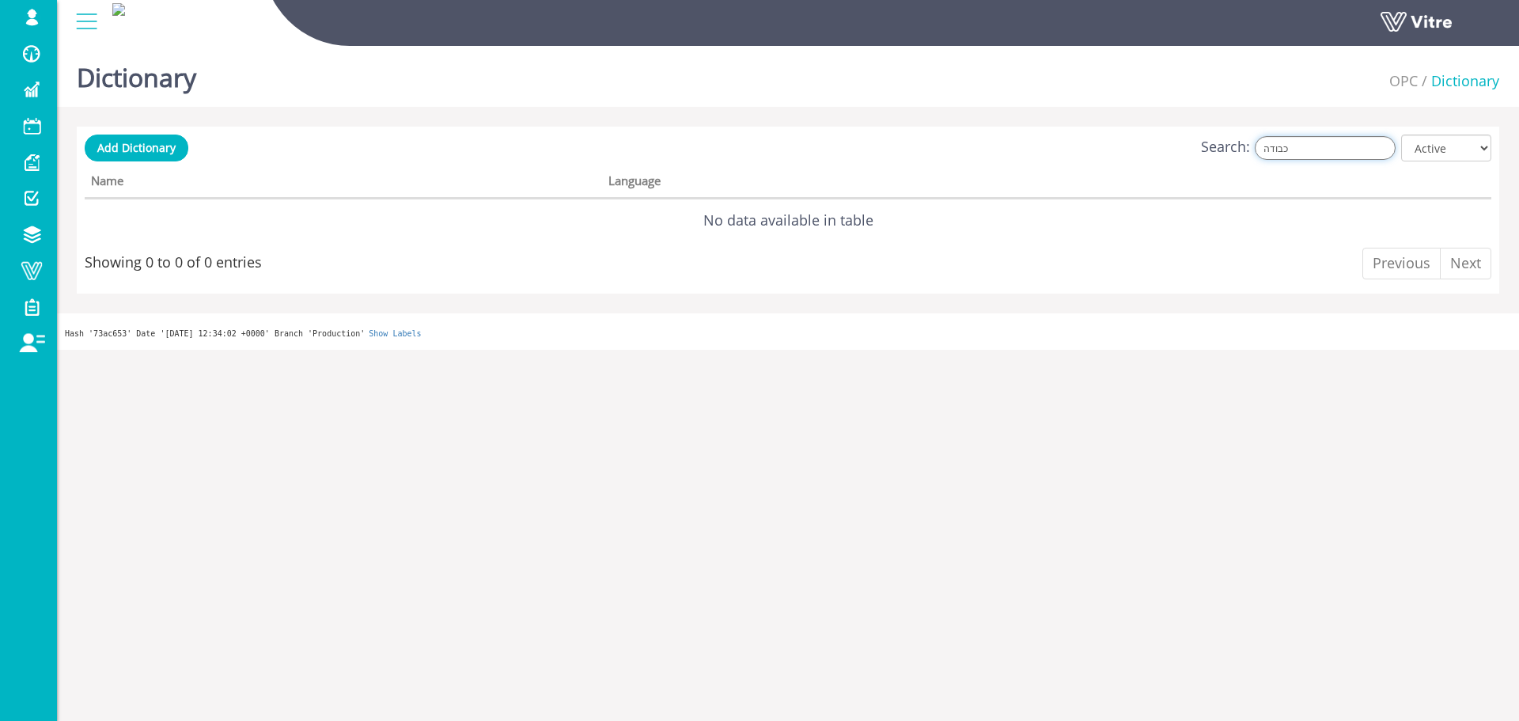
type input "ג"
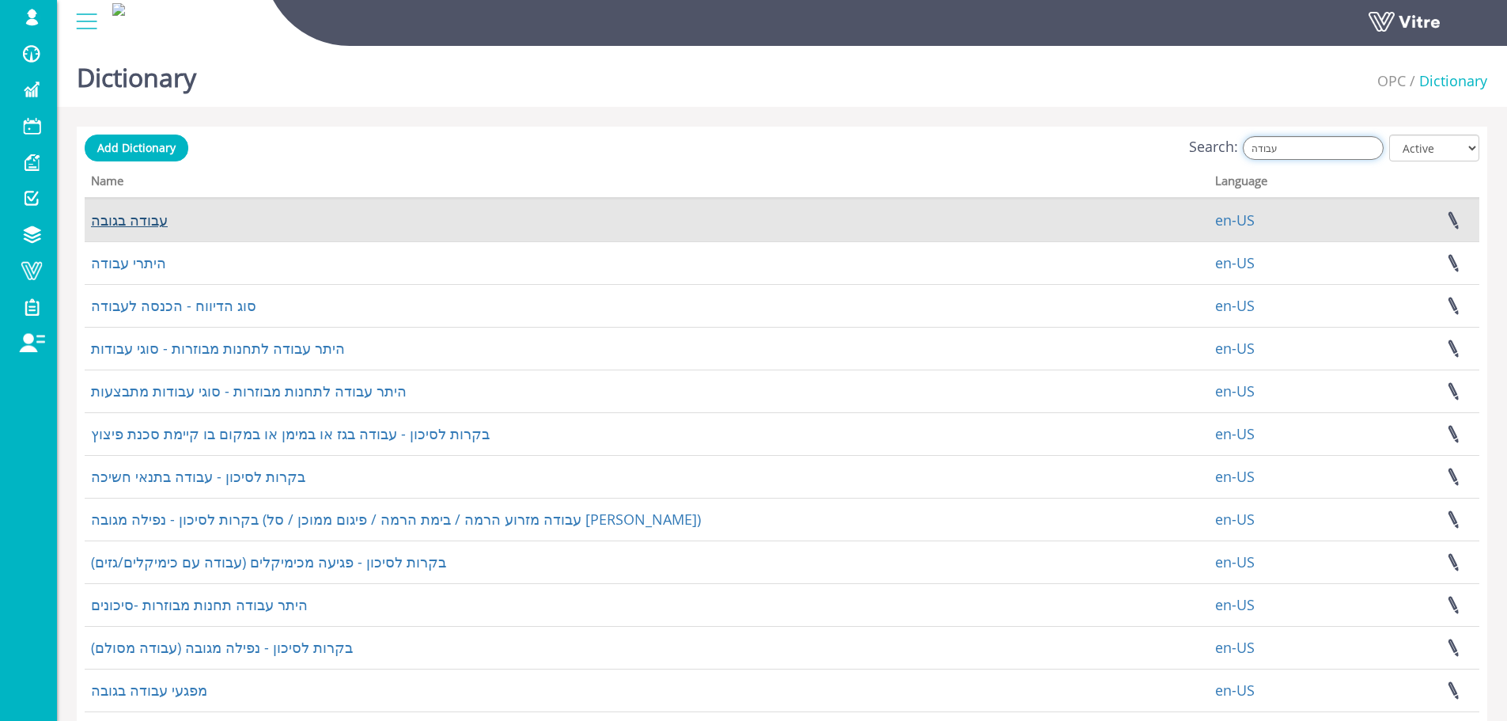
type input "עבודה"
click at [134, 214] on link "עבודה בגובה" at bounding box center [129, 219] width 77 height 19
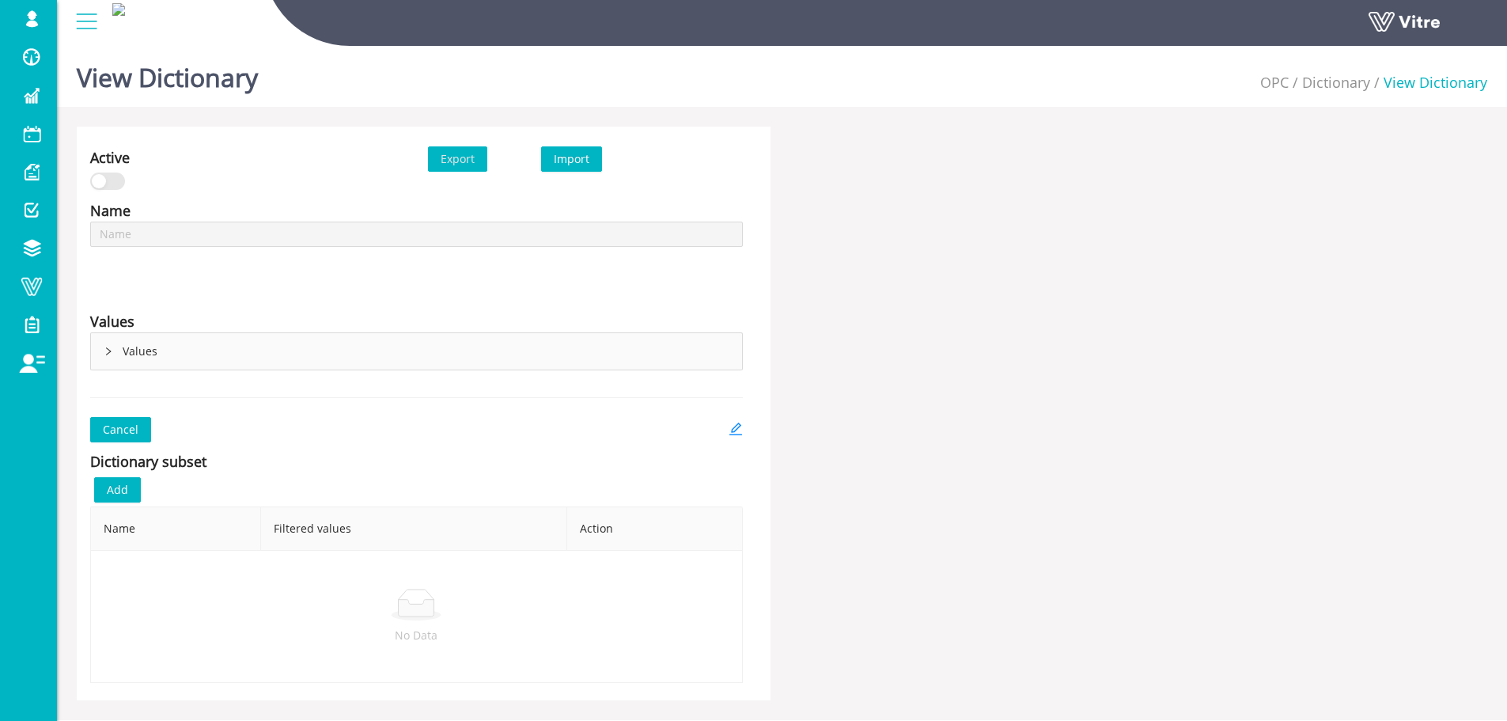
type input "עבודה בגובה"
click at [727, 426] on div "Cancel" at bounding box center [416, 429] width 653 height 25
click at [729, 426] on icon "edit" at bounding box center [736, 429] width 14 height 14
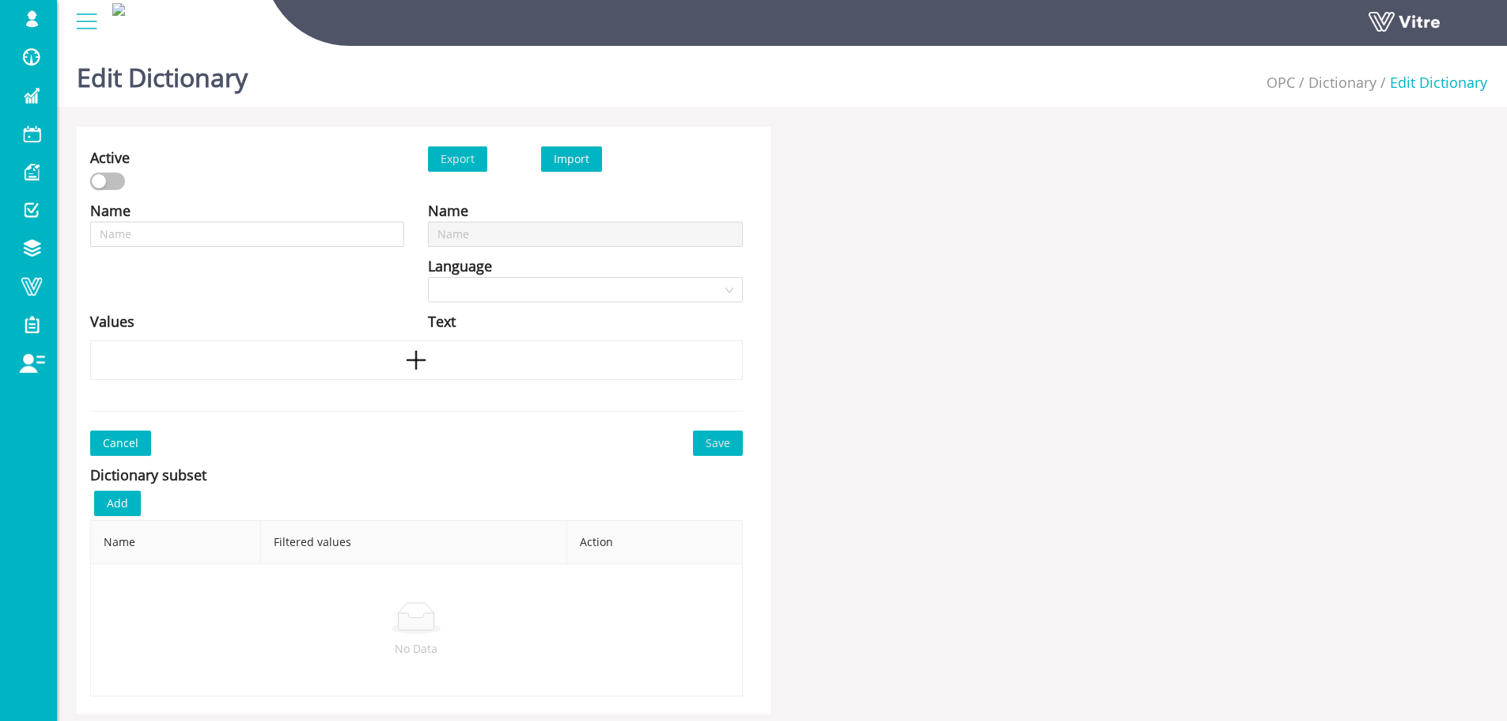
type input "עבודה בגובה"
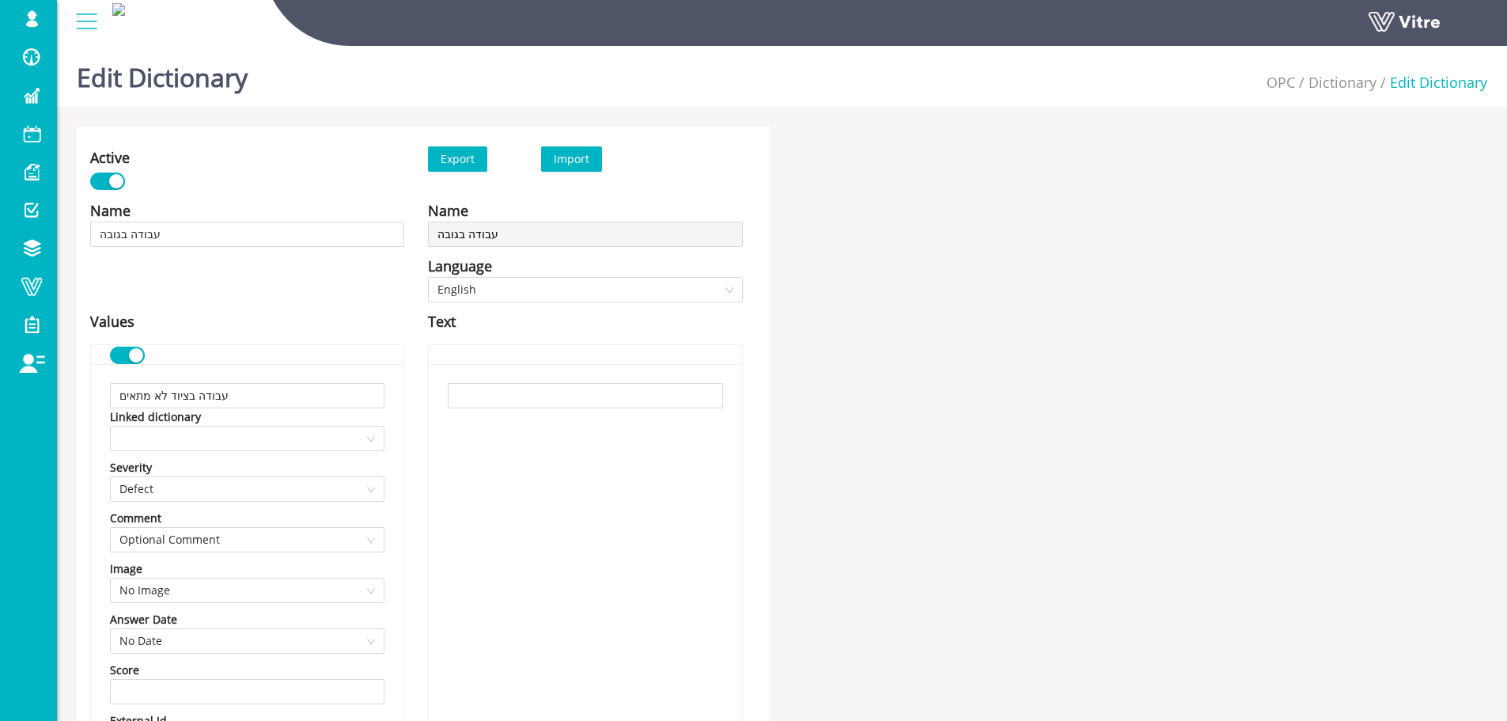
scroll to position [4625, 0]
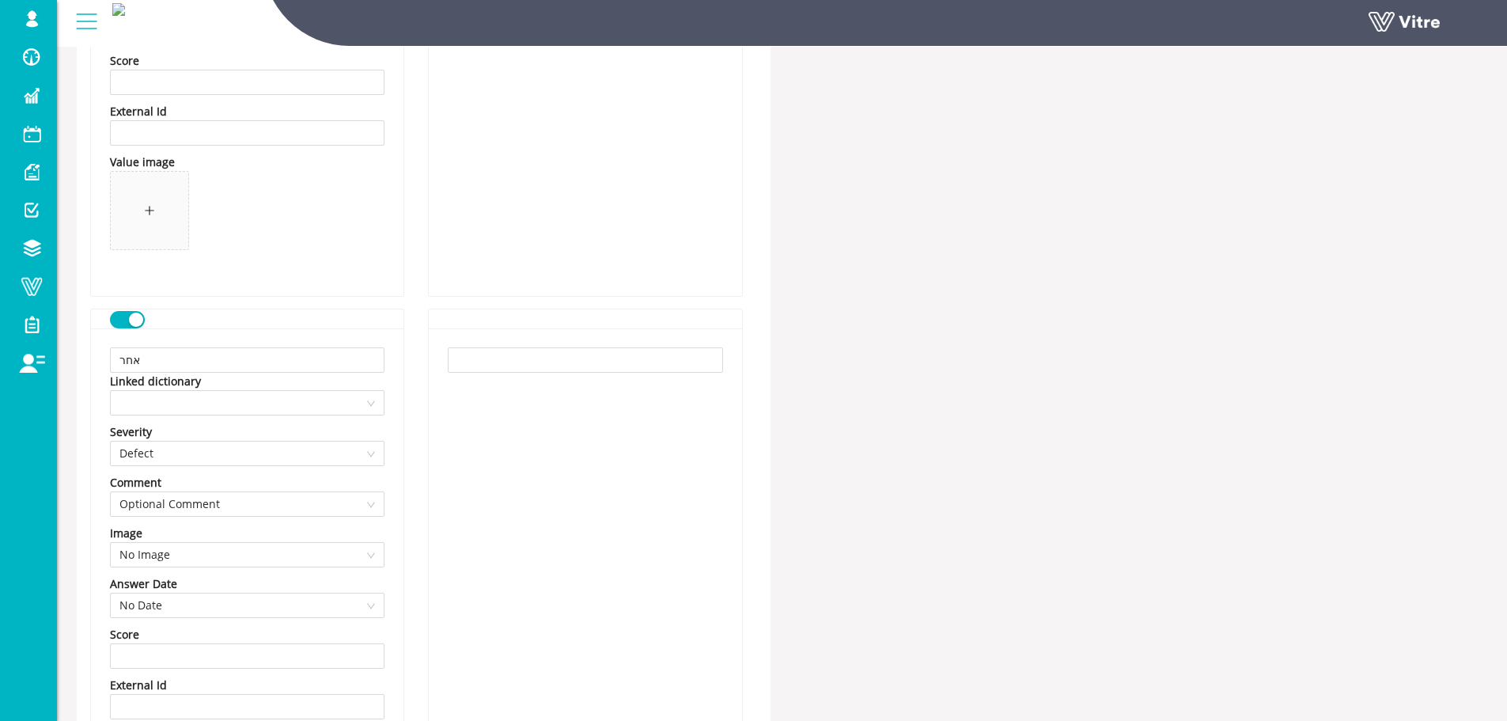
click at [146, 316] on div at bounding box center [247, 318] width 275 height 18
click at [145, 316] on div at bounding box center [247, 318] width 275 height 18
click at [139, 319] on div "button" at bounding box center [136, 320] width 14 height 14
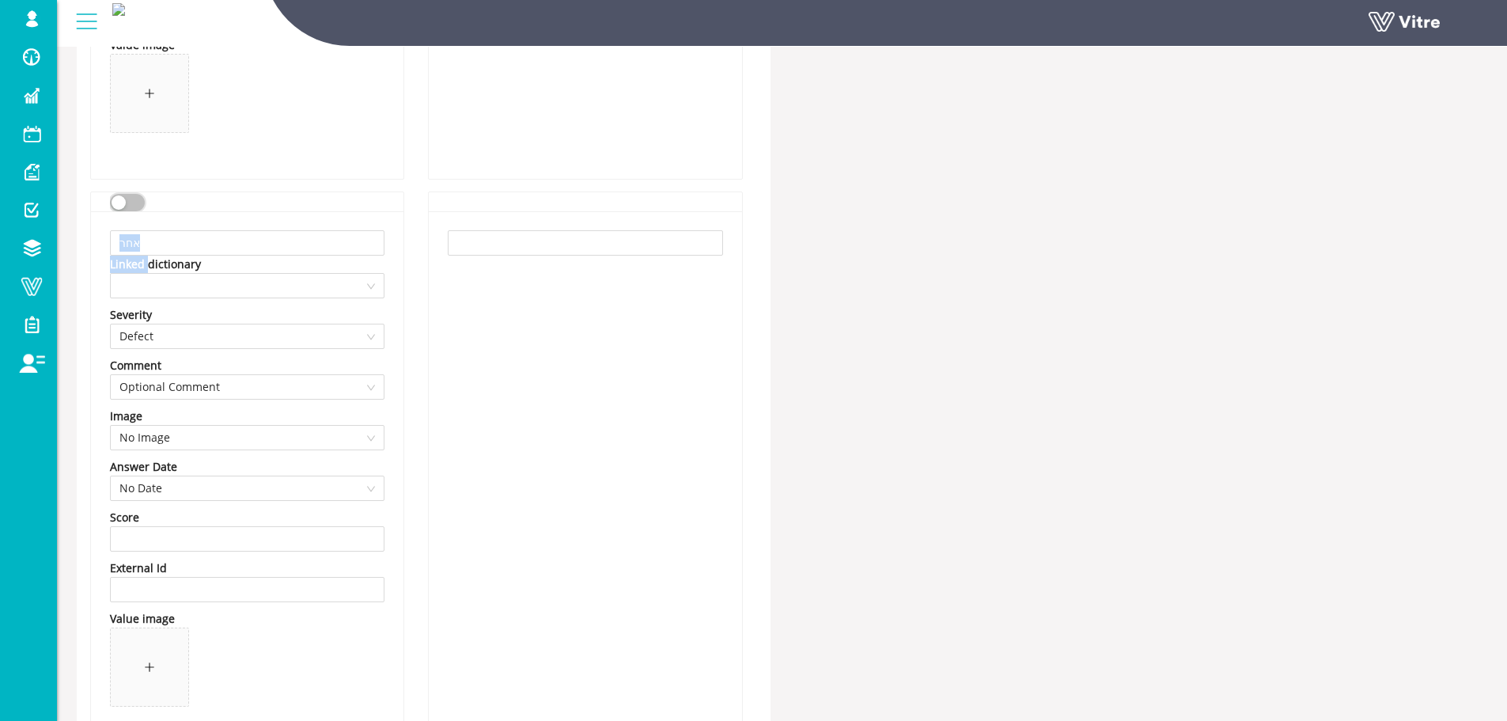
scroll to position [4941, 0]
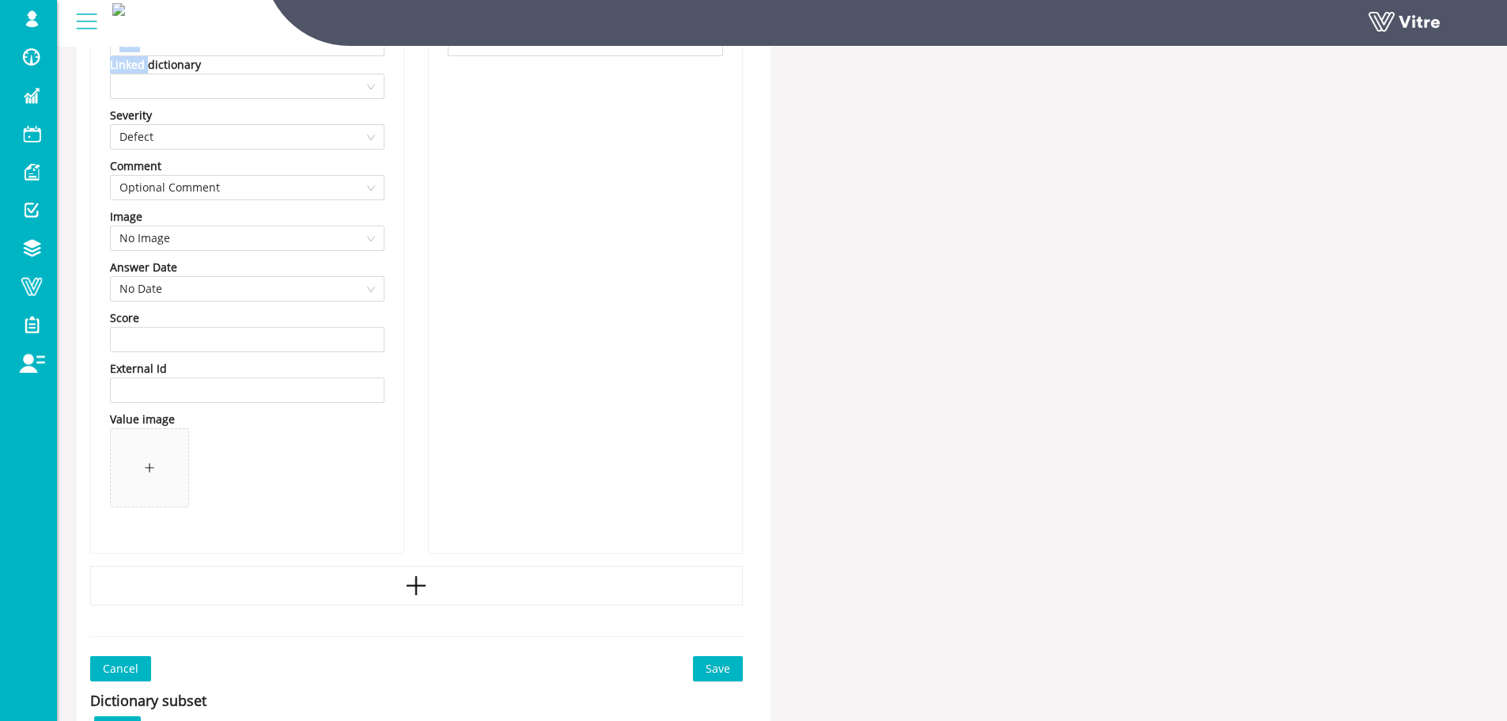
click at [714, 669] on span "Save" at bounding box center [718, 668] width 25 height 17
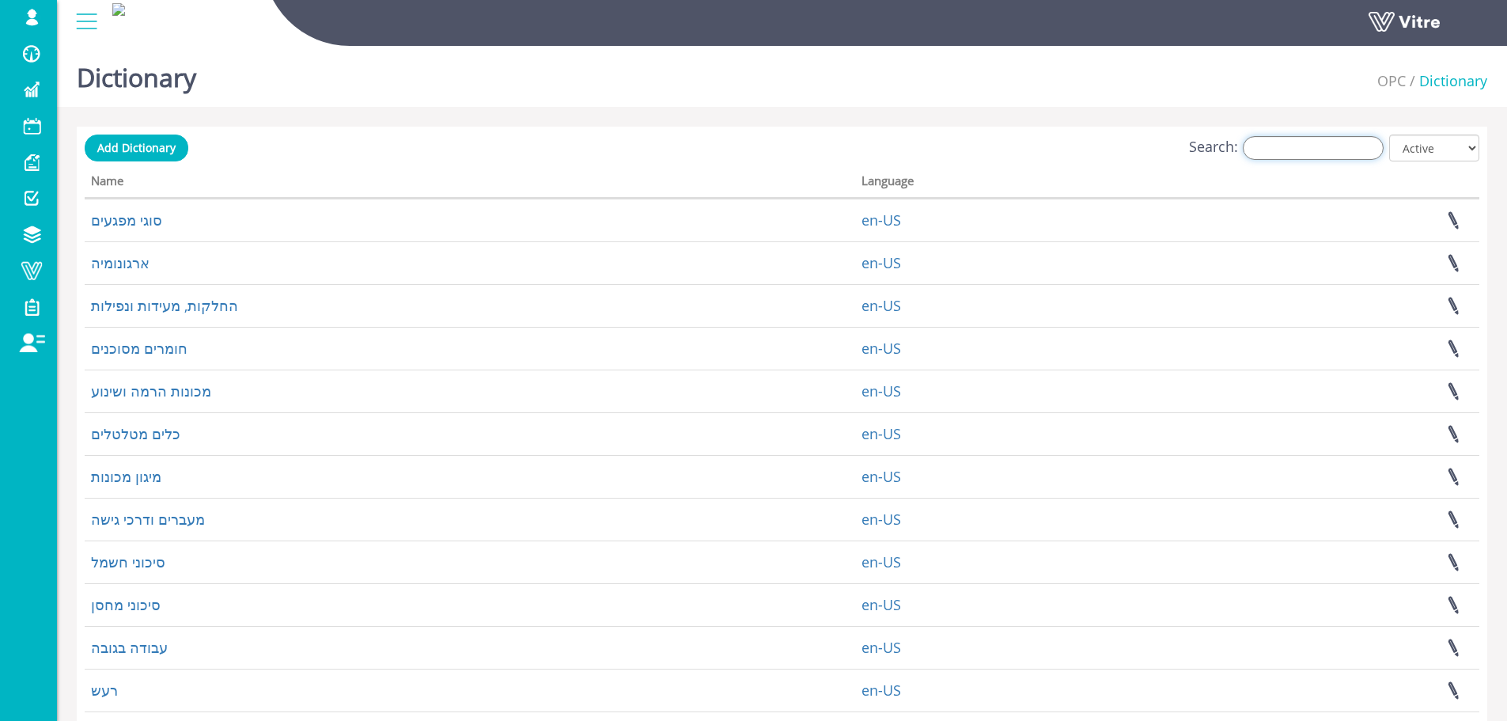
click at [1264, 150] on input "Search:" at bounding box center [1313, 148] width 141 height 24
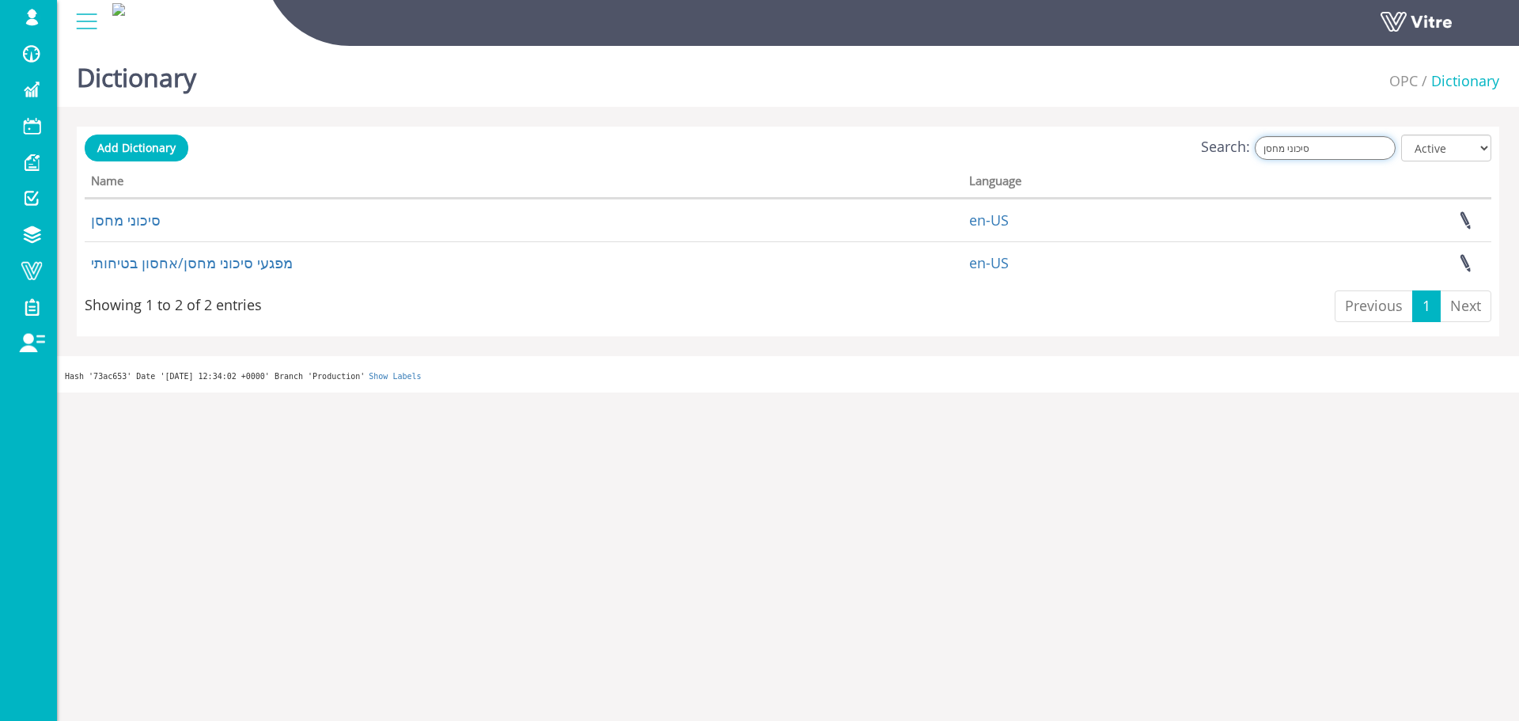
click at [1307, 145] on input "סיכוני מחסן" at bounding box center [1325, 148] width 141 height 24
click at [1325, 148] on input "מעברים" at bounding box center [1325, 148] width 141 height 24
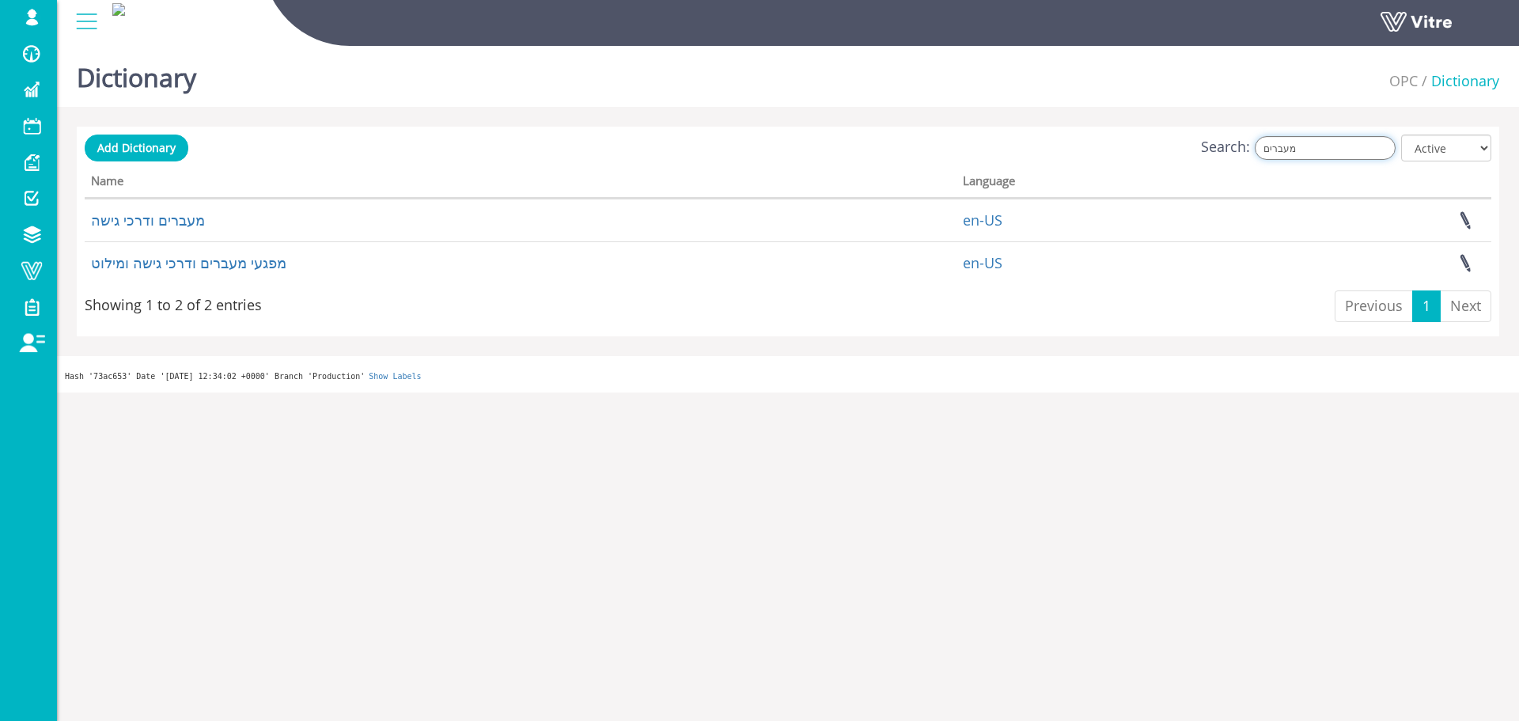
click at [1325, 148] on input "מעברים" at bounding box center [1325, 148] width 141 height 24
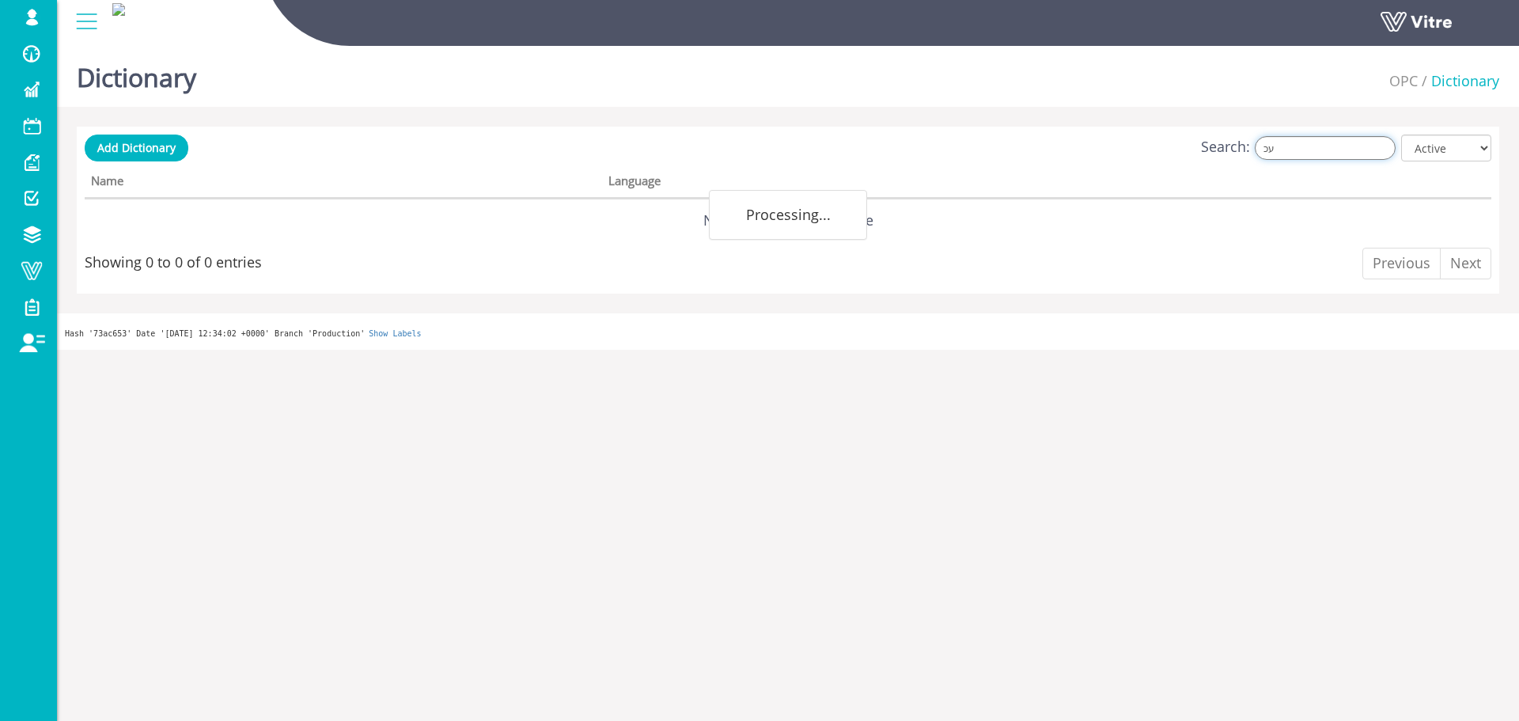
type input "ע"
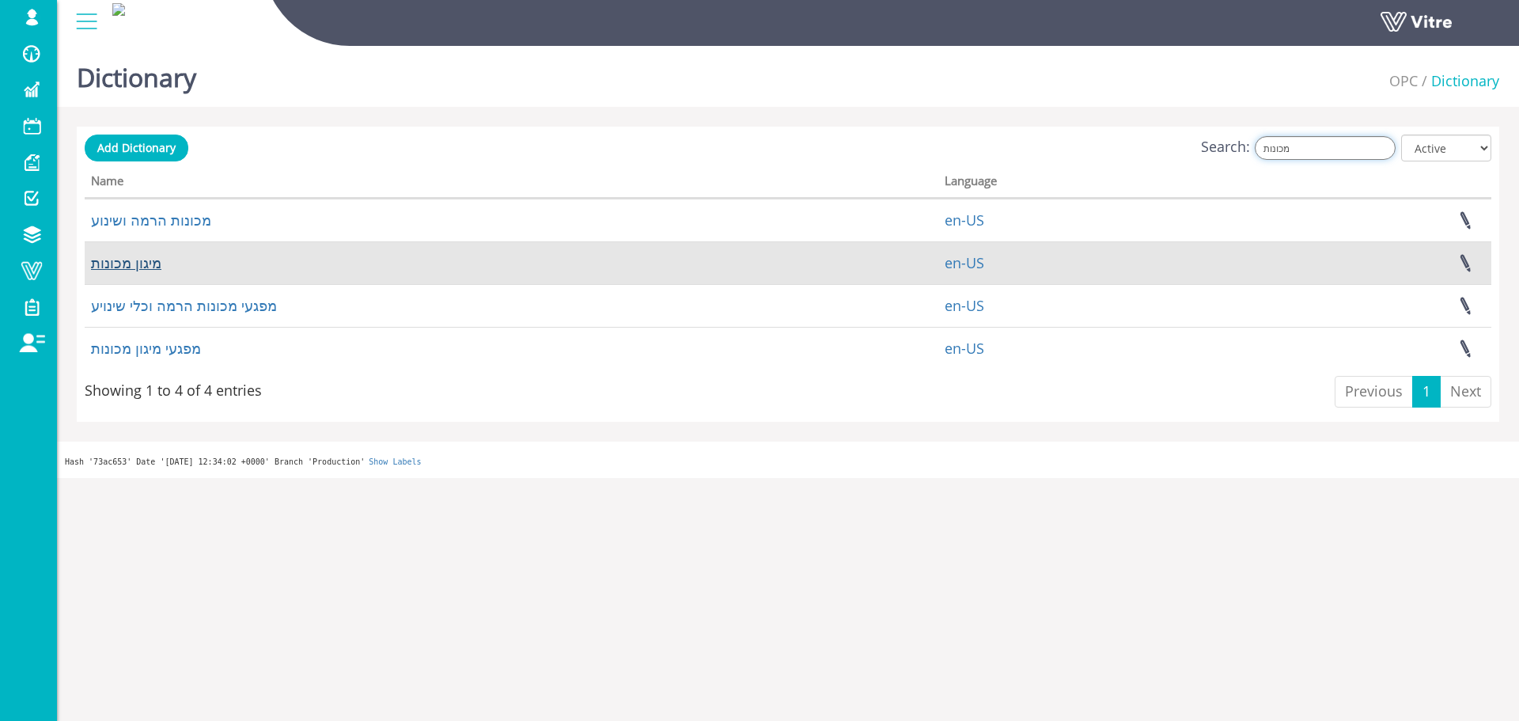
type input "מכונות"
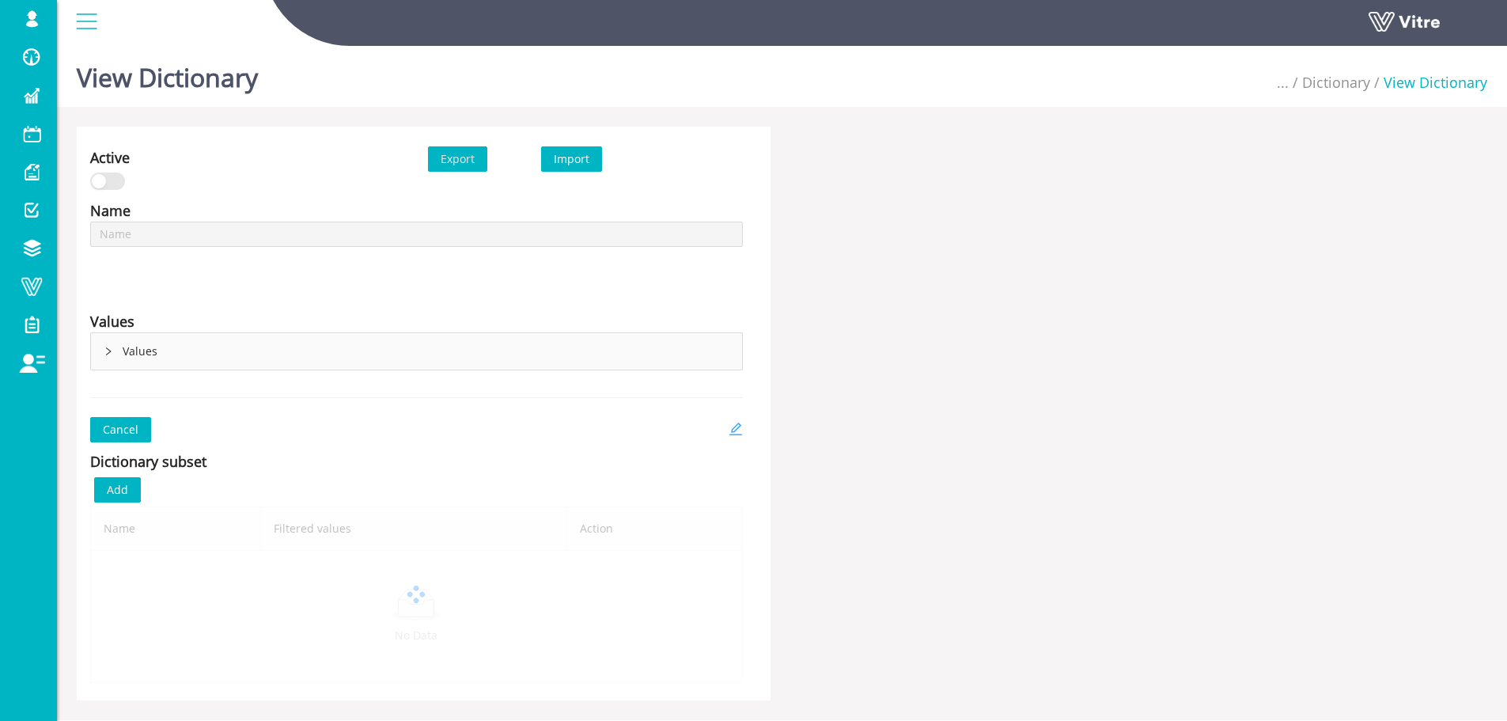
click at [742, 434] on icon "edit" at bounding box center [736, 429] width 14 height 14
type input "מפגעי סיכוני מחסן/אחסון בטיחותי"
type input "סיכוני מחסן"
click at [739, 428] on icon "edit" at bounding box center [736, 429] width 14 height 14
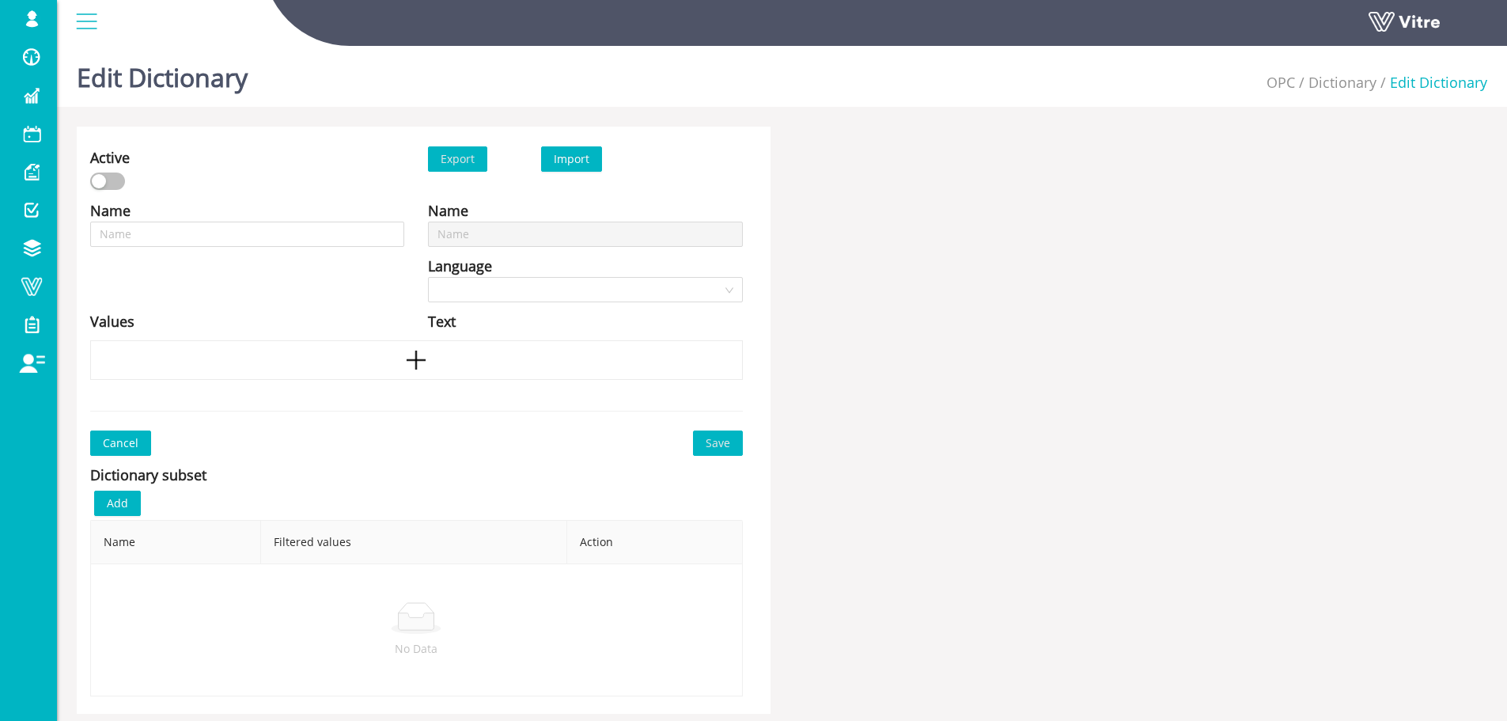
type input "מפגעי סיכוני מחסן/אחסון בטיחותי"
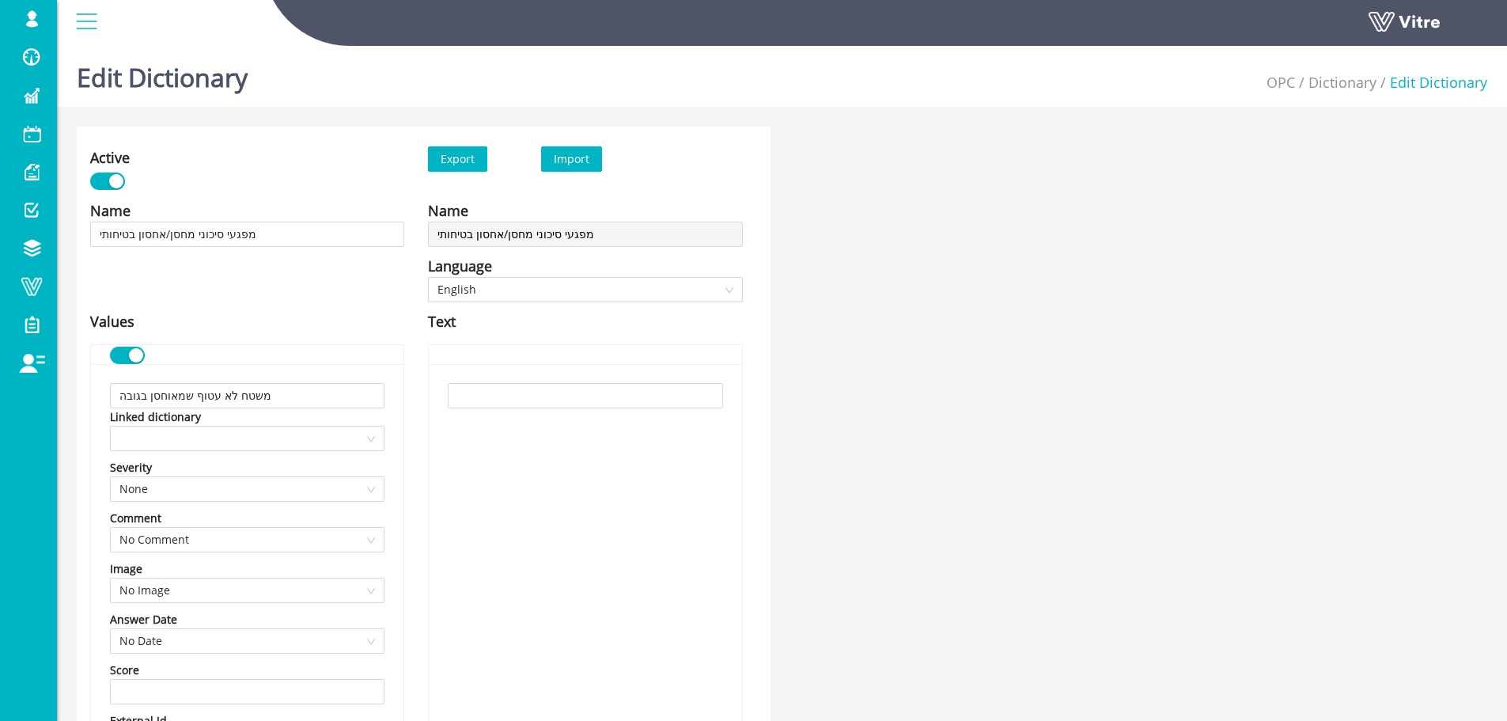
scroll to position [1757, 0]
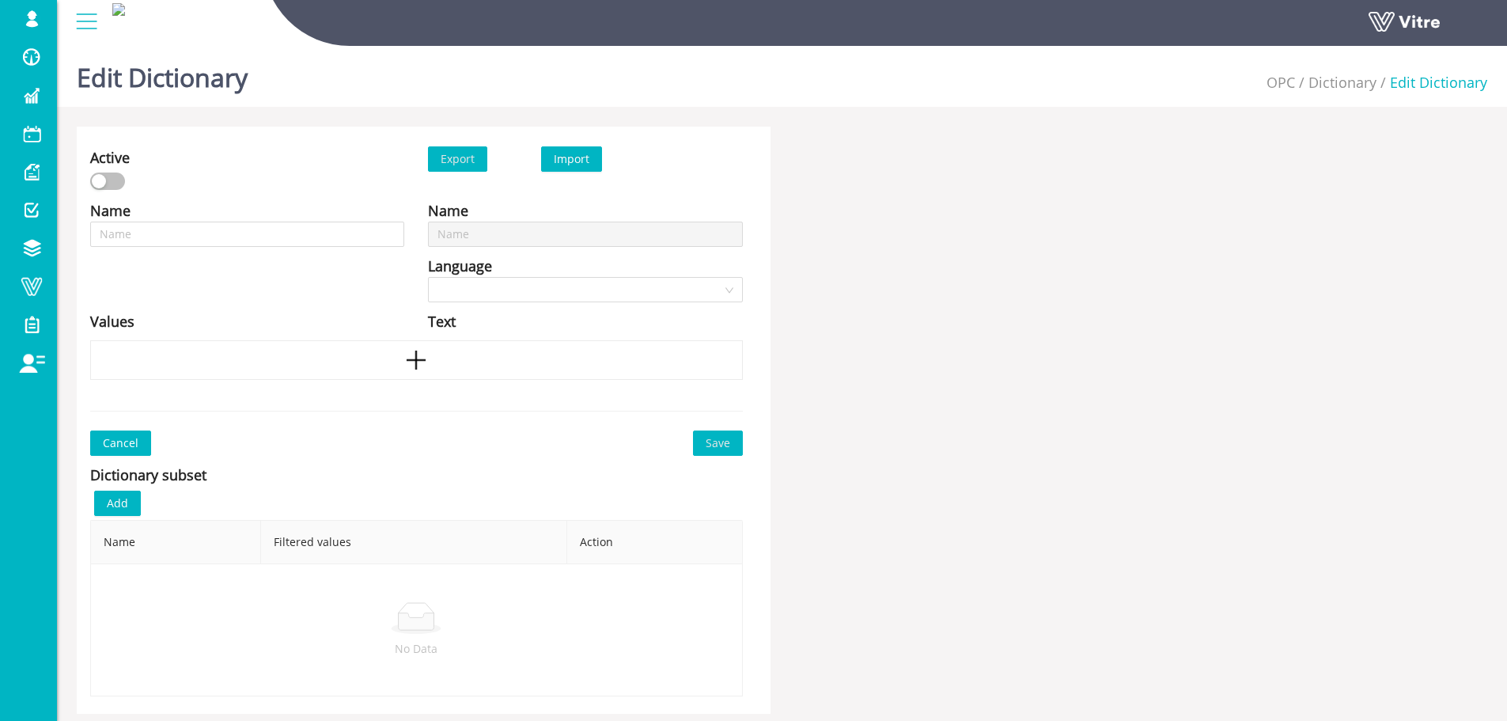
type input "סיכוני מחסן"
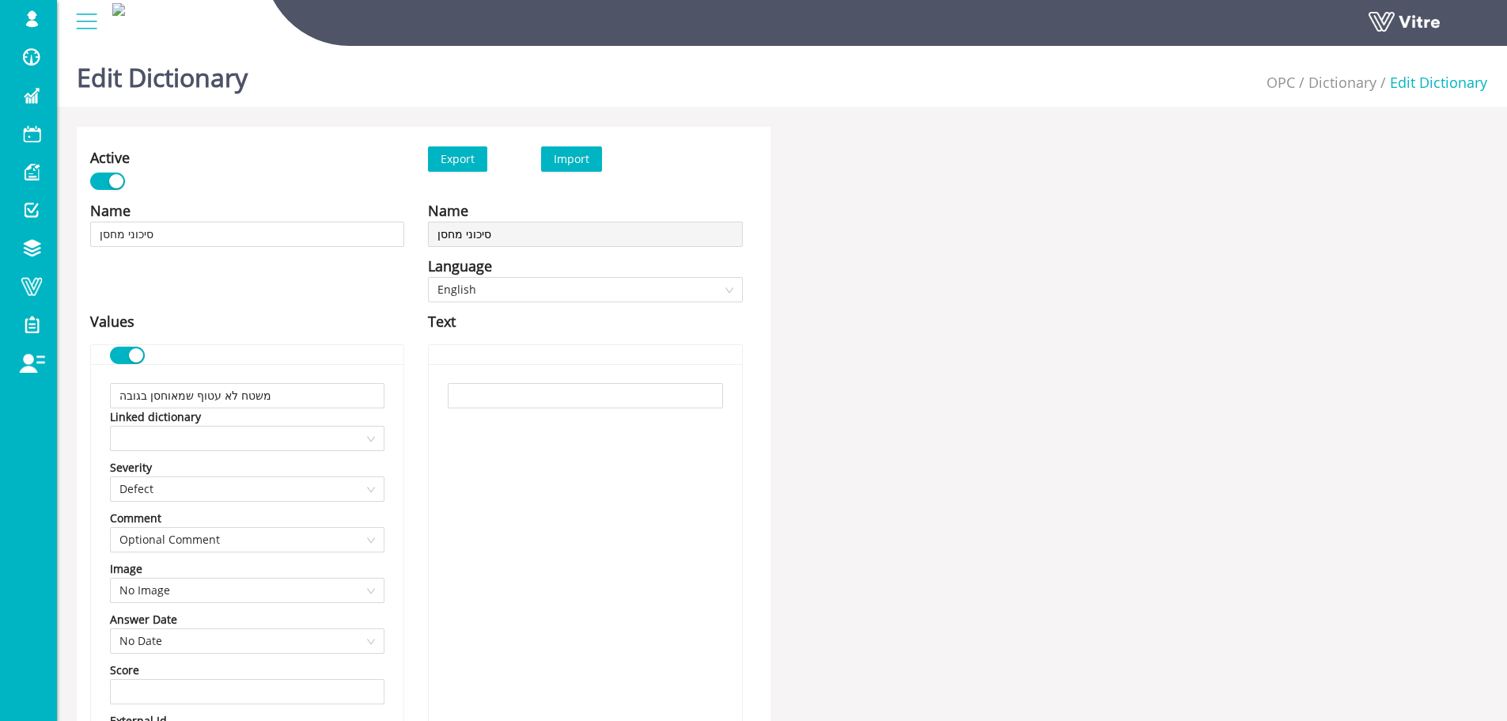
scroll to position [2904, 0]
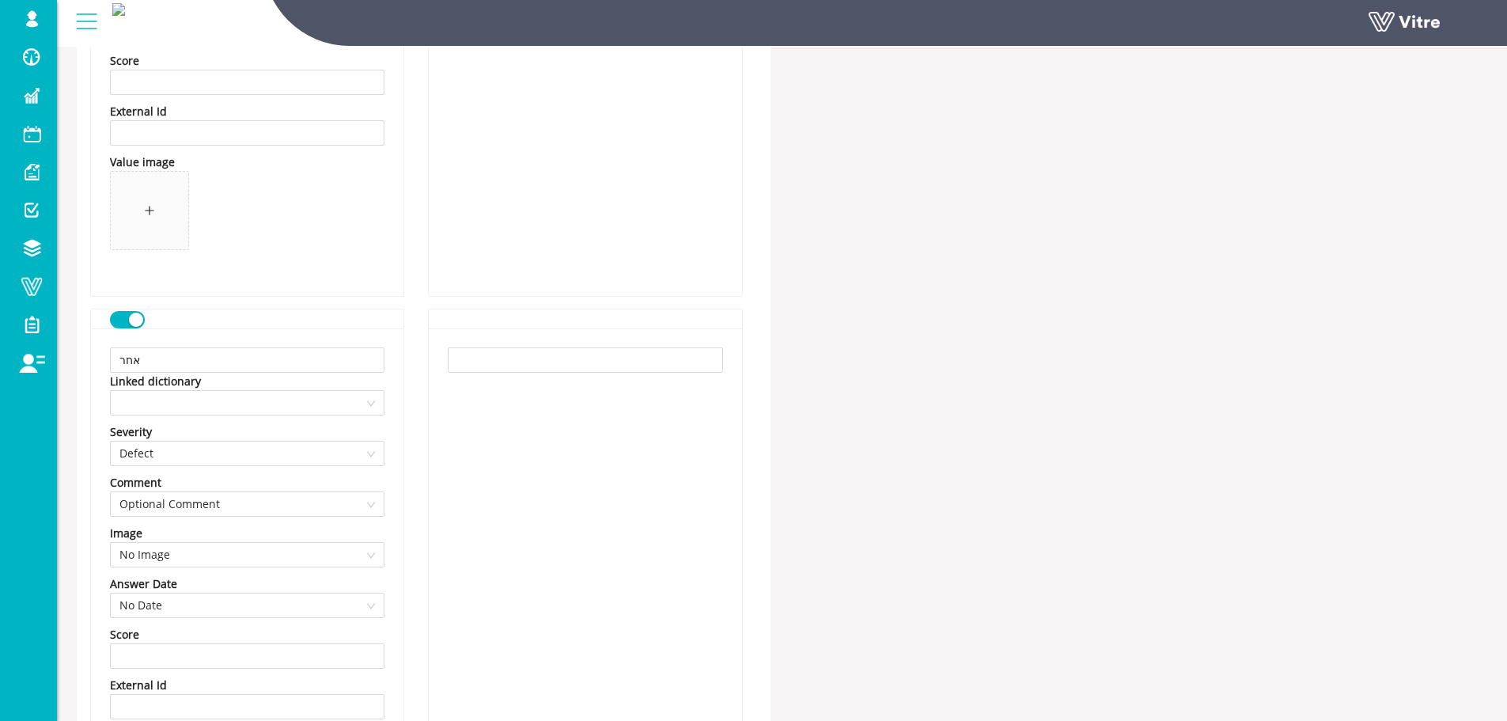
click at [127, 318] on button "button" at bounding box center [127, 319] width 35 height 17
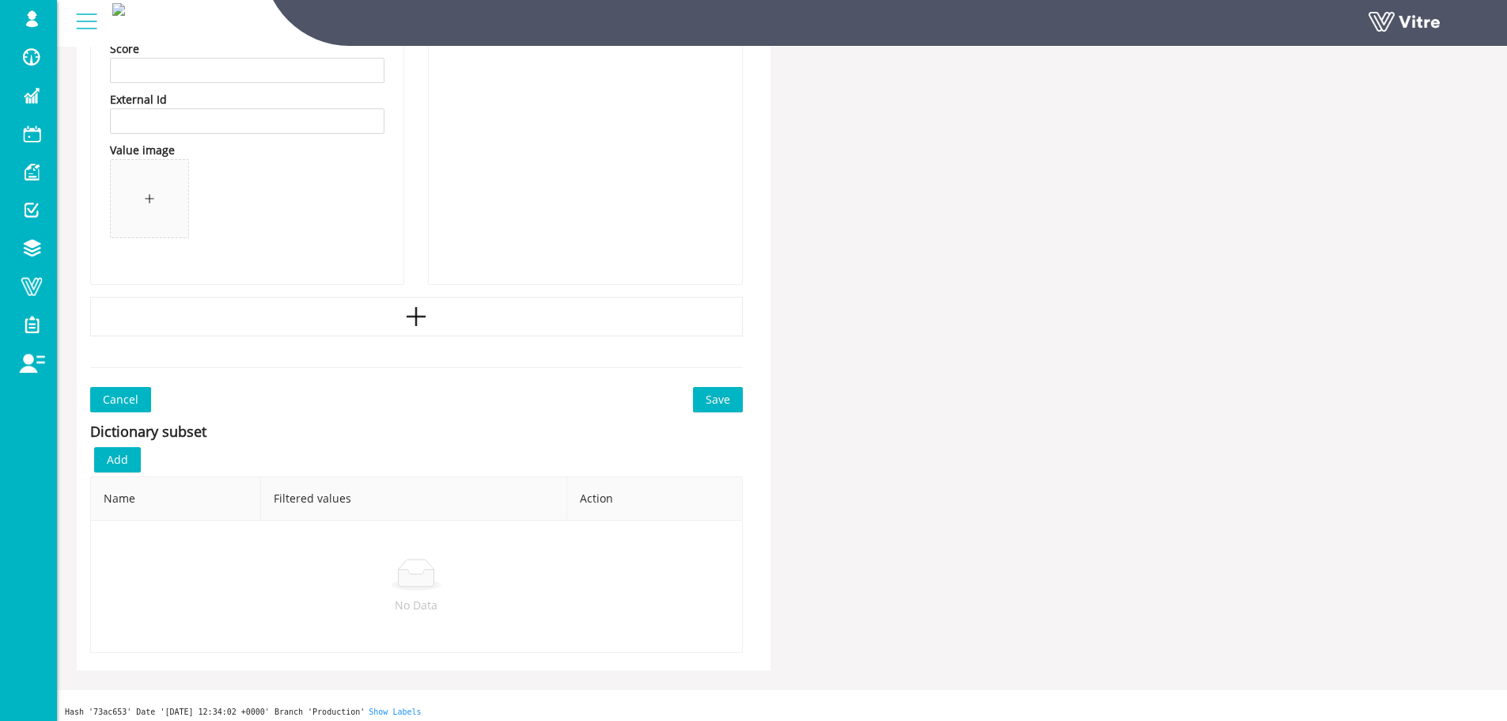
scroll to position [3496, 0]
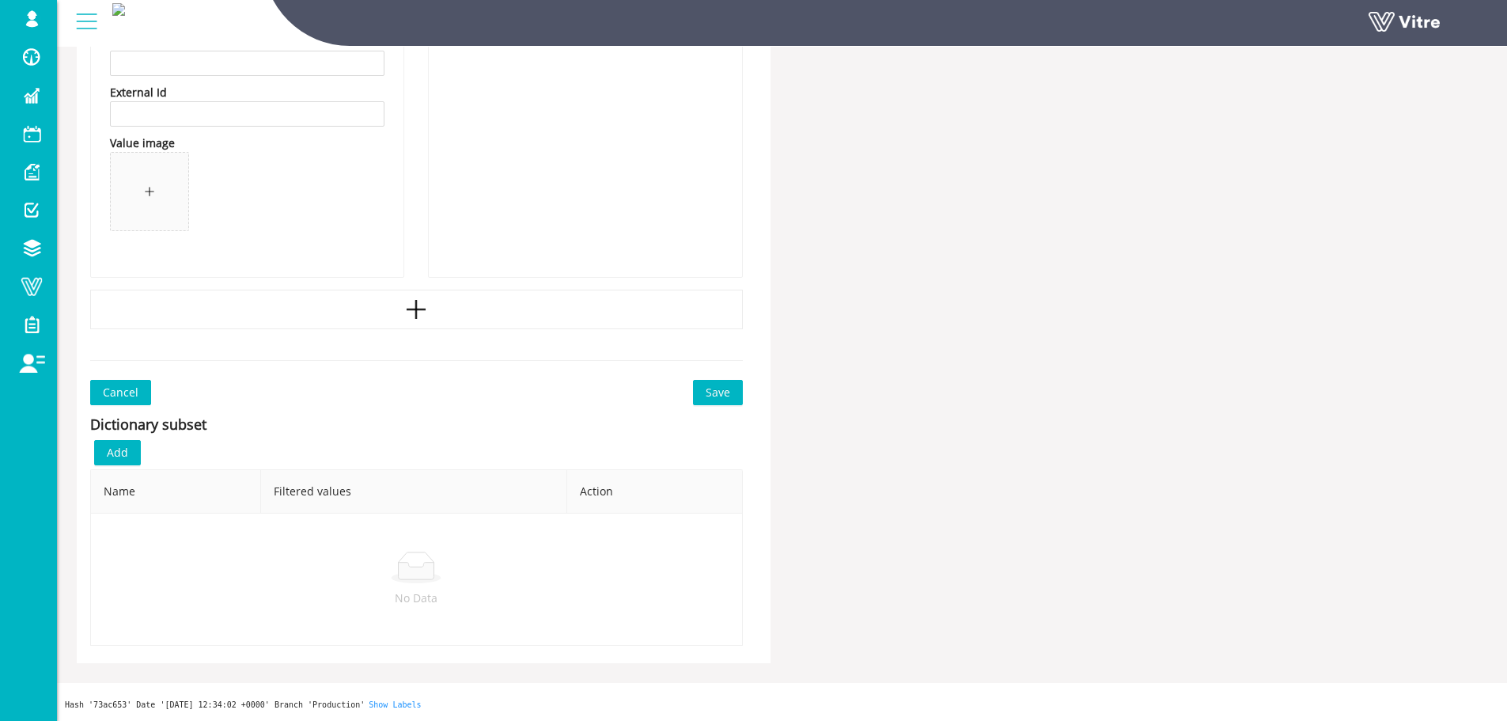
click at [717, 392] on span "Save" at bounding box center [718, 392] width 25 height 17
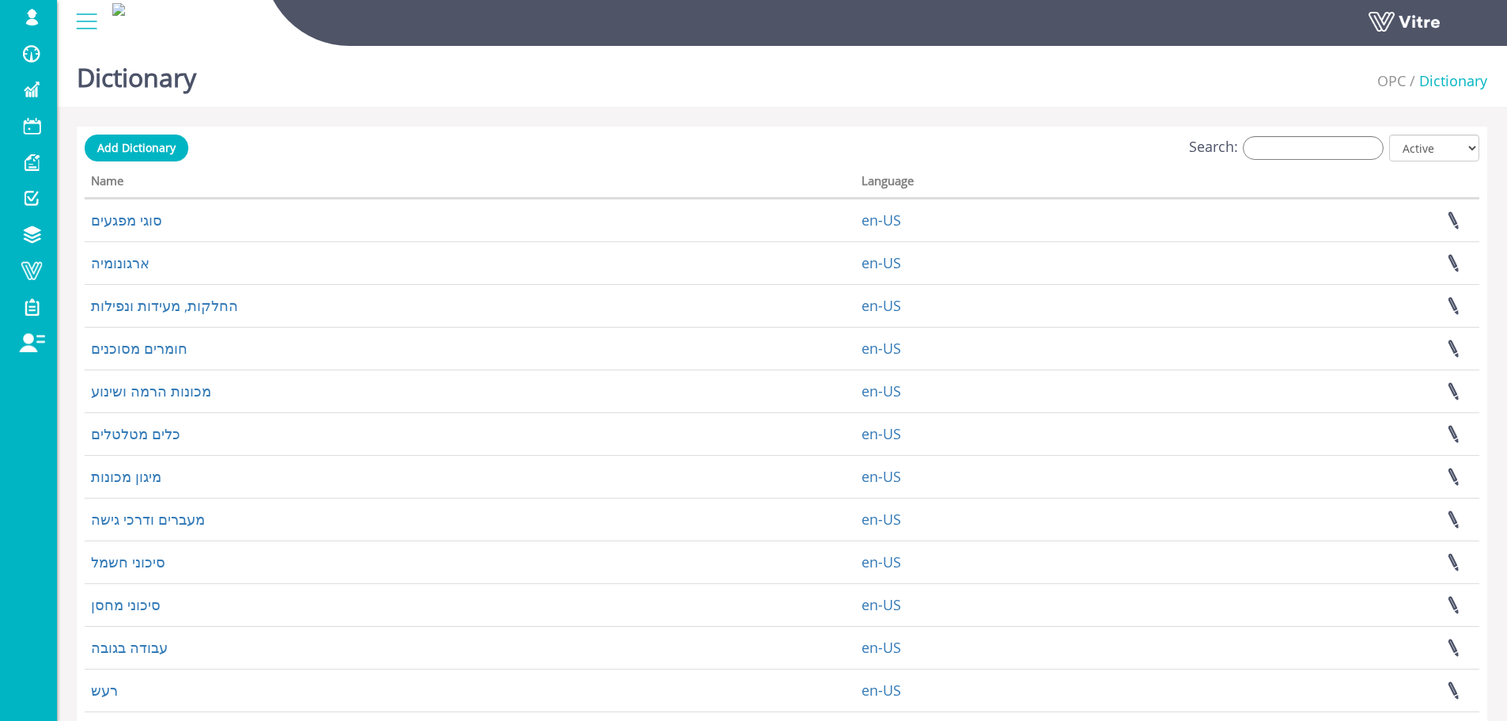
drag, startPoint x: 1252, startPoint y: 127, endPoint x: 1260, endPoint y: 129, distance: 8.8
click at [1253, 128] on div "Add Dictionary Search: All Active Not Active Processing... Name Language סוגי מ…" at bounding box center [782, 509] width 1411 height 765
click at [1279, 135] on div "Add Dictionary Search: All Active Not Active Processing... Name Language סוגי מ…" at bounding box center [782, 509] width 1411 height 765
click at [1281, 142] on input "Search:" at bounding box center [1313, 148] width 141 height 24
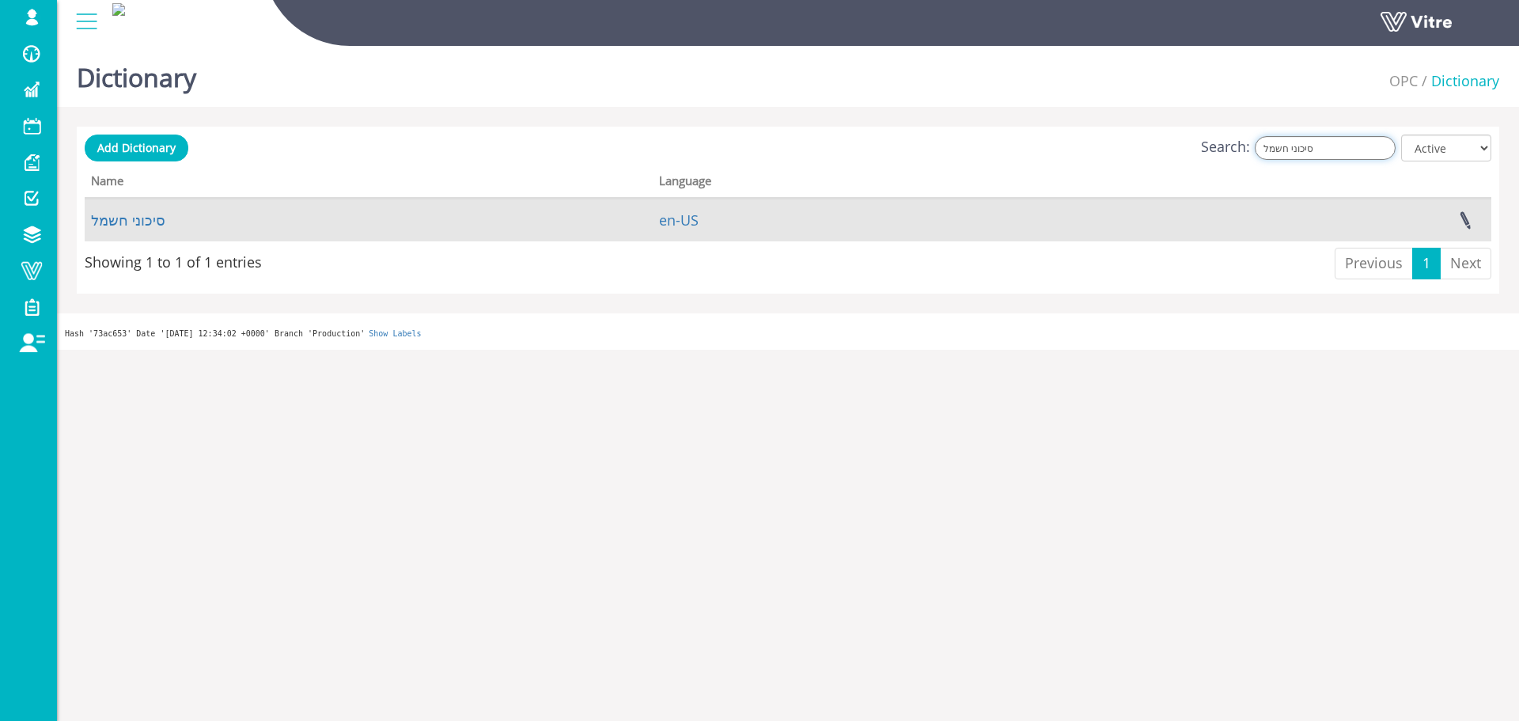
type input "סיכוני חשמל"
click at [164, 216] on td "סיכוני חשמל" at bounding box center [369, 220] width 568 height 43
click at [153, 216] on link "סיכוני חשמל" at bounding box center [128, 219] width 74 height 19
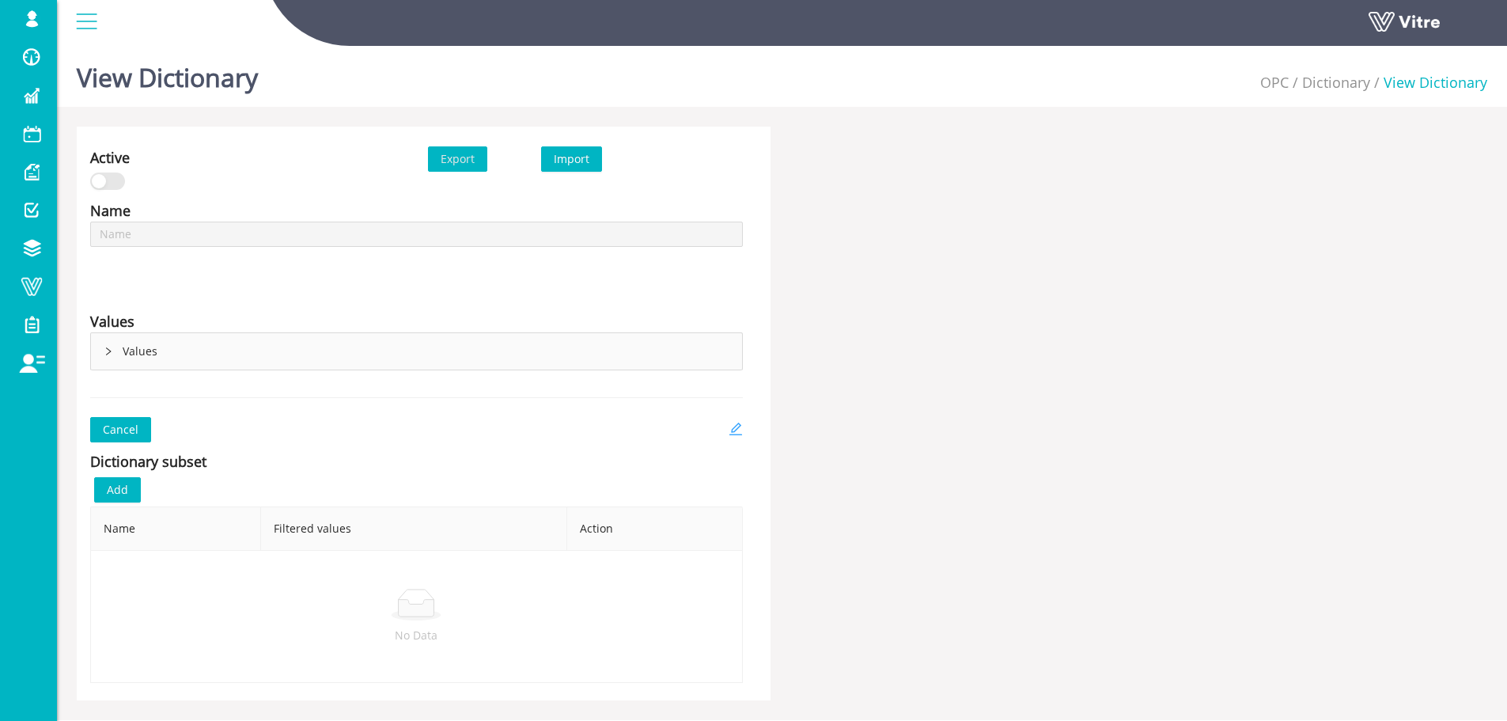
type input "סיכוני חשמל"
click at [736, 434] on icon "edit" at bounding box center [735, 429] width 13 height 13
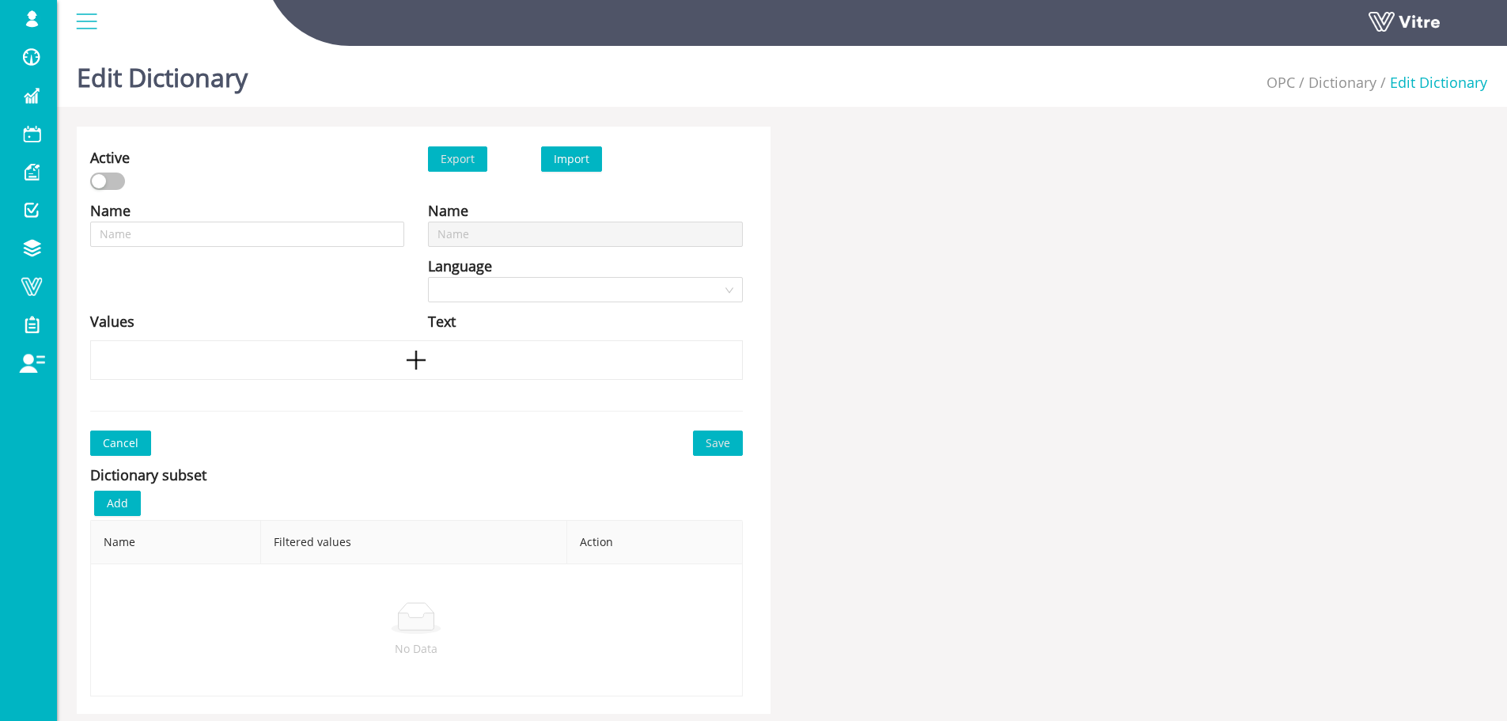
type input "סיכוני חשמל"
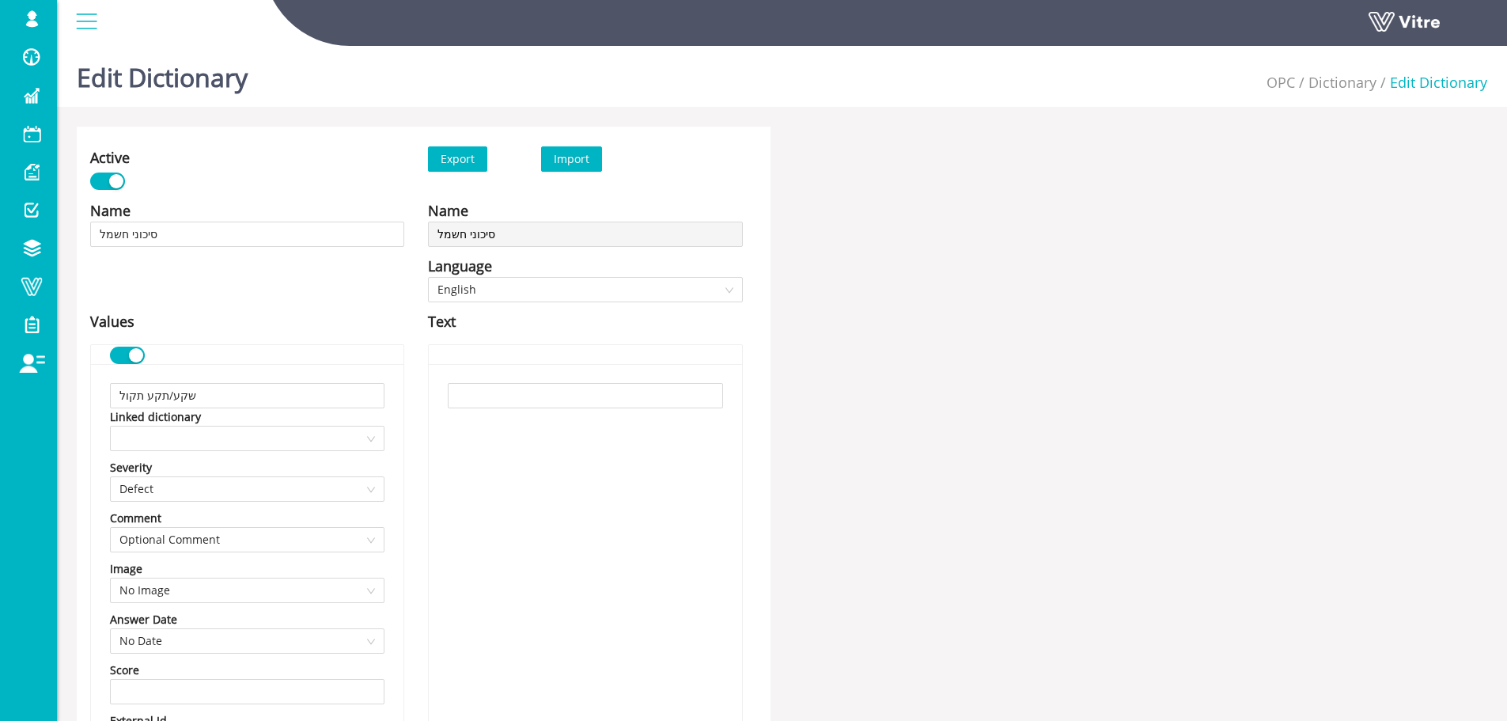
scroll to position [4625, 0]
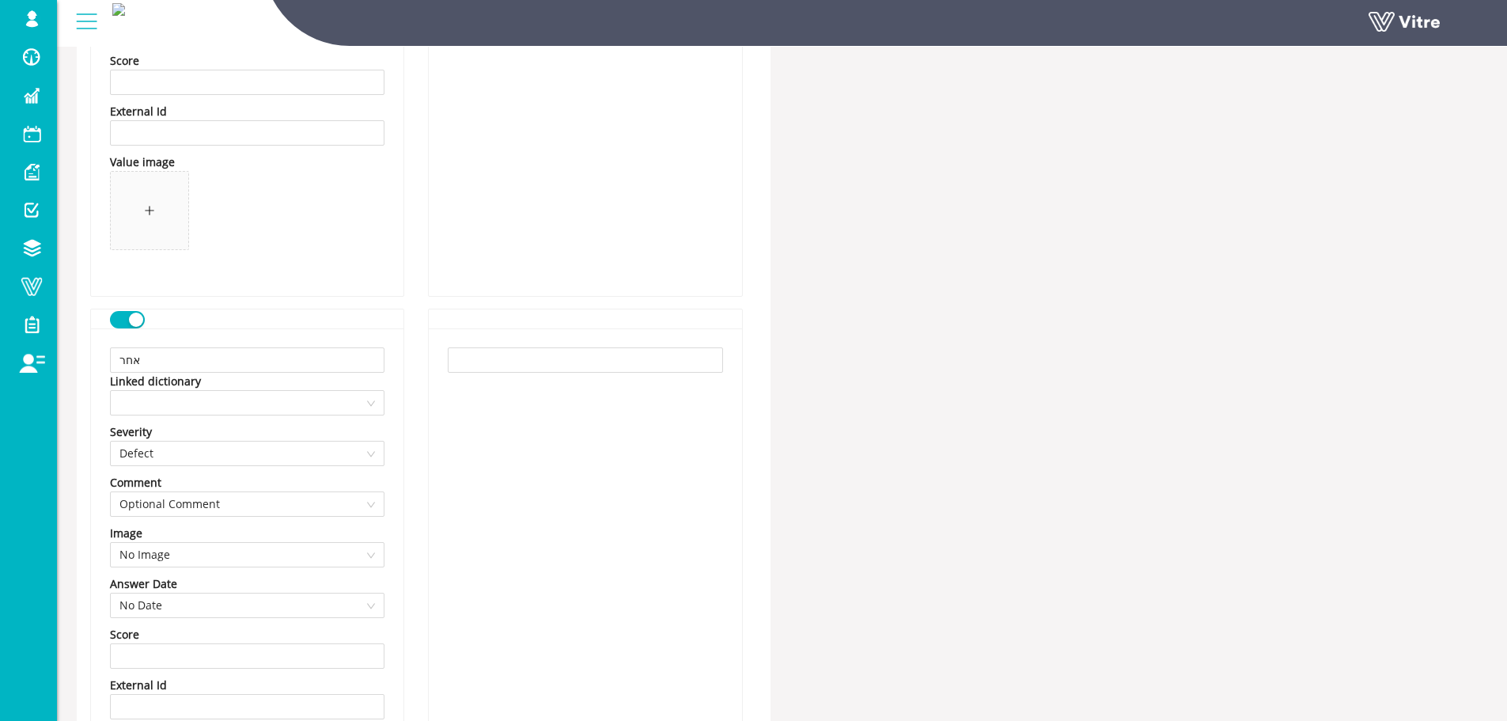
click at [122, 316] on button "button" at bounding box center [127, 319] width 35 height 17
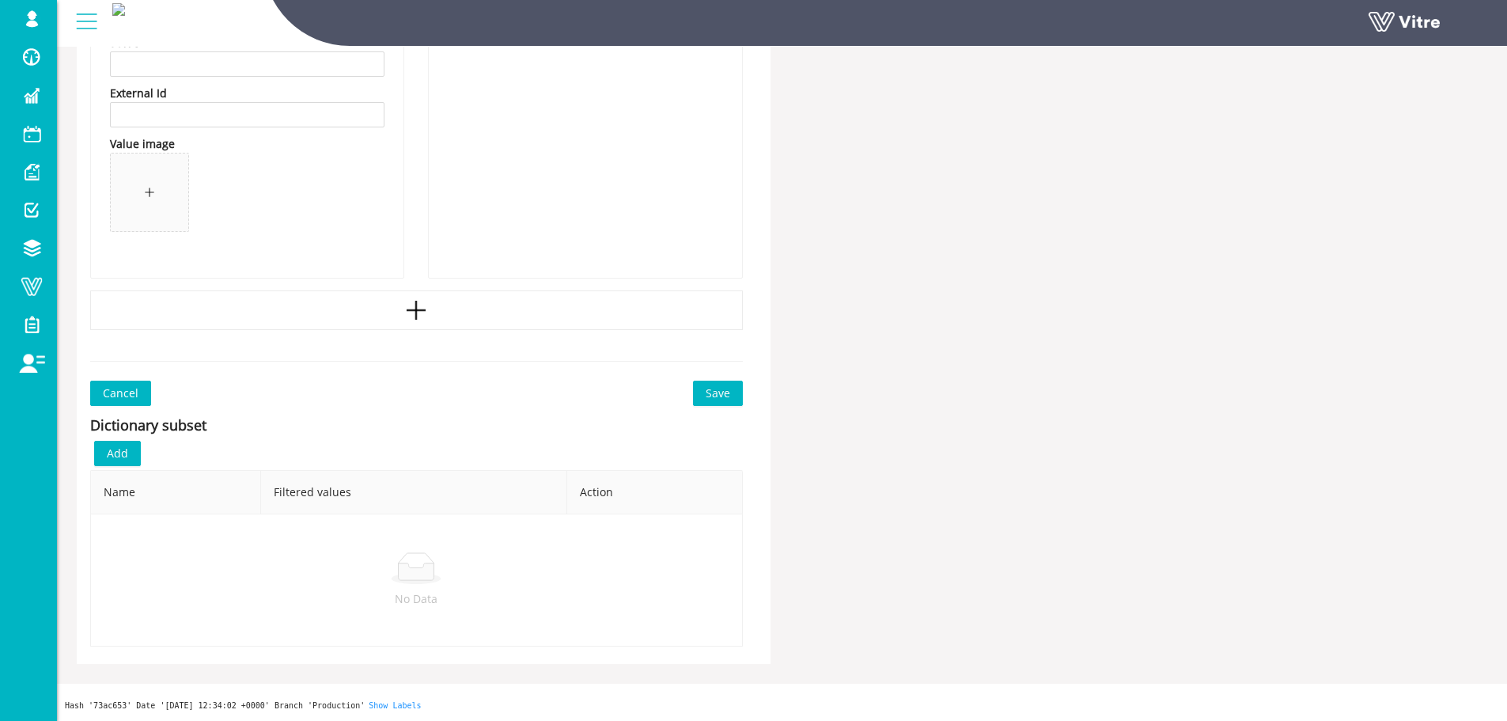
scroll to position [5217, 0]
click at [715, 393] on span "Save" at bounding box center [718, 392] width 25 height 17
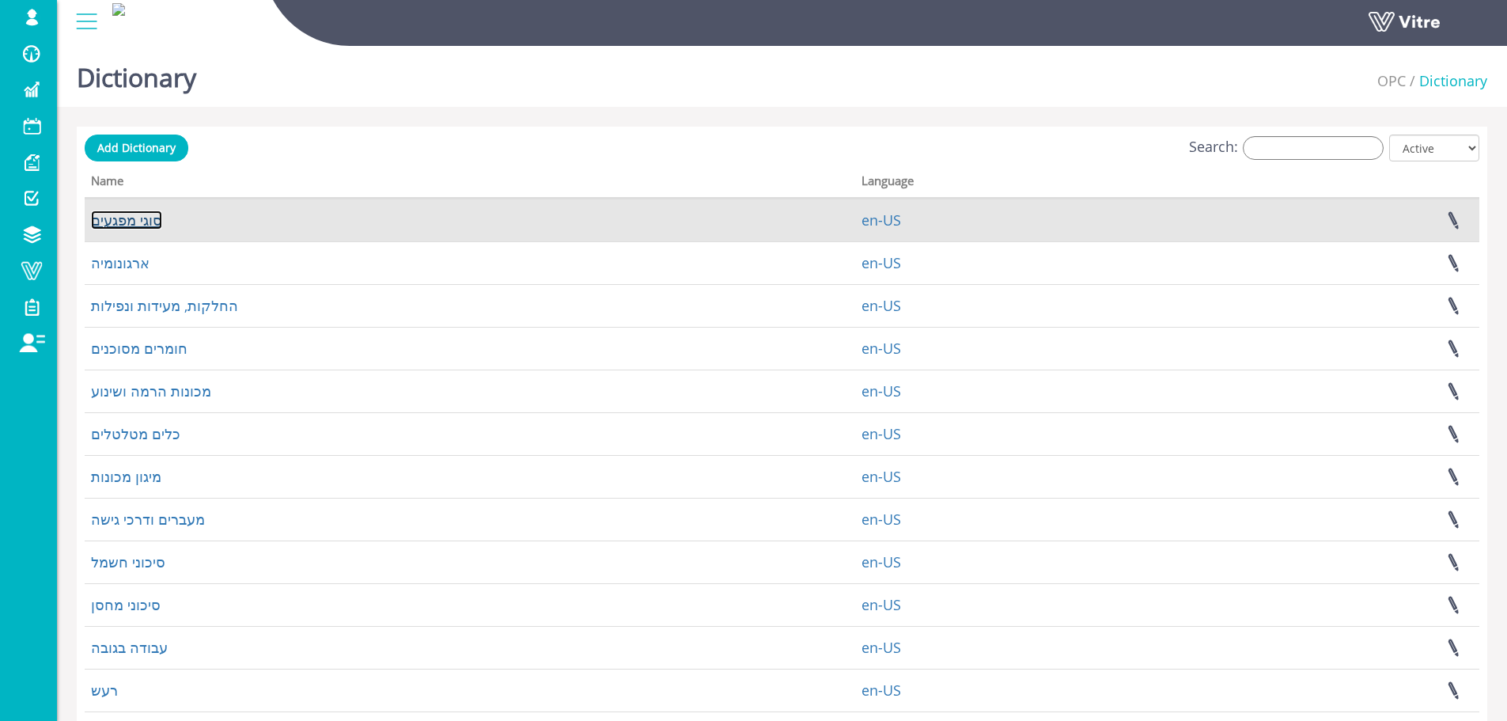
click at [117, 214] on link "סוגי מפגעים" at bounding box center [126, 219] width 71 height 19
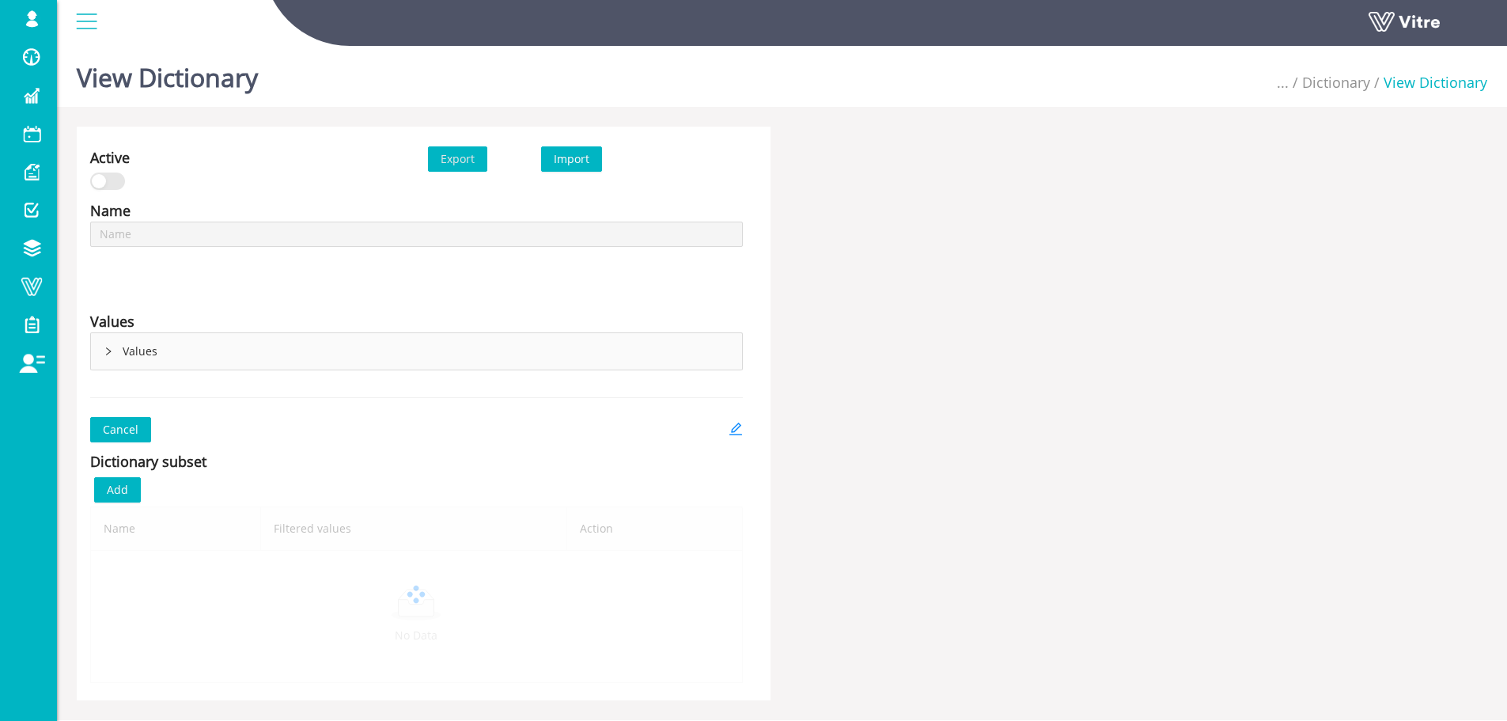
click at [742, 448] on div "Dictionary subset Add Name Filtered values Action No Data" at bounding box center [416, 562] width 653 height 240
click at [742, 435] on icon "edit" at bounding box center [736, 429] width 14 height 14
type input "מעברים ודרכי גישה"
click at [739, 426] on icon "edit" at bounding box center [735, 429] width 13 height 13
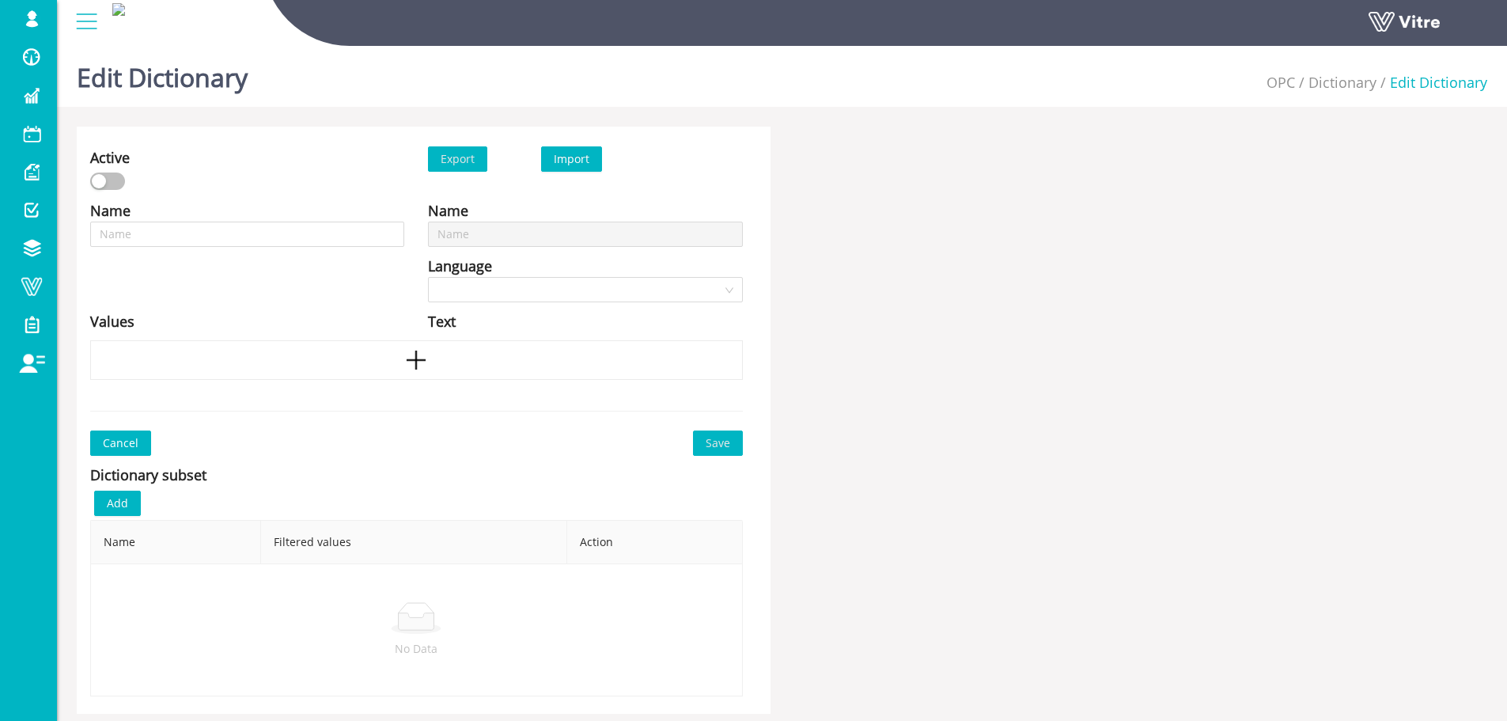
type input "מעברים ודרכי גישה"
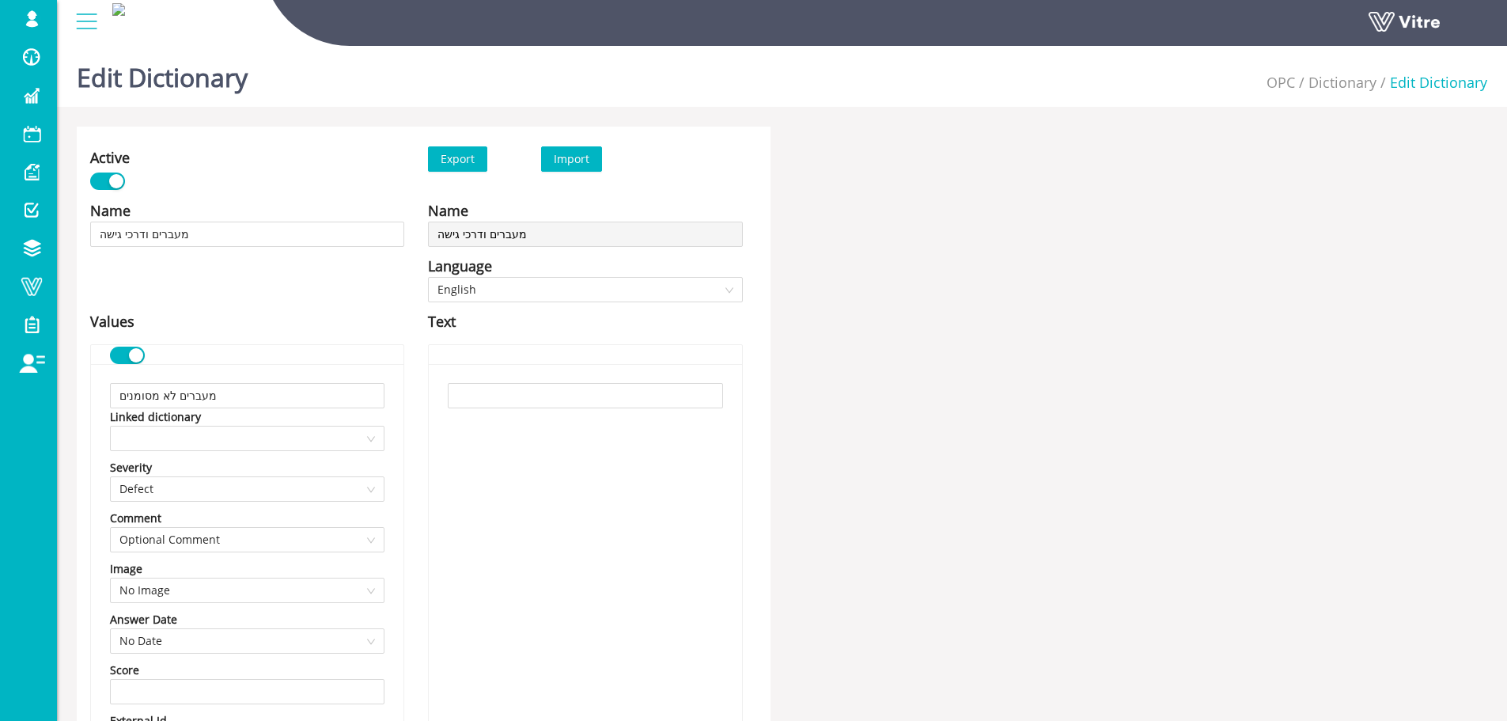
scroll to position [1757, 0]
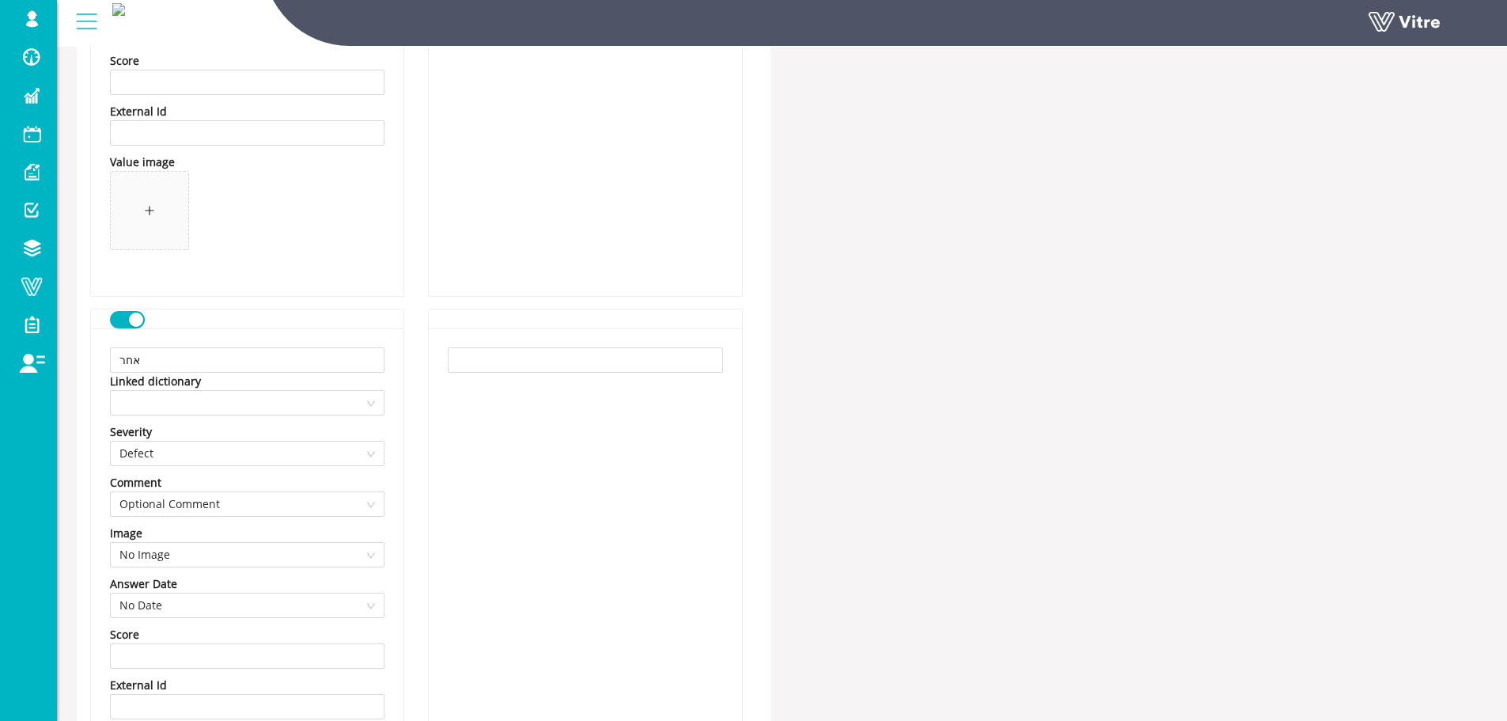
click at [108, 314] on div at bounding box center [247, 319] width 313 height 20
click at [119, 313] on button "button" at bounding box center [127, 319] width 35 height 17
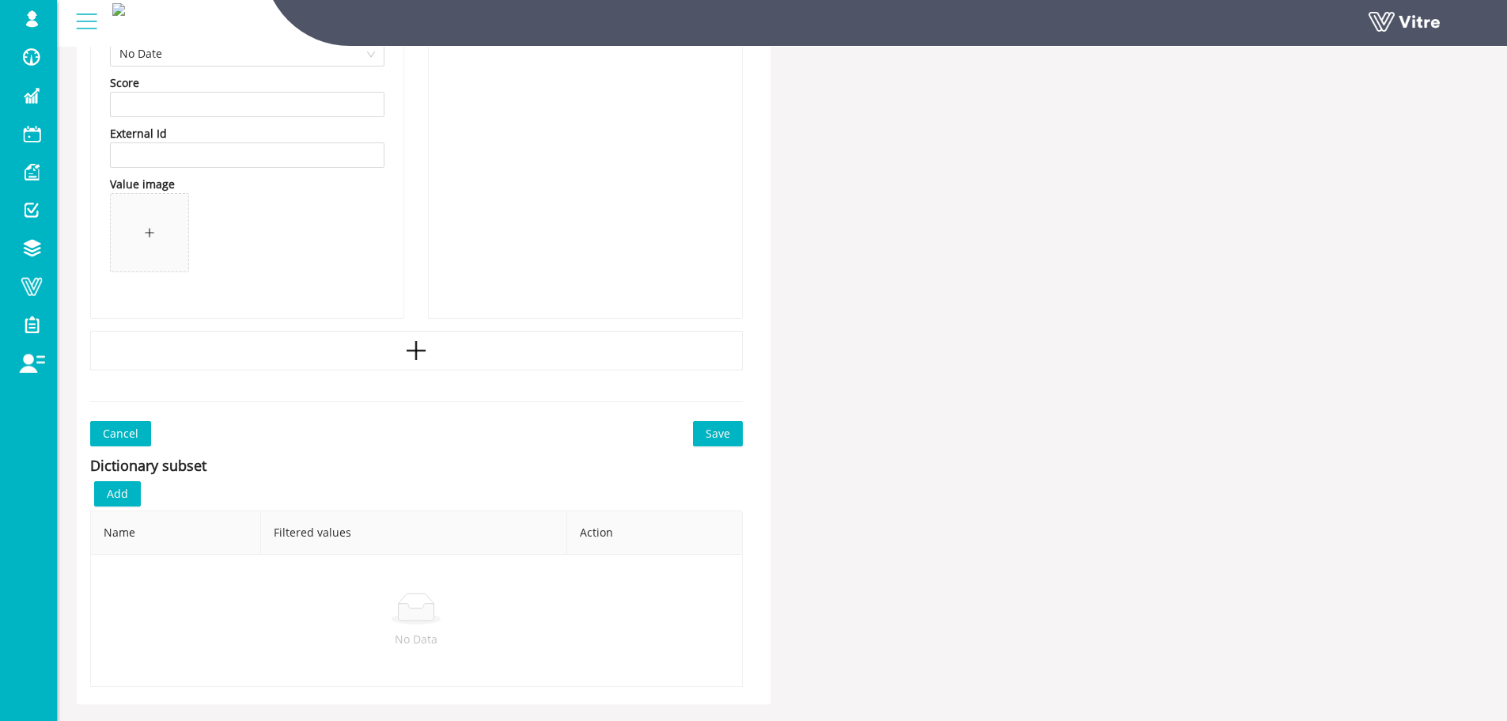
scroll to position [2310, 0]
click at [730, 432] on button "Save" at bounding box center [718, 431] width 50 height 25
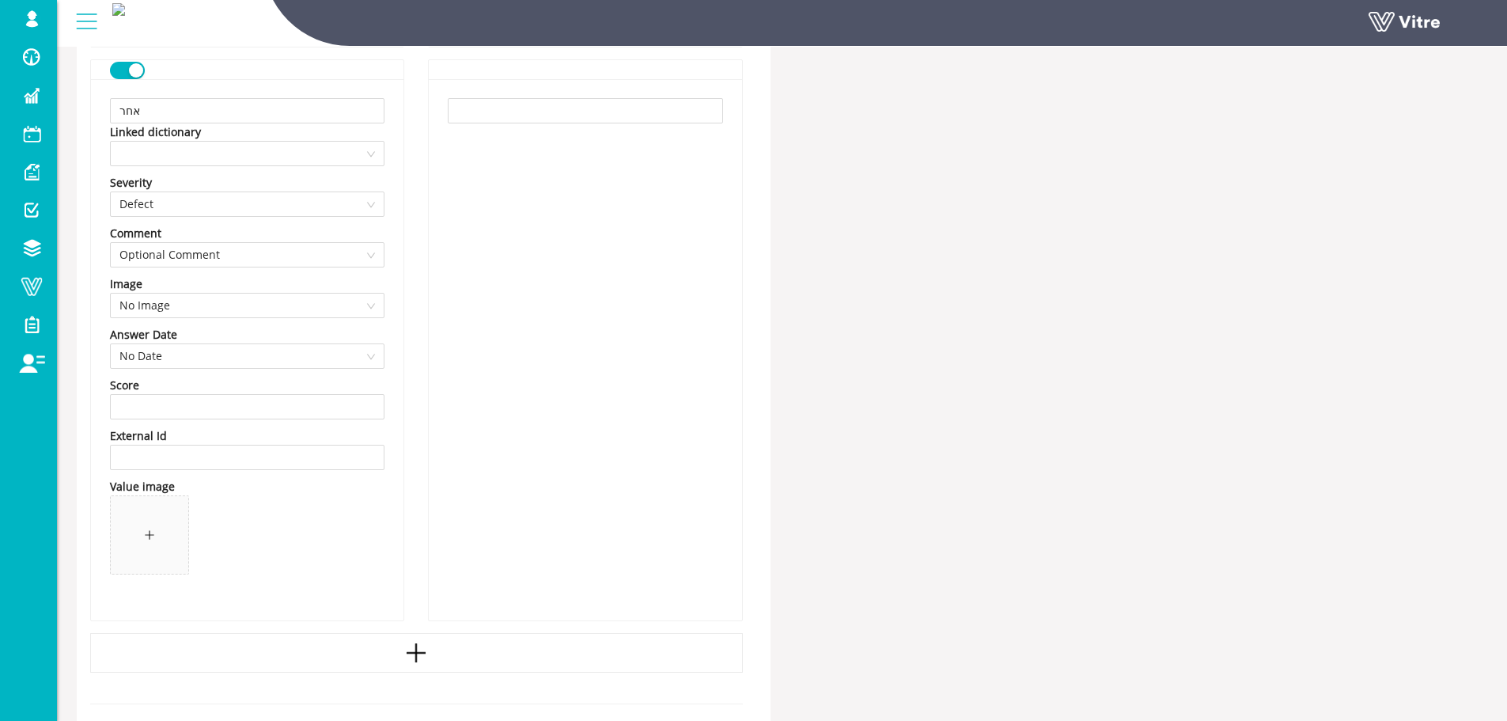
scroll to position [1978, 0]
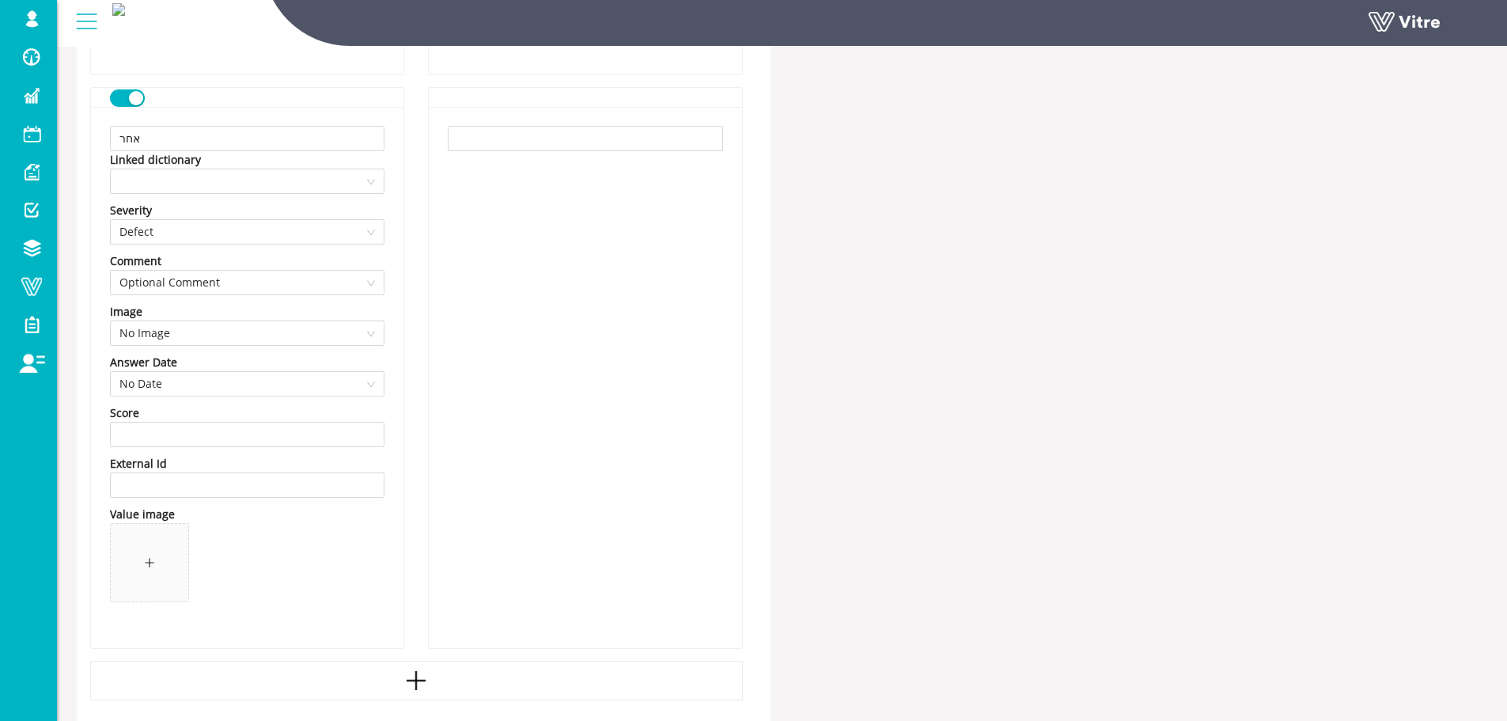
click at [127, 93] on button "button" at bounding box center [127, 97] width 35 height 17
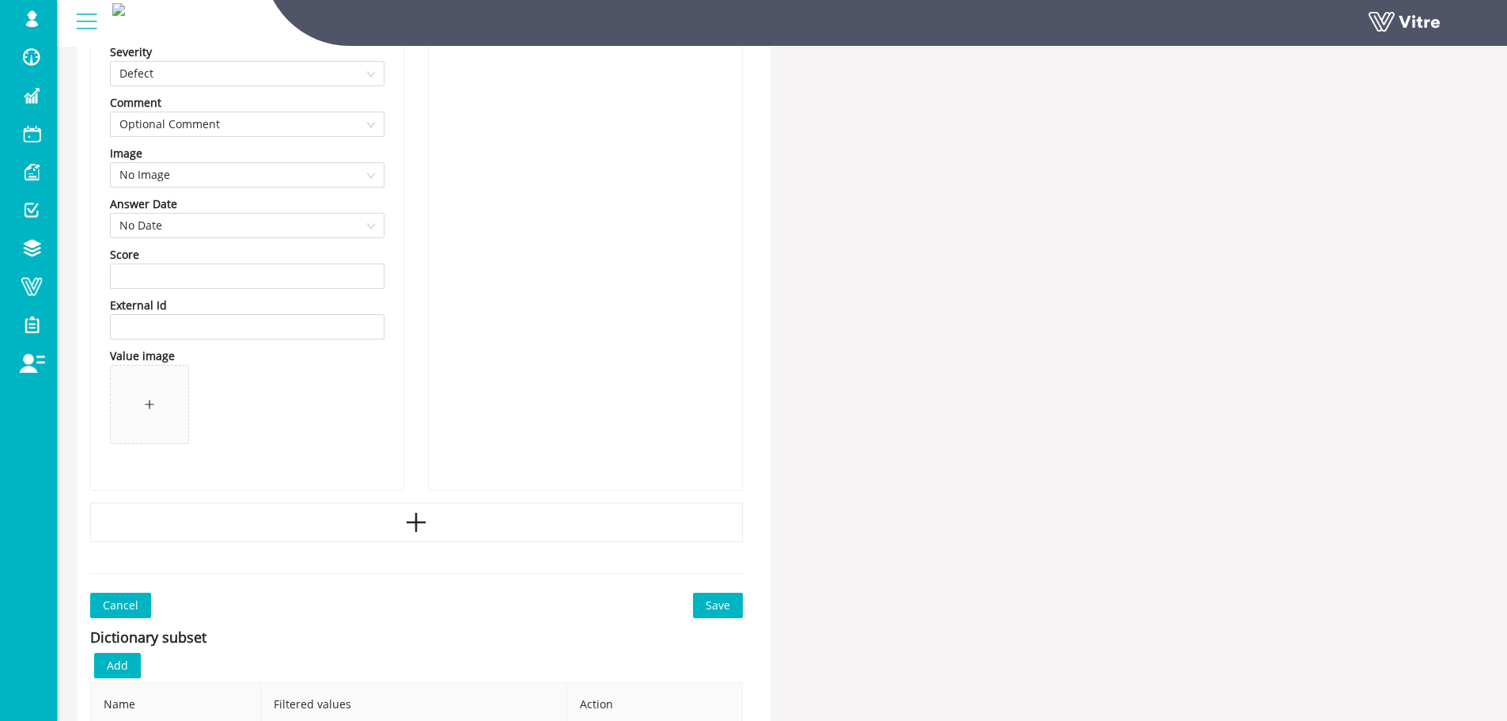
click at [737, 612] on button "Save" at bounding box center [718, 605] width 50 height 25
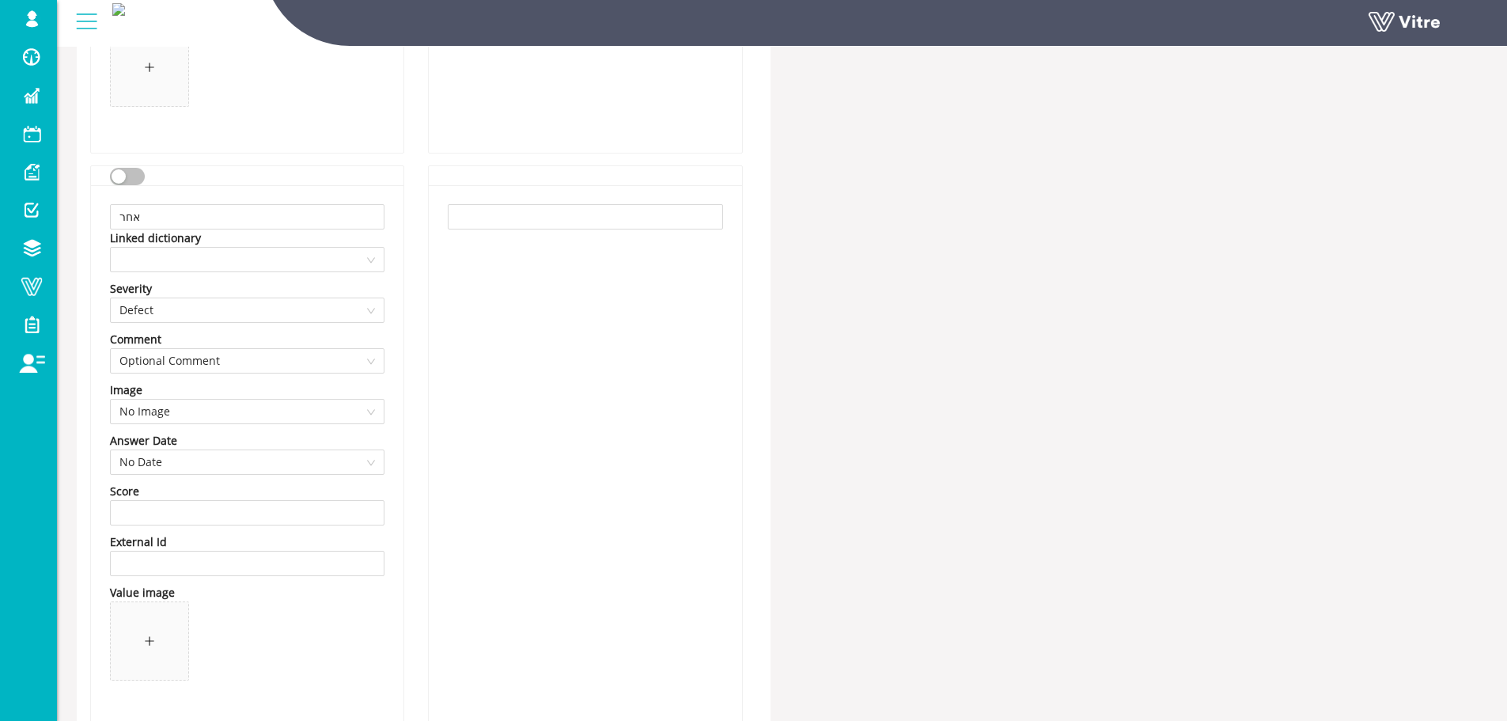
scroll to position [1741, 0]
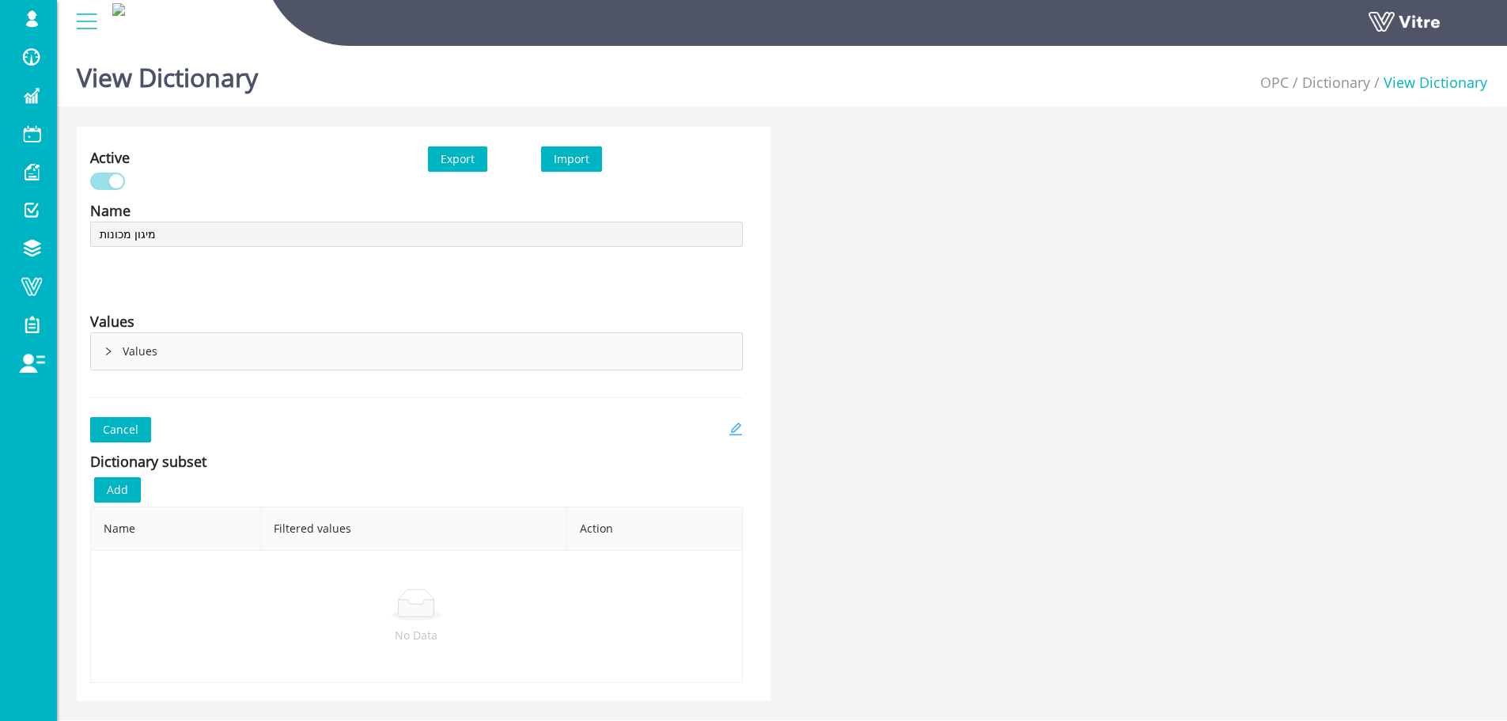
click at [729, 434] on icon "edit" at bounding box center [736, 429] width 14 height 14
type input "מפגעי מכונות הרמה וכלי שינויע"
click at [725, 432] on div "Cancel" at bounding box center [416, 429] width 653 height 25
click at [730, 427] on icon "edit" at bounding box center [736, 429] width 14 height 14
type input "מכונות הרמה ושינוע"
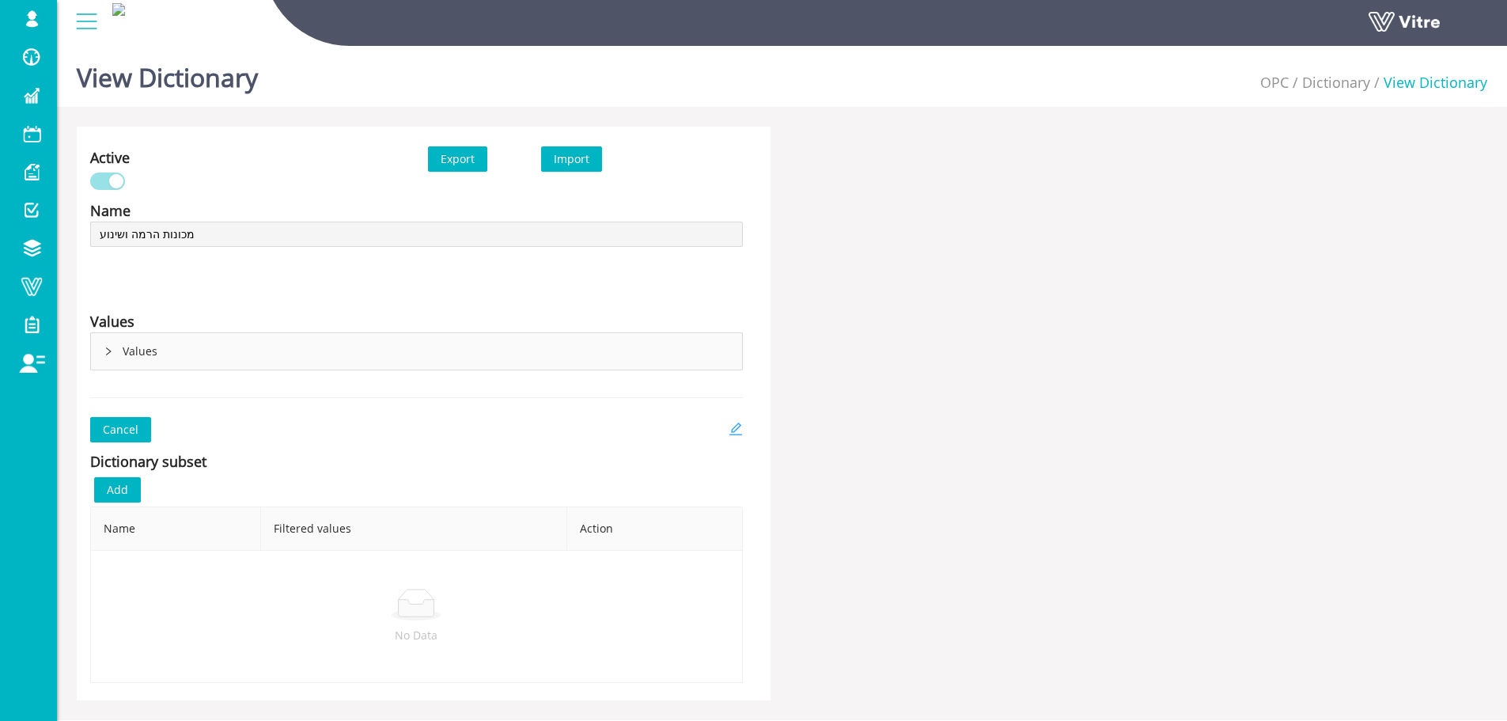
click at [734, 423] on icon "edit" at bounding box center [736, 429] width 14 height 14
click at [734, 426] on icon "edit" at bounding box center [736, 429] width 14 height 14
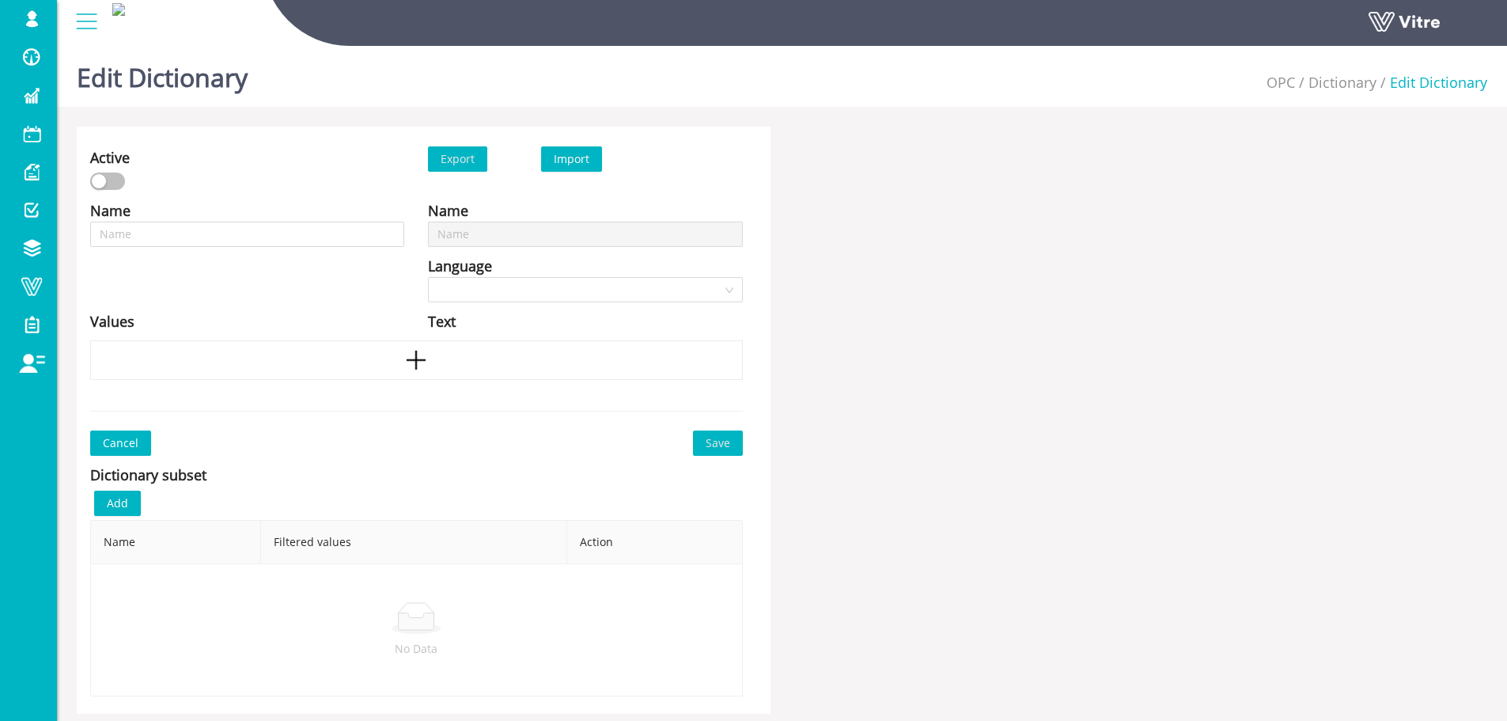
type input "מיגון מכונות"
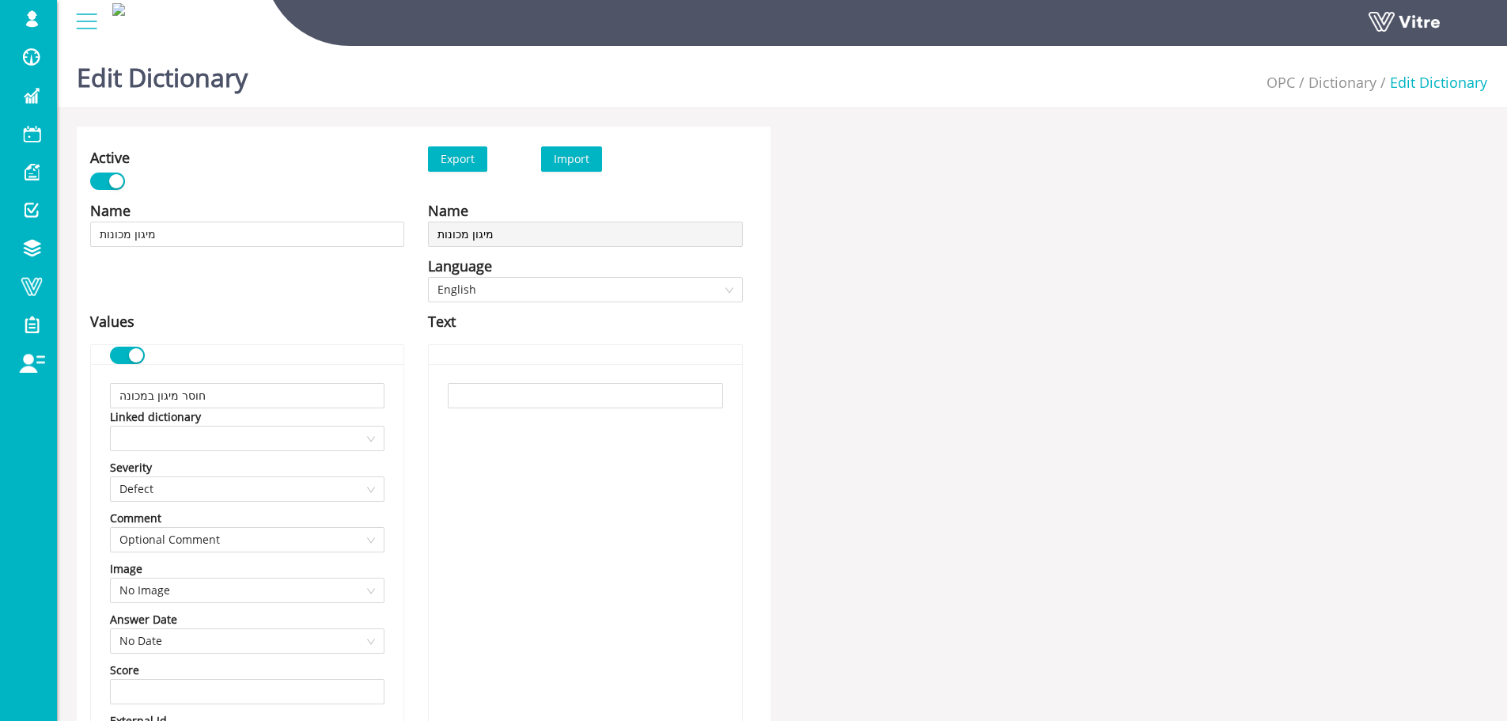
scroll to position [2904, 0]
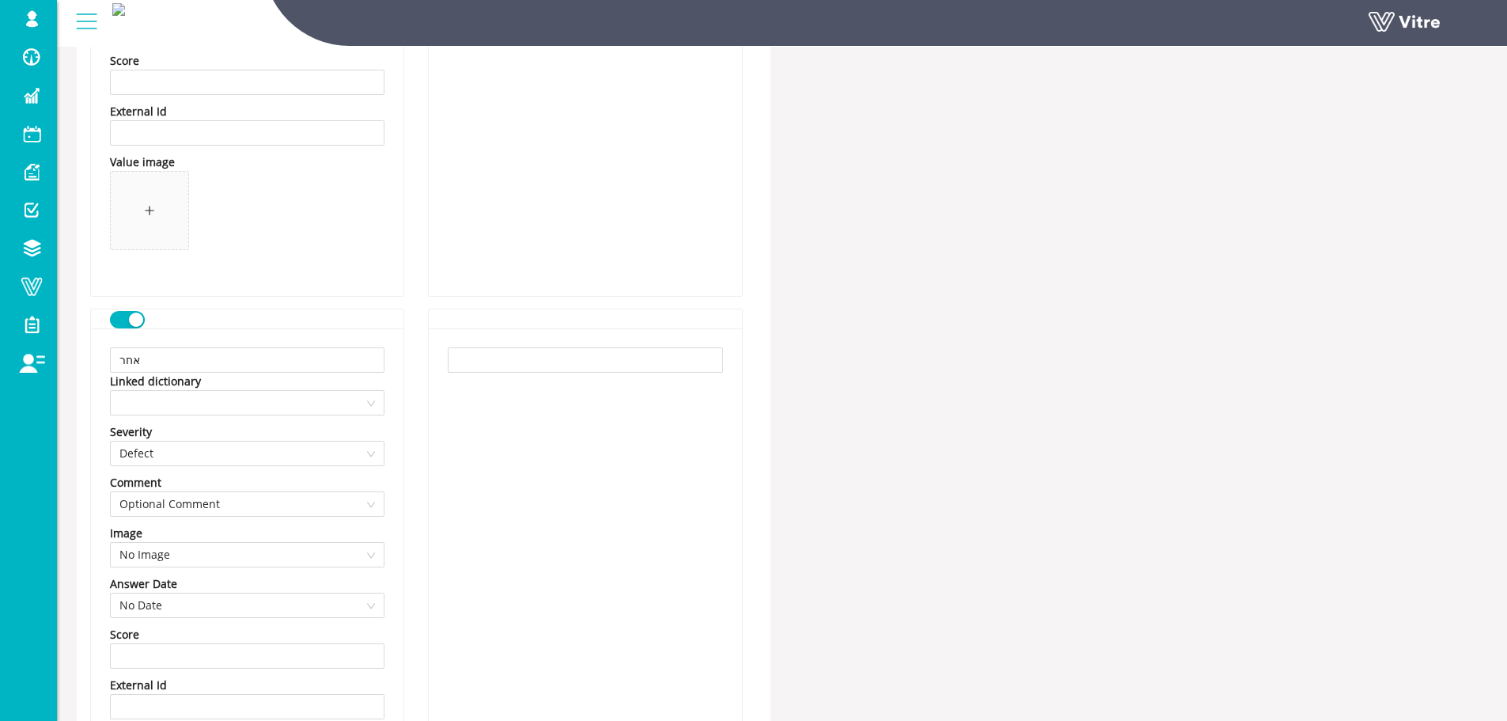
click at [137, 320] on div "button" at bounding box center [136, 320] width 14 height 14
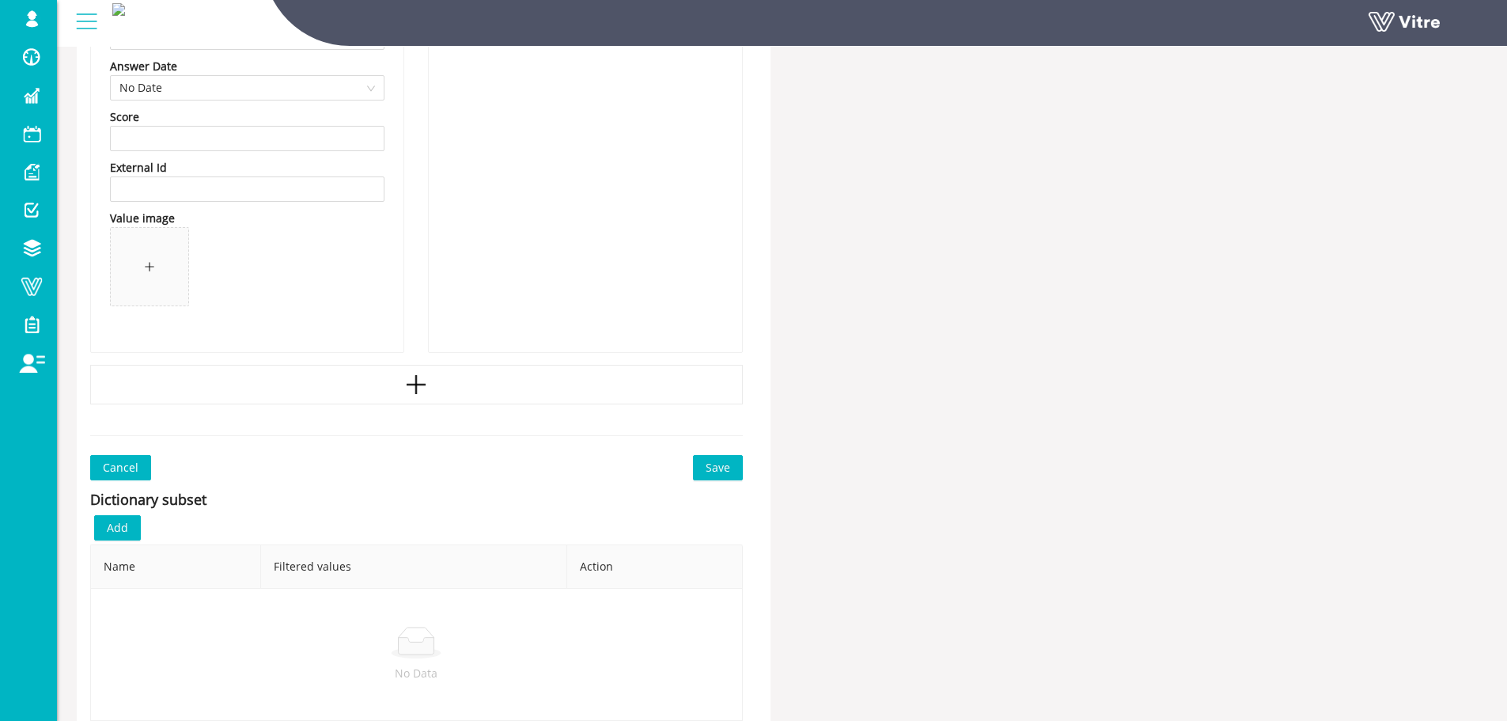
scroll to position [3496, 0]
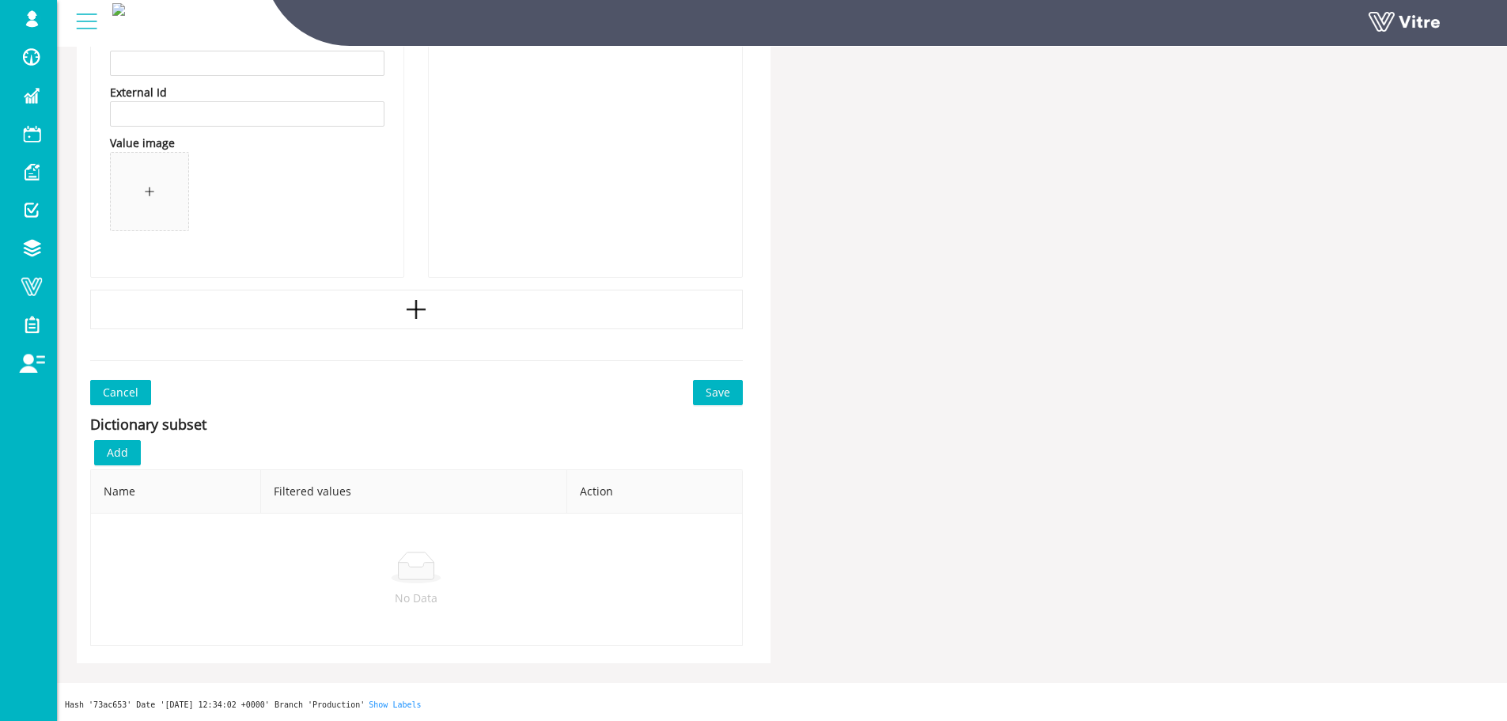
click at [722, 392] on span "Save" at bounding box center [718, 392] width 25 height 17
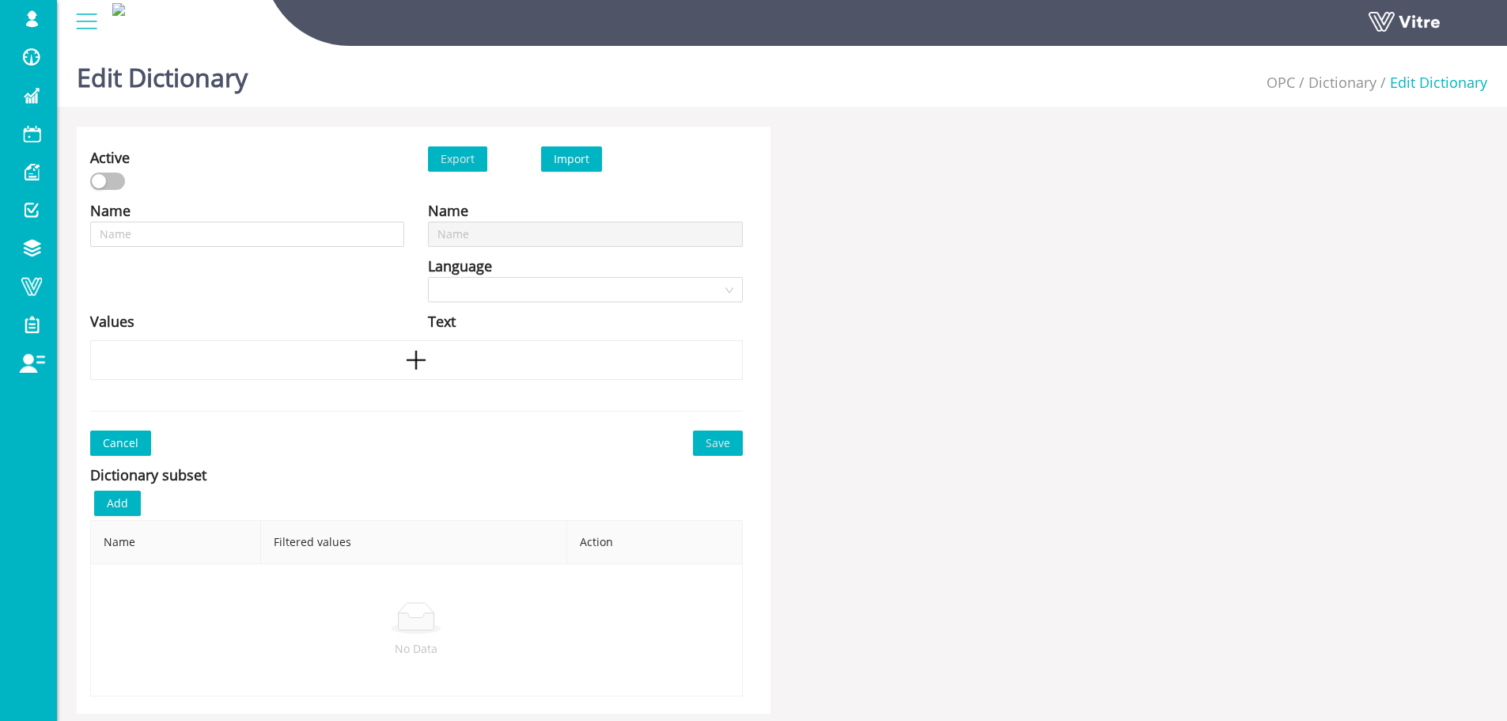
type input "מפגעי מכונות הרמה וכלי שינויע"
type input "מכונות הרמה ושינוע"
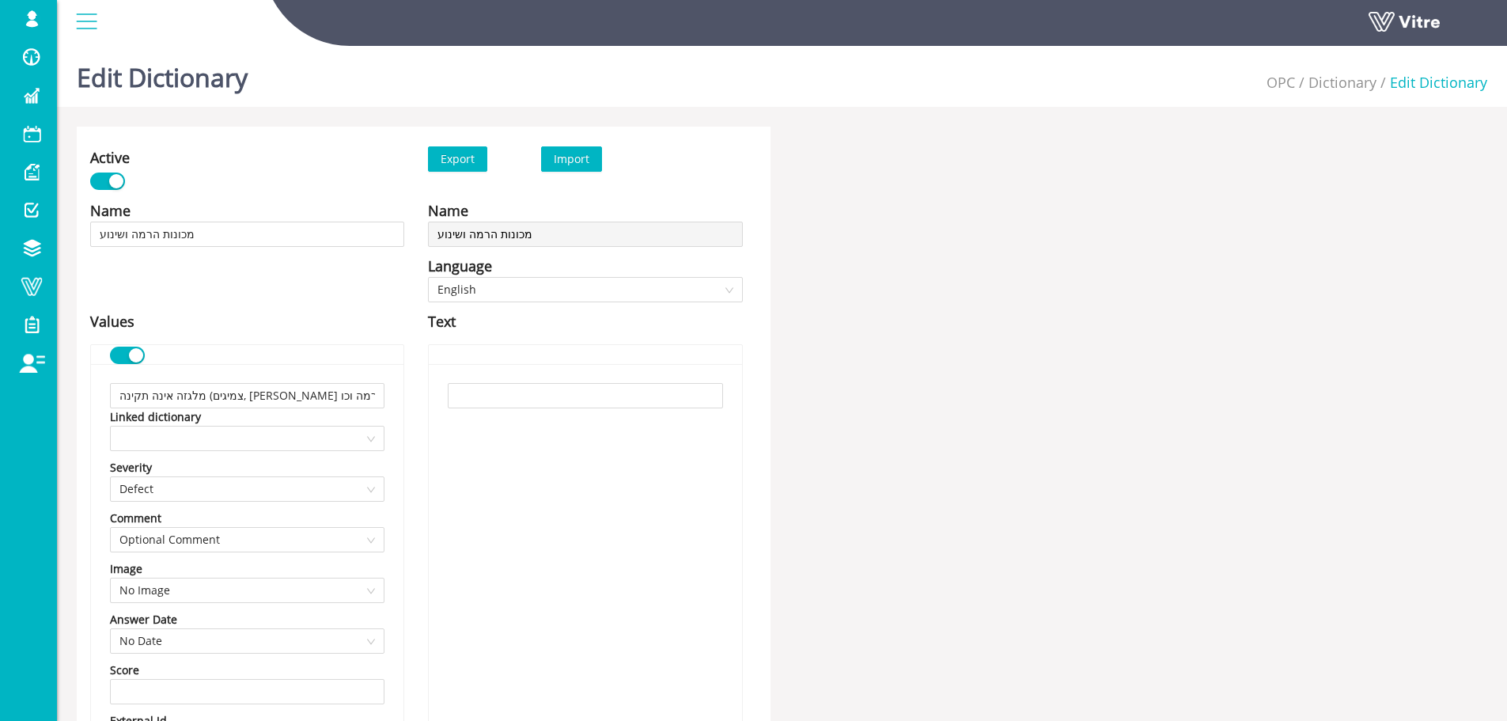
scroll to position [2330, 0]
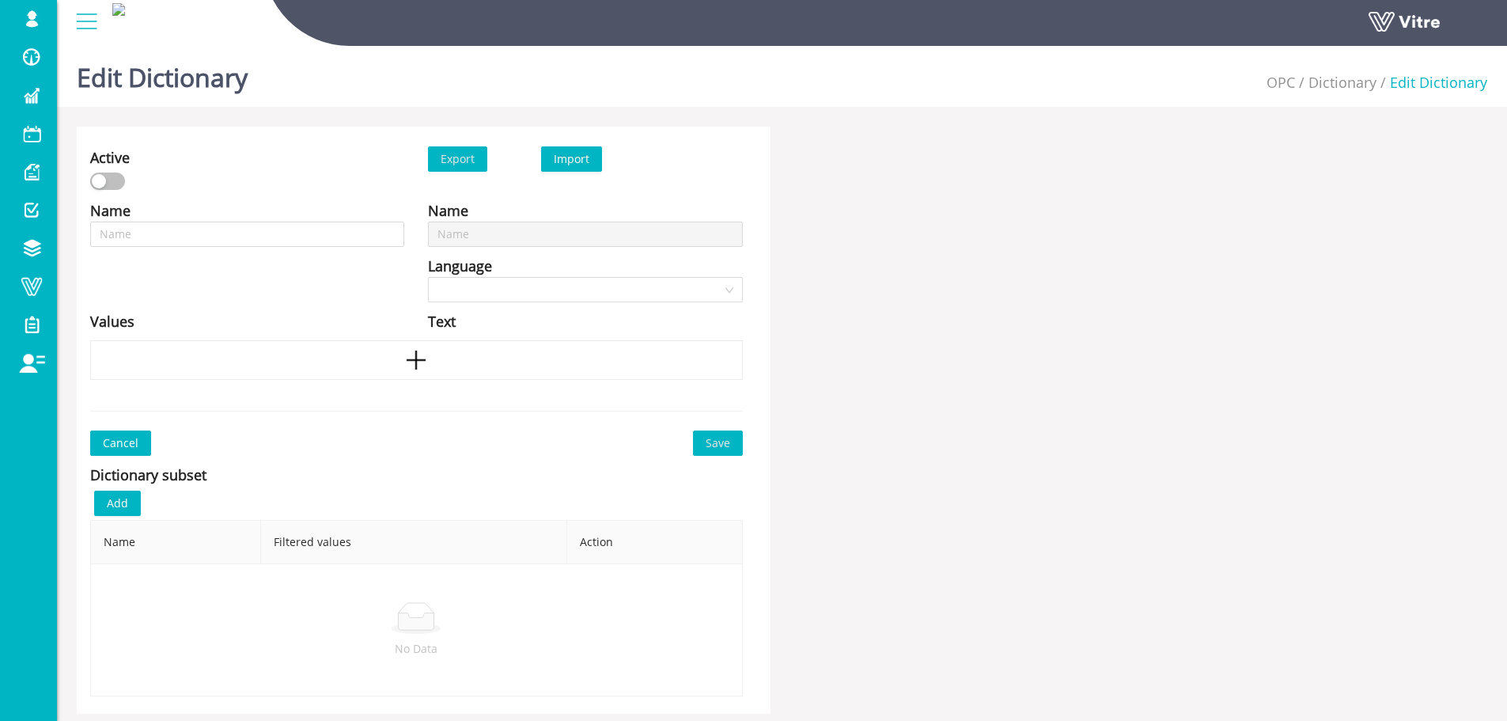
type input "מפגעי מיגון מכונות"
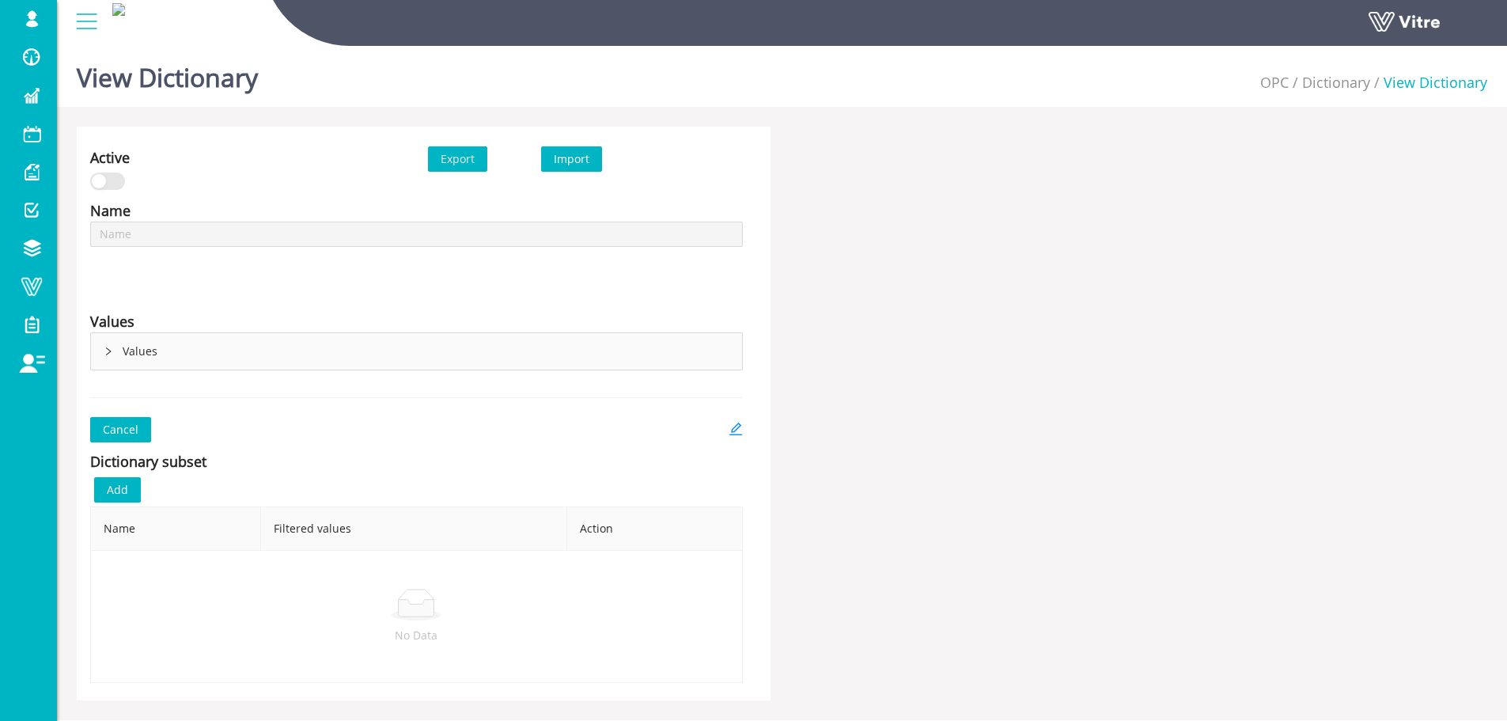
type input "סוגי מפגעים"
click at [112, 357] on div "Values" at bounding box center [416, 351] width 651 height 36
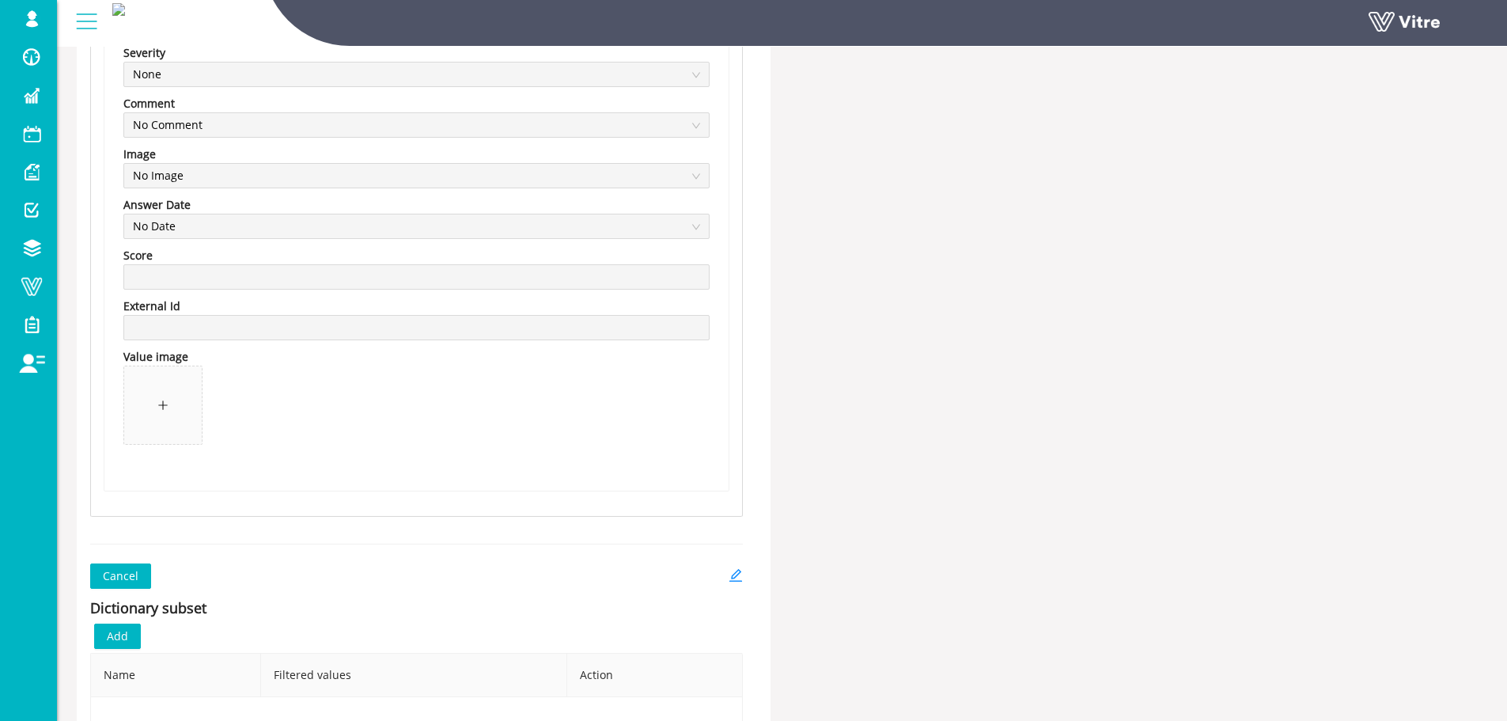
scroll to position [10816, 0]
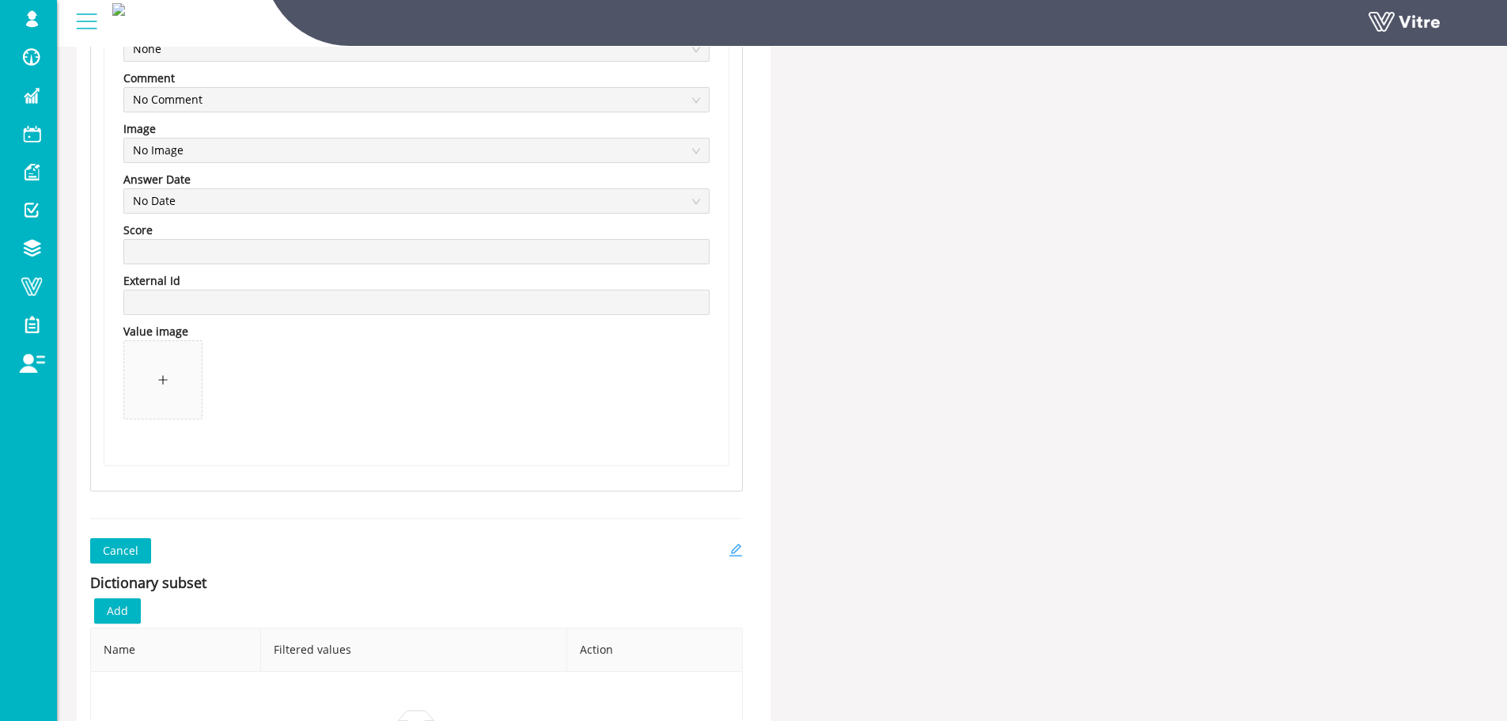
click at [740, 552] on icon "edit" at bounding box center [736, 550] width 14 height 14
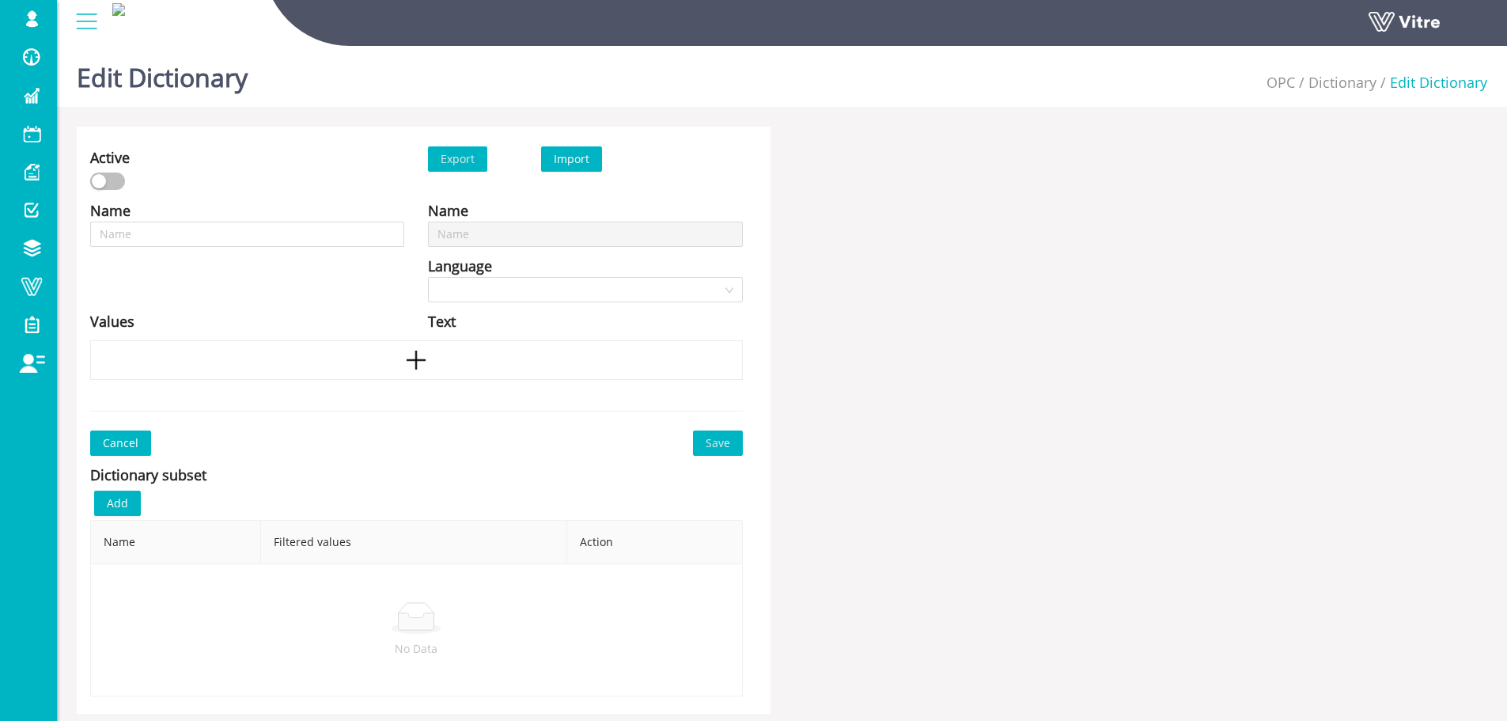
type input "סוגי מפגעים"
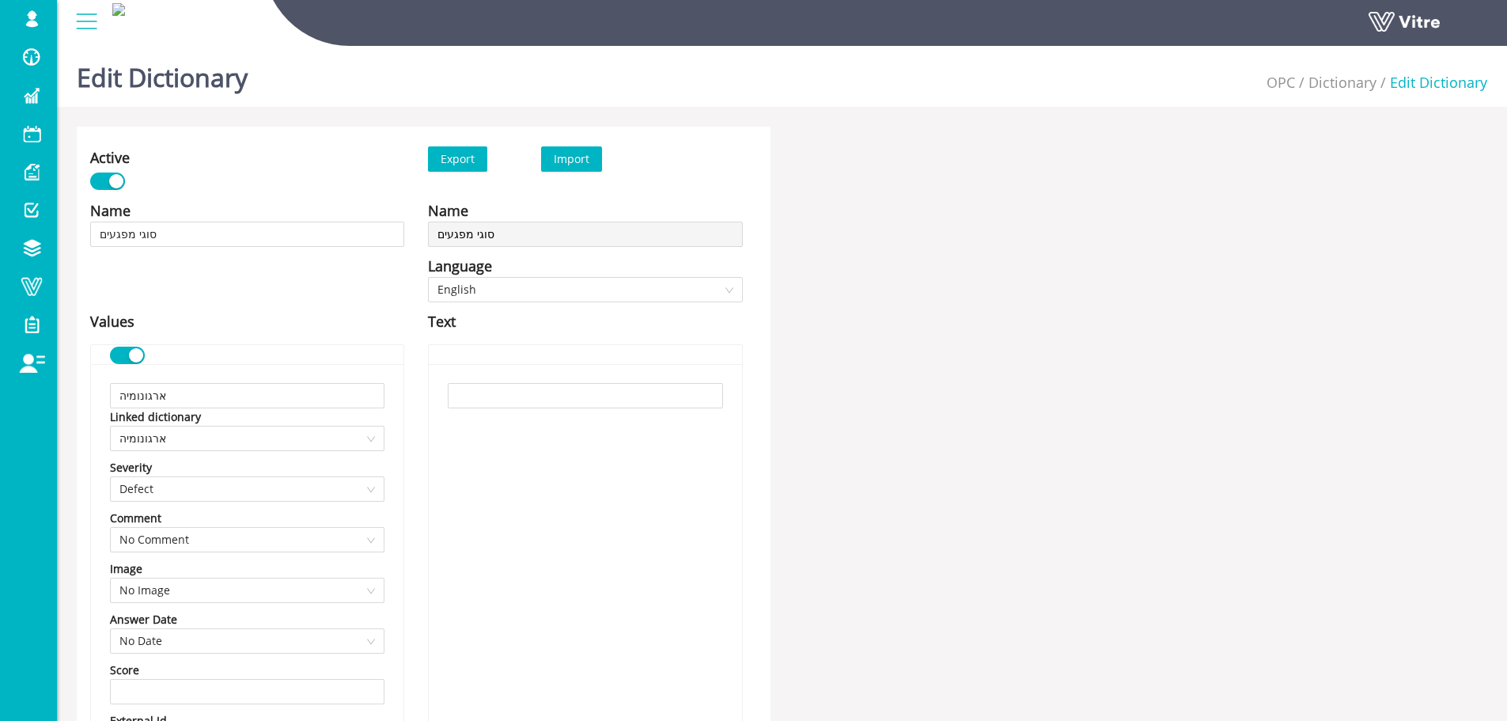
drag, startPoint x: 711, startPoint y: 527, endPoint x: 695, endPoint y: 491, distance: 39.4
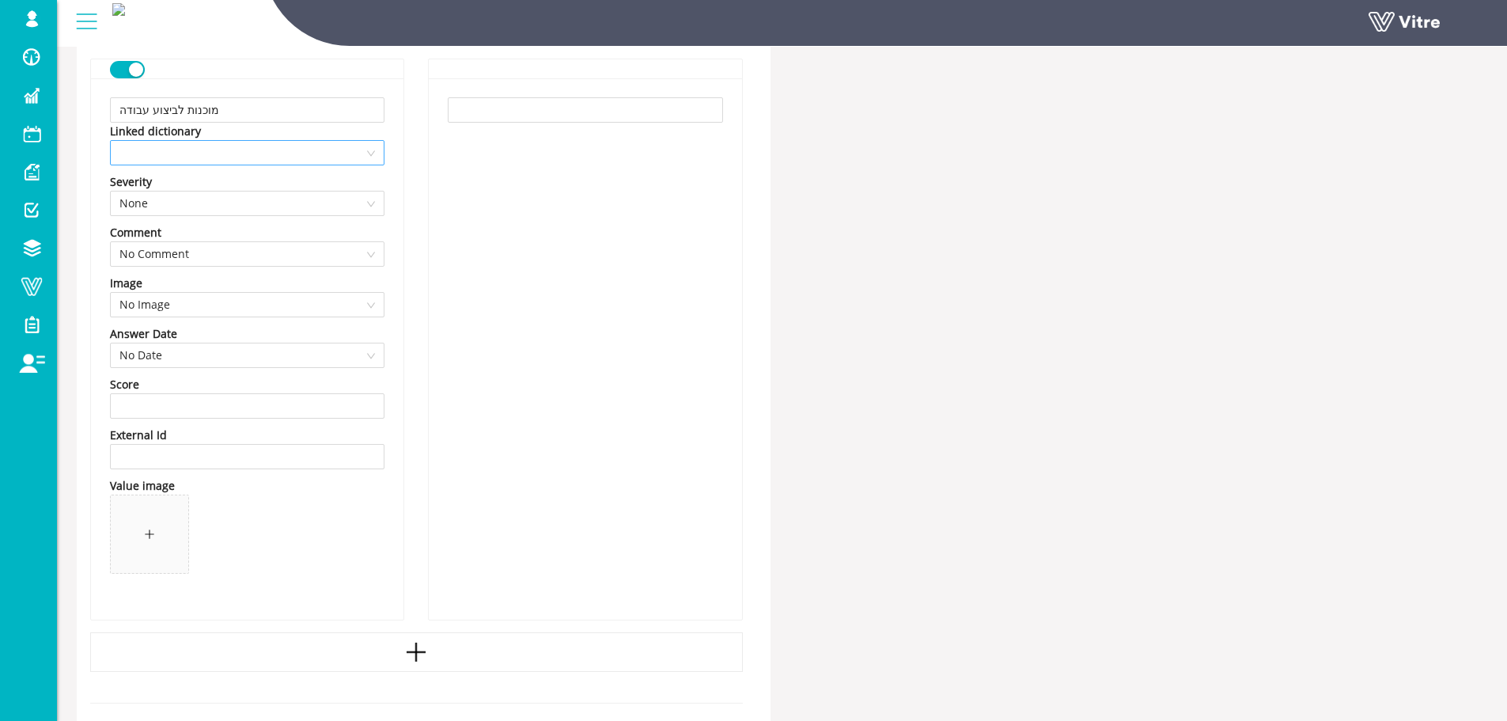
scroll to position [10479, 0]
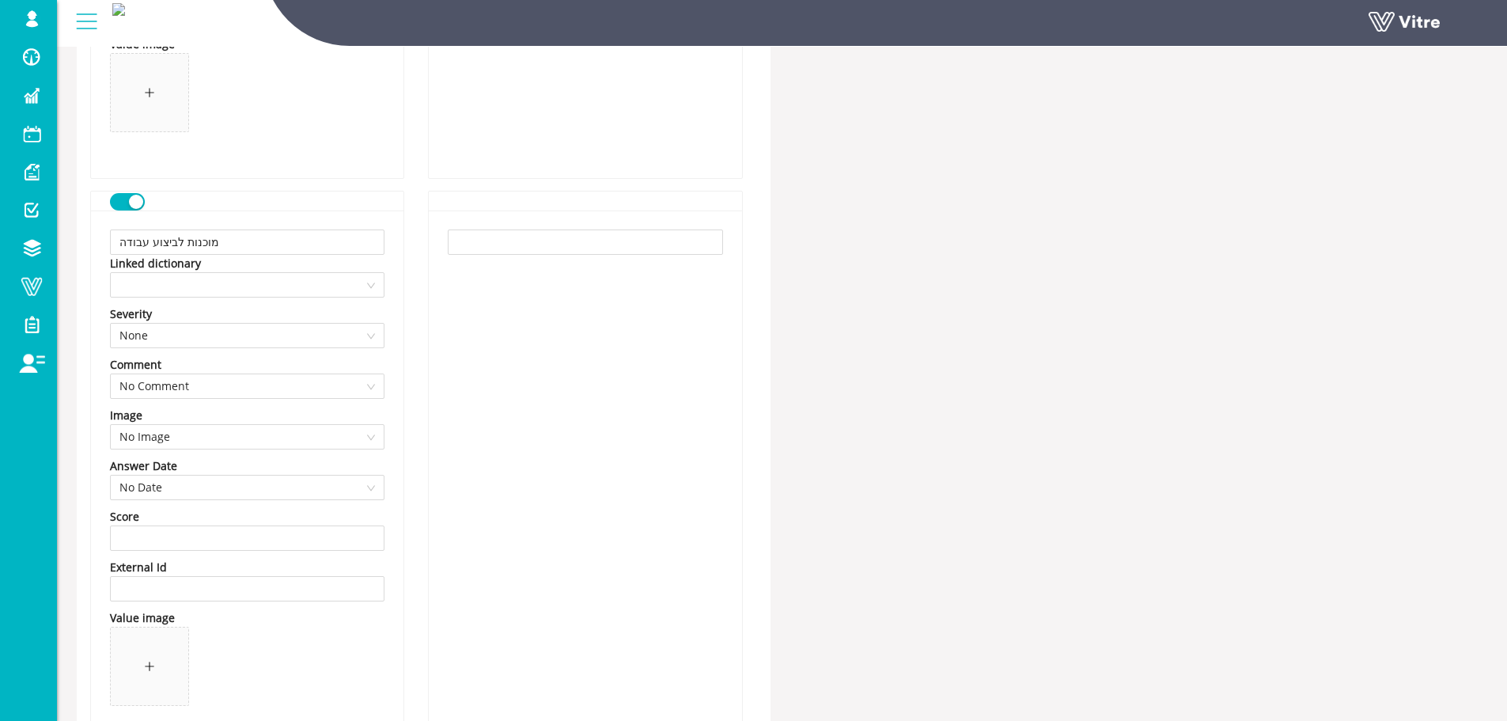
click at [111, 200] on button "button" at bounding box center [127, 201] width 35 height 17
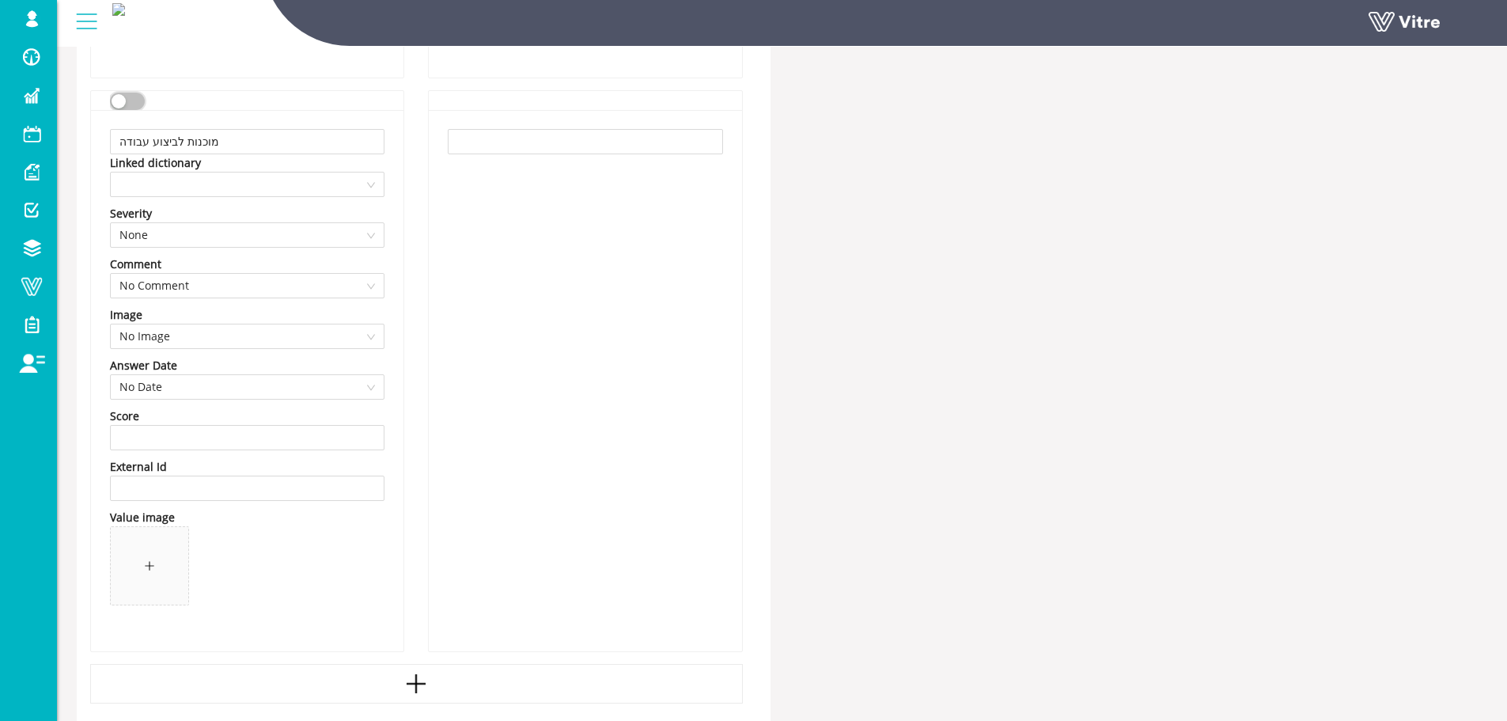
scroll to position [10795, 0]
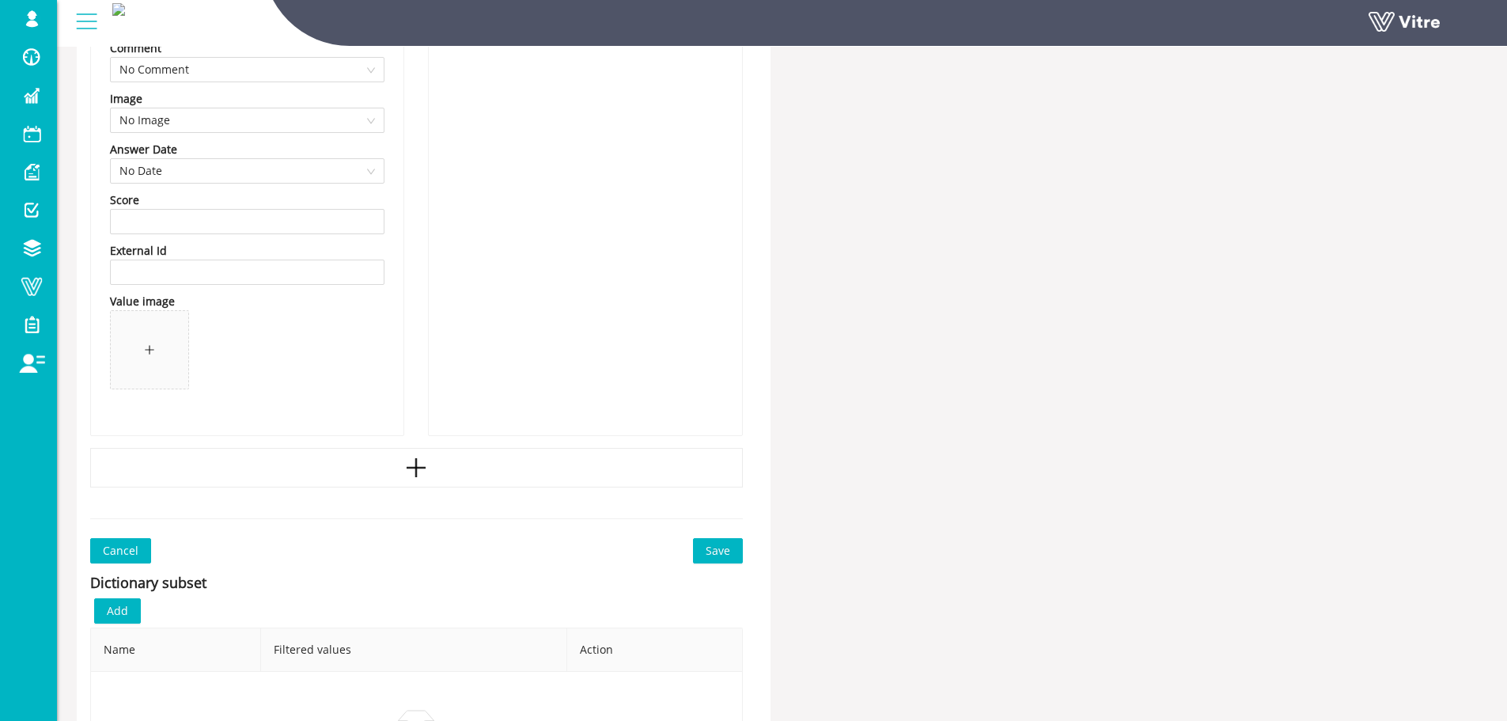
click at [733, 551] on button "Save" at bounding box center [718, 550] width 50 height 25
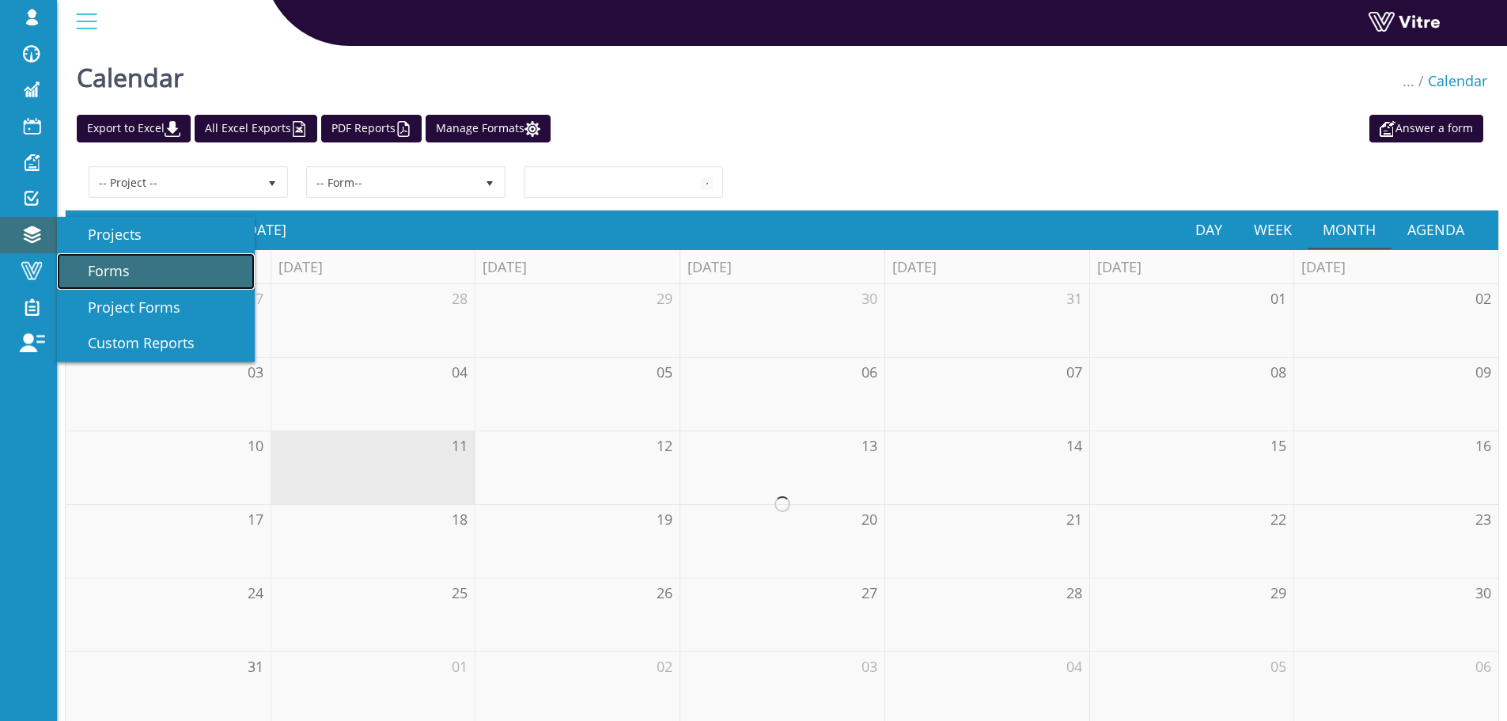
click at [125, 264] on span "Forms" at bounding box center [99, 270] width 61 height 19
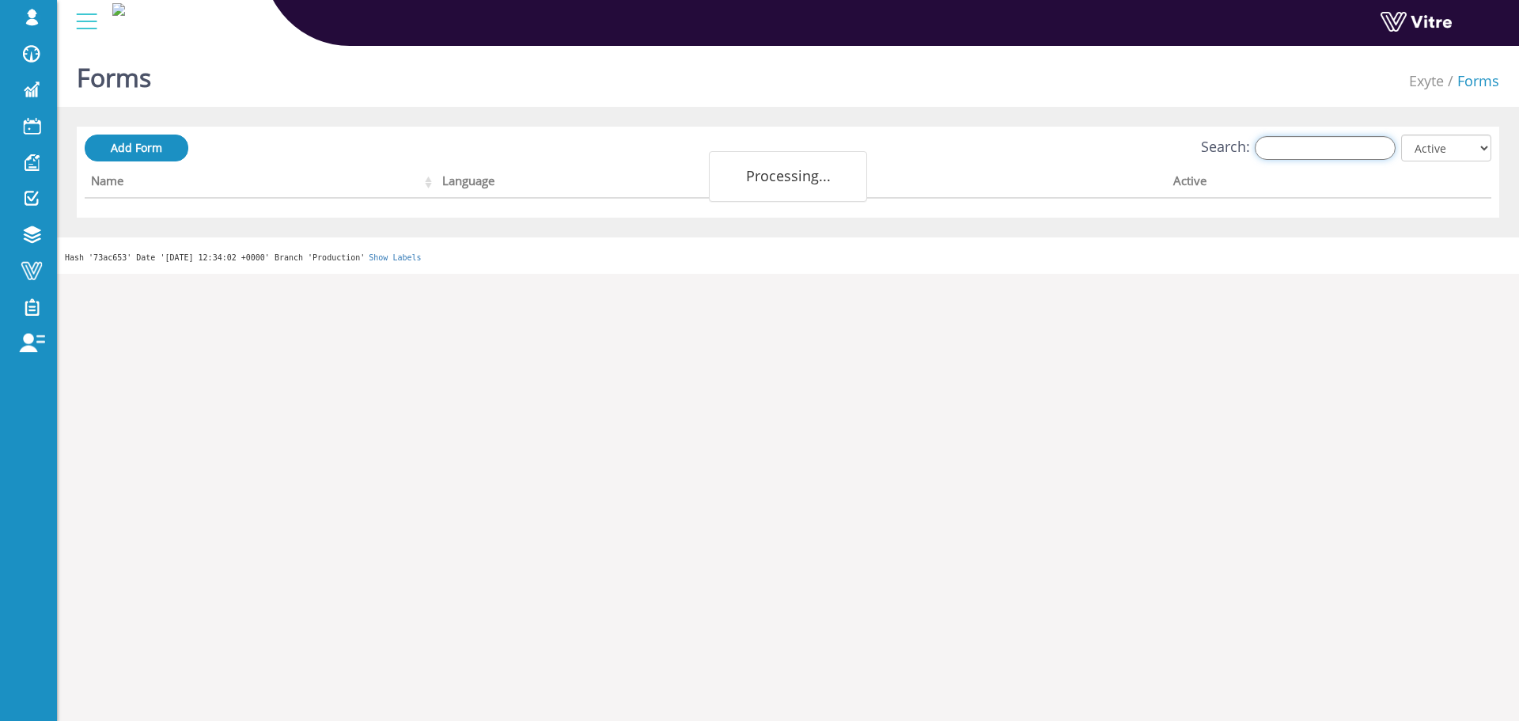
click at [1330, 142] on input "Search:" at bounding box center [1325, 148] width 141 height 24
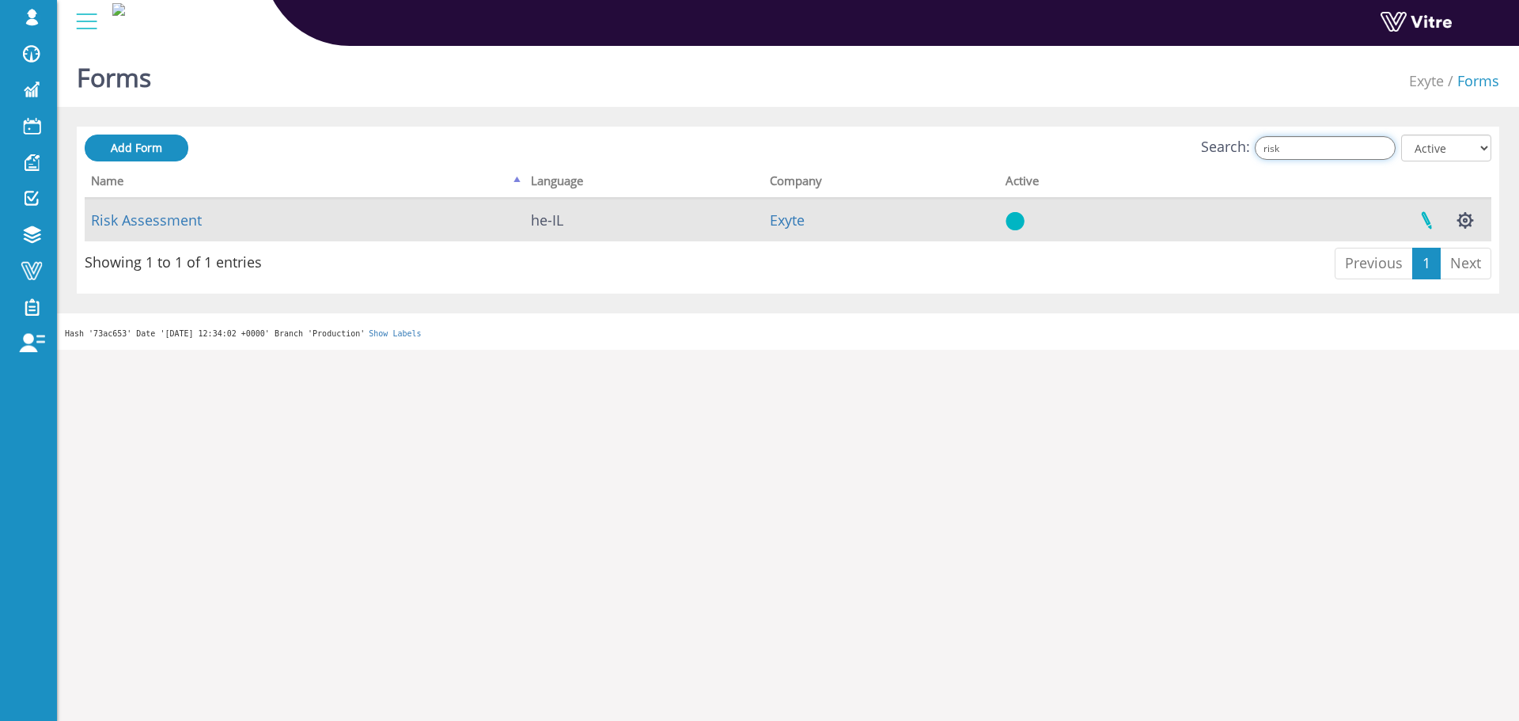
type input "risk"
click at [1417, 221] on link at bounding box center [1427, 220] width 40 height 42
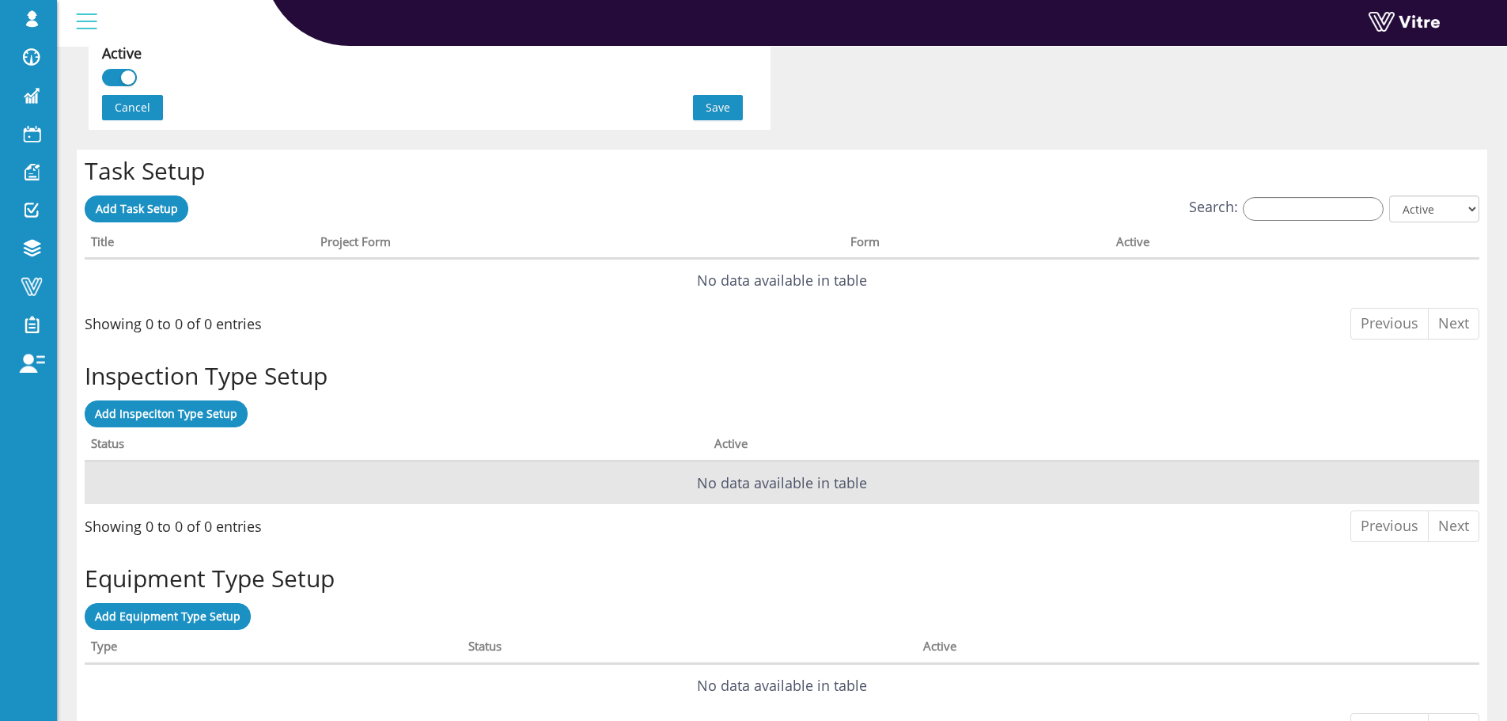
scroll to position [1234, 0]
